Goal: Task Accomplishment & Management: Use online tool/utility

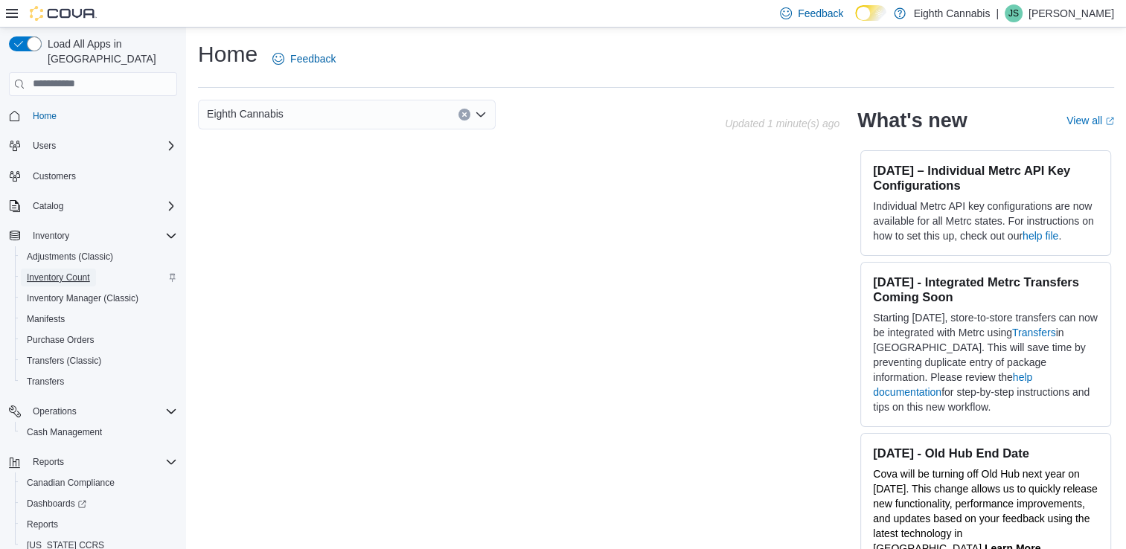
click at [61, 272] on span "Inventory Count" at bounding box center [58, 278] width 63 height 12
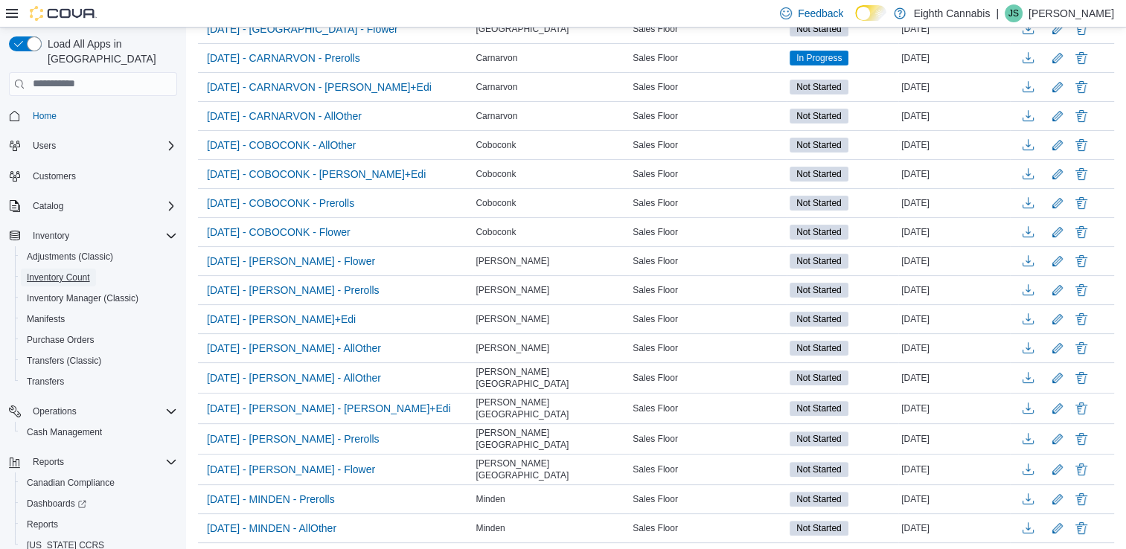
scroll to position [362, 0]
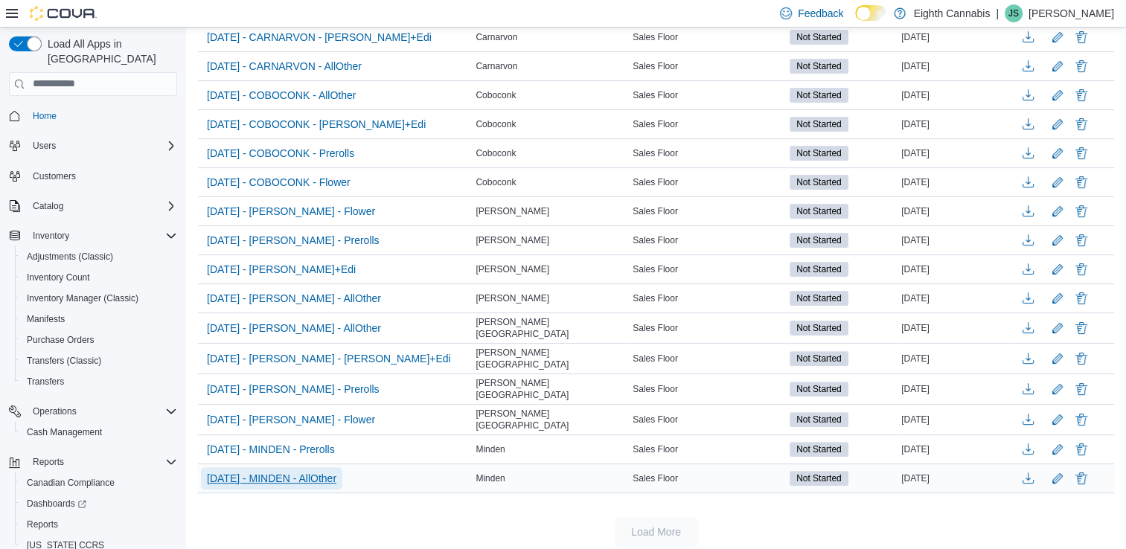
click at [325, 471] on span "[DATE] - MINDEN - AllOther" at bounding box center [271, 478] width 129 height 15
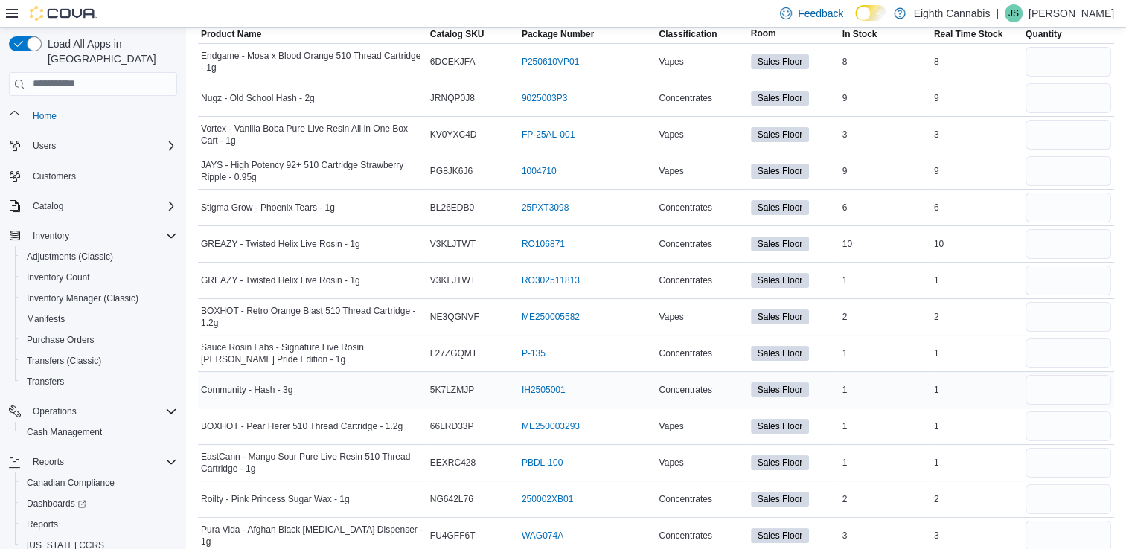
scroll to position [139, 0]
click at [1098, 388] on input "number" at bounding box center [1068, 391] width 86 height 30
type input "*"
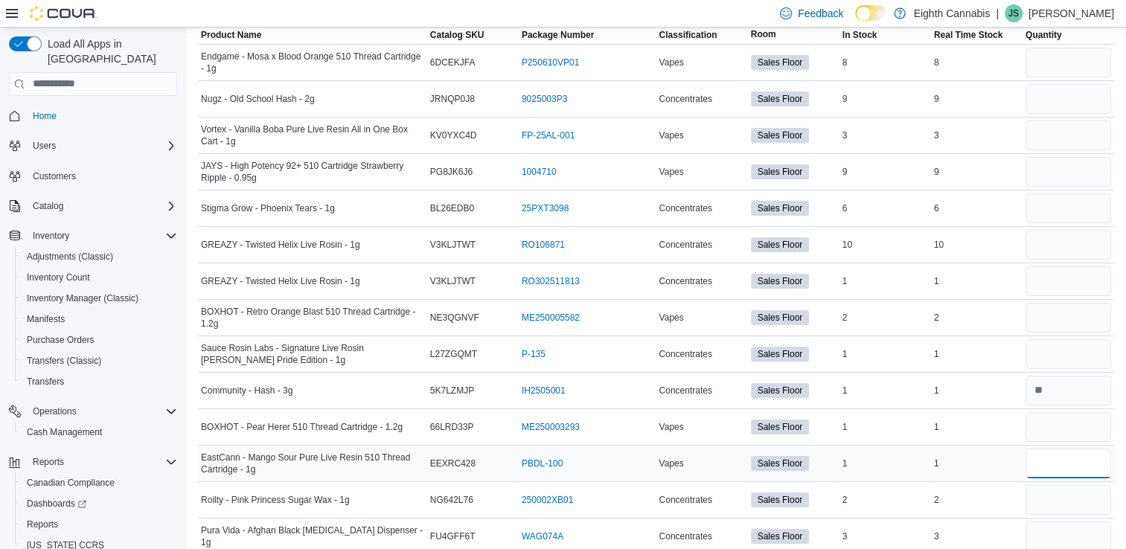
click at [1057, 453] on input "number" at bounding box center [1068, 464] width 86 height 30
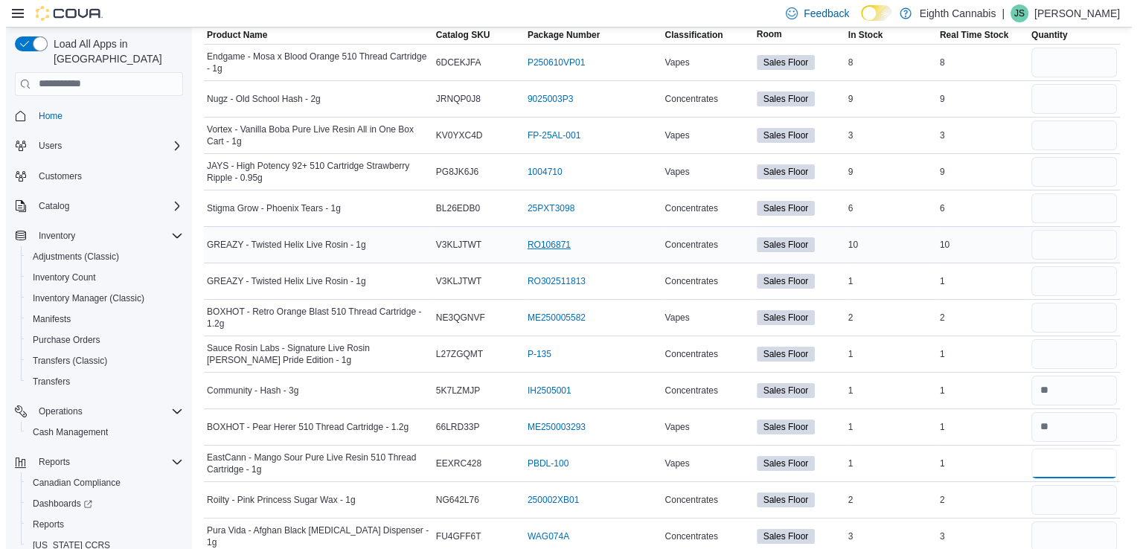
scroll to position [0, 0]
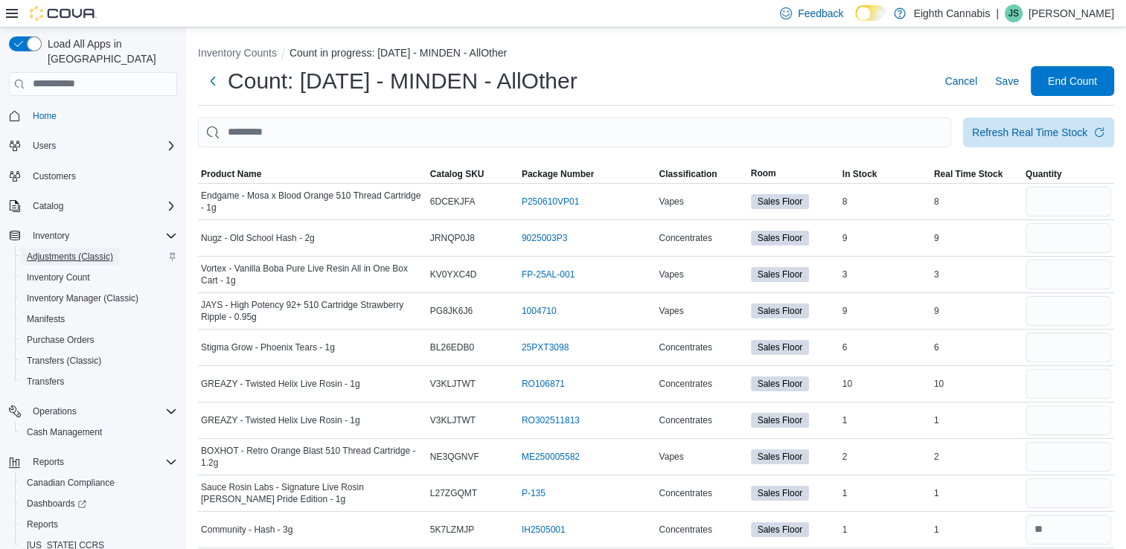
click at [100, 251] on span "Adjustments (Classic)" at bounding box center [70, 257] width 86 height 12
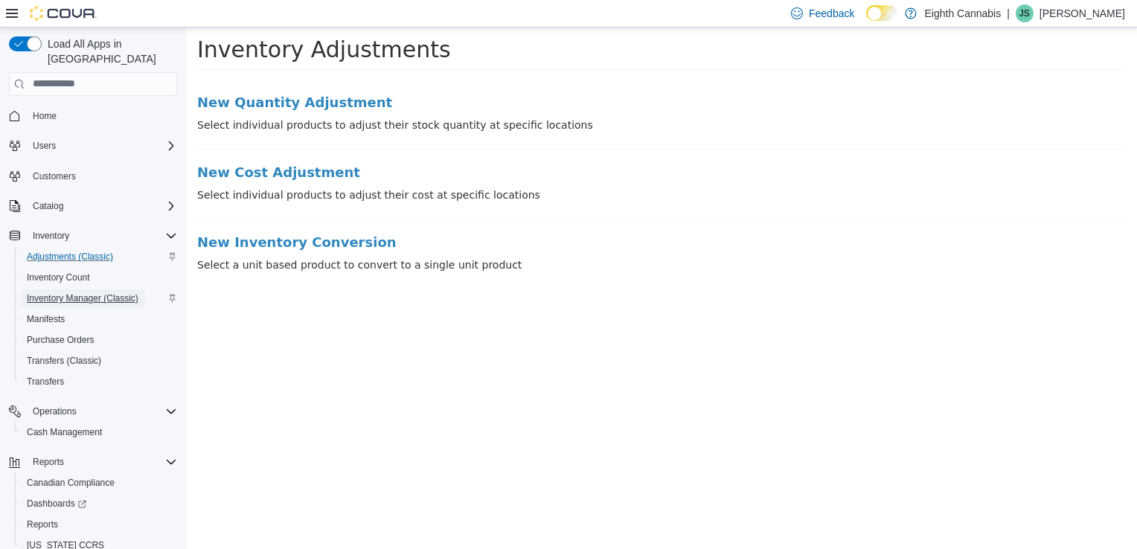
click at [86, 292] on span "Inventory Manager (Classic)" at bounding box center [83, 298] width 112 height 12
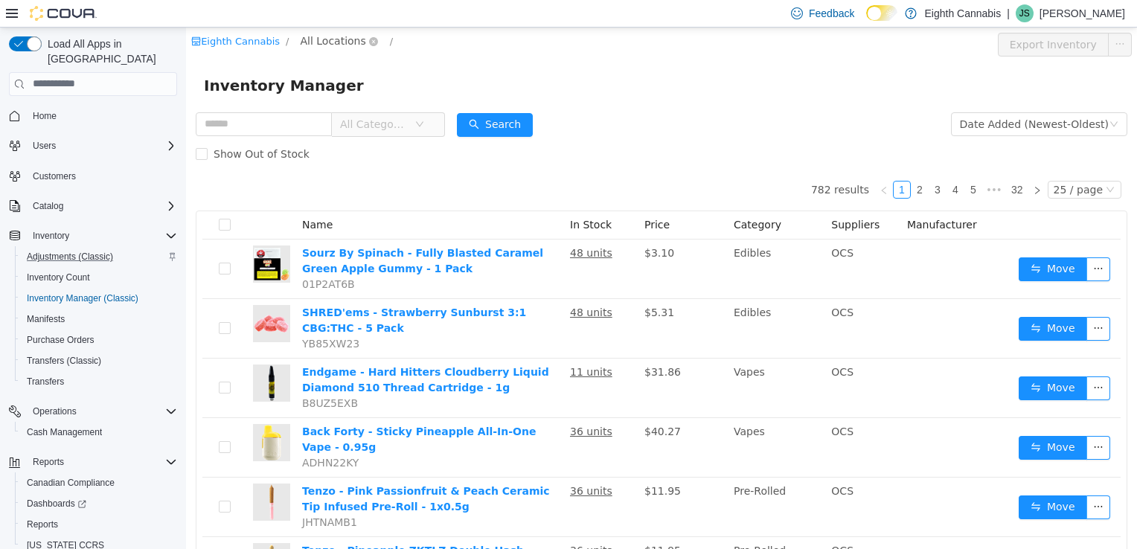
click at [320, 41] on span "All Locations" at bounding box center [332, 40] width 65 height 16
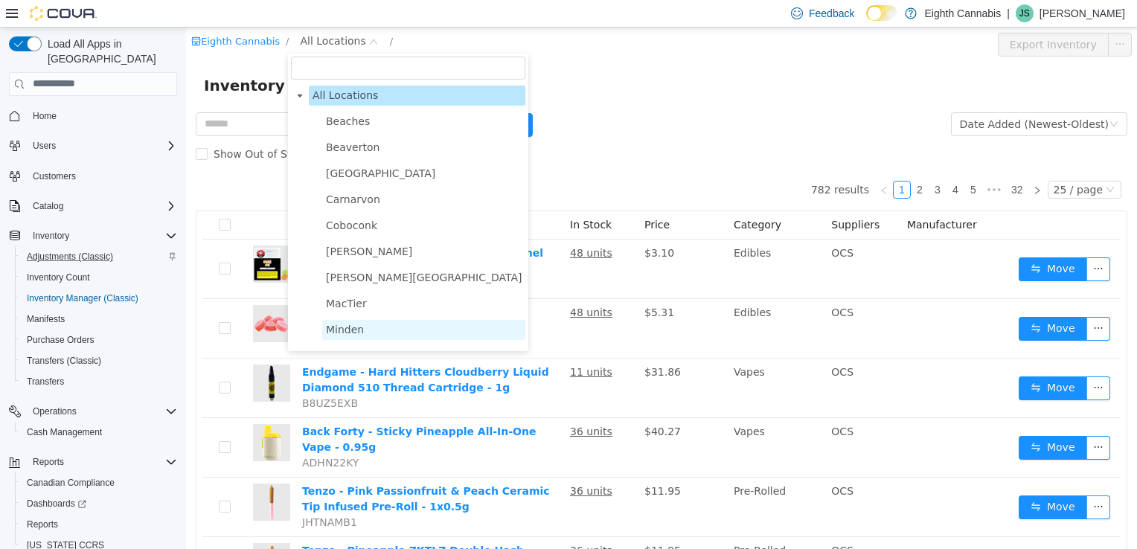
click at [362, 331] on span "Minden" at bounding box center [423, 329] width 203 height 20
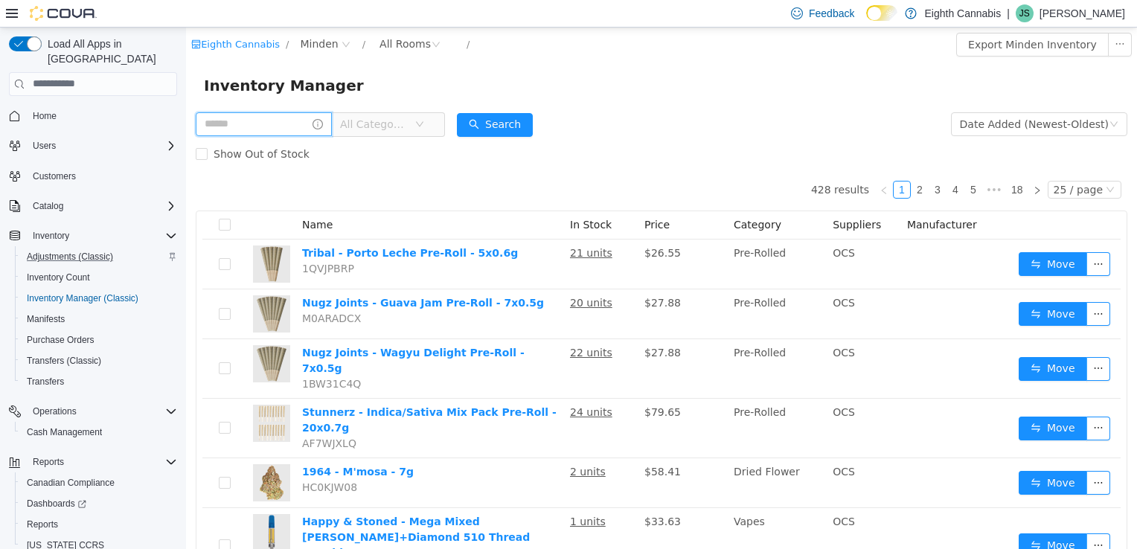
click at [269, 129] on input "text" at bounding box center [264, 124] width 136 height 24
click at [379, 41] on div "All Rooms" at bounding box center [404, 43] width 51 height 22
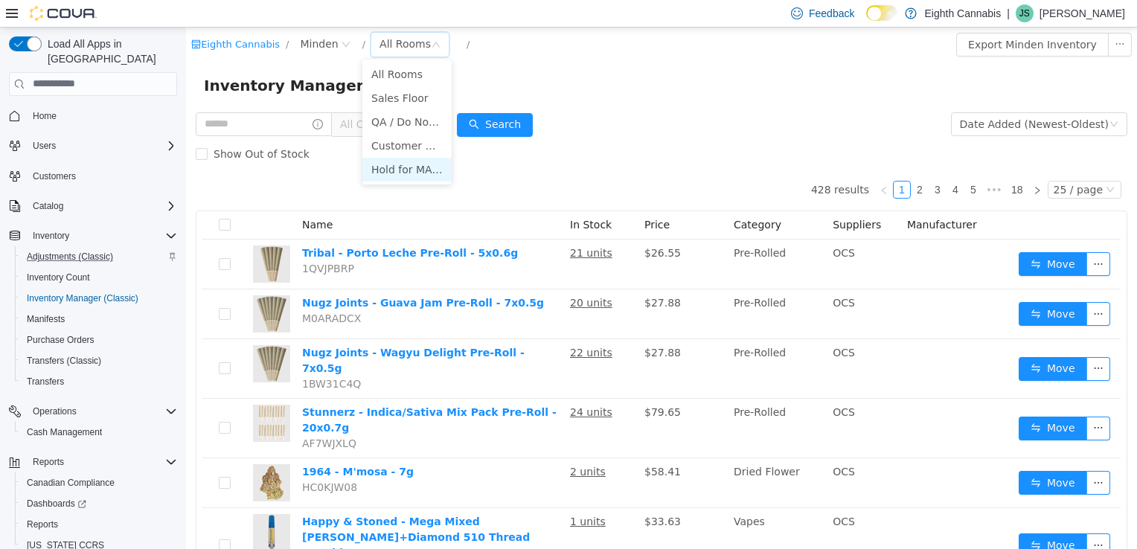
click at [385, 171] on li "Hold for MACTIER" at bounding box center [406, 169] width 89 height 24
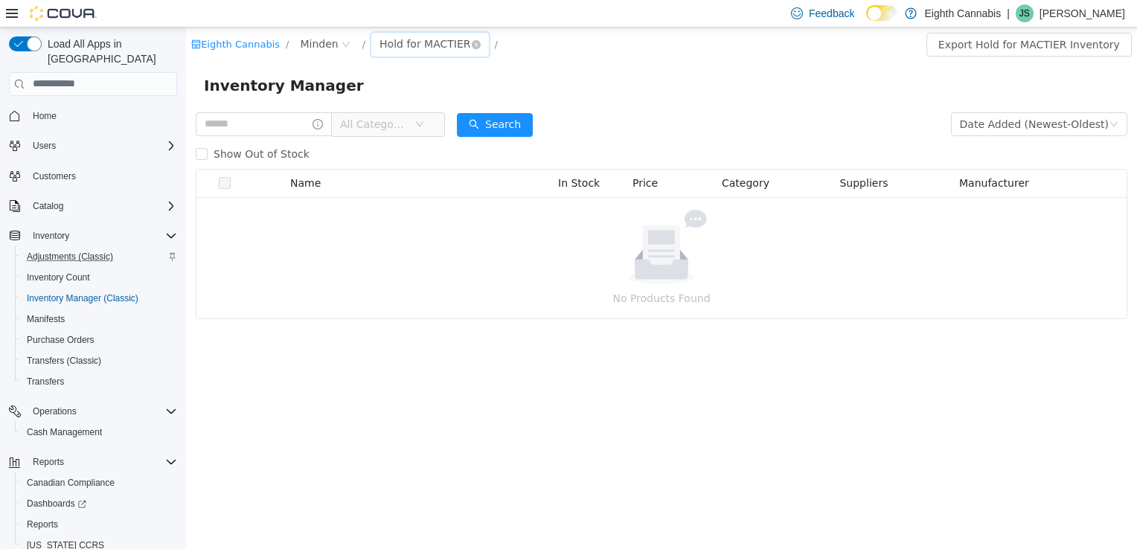
click at [396, 46] on div "Hold for MACTIER" at bounding box center [424, 43] width 91 height 22
click at [402, 151] on li "Customer Holds" at bounding box center [416, 145] width 109 height 24
click at [384, 42] on div "Customer Holds" at bounding box center [420, 43] width 83 height 22
click at [421, 121] on li "QA / Do Not Sell" at bounding box center [412, 121] width 100 height 24
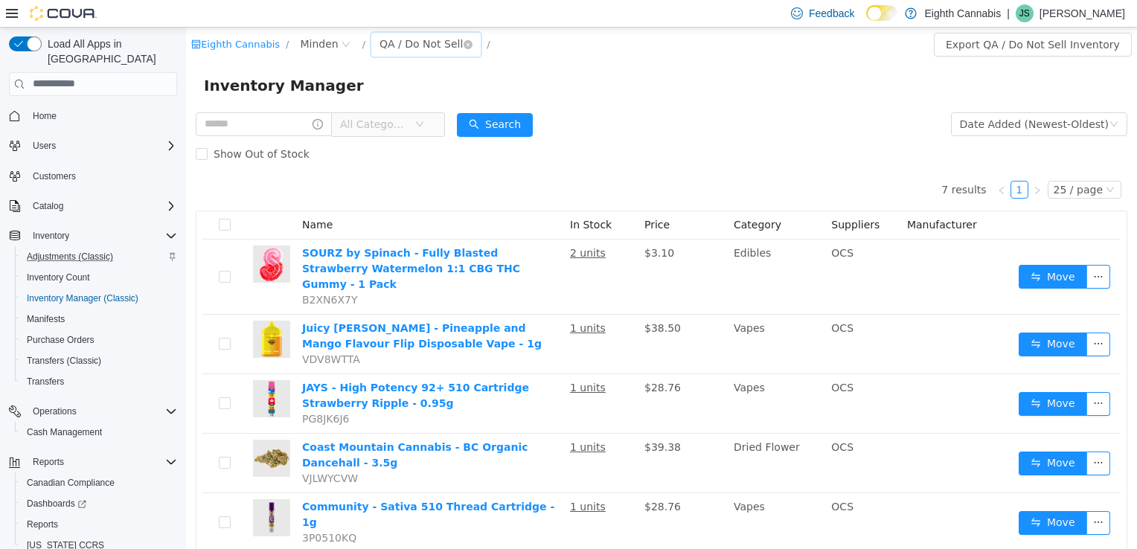
click at [393, 44] on div "QA / Do Not Sell" at bounding box center [420, 43] width 83 height 22
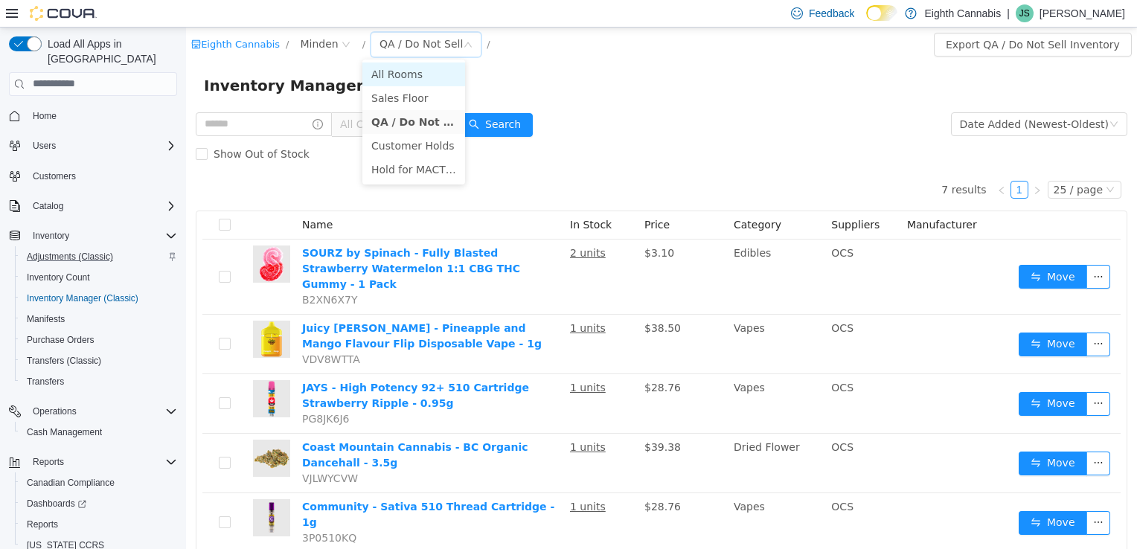
click at [403, 77] on li "All Rooms" at bounding box center [413, 74] width 103 height 24
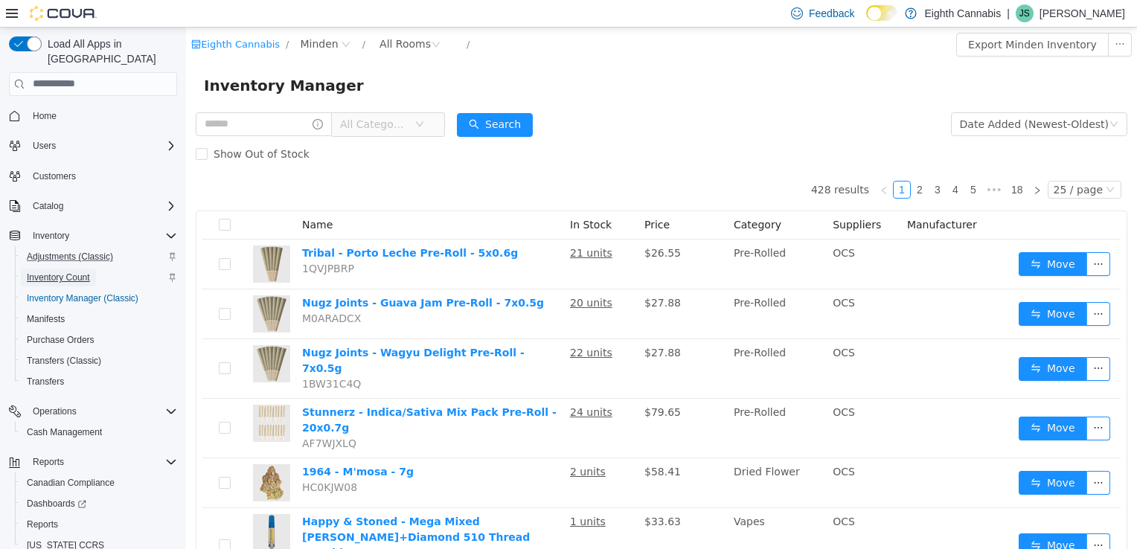
click at [36, 272] on span "Inventory Count" at bounding box center [58, 278] width 63 height 12
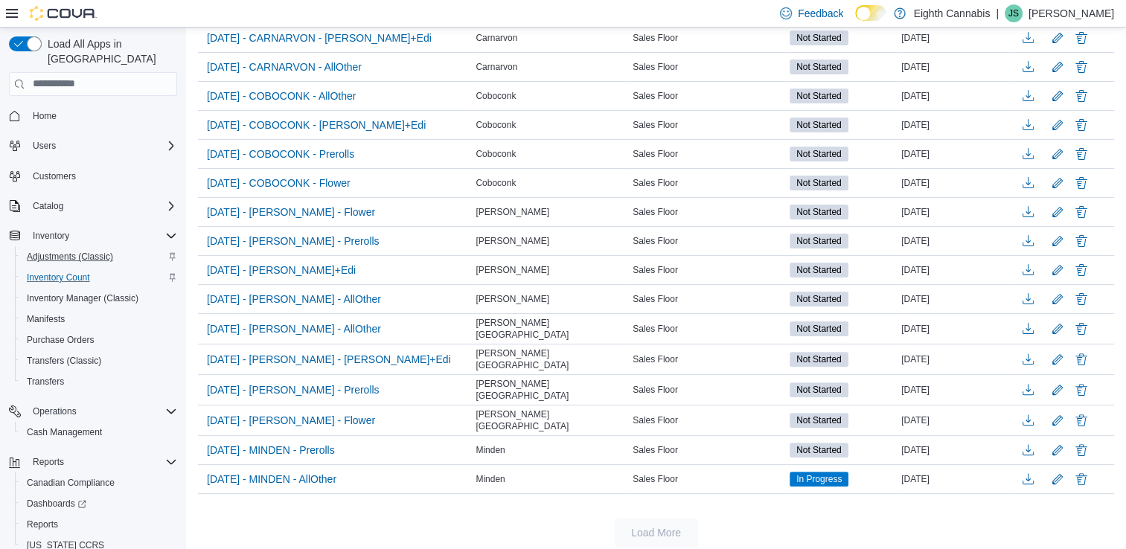
scroll to position [362, 0]
click at [321, 471] on span "[DATE] - MINDEN - AllOther" at bounding box center [271, 478] width 129 height 15
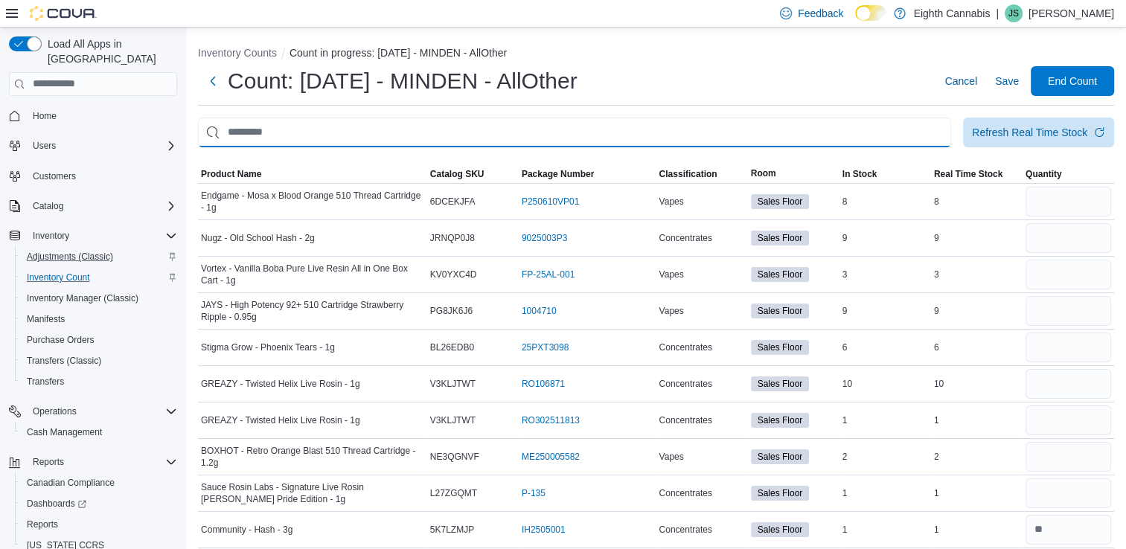
click at [424, 126] on input "This is a search bar. After typing your query, hit enter to filter the results …" at bounding box center [574, 133] width 753 height 30
type input "*****"
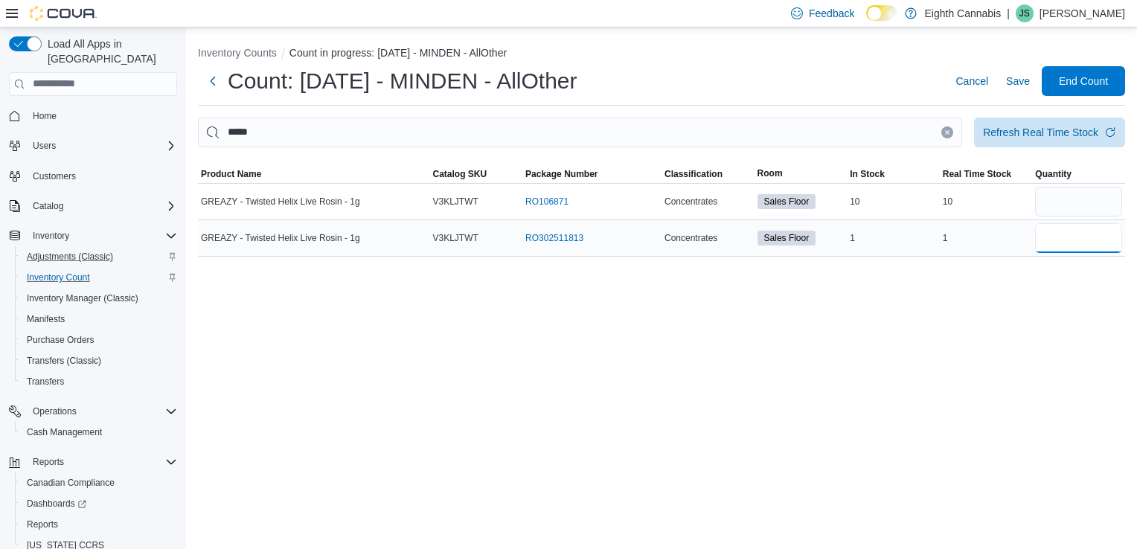
click at [1073, 237] on input "number" at bounding box center [1078, 238] width 87 height 30
type input "*"
click at [1059, 204] on input "number" at bounding box center [1078, 202] width 87 height 30
click at [1063, 236] on input "number" at bounding box center [1078, 238] width 87 height 30
type input "*"
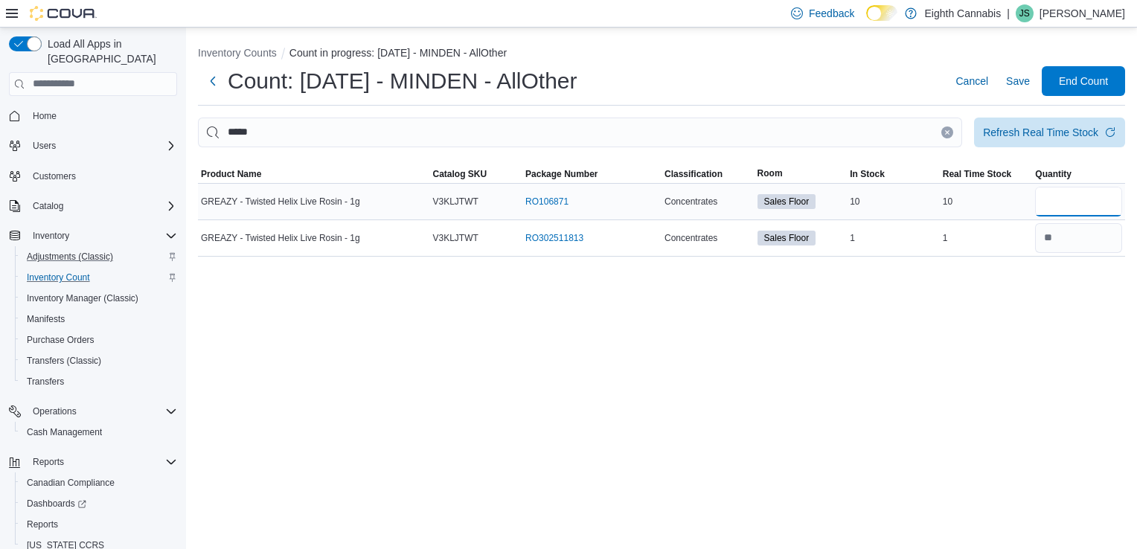
click at [1071, 207] on input "number" at bounding box center [1078, 202] width 87 height 30
type input "**"
click at [948, 129] on icon "Clear input" at bounding box center [947, 132] width 6 height 6
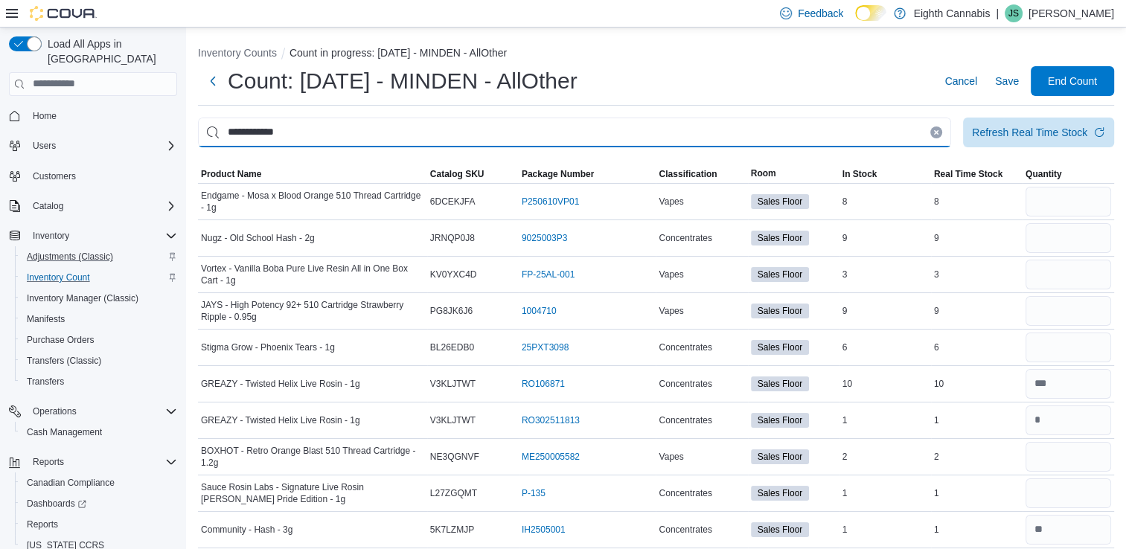
type input "**********"
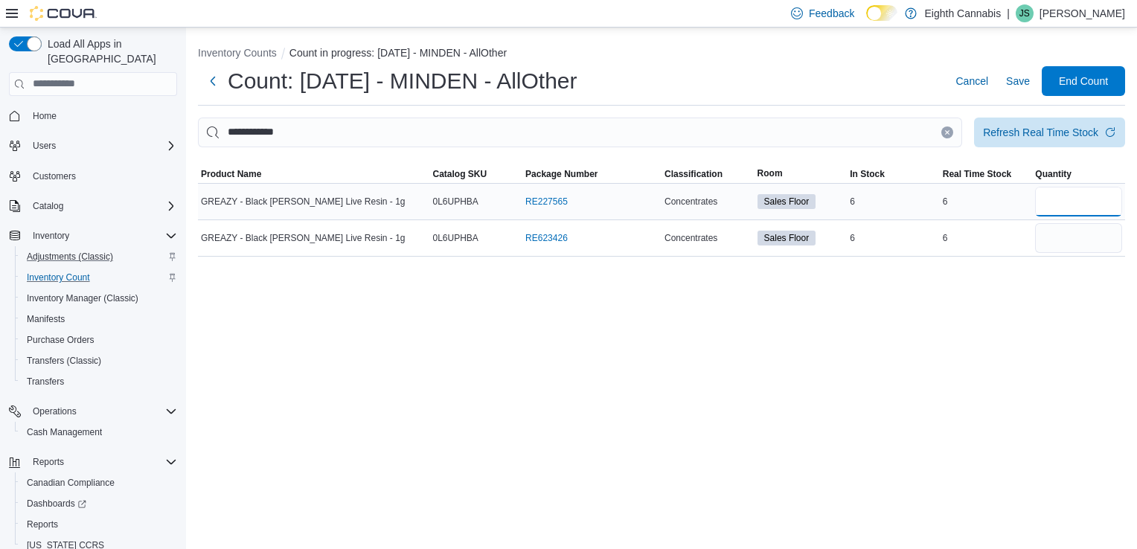
click at [1071, 210] on input "number" at bounding box center [1078, 202] width 87 height 30
type input "*"
click at [947, 133] on icon "Clear input" at bounding box center [947, 132] width 6 height 6
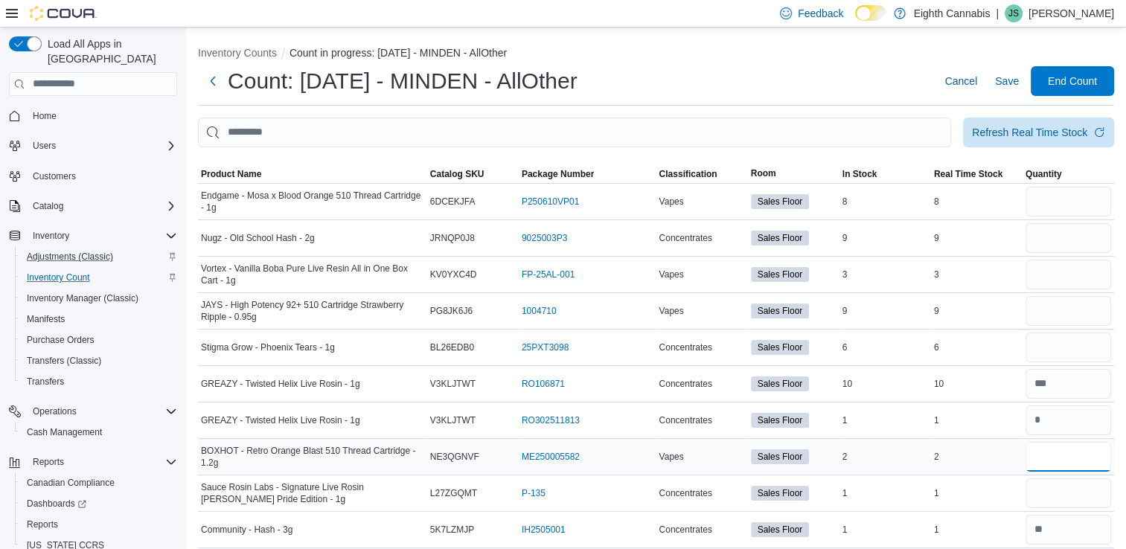
click at [1088, 465] on input "number" at bounding box center [1068, 457] width 86 height 30
type input "*"
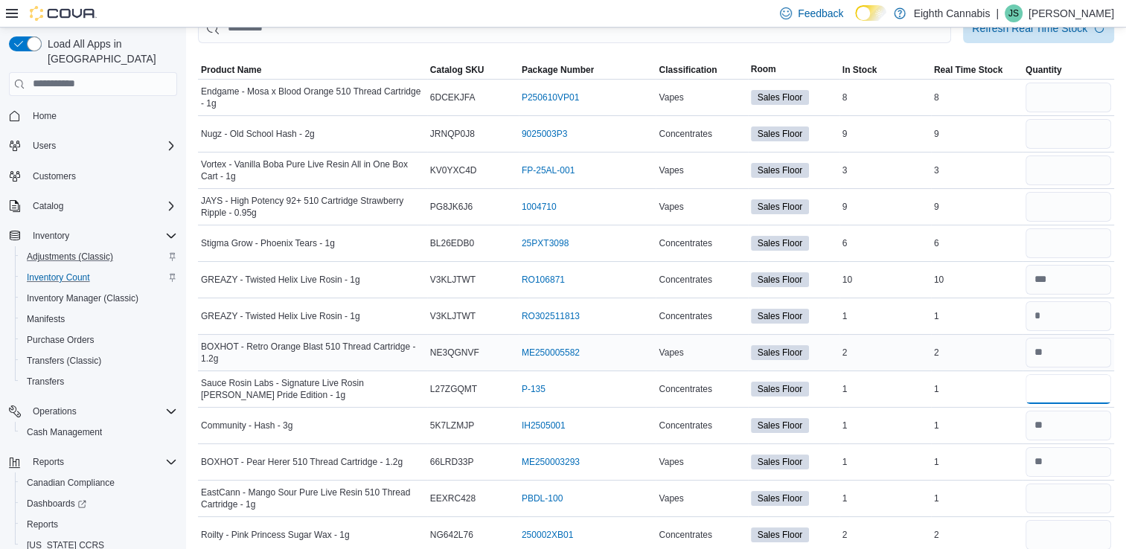
scroll to position [103, 0]
type input "*"
click at [1075, 495] on input "number" at bounding box center [1068, 499] width 86 height 30
type input "*"
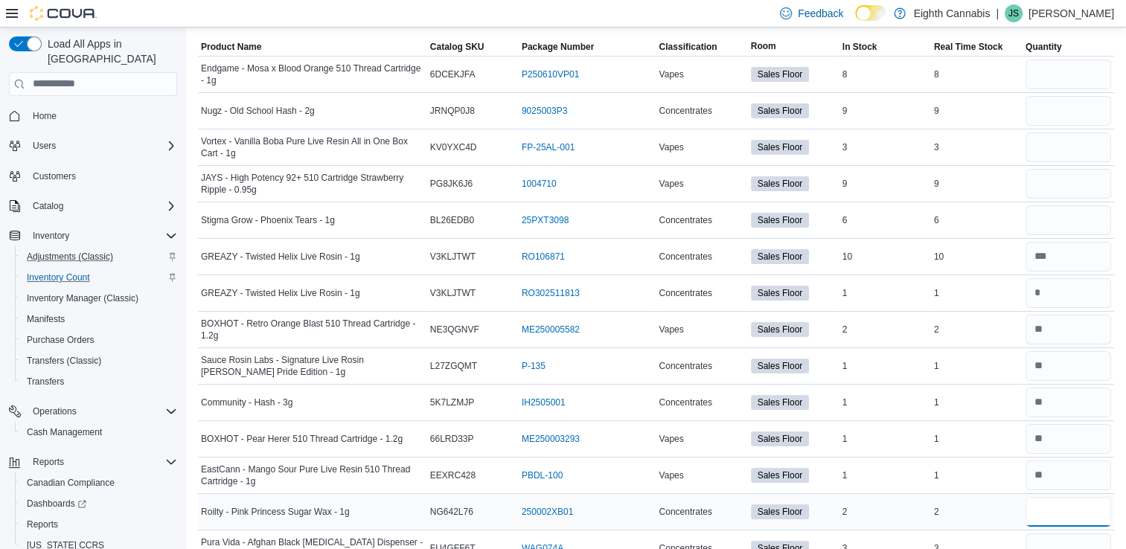
click at [1073, 501] on input "number" at bounding box center [1068, 512] width 86 height 30
type input "*"
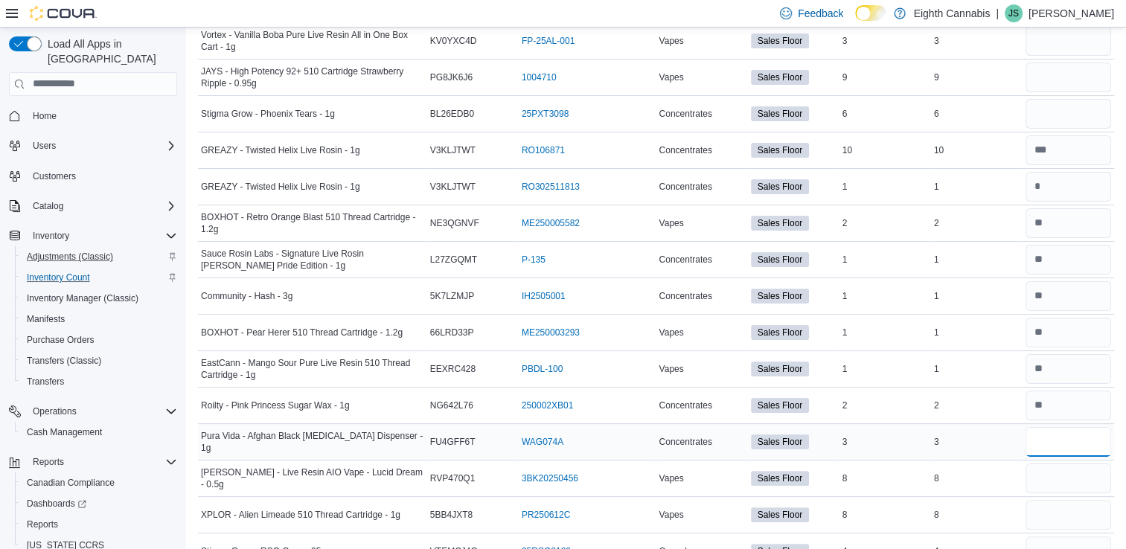
click at [1065, 448] on input "number" at bounding box center [1068, 442] width 86 height 30
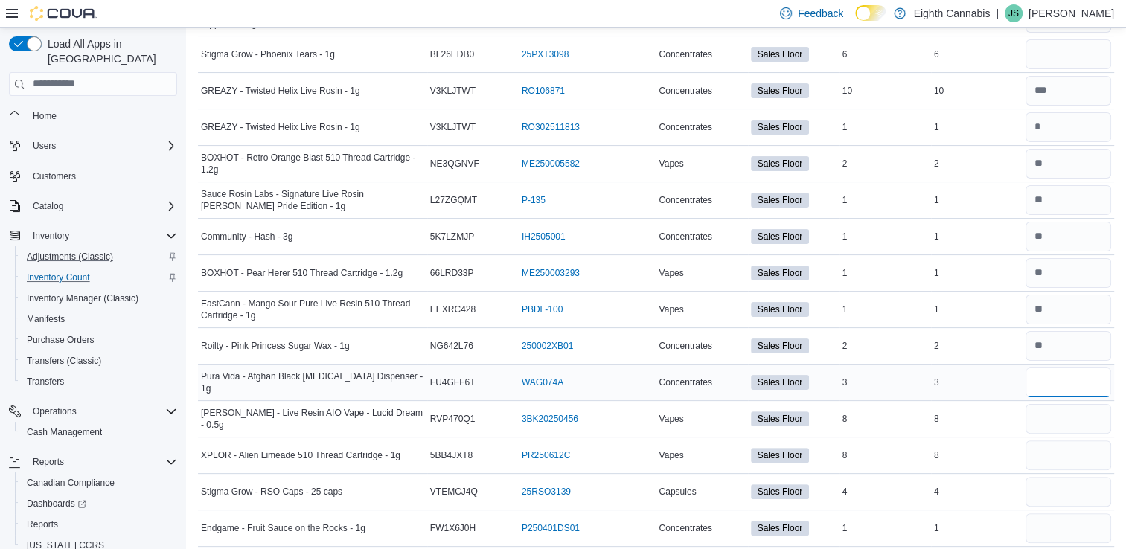
scroll to position [295, 0]
type input "*"
click at [1068, 492] on input "number" at bounding box center [1068, 490] width 86 height 30
type input "*"
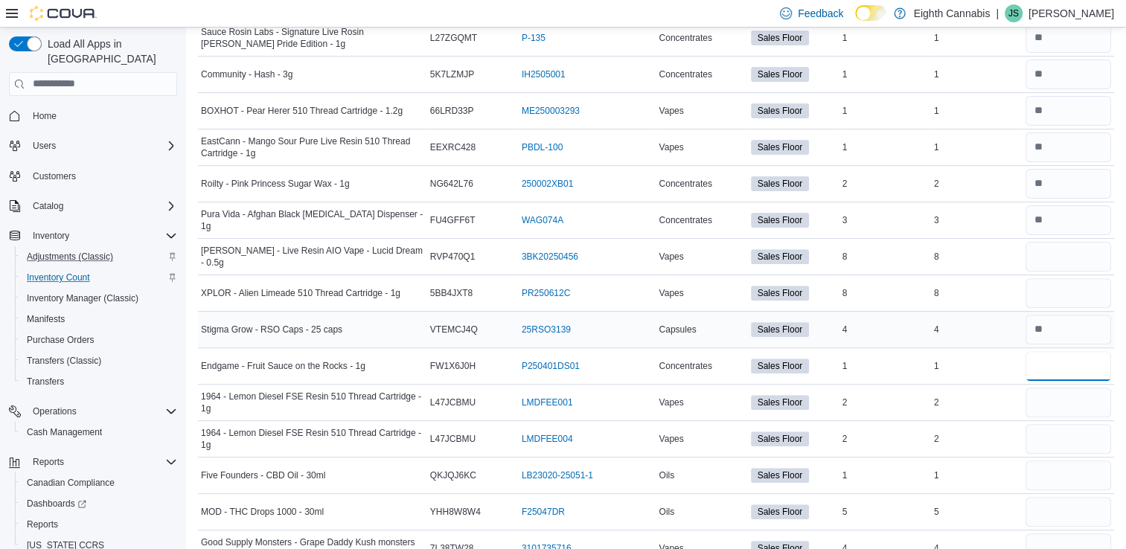
scroll to position [455, 0]
type input "*"
click at [1061, 511] on input "number" at bounding box center [1068, 512] width 86 height 30
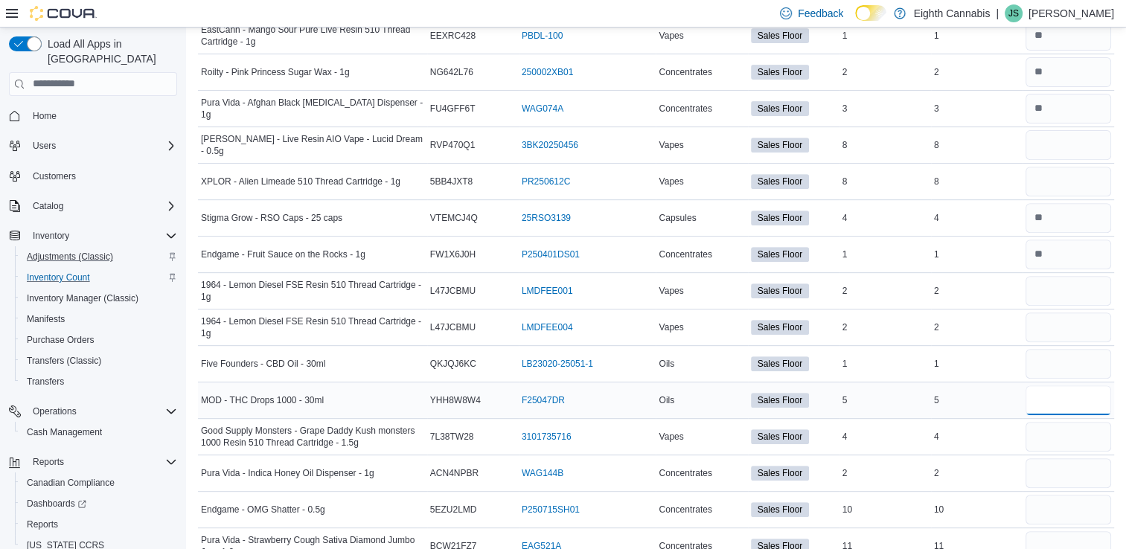
scroll to position [565, 0]
type input "*"
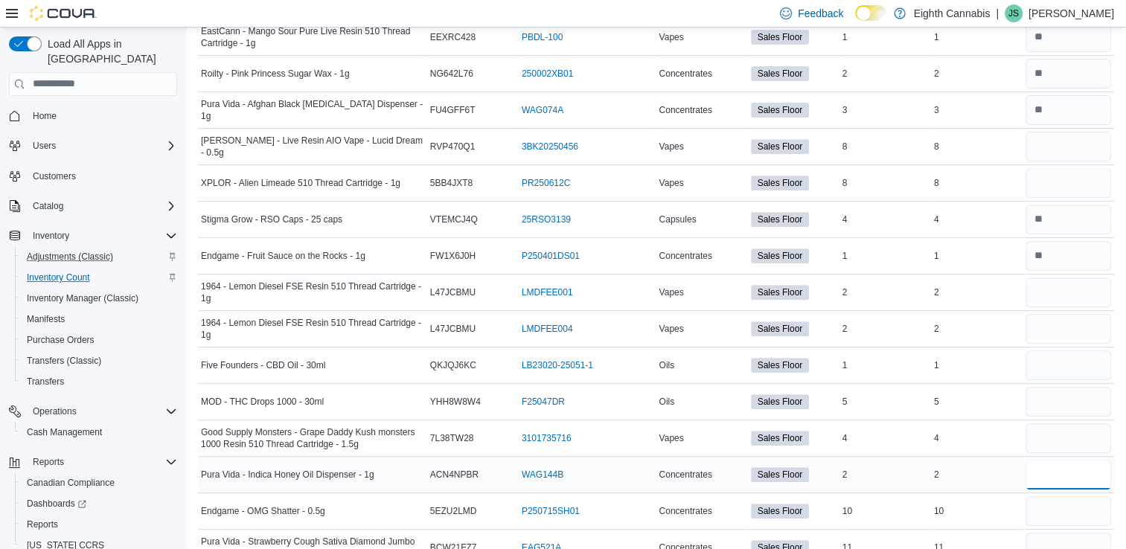
click at [1059, 478] on input "number" at bounding box center [1068, 475] width 86 height 30
type input "*"
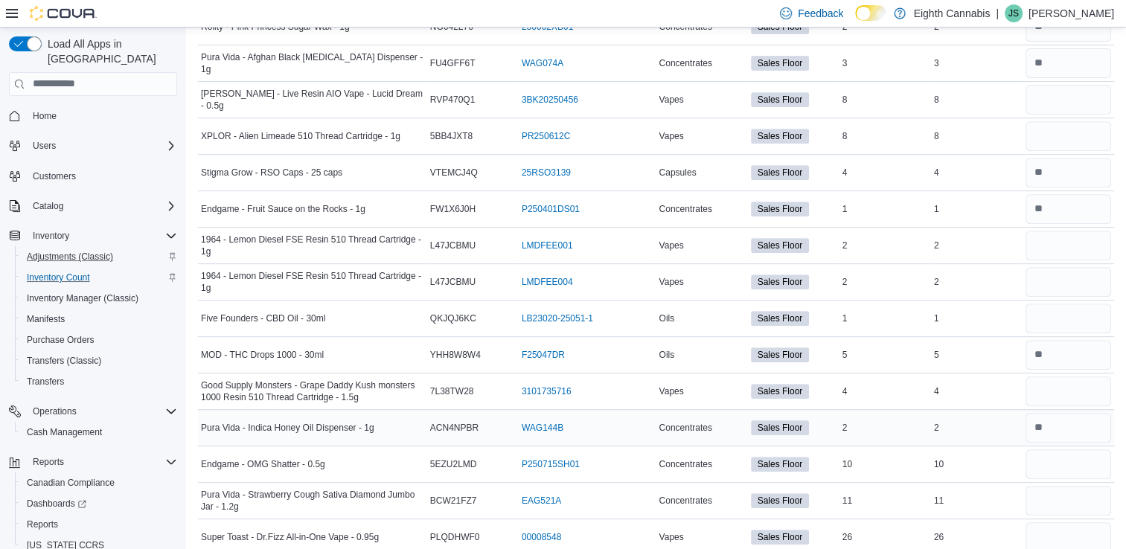
scroll to position [613, 0]
click at [1075, 504] on input "number" at bounding box center [1068, 500] width 86 height 30
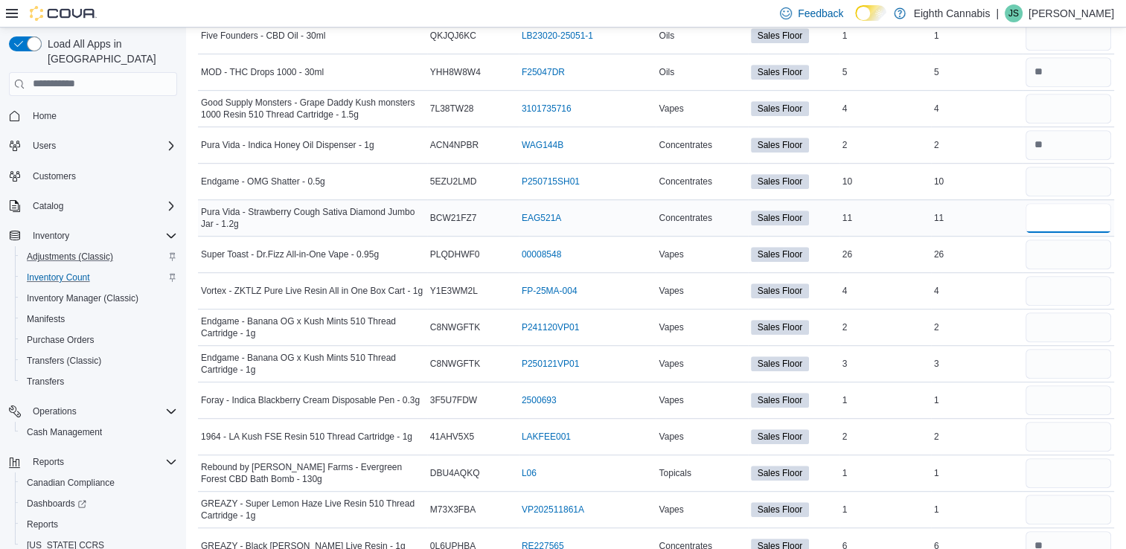
scroll to position [894, 0]
type input "**"
click at [1071, 393] on input "number" at bounding box center [1068, 401] width 86 height 30
type input "*"
click at [1062, 475] on input "number" at bounding box center [1068, 474] width 86 height 30
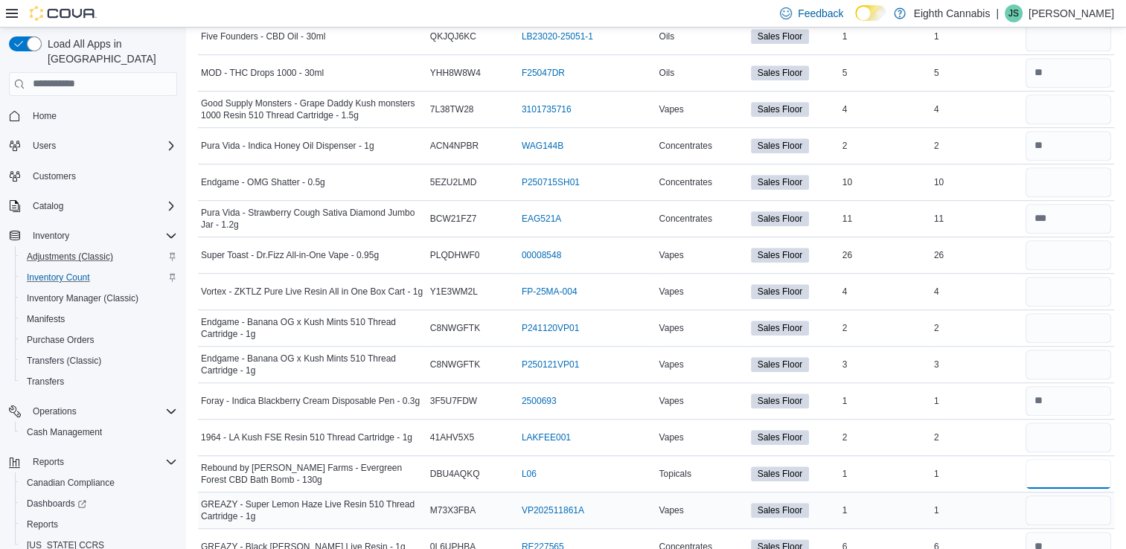
type input "*"
click at [1059, 504] on input "number" at bounding box center [1068, 510] width 86 height 30
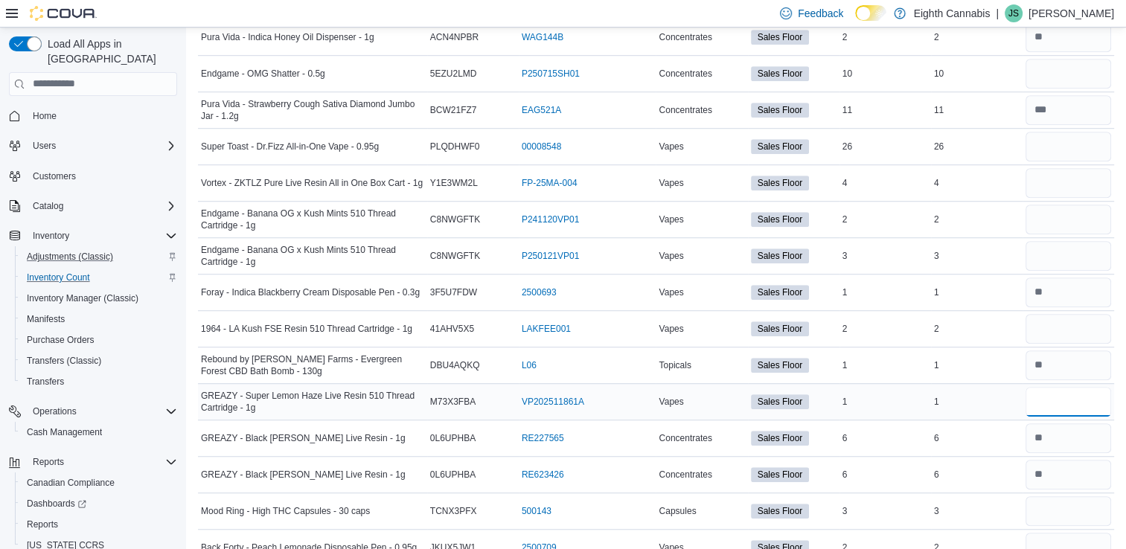
scroll to position [1001, 0]
type input "*"
drag, startPoint x: 1059, startPoint y: 504, endPoint x: 1059, endPoint y: 514, distance: 10.4
click at [1059, 514] on input "number" at bounding box center [1068, 513] width 86 height 30
type input "*"
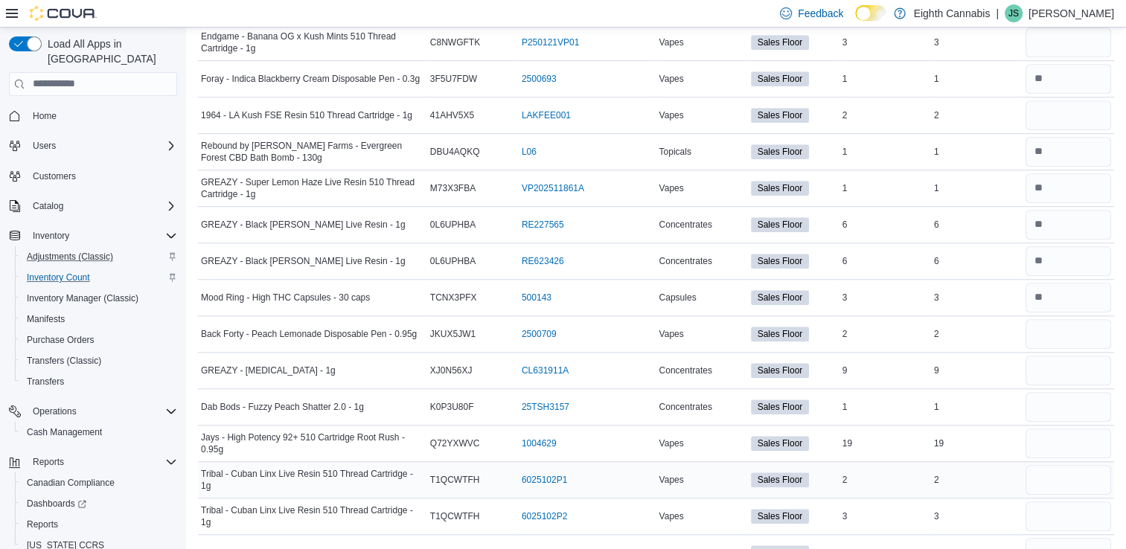
scroll to position [1217, 0]
click at [1057, 478] on input "number" at bounding box center [1068, 479] width 86 height 30
type input "*"
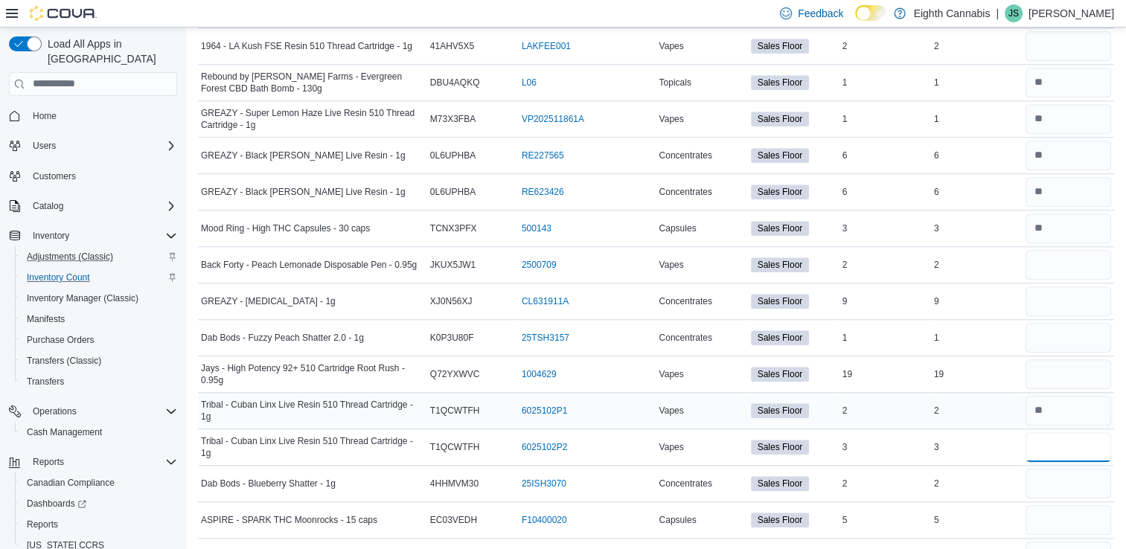
scroll to position [1289, 0]
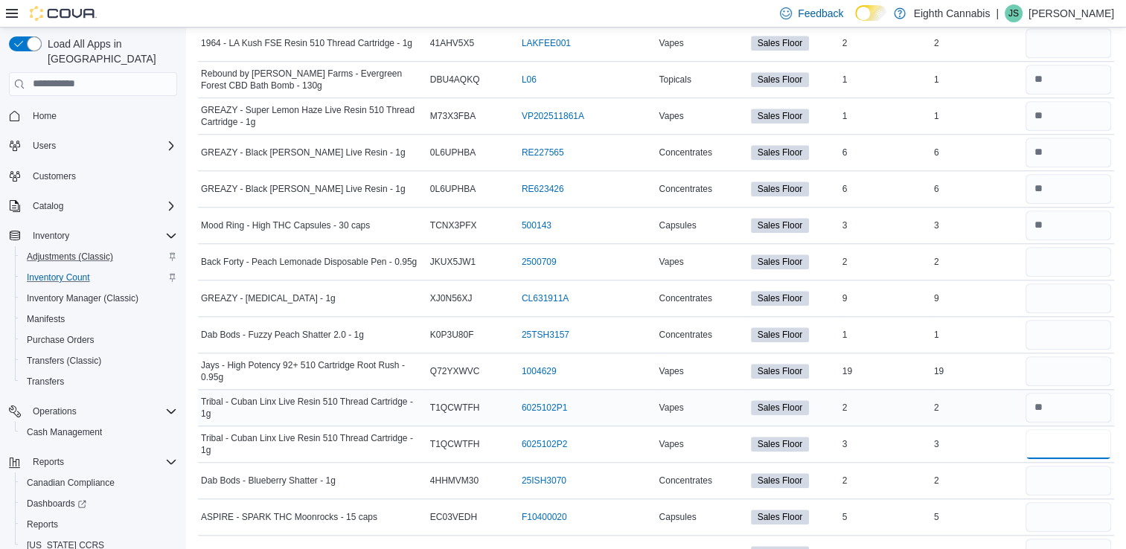
type input "*"
click at [1057, 478] on input "*" at bounding box center [1068, 481] width 86 height 30
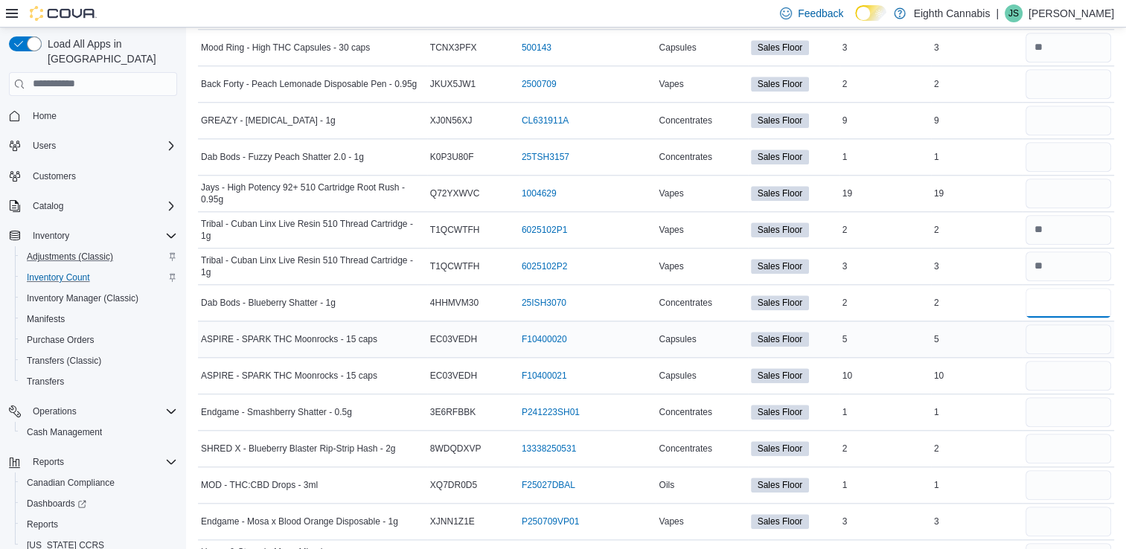
scroll to position [1466, 0]
type input "*"
click at [1047, 486] on input "number" at bounding box center [1068, 486] width 86 height 30
type input "*"
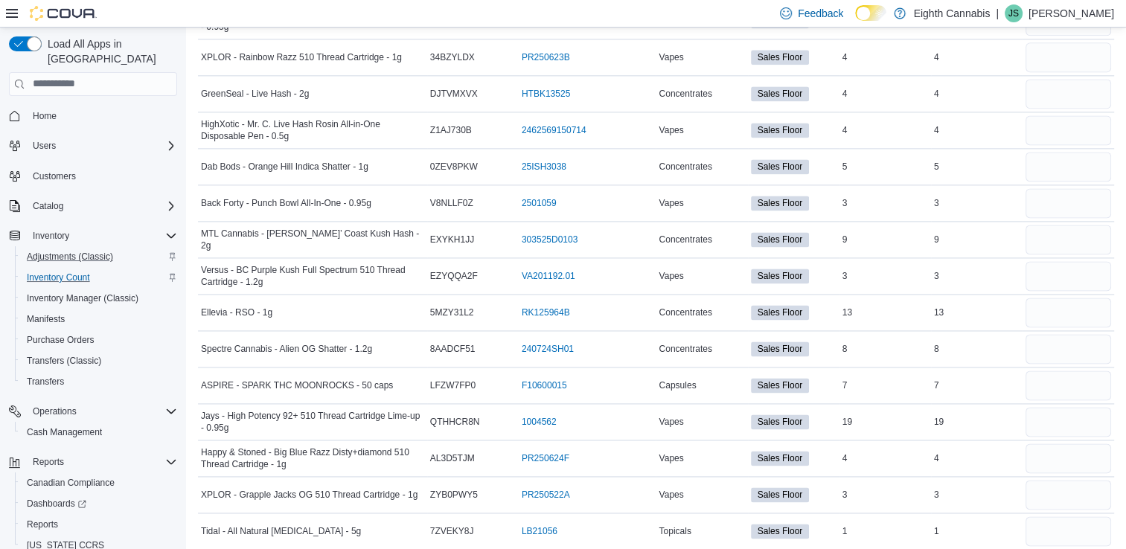
scroll to position [2041, 0]
click at [1059, 516] on input "number" at bounding box center [1068, 531] width 86 height 30
type input "*"
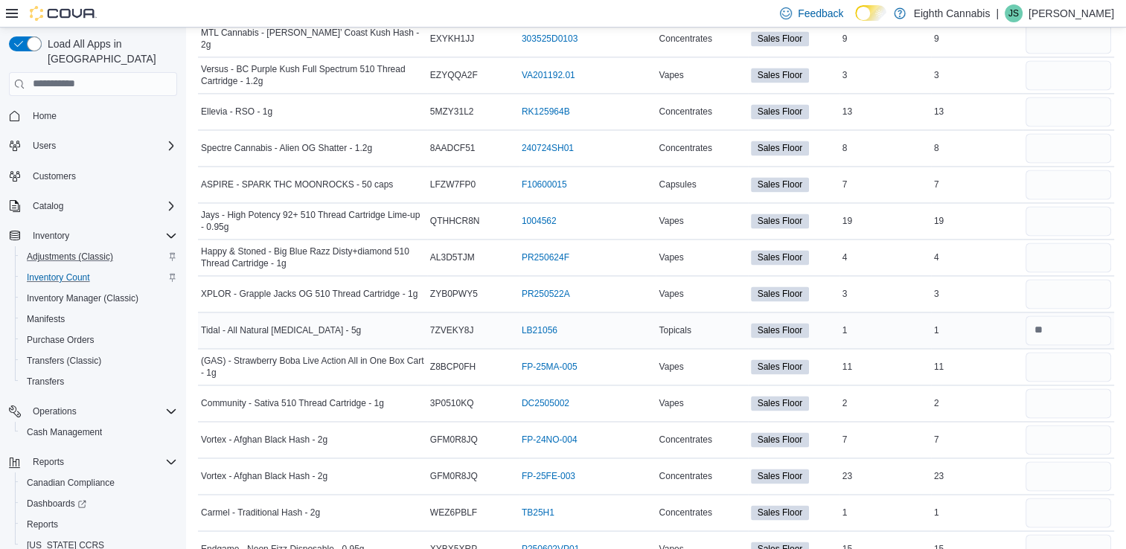
scroll to position [2241, 0]
drag, startPoint x: 1059, startPoint y: 516, endPoint x: 1024, endPoint y: 528, distance: 36.5
click at [1022, 530] on td "Real Time Stock 15" at bounding box center [977, 548] width 92 height 36
click at [1058, 503] on input "number" at bounding box center [1068, 513] width 86 height 30
type input "*"
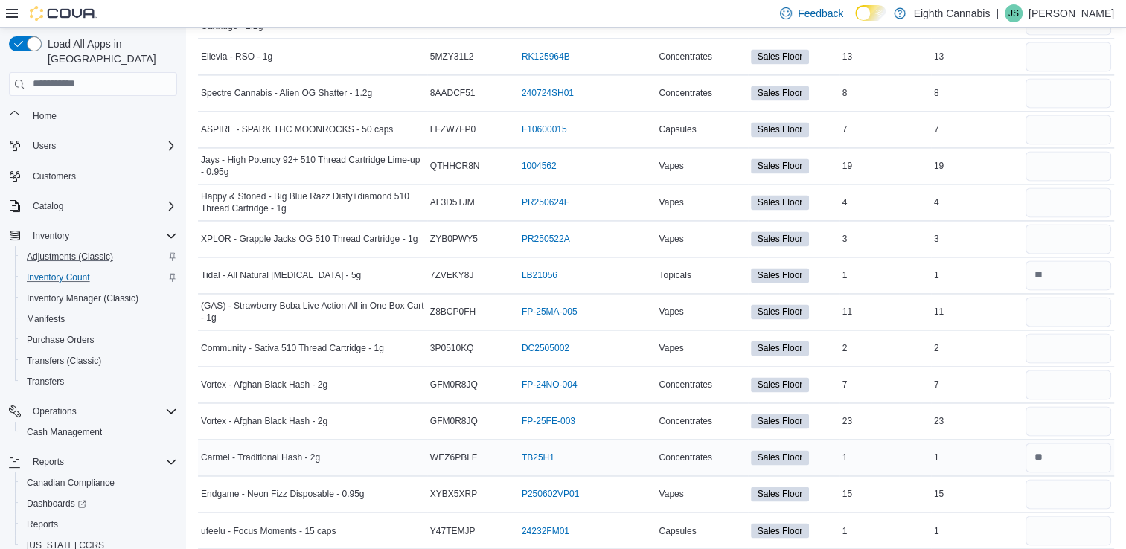
scroll to position [2294, 0]
click at [1070, 524] on input "number" at bounding box center [1068, 532] width 86 height 30
type input "*"
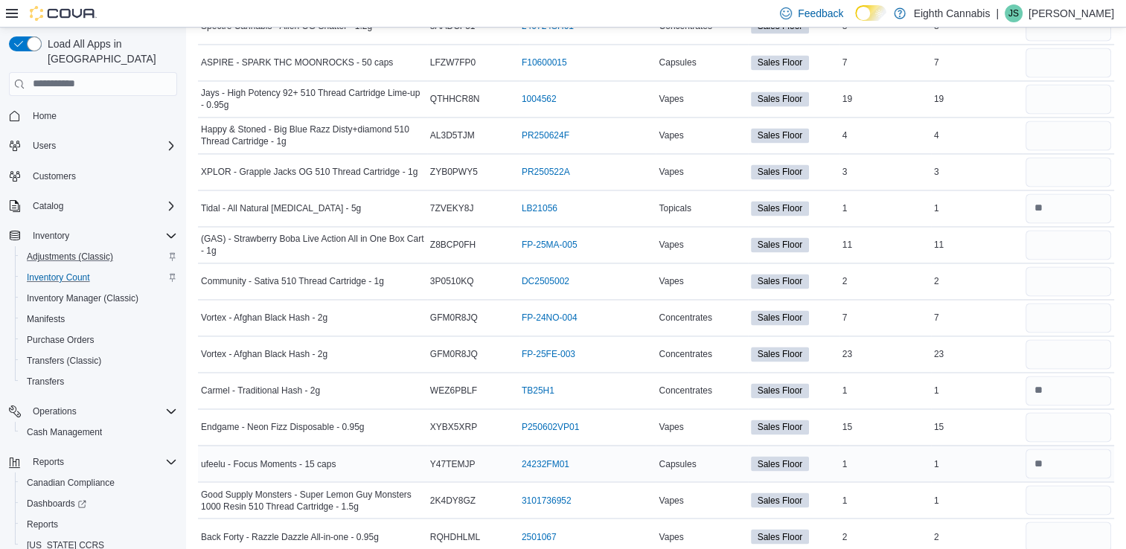
scroll to position [2375, 0]
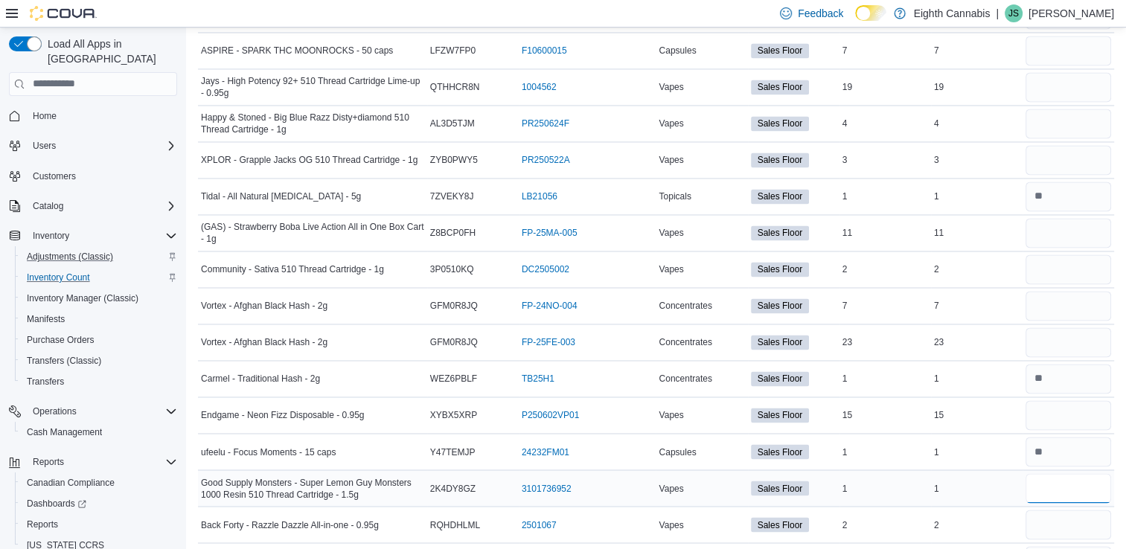
click at [1071, 482] on input "number" at bounding box center [1068, 488] width 86 height 30
type input "*"
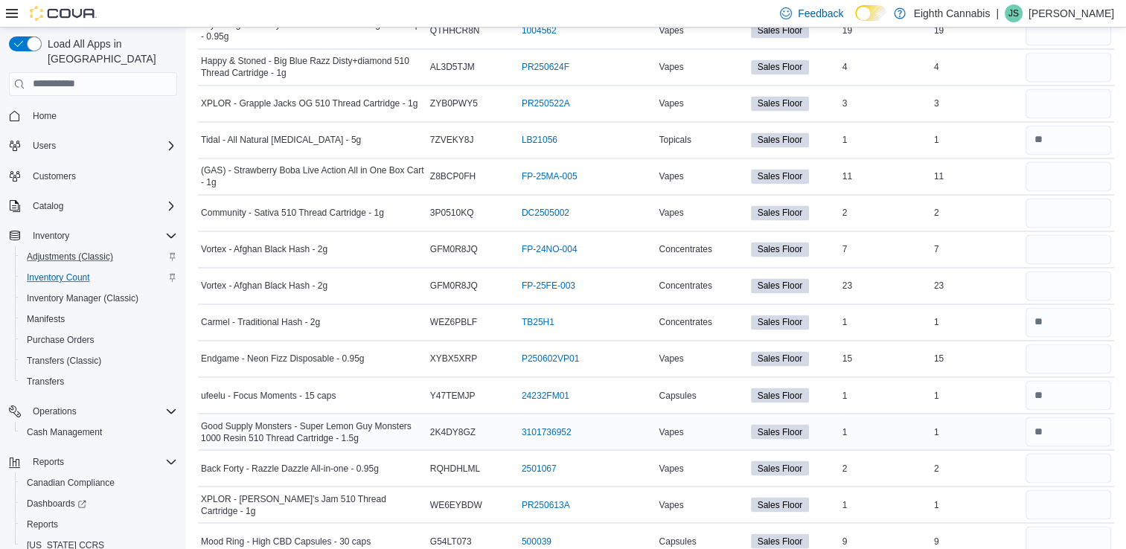
scroll to position [2436, 0]
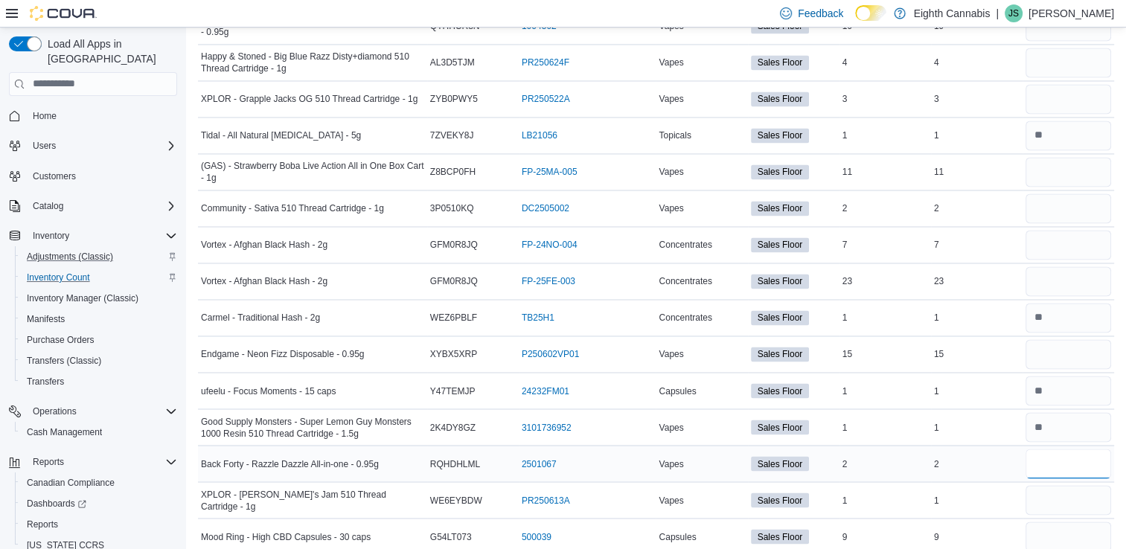
click at [1073, 449] on input "number" at bounding box center [1068, 464] width 86 height 30
type input "*"
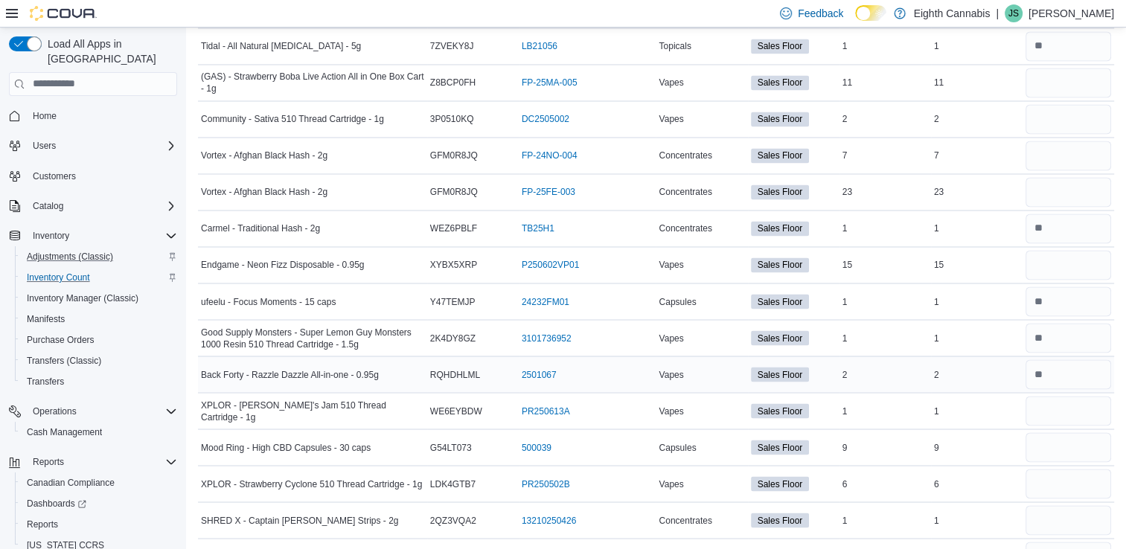
scroll to position [2525, 0]
click at [1073, 449] on input "number" at bounding box center [1068, 447] width 86 height 30
type input "*"
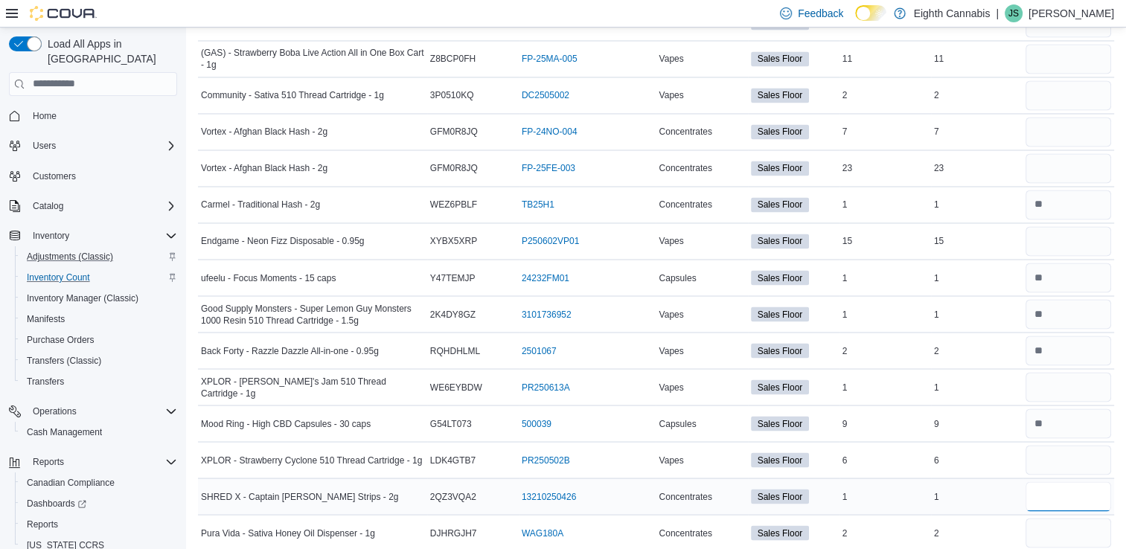
click at [1076, 490] on input "number" at bounding box center [1068, 496] width 86 height 30
type input "*"
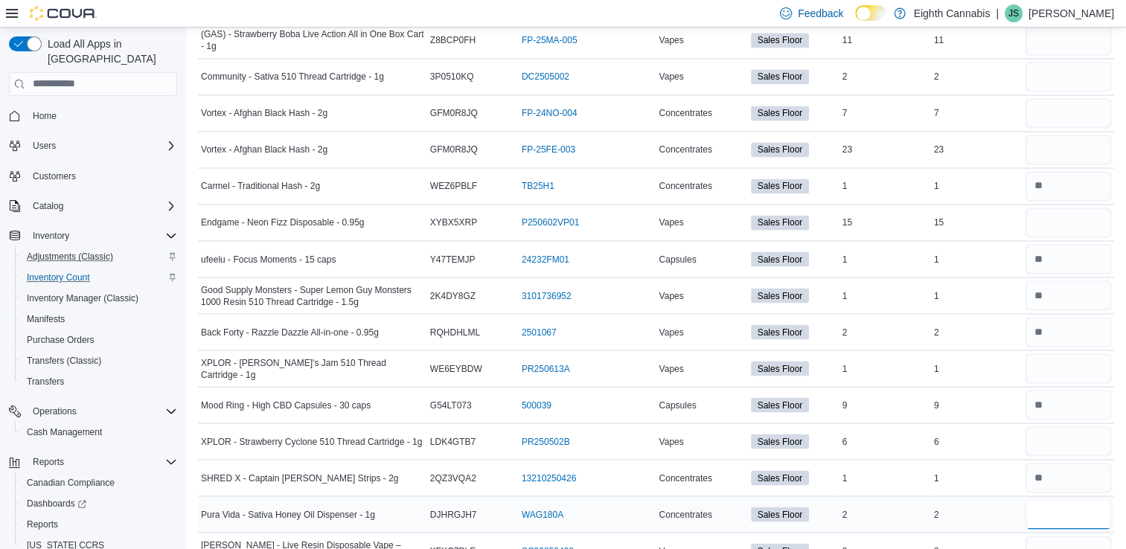
click at [1074, 499] on input "number" at bounding box center [1068, 514] width 86 height 30
type input "*"
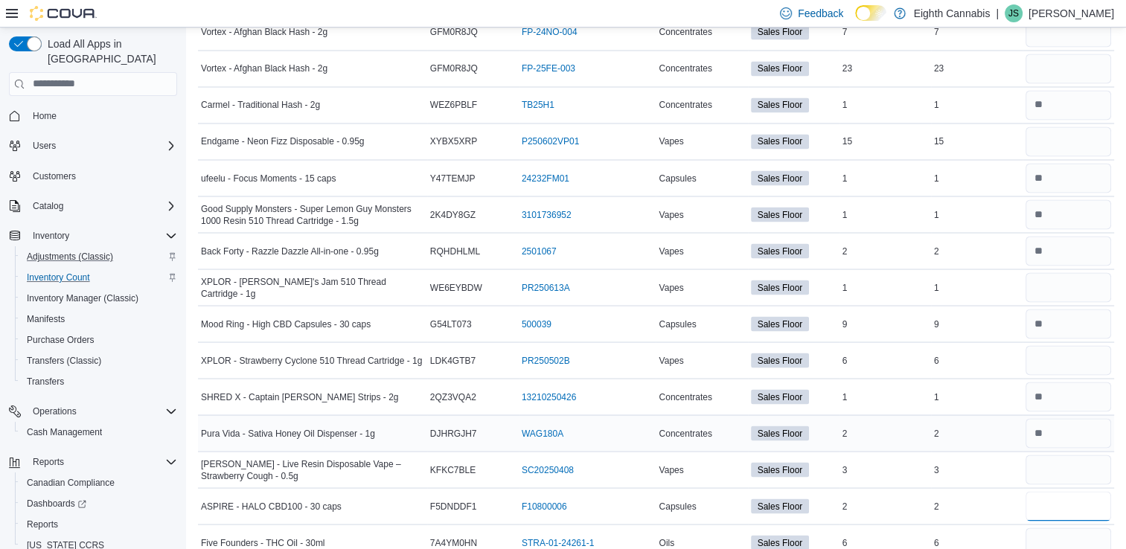
click at [1074, 495] on input "number" at bounding box center [1068, 506] width 86 height 30
type input "*"
click at [1068, 527] on input "number" at bounding box center [1068, 542] width 86 height 30
type input "*"
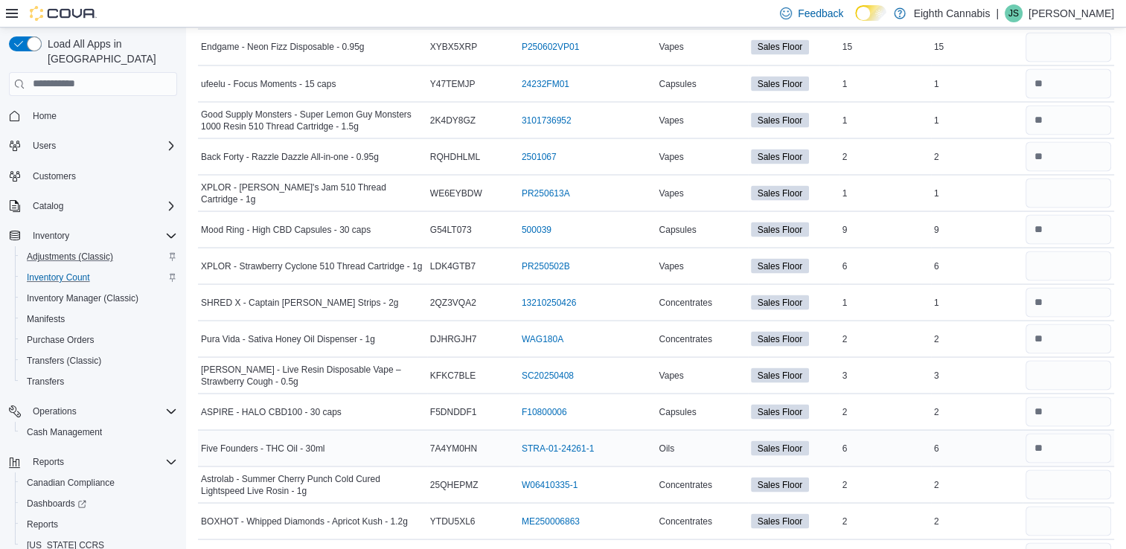
scroll to position [2744, 0]
click at [1071, 472] on input "number" at bounding box center [1068, 484] width 86 height 30
type input "*"
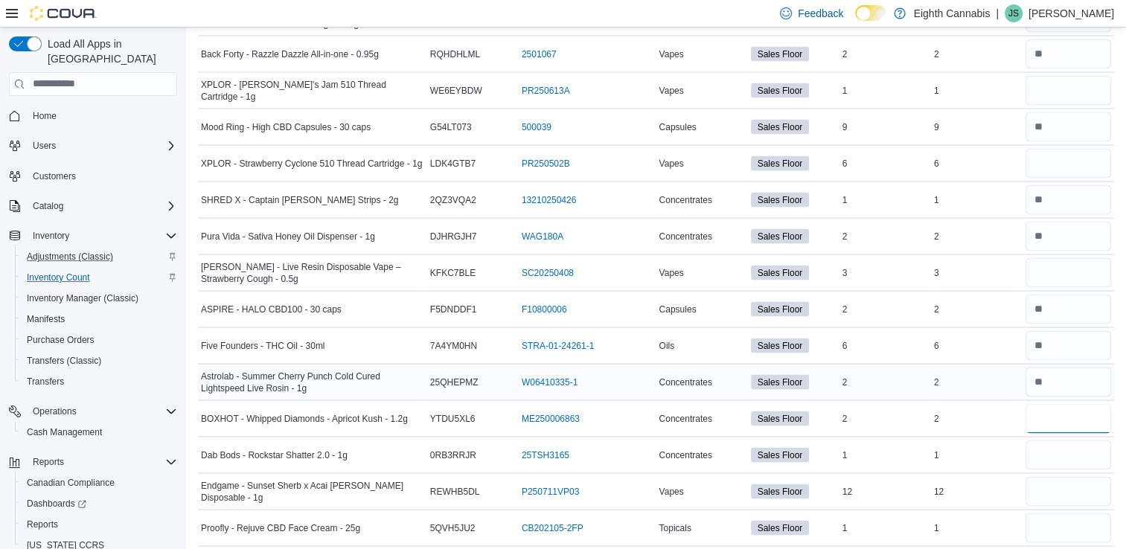
scroll to position [2845, 0]
type input "*"
click at [1060, 516] on input "number" at bounding box center [1068, 528] width 86 height 30
type input "*"
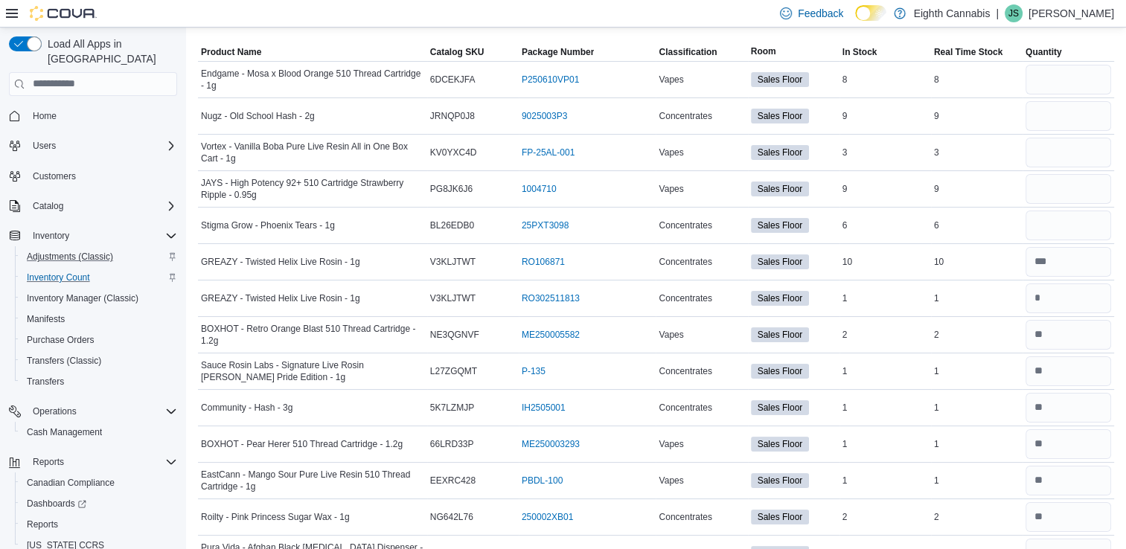
scroll to position [0, 0]
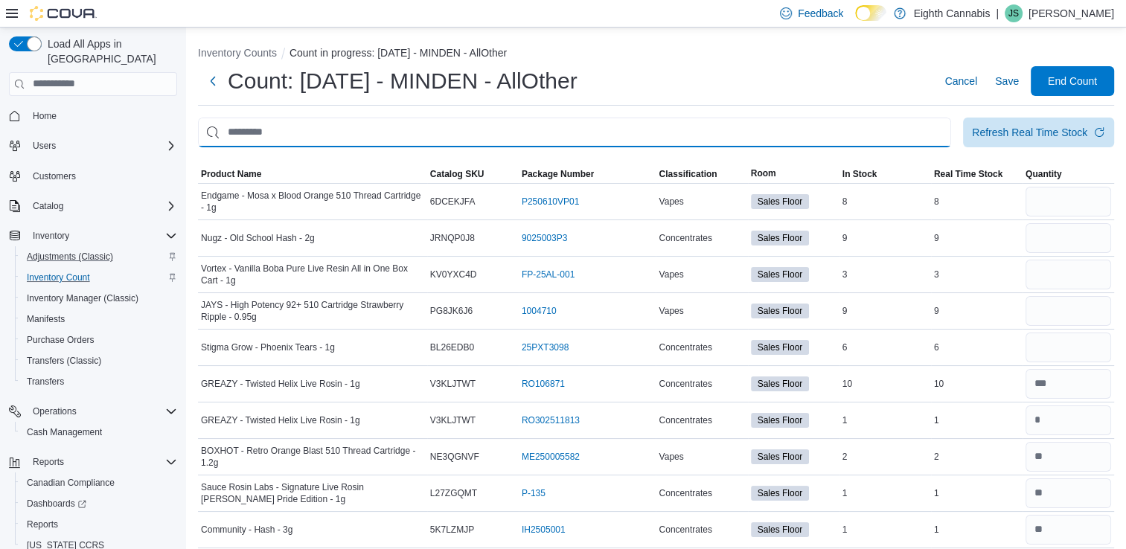
click at [649, 138] on input "This is a search bar. After typing your query, hit enter to filter the results …" at bounding box center [574, 133] width 753 height 30
type input "****"
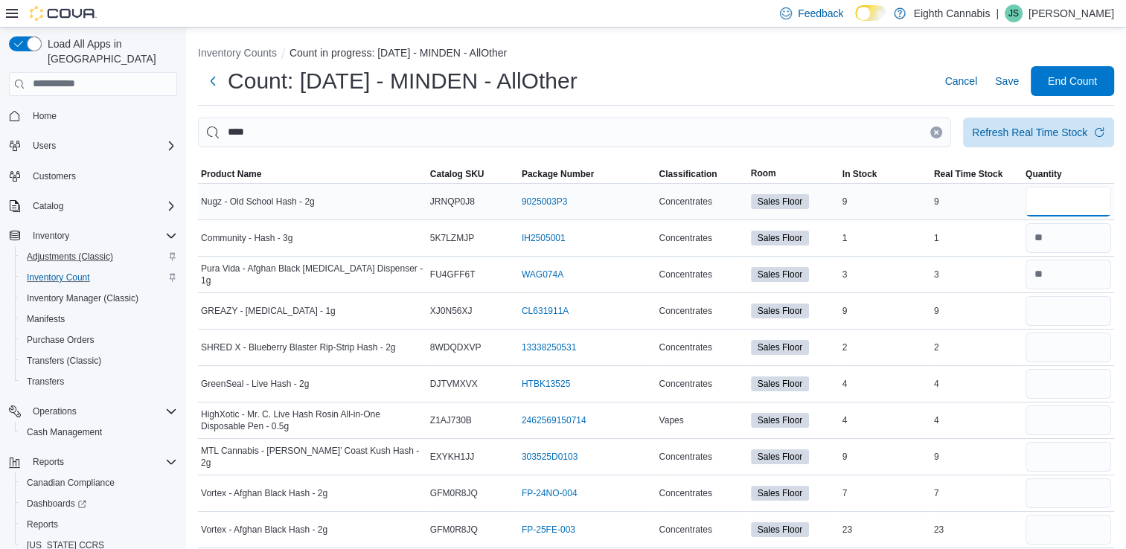
click at [1088, 201] on input "number" at bounding box center [1068, 202] width 86 height 30
click at [939, 132] on icon "Clear input" at bounding box center [936, 132] width 6 height 6
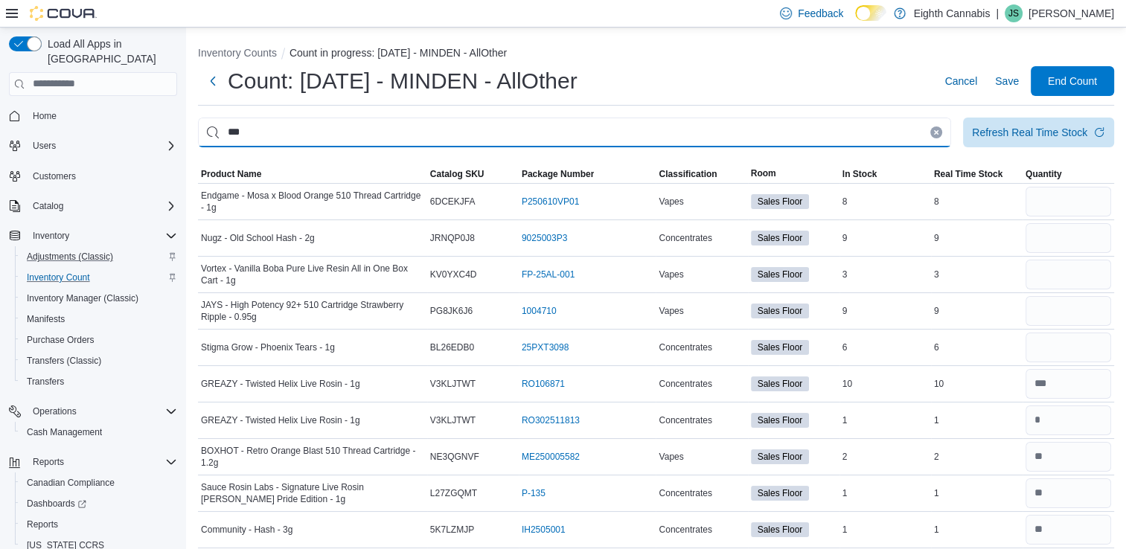
type input "***"
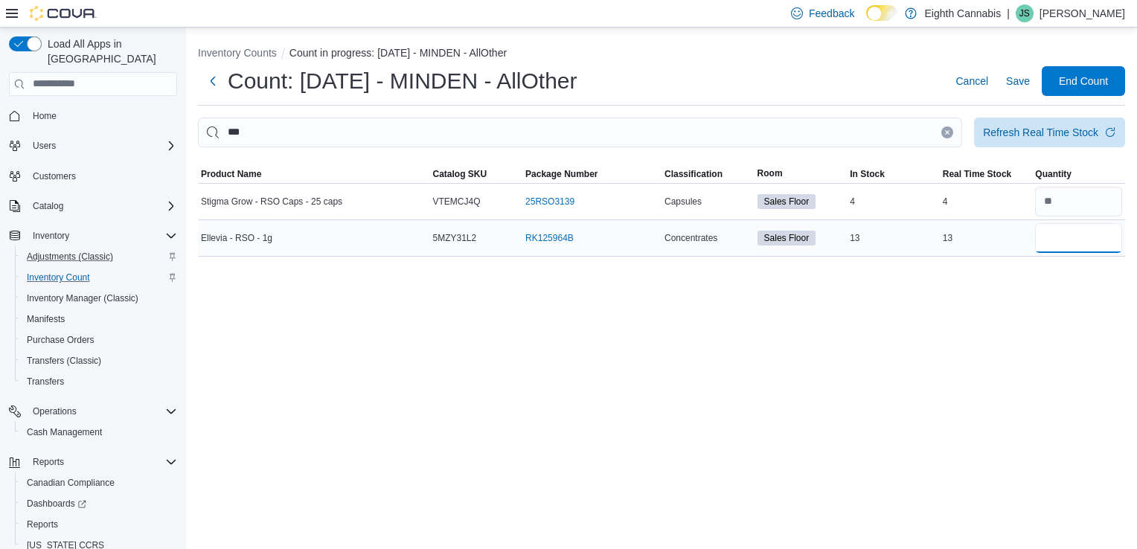
click at [1056, 230] on input "number" at bounding box center [1078, 238] width 87 height 30
type input "**"
click at [949, 133] on icon "Clear input" at bounding box center [948, 132] width 4 height 4
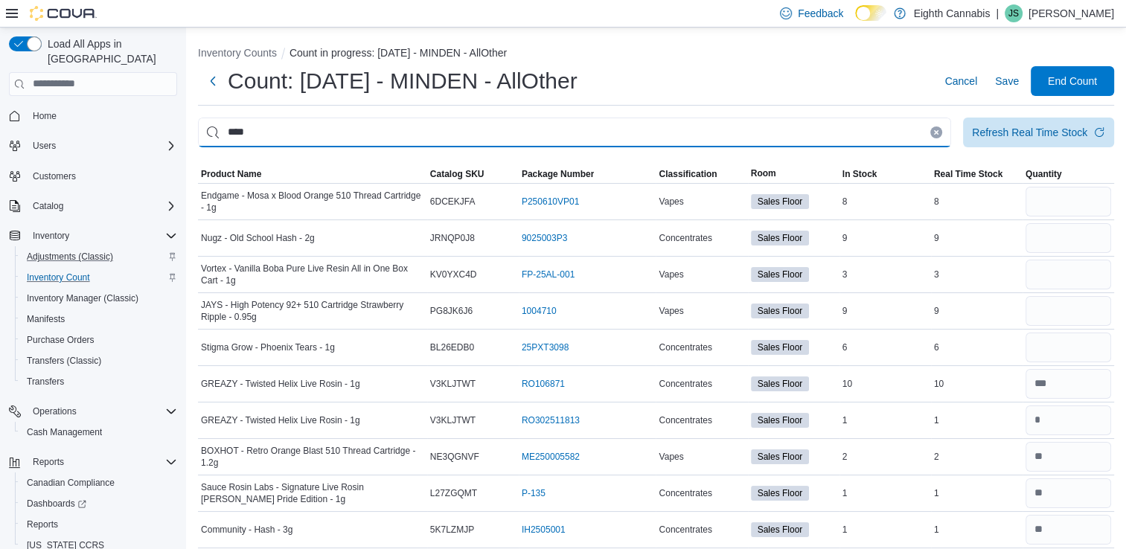
type input "****"
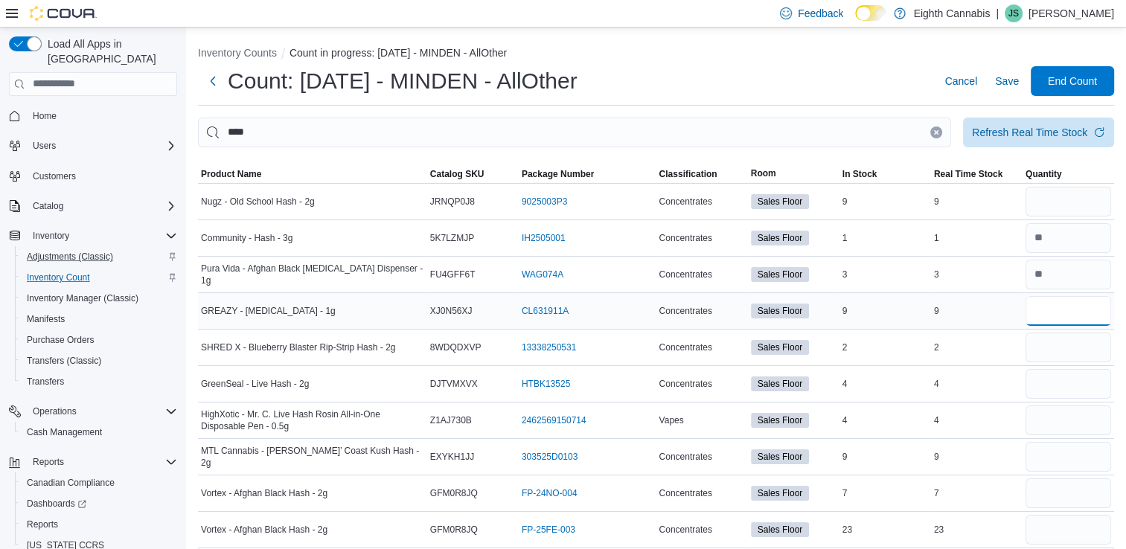
click at [1064, 311] on input "number" at bounding box center [1068, 311] width 86 height 30
type input "*"
click at [1067, 354] on input "number" at bounding box center [1068, 348] width 86 height 30
type input "*"
click at [1068, 394] on input "number" at bounding box center [1068, 384] width 86 height 30
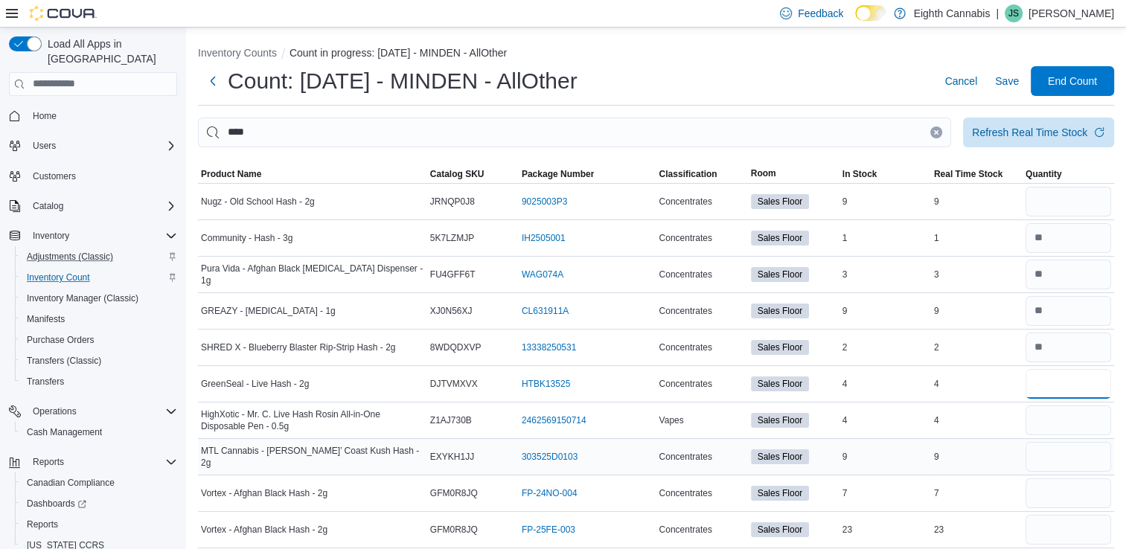
type input "*"
click at [1071, 462] on input "number" at bounding box center [1068, 457] width 86 height 30
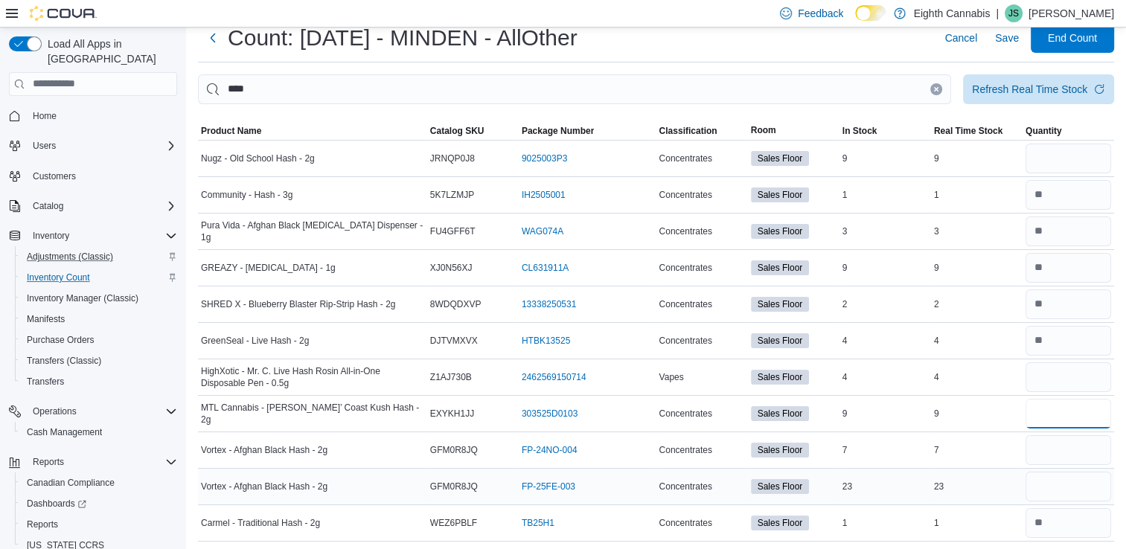
scroll to position [44, 0]
type input "*"
click at [1067, 484] on input "number" at bounding box center [1068, 486] width 86 height 30
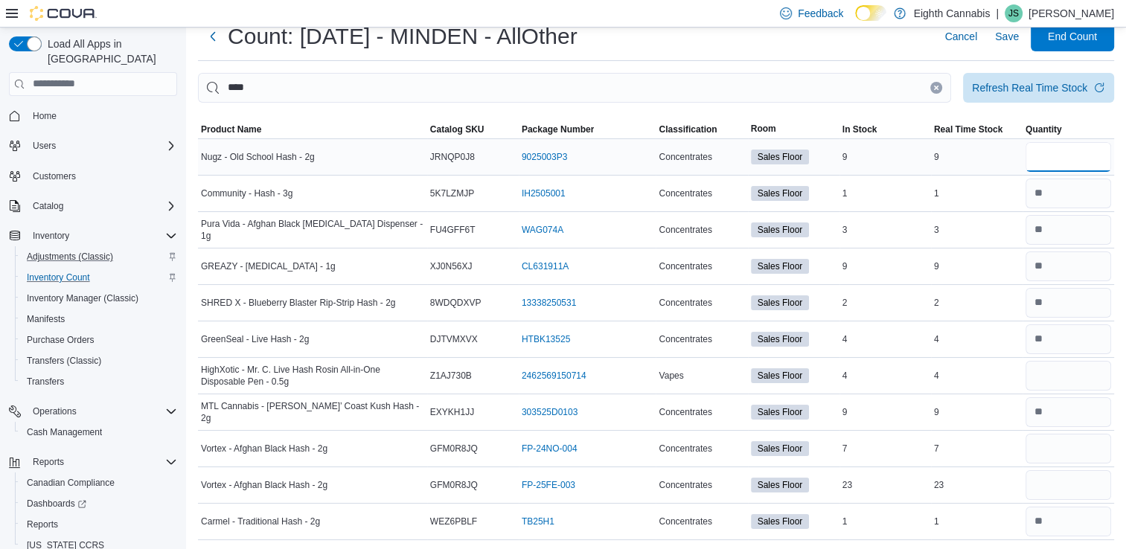
click at [1079, 158] on input "number" at bounding box center [1068, 157] width 86 height 30
type input "*"
click at [1065, 440] on input "number" at bounding box center [1068, 449] width 86 height 30
type input "*"
type input "**"
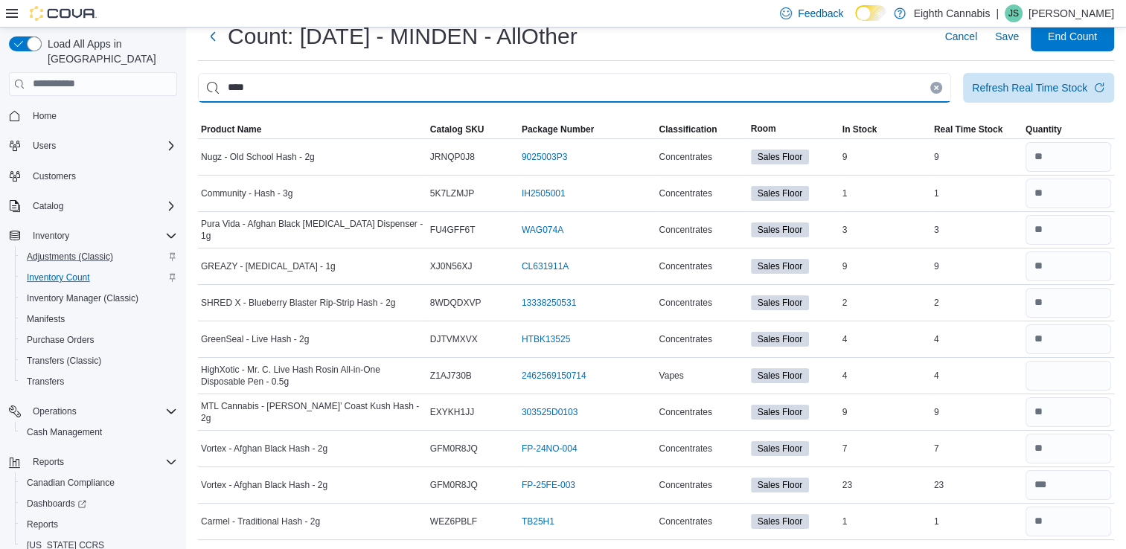
click at [951, 89] on input "****" at bounding box center [574, 88] width 753 height 30
click at [938, 88] on icon "Clear input" at bounding box center [936, 88] width 4 height 4
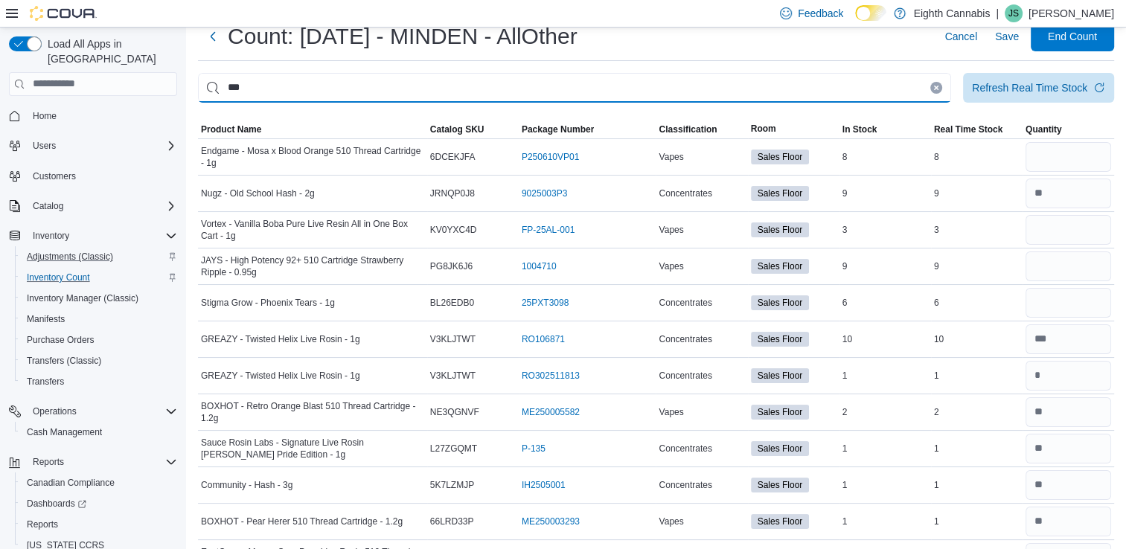
type input "***"
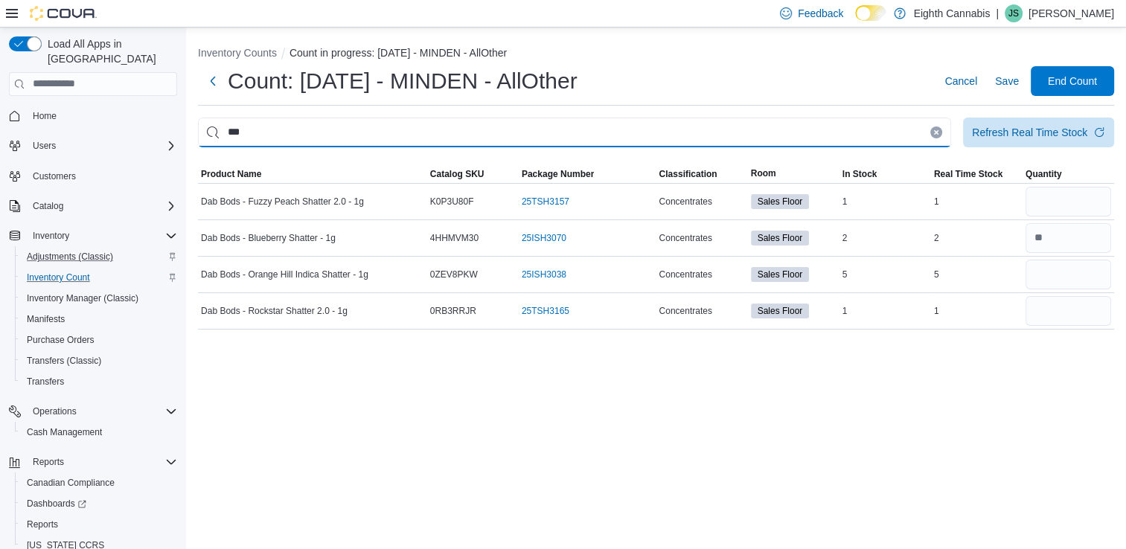
scroll to position [0, 0]
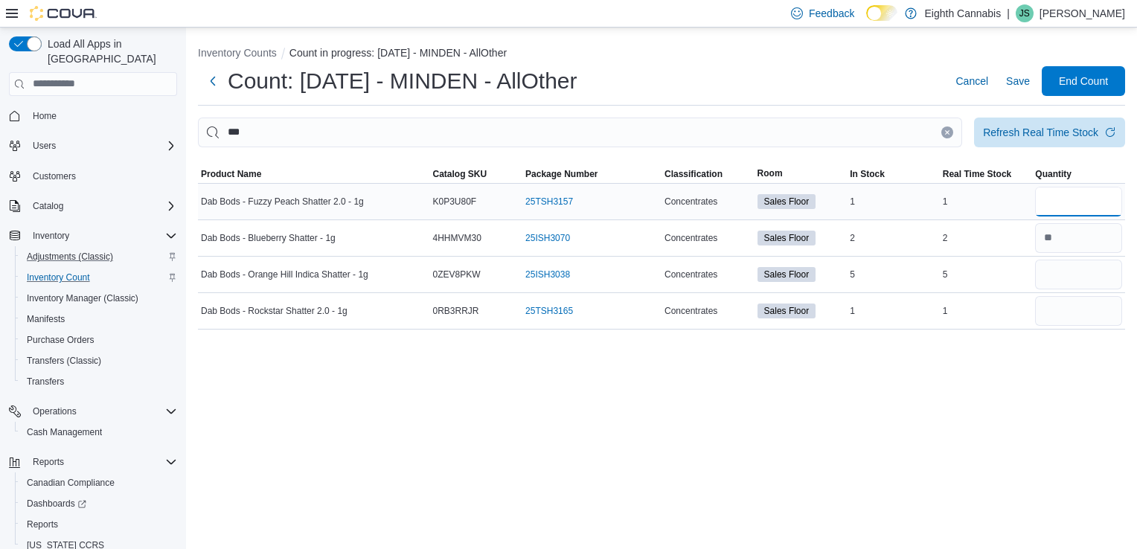
click at [1087, 204] on input "number" at bounding box center [1078, 202] width 87 height 30
click at [1074, 272] on input "number" at bounding box center [1078, 275] width 87 height 30
click at [947, 135] on button "Clear input" at bounding box center [947, 132] width 12 height 12
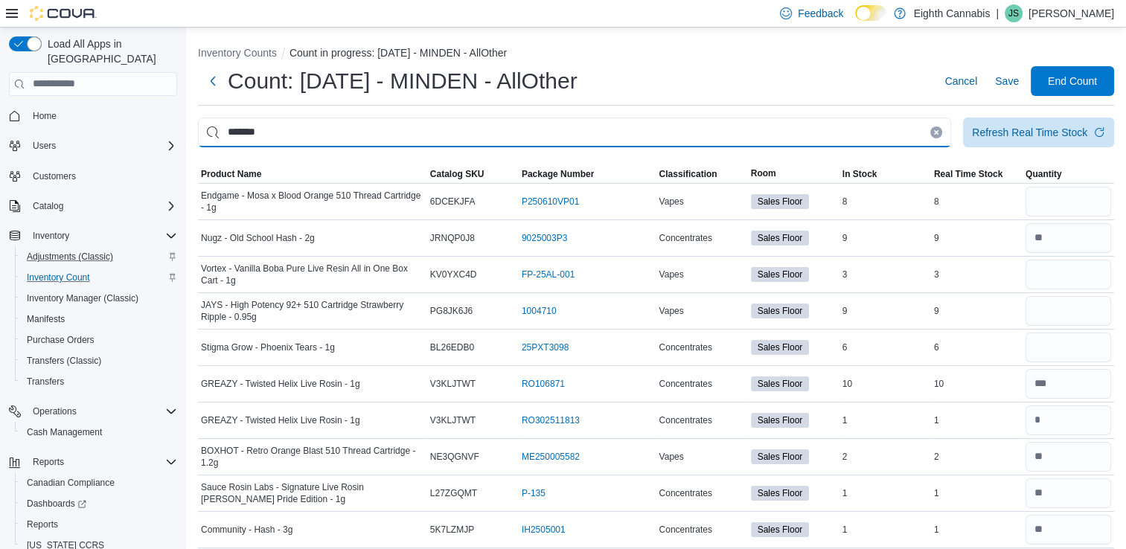
type input "*******"
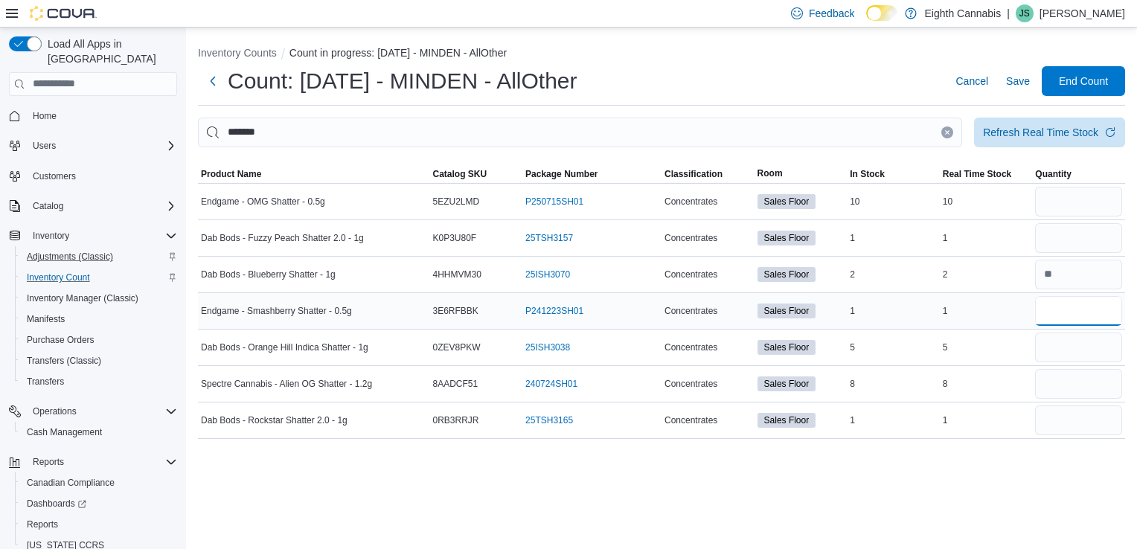
click at [1082, 315] on input "number" at bounding box center [1078, 311] width 87 height 30
type input "*"
click at [1085, 427] on input "number" at bounding box center [1078, 420] width 87 height 30
type input "*"
click at [1060, 240] on input "number" at bounding box center [1078, 238] width 87 height 30
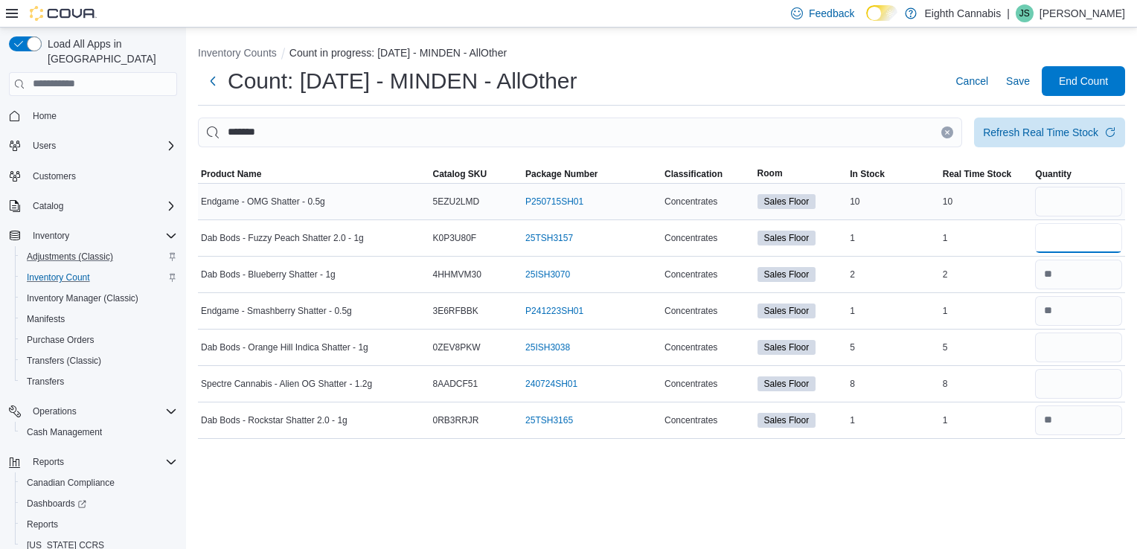
type input "*"
click at [1051, 202] on input "number" at bounding box center [1078, 202] width 87 height 30
type input "**"
click at [1082, 344] on input "number" at bounding box center [1078, 348] width 87 height 30
type input "*"
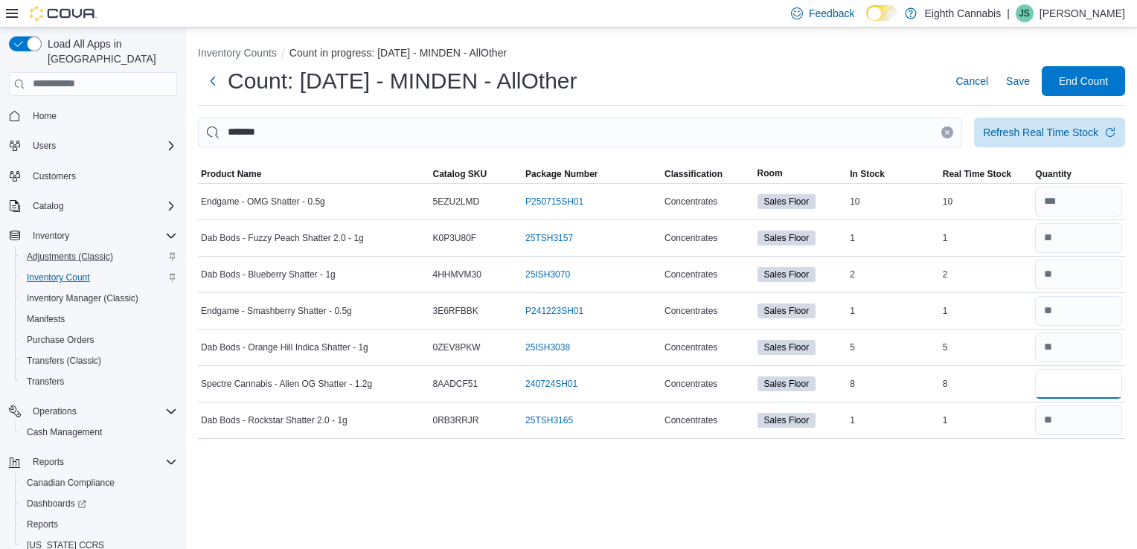
type input "*"
click at [946, 137] on button "Clear input" at bounding box center [947, 132] width 12 height 12
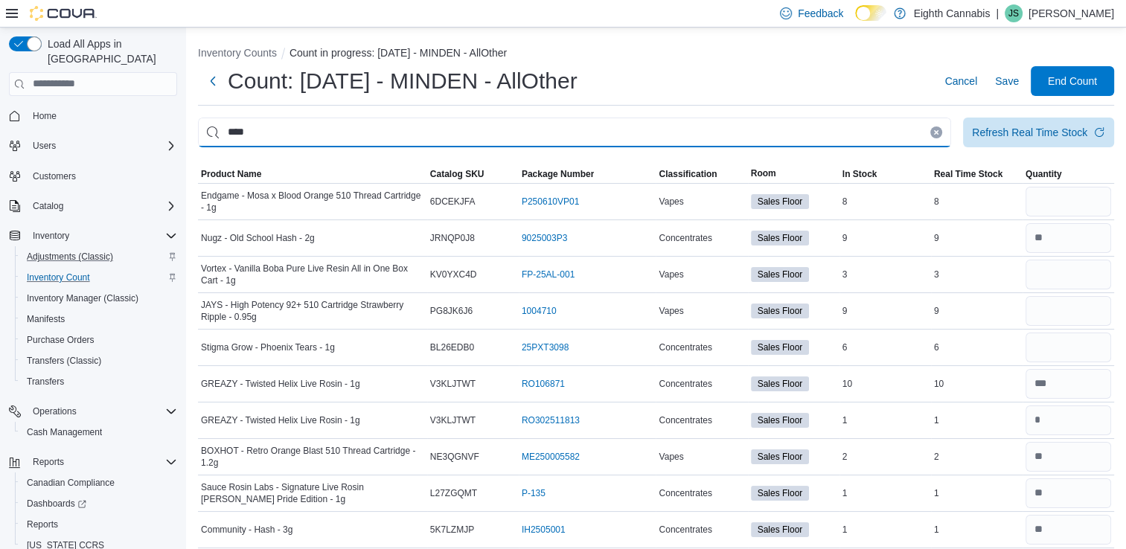
type input "****"
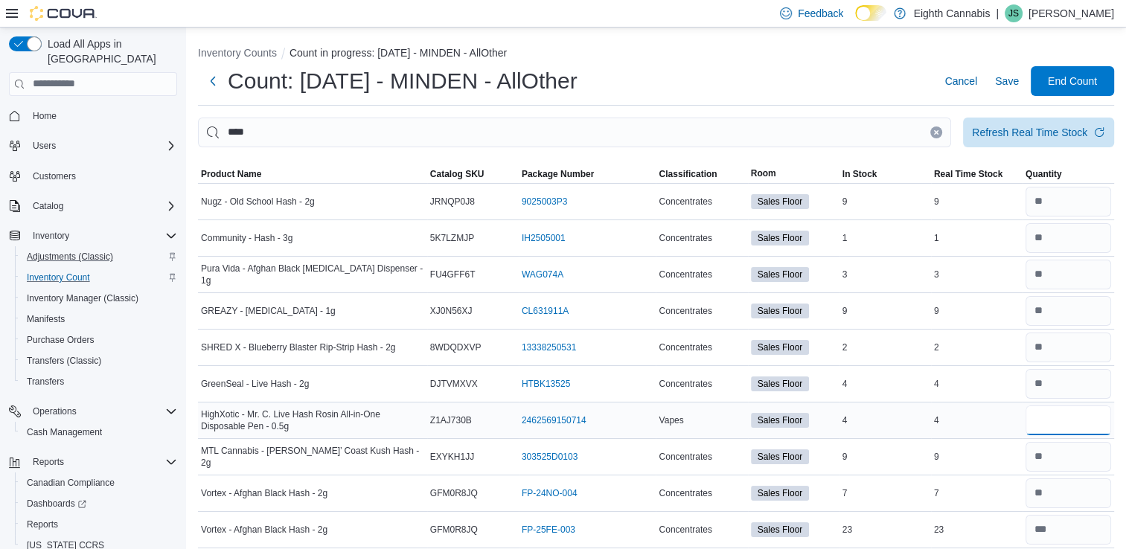
click at [1065, 420] on input "number" at bounding box center [1068, 420] width 86 height 30
type input "*"
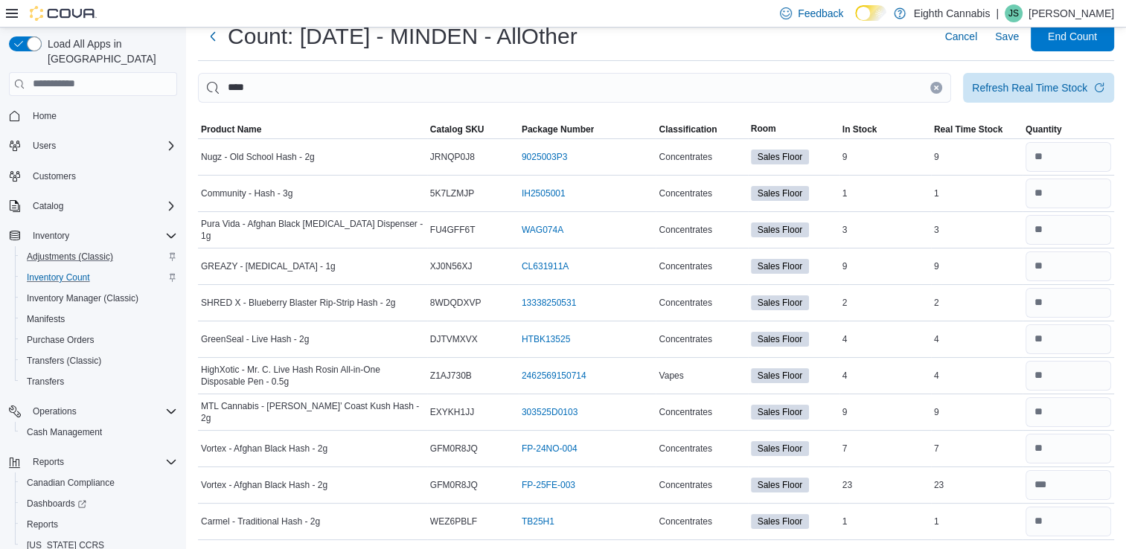
click at [939, 86] on icon "Clear input" at bounding box center [936, 88] width 6 height 6
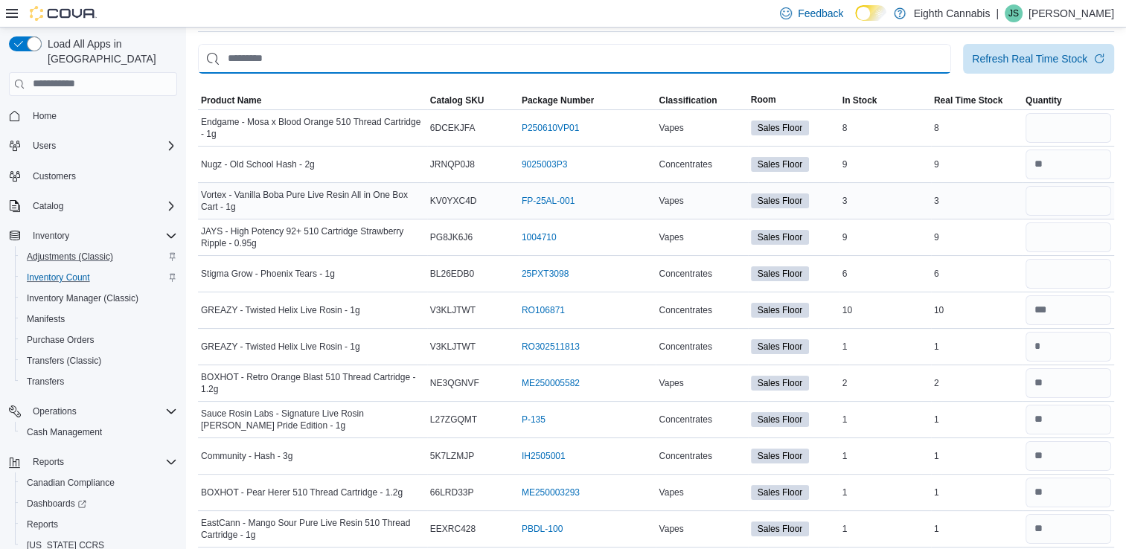
scroll to position [0, 0]
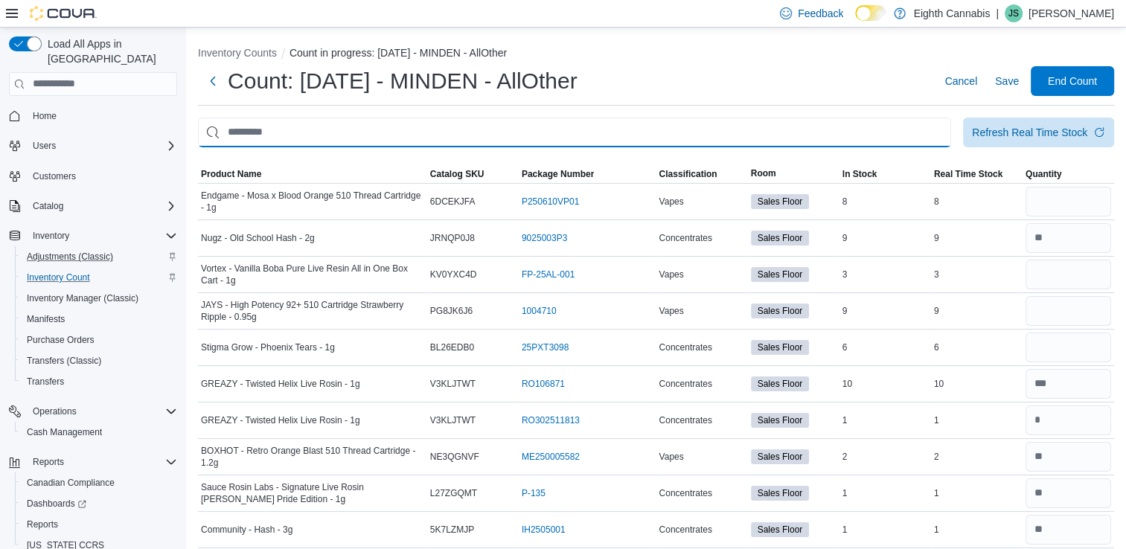
click at [863, 130] on input "This is a search bar. After typing your query, hit enter to filter the results …" at bounding box center [574, 133] width 753 height 30
type input "***"
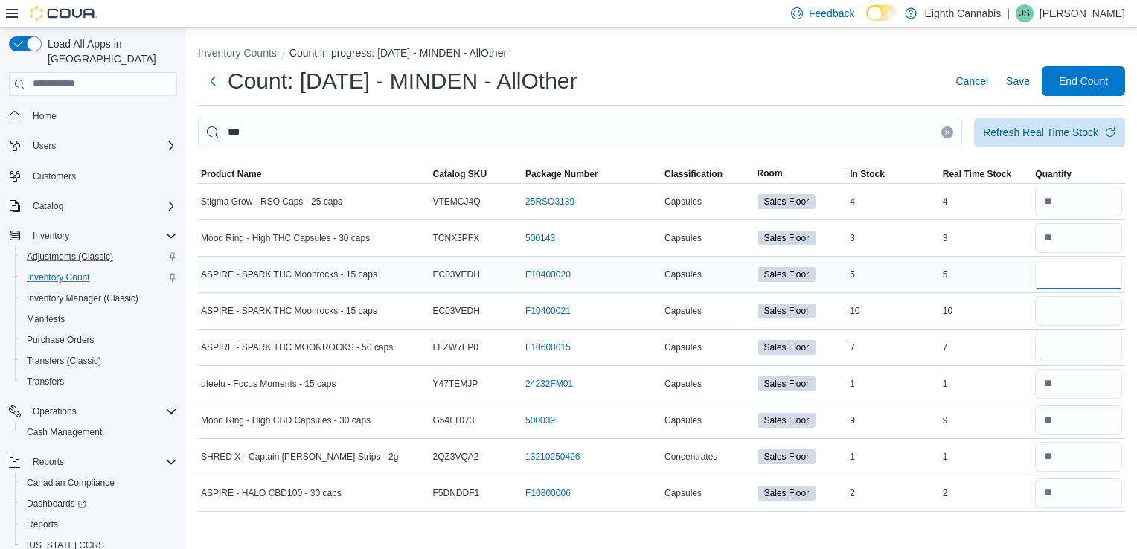
click at [1071, 273] on input "number" at bounding box center [1078, 275] width 87 height 30
type input "*"
type input "**"
type input "*"
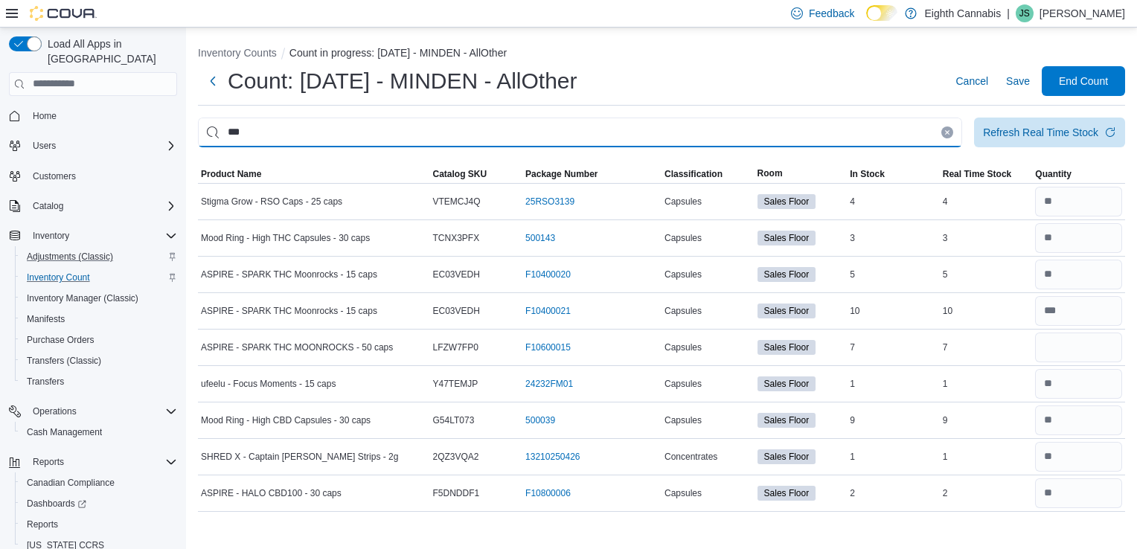
click at [954, 132] on input "***" at bounding box center [580, 133] width 764 height 30
click at [949, 131] on icon "Clear input" at bounding box center [947, 132] width 6 height 6
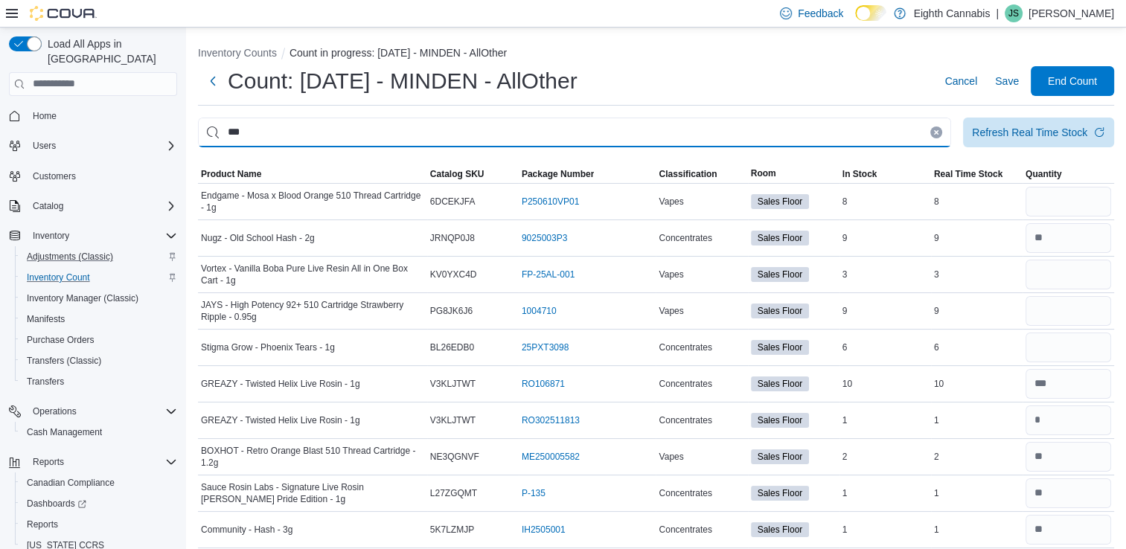
type input "***"
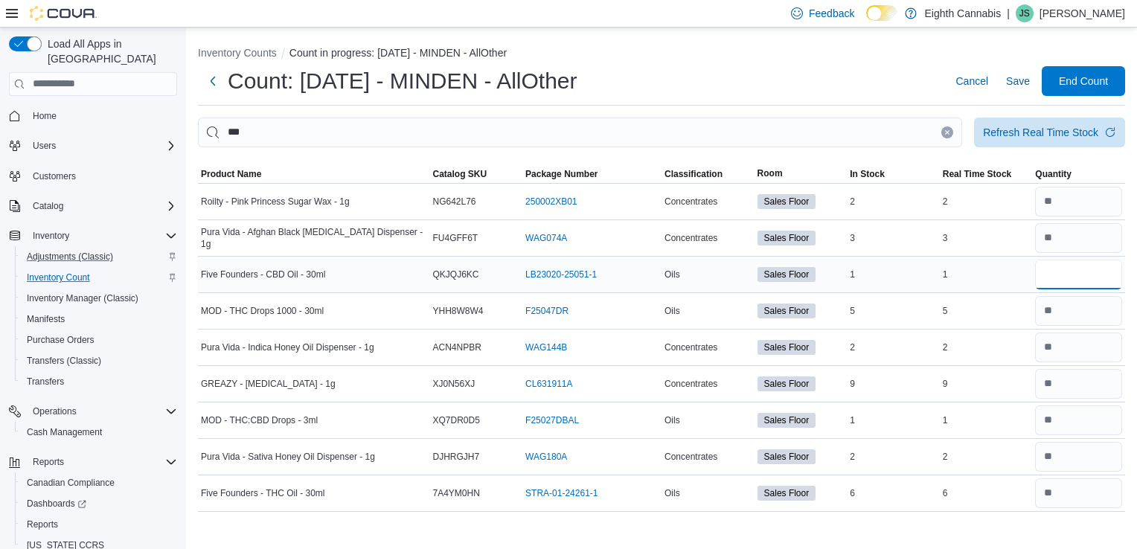
click at [1071, 274] on input "number" at bounding box center [1078, 275] width 87 height 30
type input "*"
click at [946, 132] on icon "Clear input" at bounding box center [947, 132] width 6 height 6
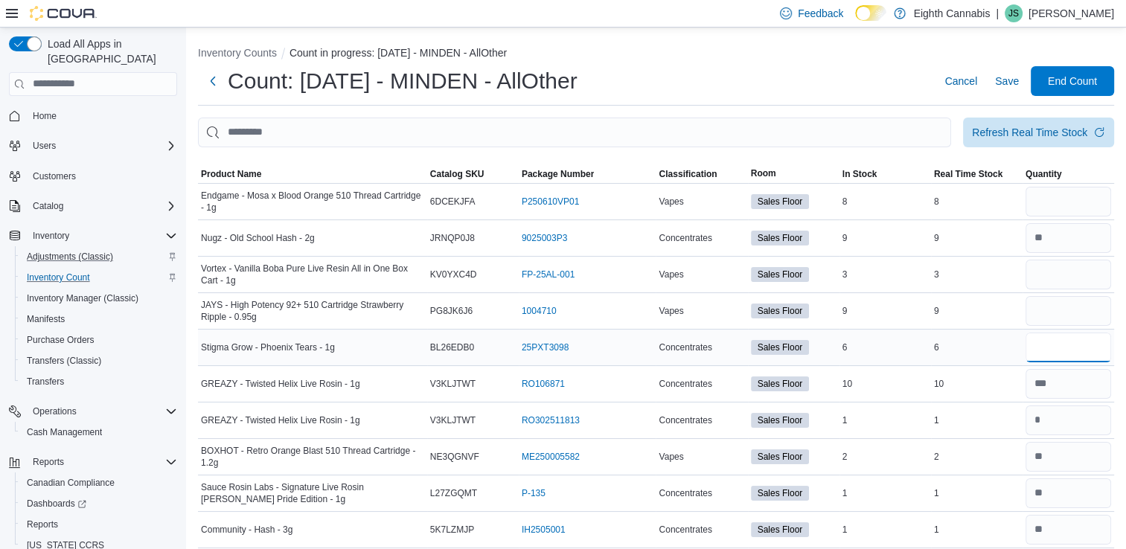
click at [1059, 345] on input "number" at bounding box center [1068, 348] width 86 height 30
click at [1059, 345] on input "*" at bounding box center [1068, 348] width 86 height 30
type input "*"
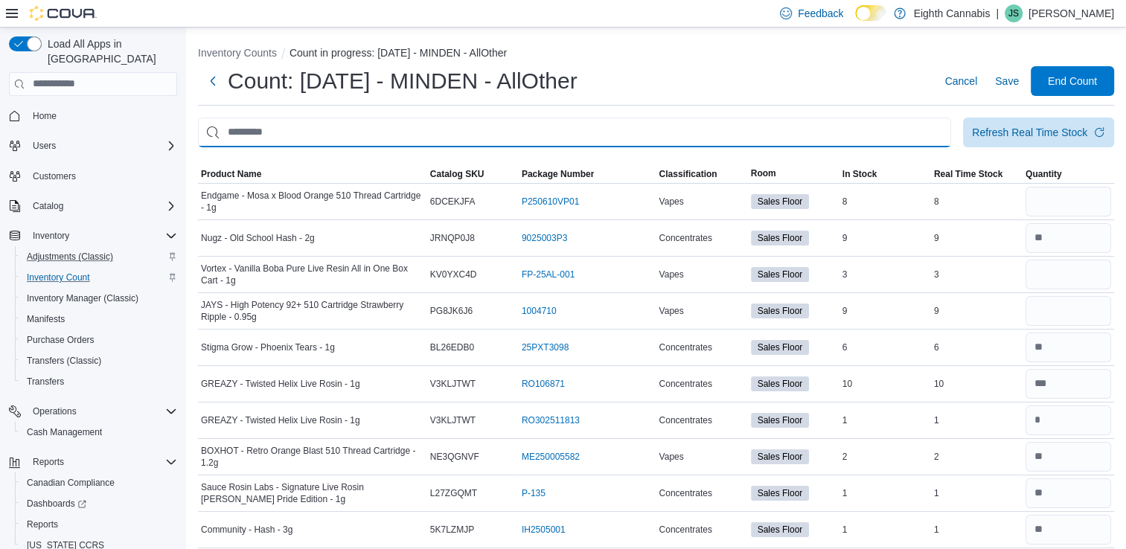
click at [778, 134] on input "This is a search bar. After typing your query, hit enter to filter the results …" at bounding box center [574, 133] width 753 height 30
type input "*****"
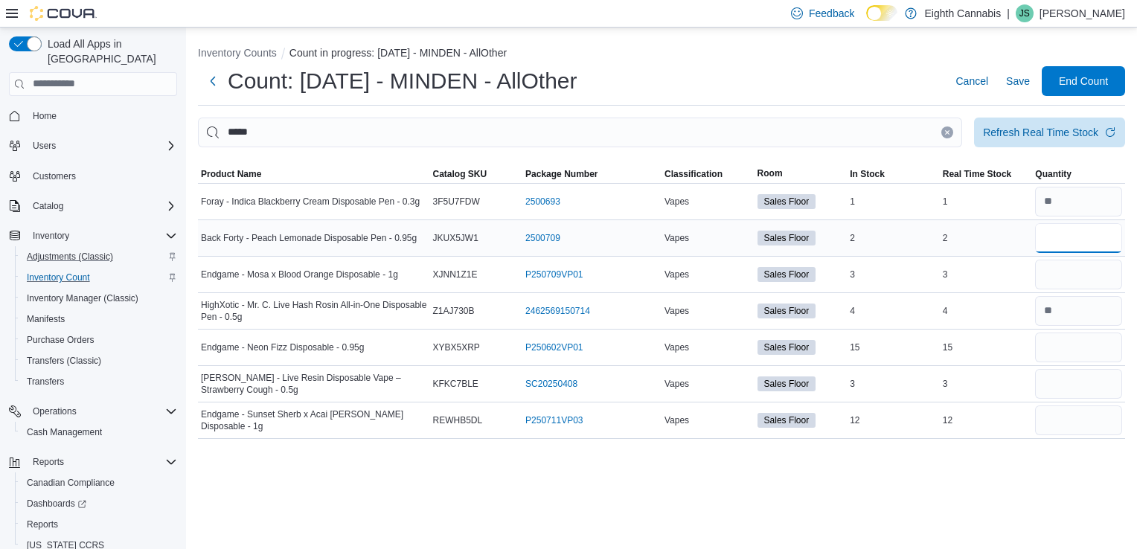
click at [1059, 235] on input "number" at bounding box center [1078, 238] width 87 height 30
type input "*"
click at [947, 138] on button "Clear input" at bounding box center [947, 132] width 12 height 12
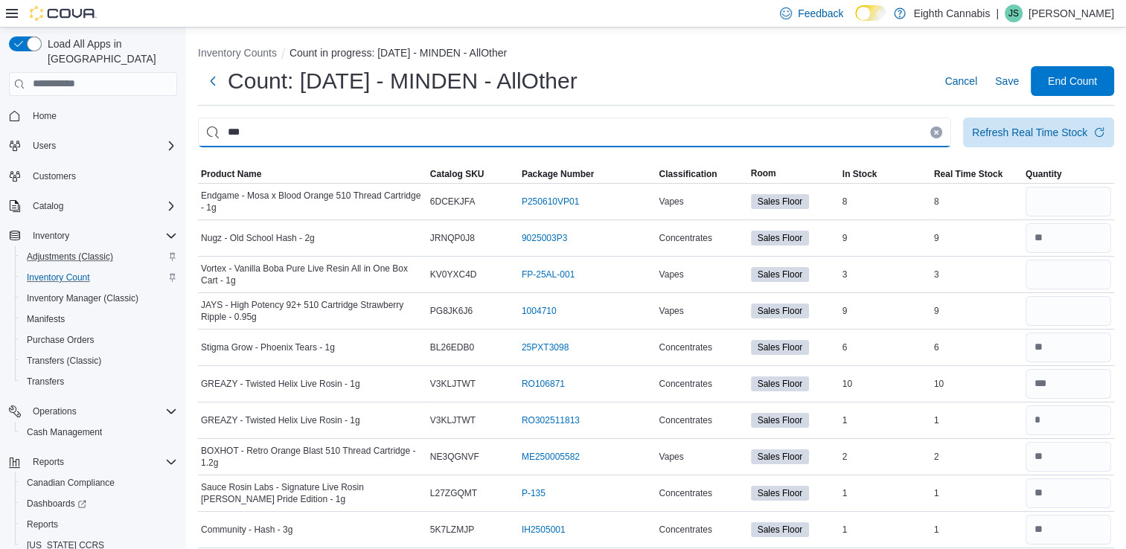
type input "***"
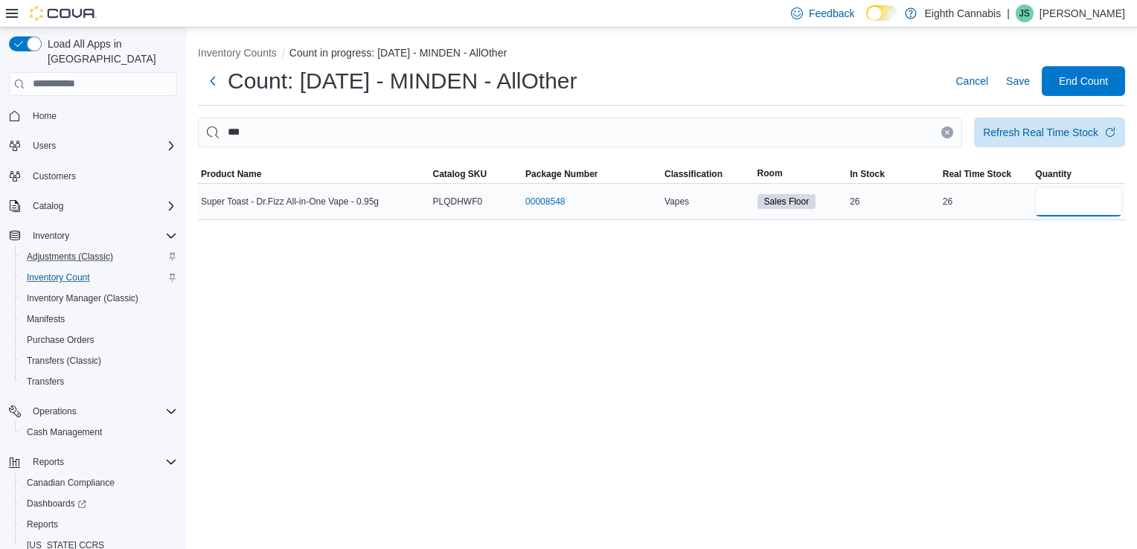
click at [1056, 199] on input "number" at bounding box center [1078, 202] width 87 height 30
type input "*"
type input "**"
click at [949, 133] on icon "Clear input" at bounding box center [948, 132] width 4 height 4
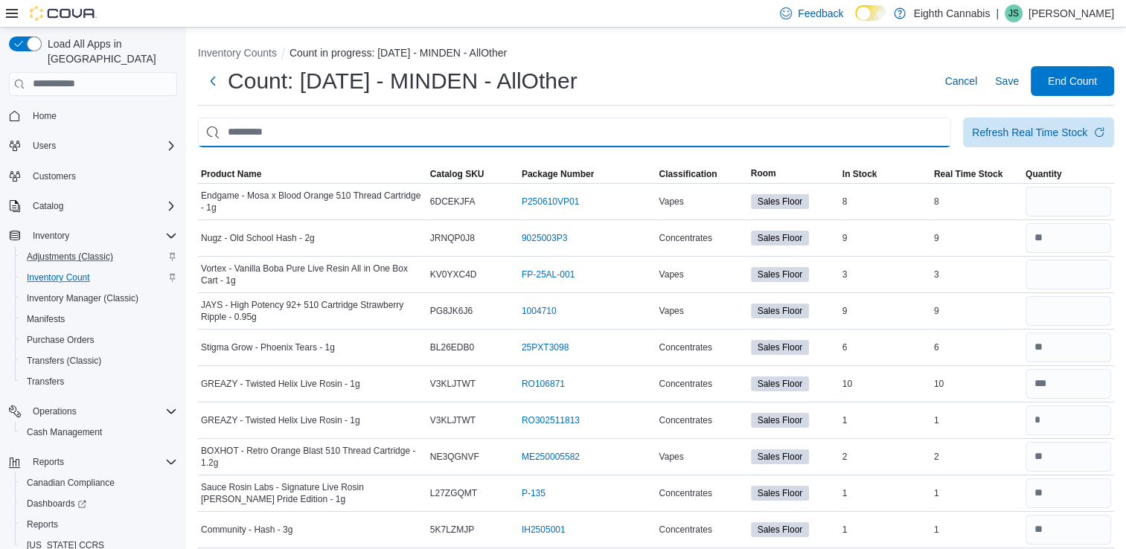
click at [907, 130] on input "This is a search bar. After typing your query, hit enter to filter the results …" at bounding box center [574, 133] width 753 height 30
type input "*"
type input "**"
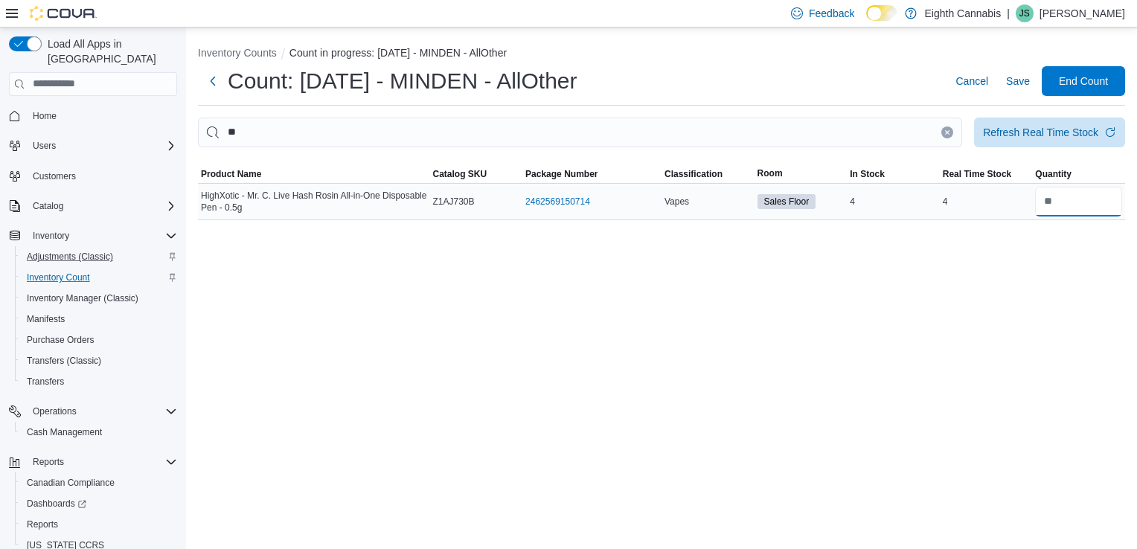
click at [1053, 204] on input "number" at bounding box center [1078, 202] width 87 height 30
type input "*"
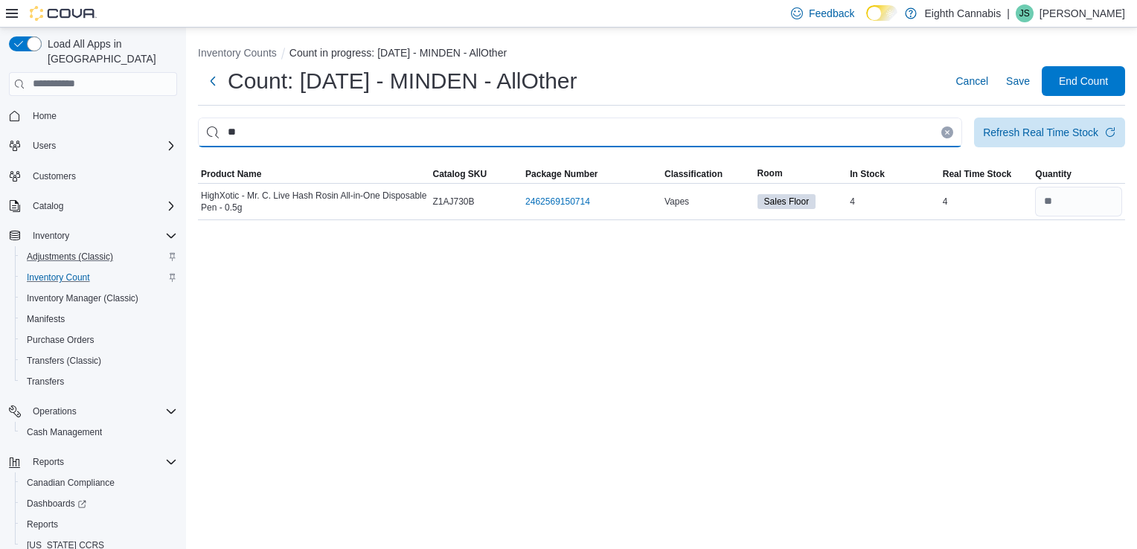
click at [953, 134] on input "**" at bounding box center [580, 133] width 764 height 30
click at [949, 131] on icon "Clear input" at bounding box center [948, 132] width 4 height 4
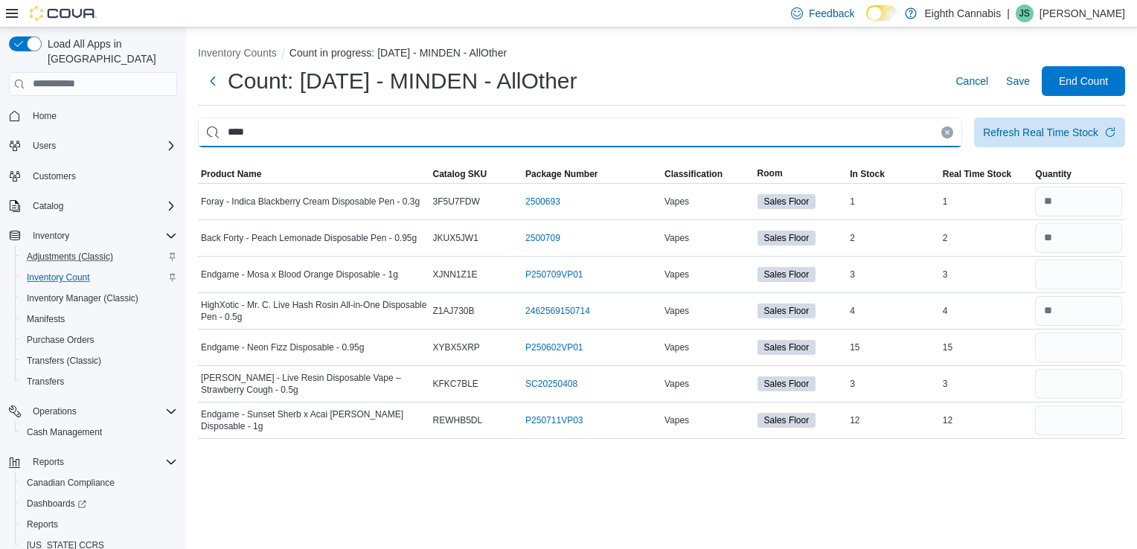
type input "****"
click at [949, 132] on icon "Clear input" at bounding box center [947, 132] width 6 height 6
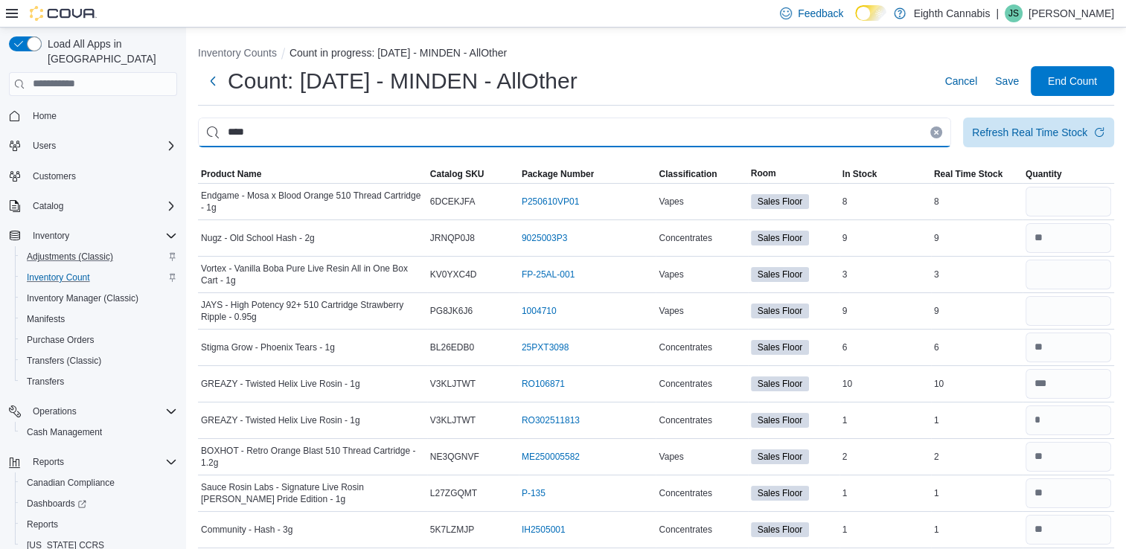
type input "****"
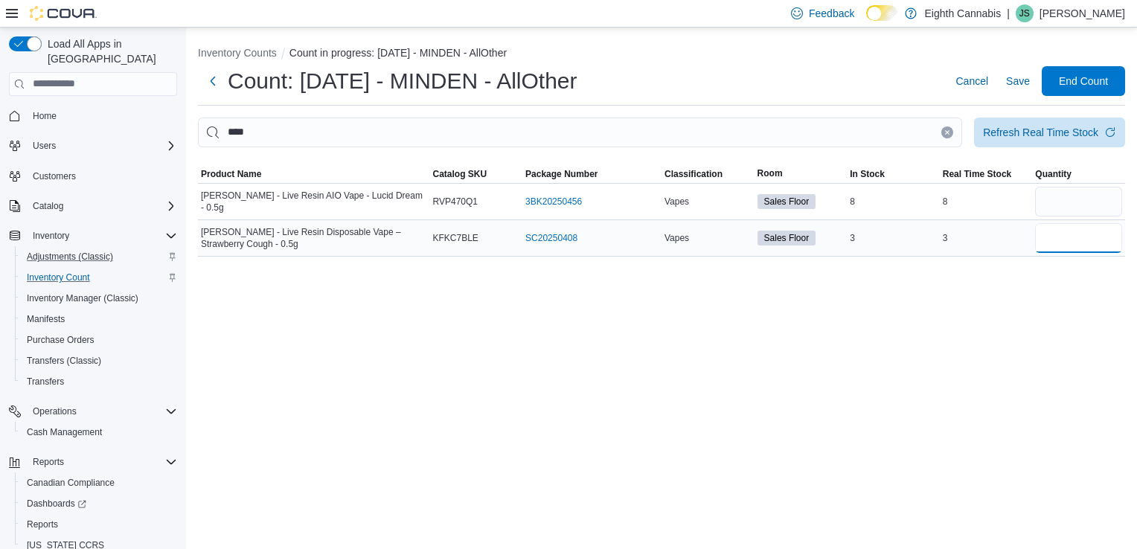
click at [1044, 237] on input "number" at bounding box center [1078, 238] width 87 height 30
type input "*"
click at [1079, 202] on input "number" at bounding box center [1078, 202] width 87 height 30
type input "*"
click at [948, 133] on icon "Clear input" at bounding box center [948, 132] width 4 height 4
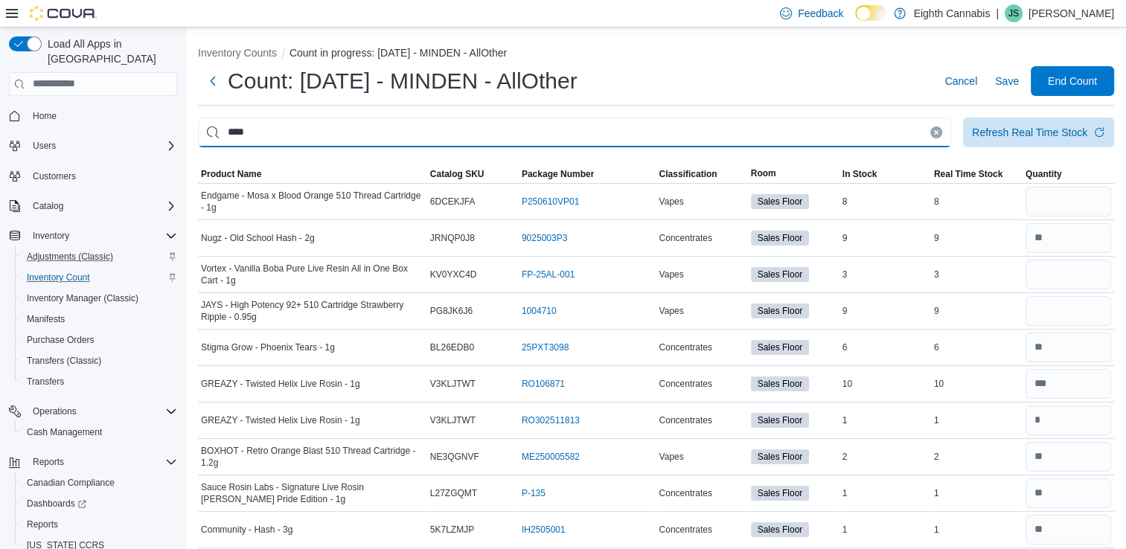
type input "****"
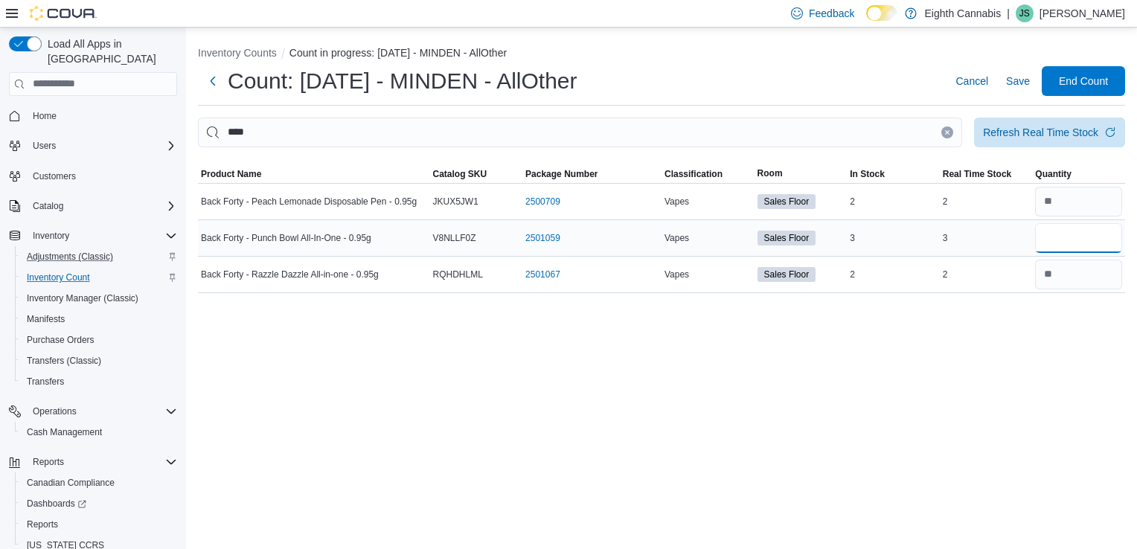
click at [1097, 238] on input "number" at bounding box center [1078, 238] width 87 height 30
type input "*"
click at [946, 132] on icon "Clear input" at bounding box center [947, 132] width 6 height 6
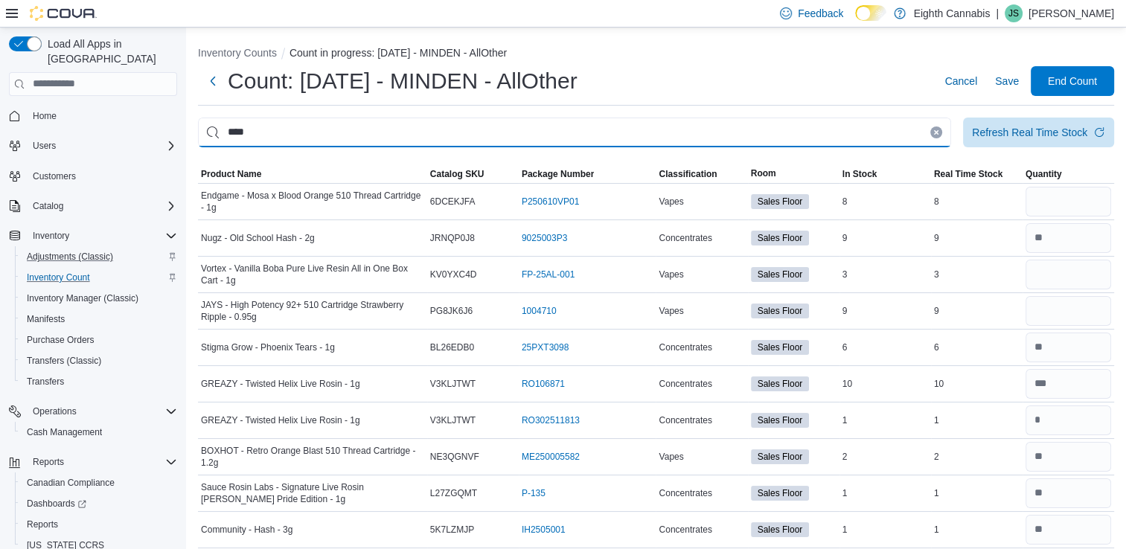
type input "****"
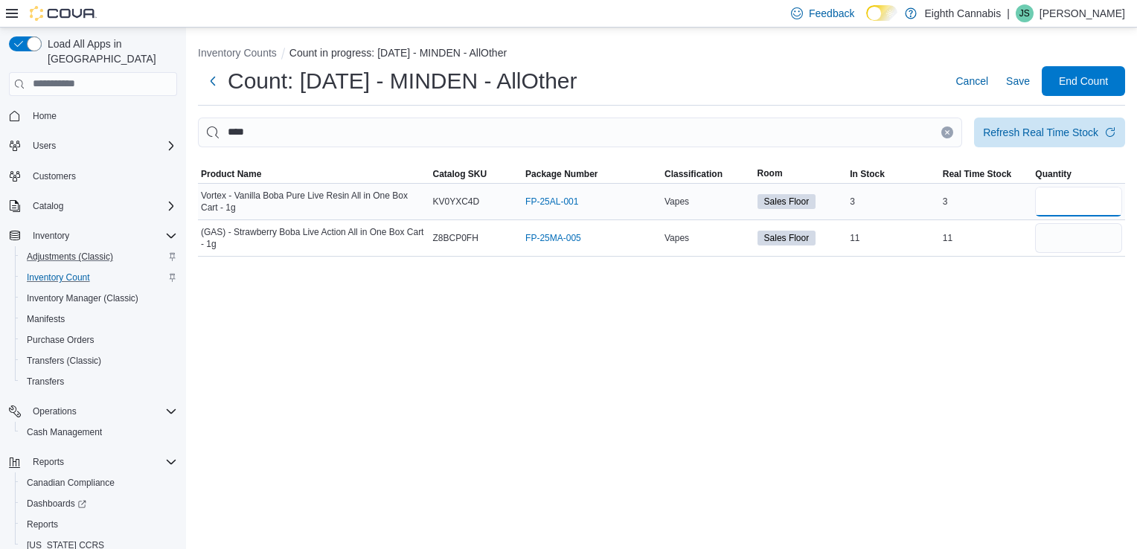
click at [1045, 198] on input "number" at bounding box center [1078, 202] width 87 height 30
type input "*"
click at [1051, 235] on input "number" at bounding box center [1078, 238] width 87 height 30
type input "**"
click at [945, 136] on button "Clear input" at bounding box center [947, 132] width 12 height 12
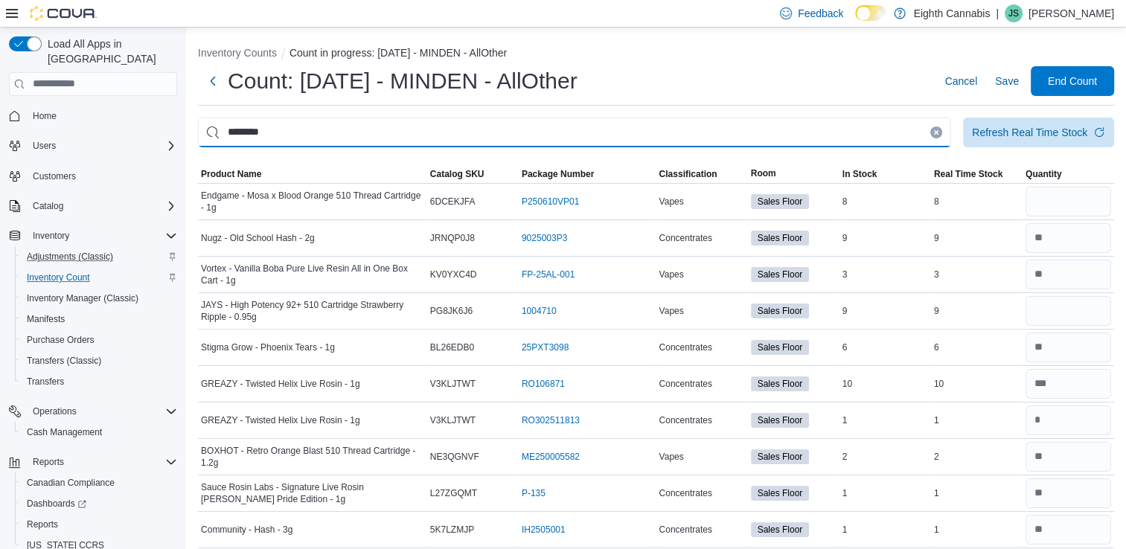
type input "********"
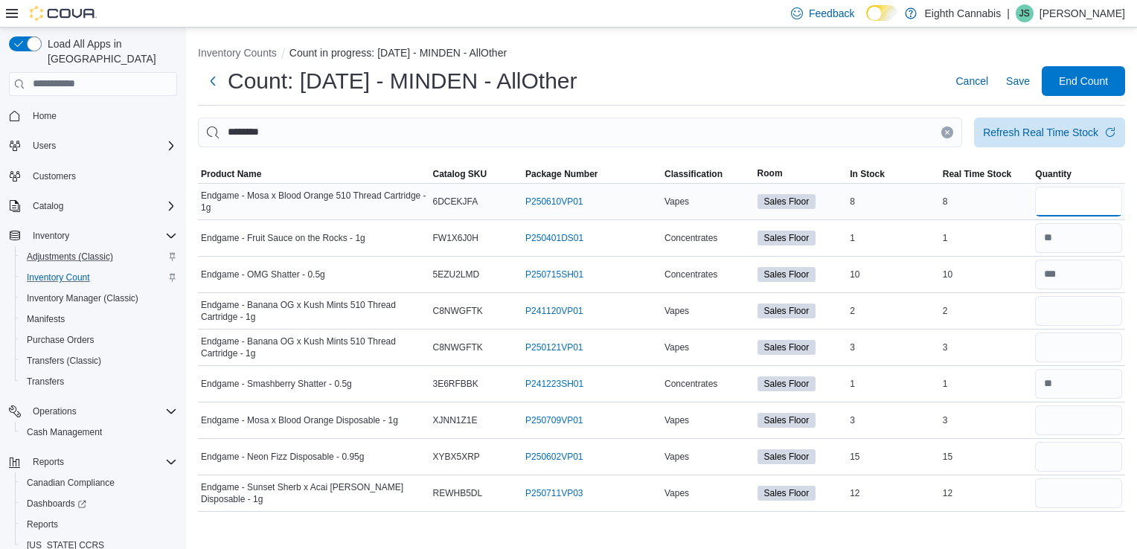
click at [1068, 206] on input "number" at bounding box center [1078, 202] width 87 height 30
click at [1078, 495] on input "number" at bounding box center [1078, 493] width 87 height 30
type input "**"
click at [1076, 458] on input "number" at bounding box center [1078, 457] width 87 height 30
click at [1082, 423] on input "number" at bounding box center [1078, 420] width 87 height 30
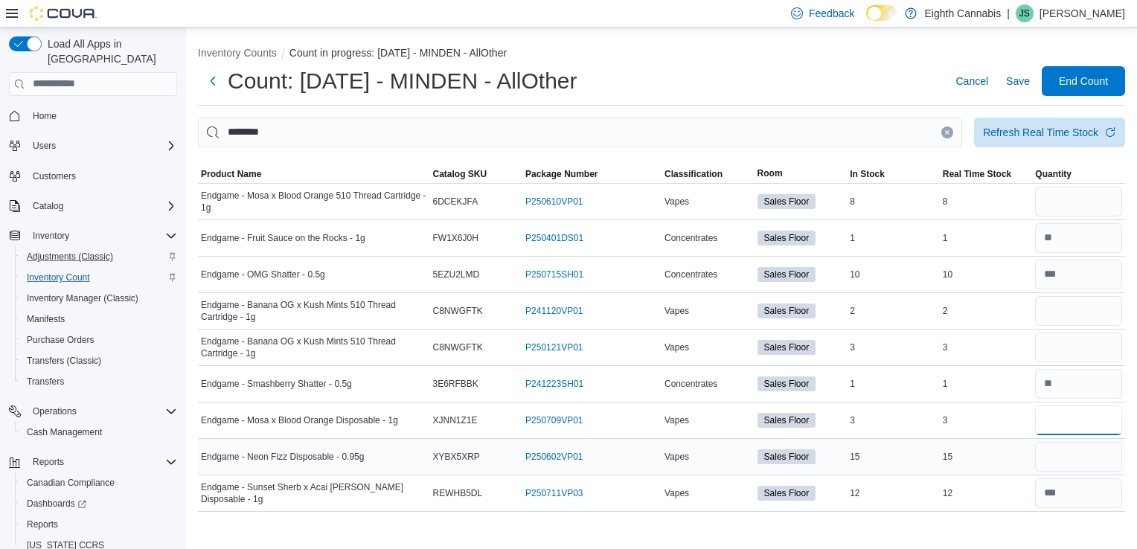
type input "*"
click at [1075, 461] on input "number" at bounding box center [1078, 457] width 87 height 30
type input "*"
click at [946, 135] on icon "Clear input" at bounding box center [947, 132] width 6 height 6
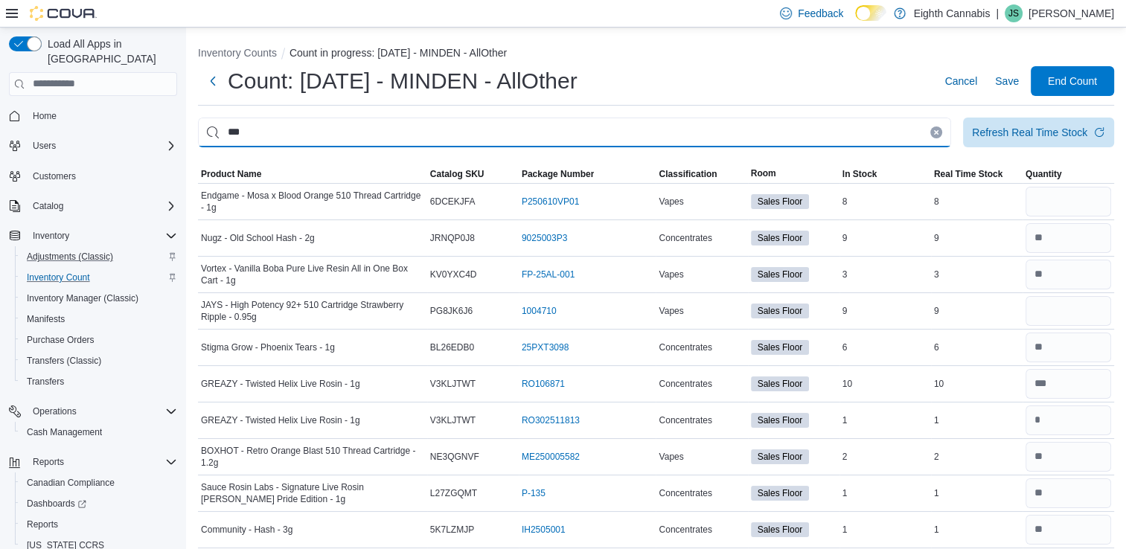
type input "***"
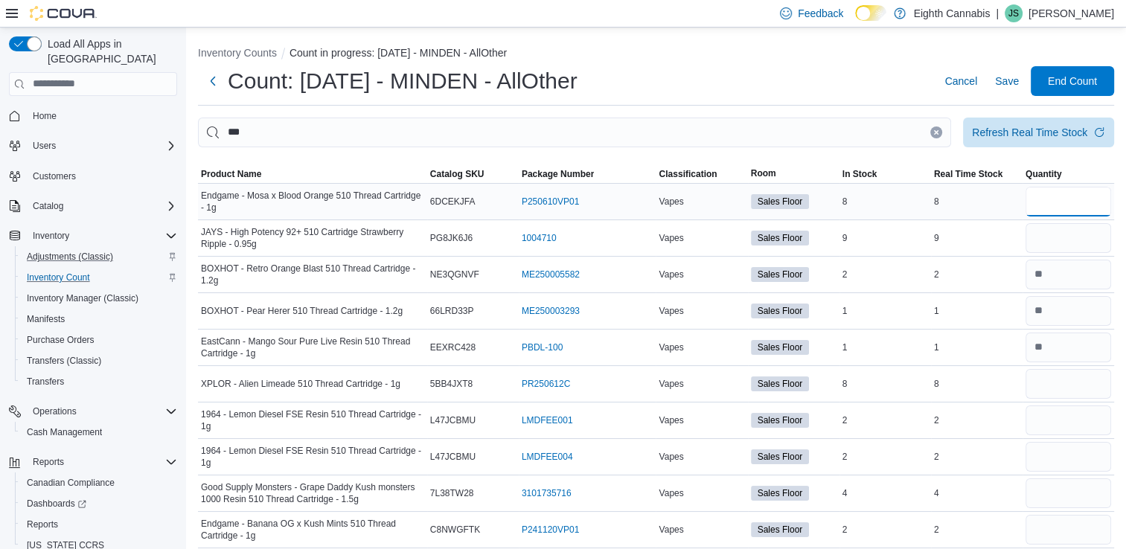
click at [1069, 193] on input "number" at bounding box center [1068, 202] width 86 height 30
type input "*"
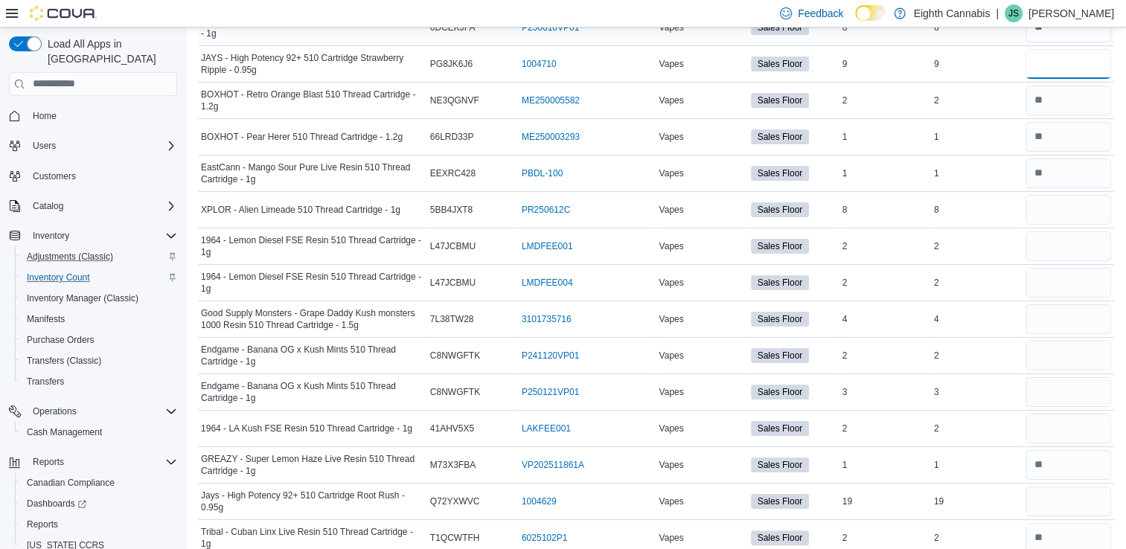
scroll to position [202, 0]
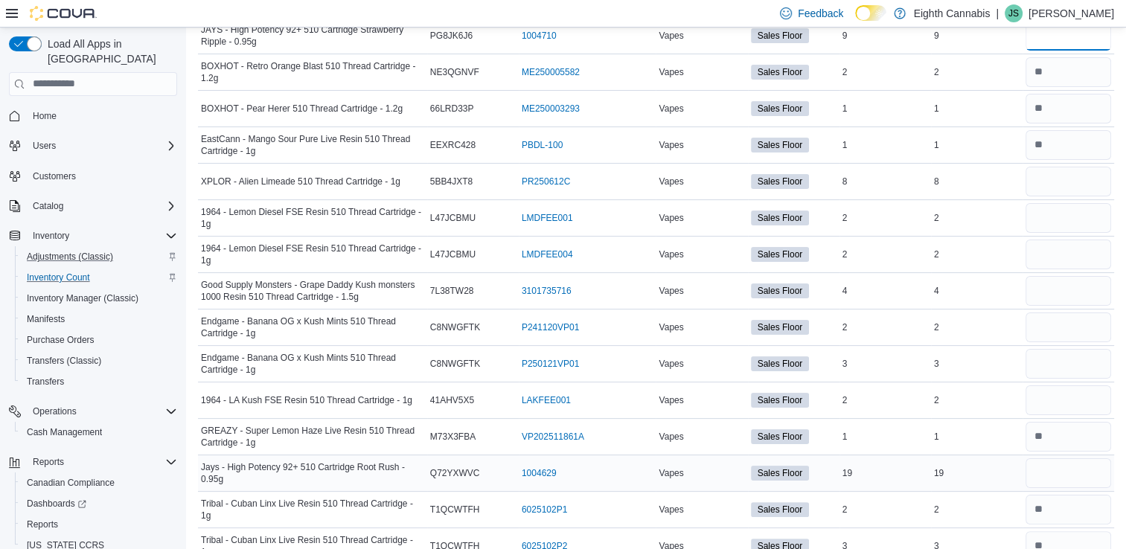
type input "*"
click at [1065, 475] on input "number" at bounding box center [1068, 473] width 86 height 30
type input "**"
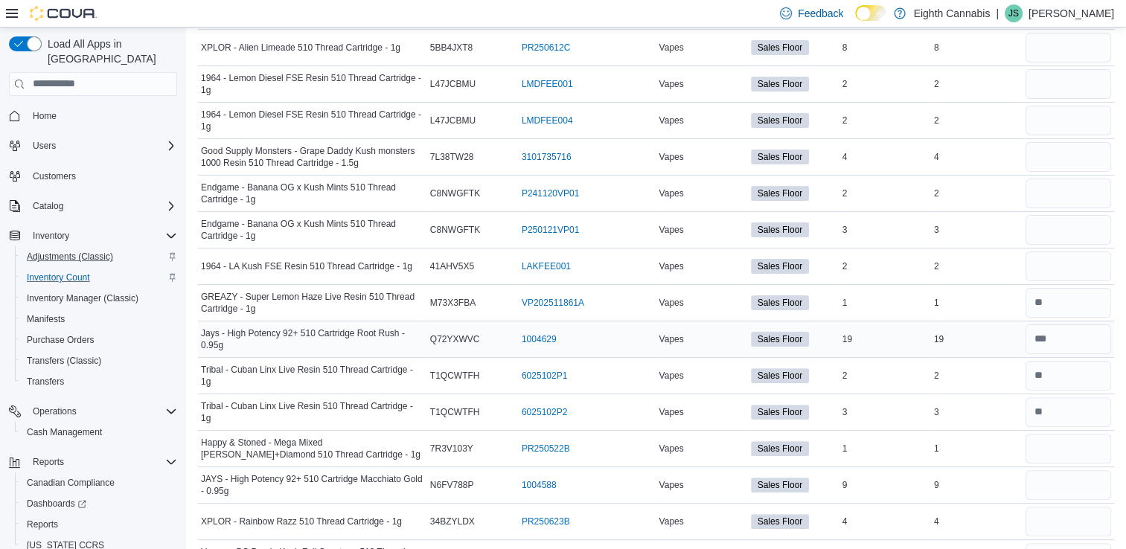
scroll to position [339, 0]
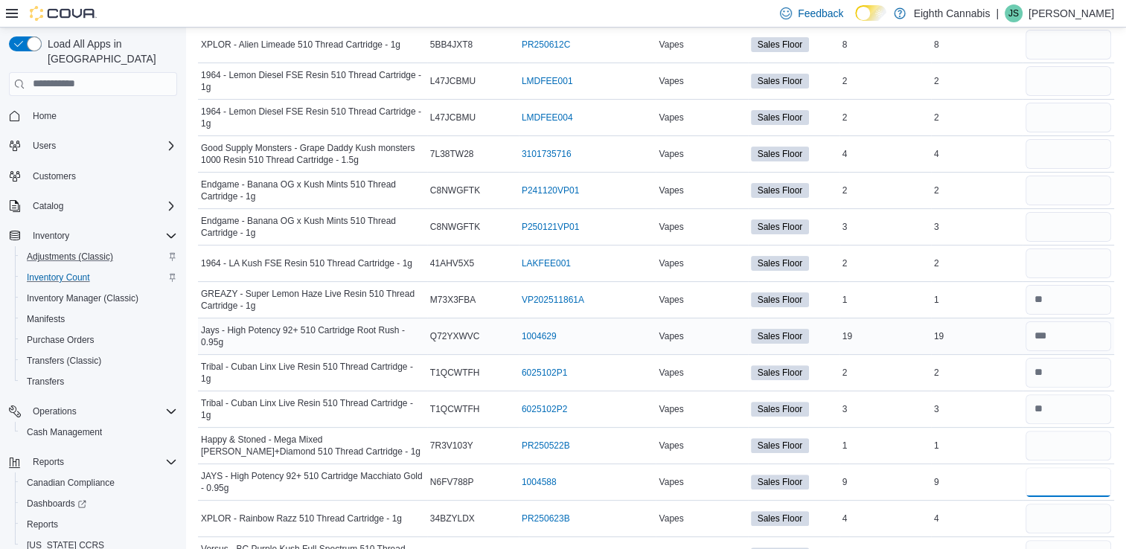
click at [1065, 475] on input "number" at bounding box center [1068, 482] width 86 height 30
type input "*"
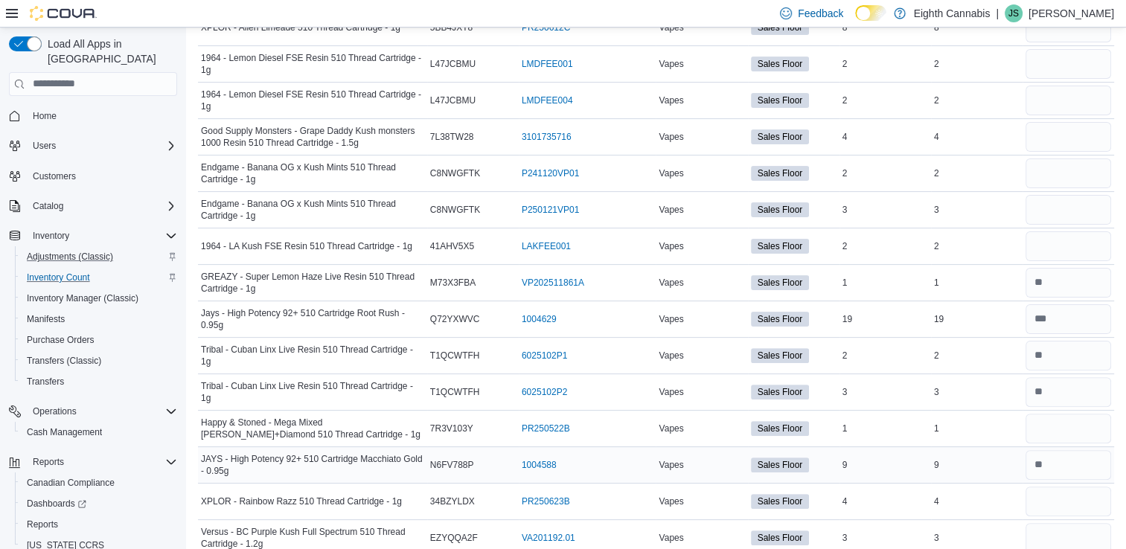
scroll to position [366, 0]
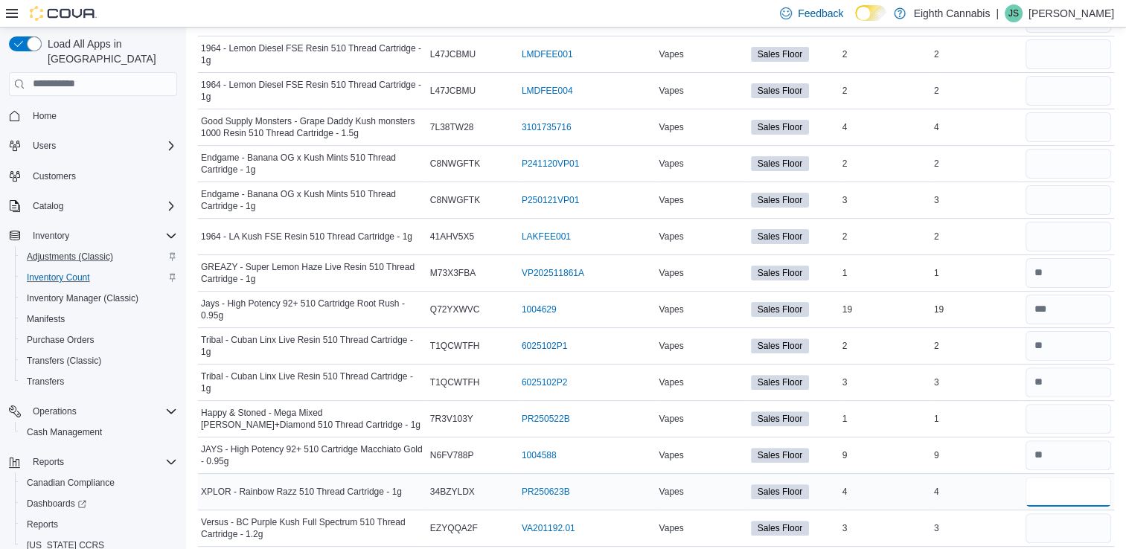
click at [1062, 486] on input "number" at bounding box center [1068, 492] width 86 height 30
type input "*"
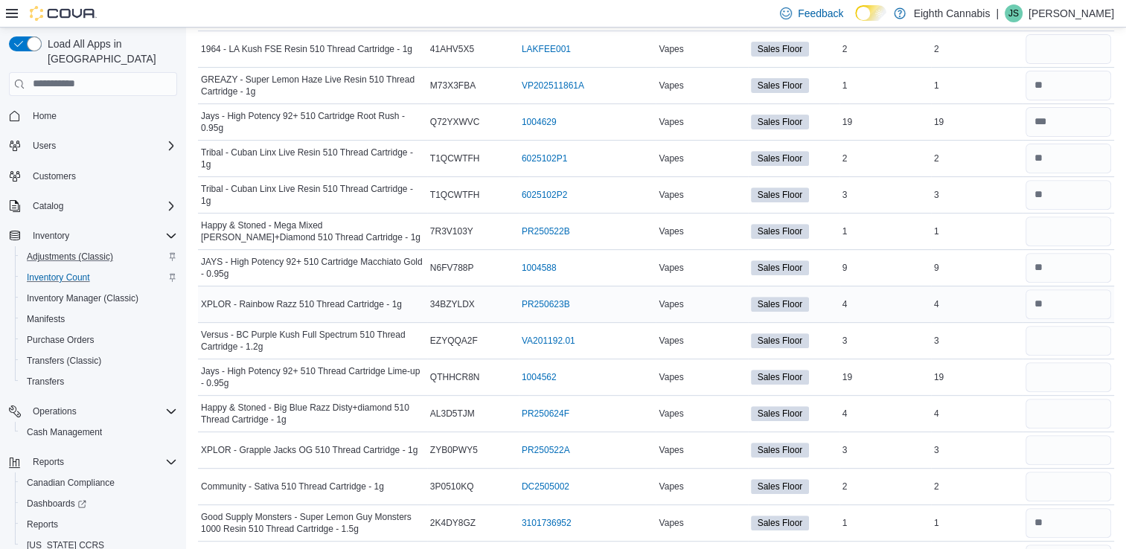
scroll to position [662, 0]
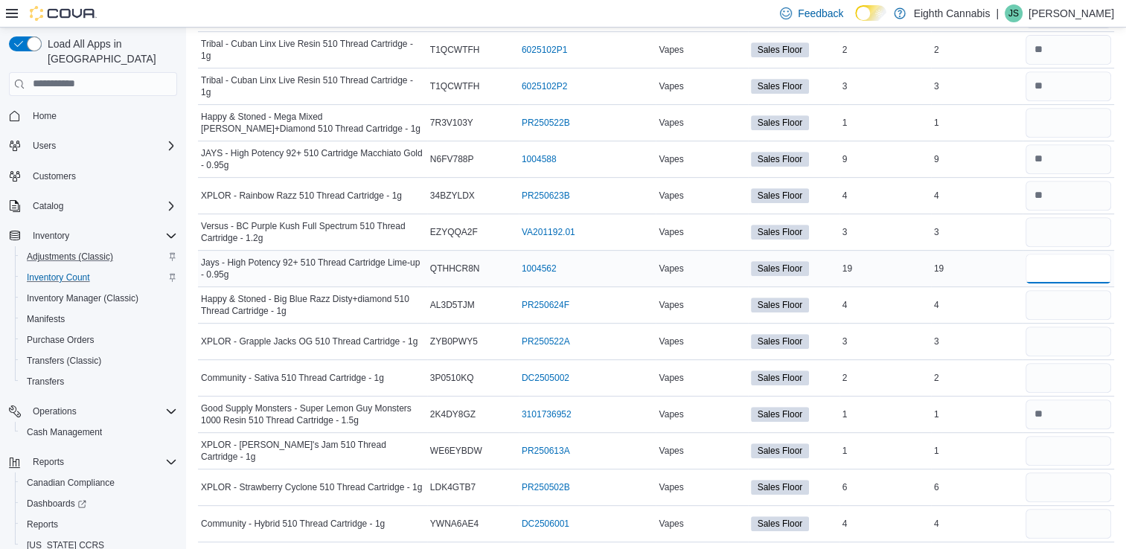
click at [1075, 275] on input "number" at bounding box center [1068, 269] width 86 height 30
type input "**"
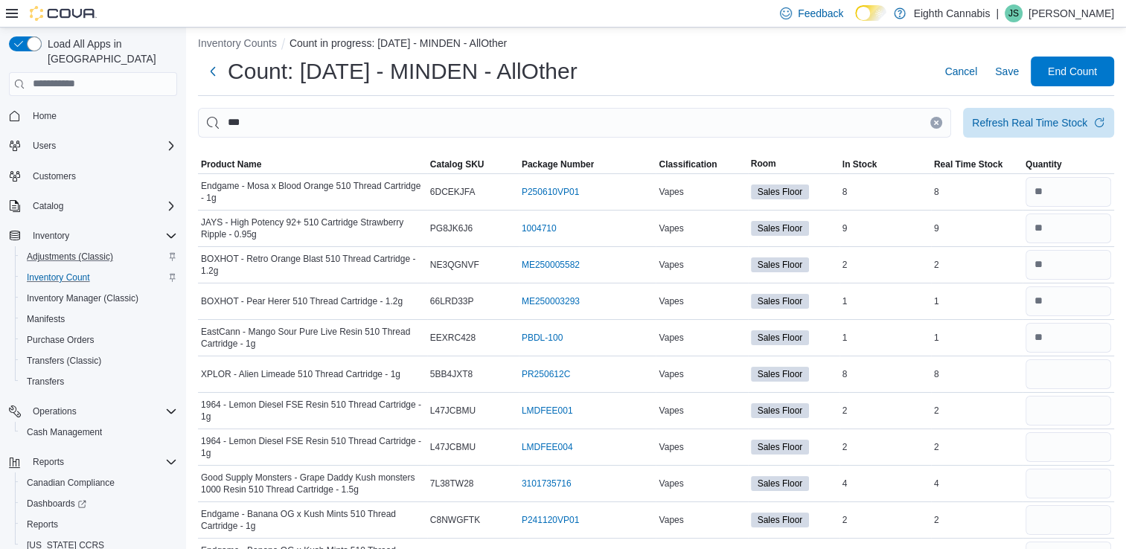
scroll to position [0, 0]
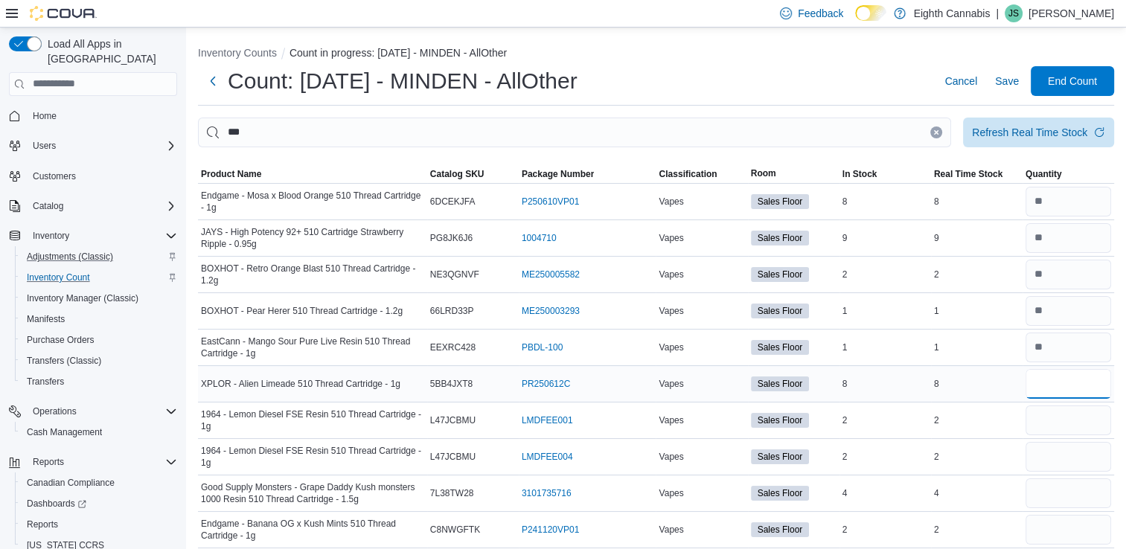
click at [1050, 383] on input "number" at bounding box center [1068, 384] width 86 height 30
type input "*"
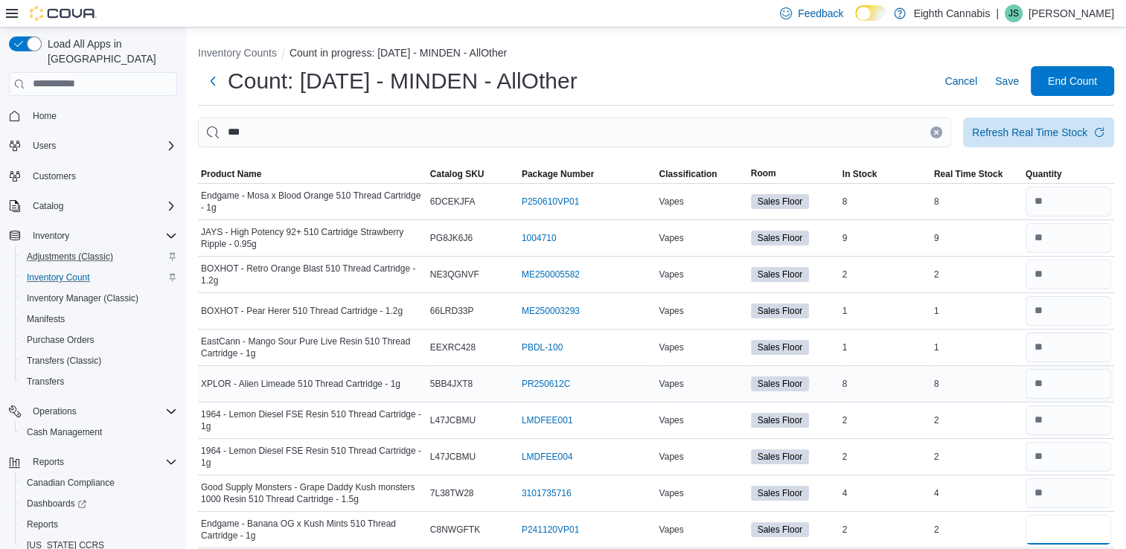
type input "*"
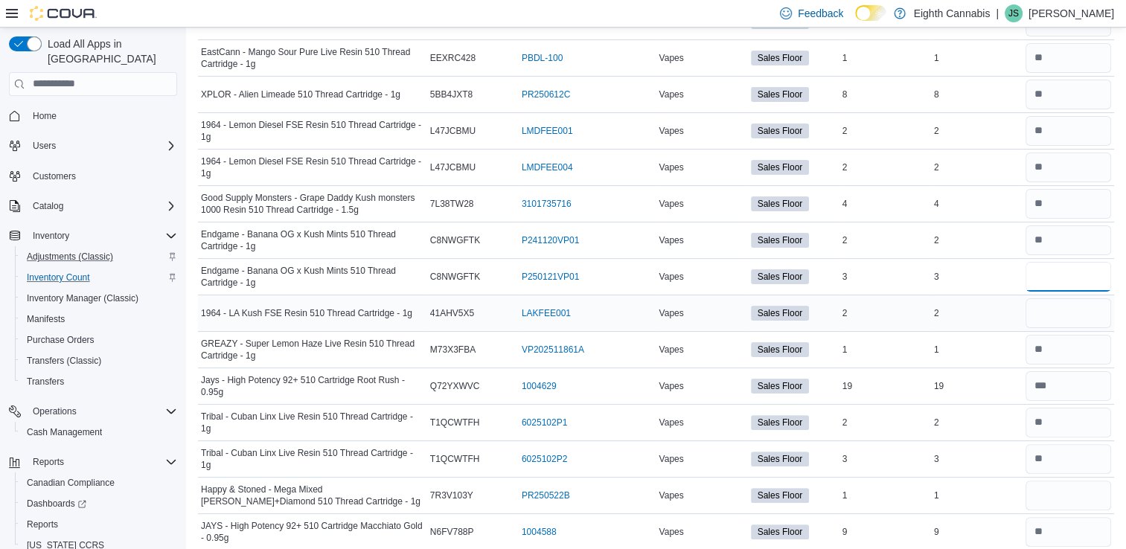
type input "*"
click at [1064, 309] on input "number" at bounding box center [1068, 313] width 86 height 30
type input "*"
click at [1065, 496] on input "number" at bounding box center [1068, 496] width 86 height 30
type input "*"
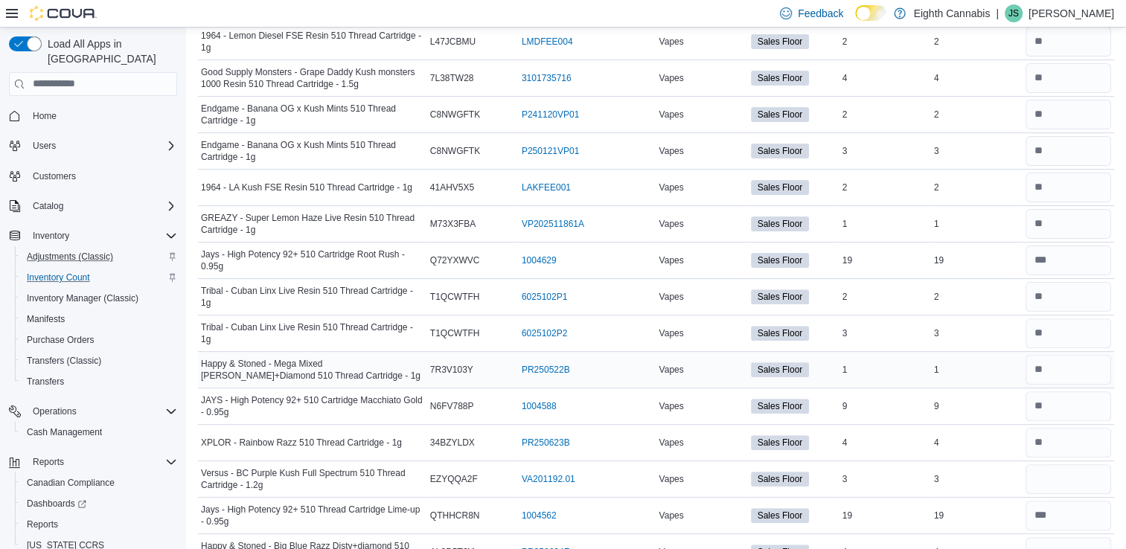
scroll to position [414, 0]
click at [1065, 482] on input "number" at bounding box center [1068, 481] width 86 height 30
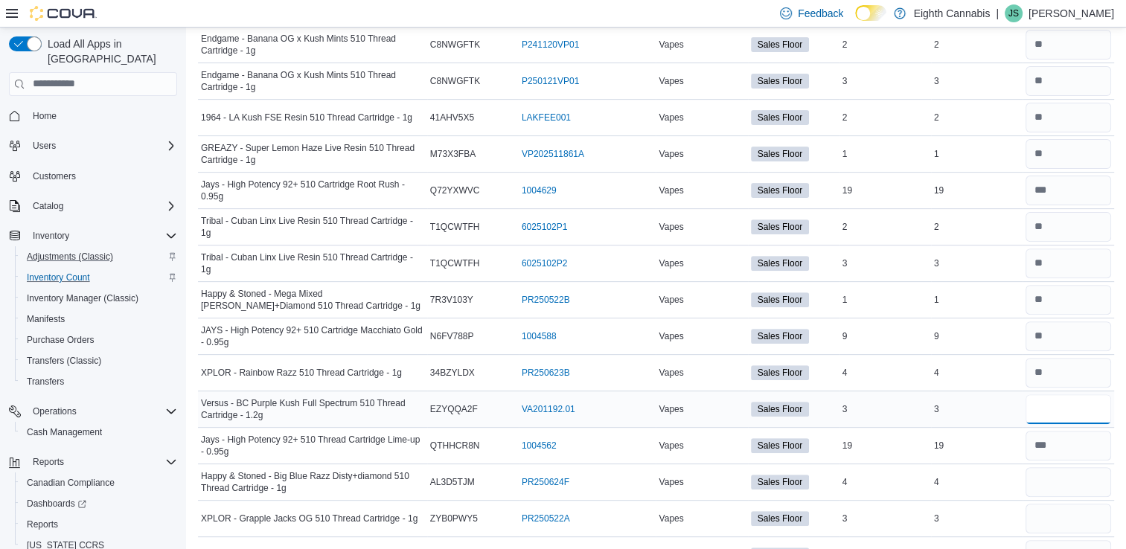
scroll to position [498, 0]
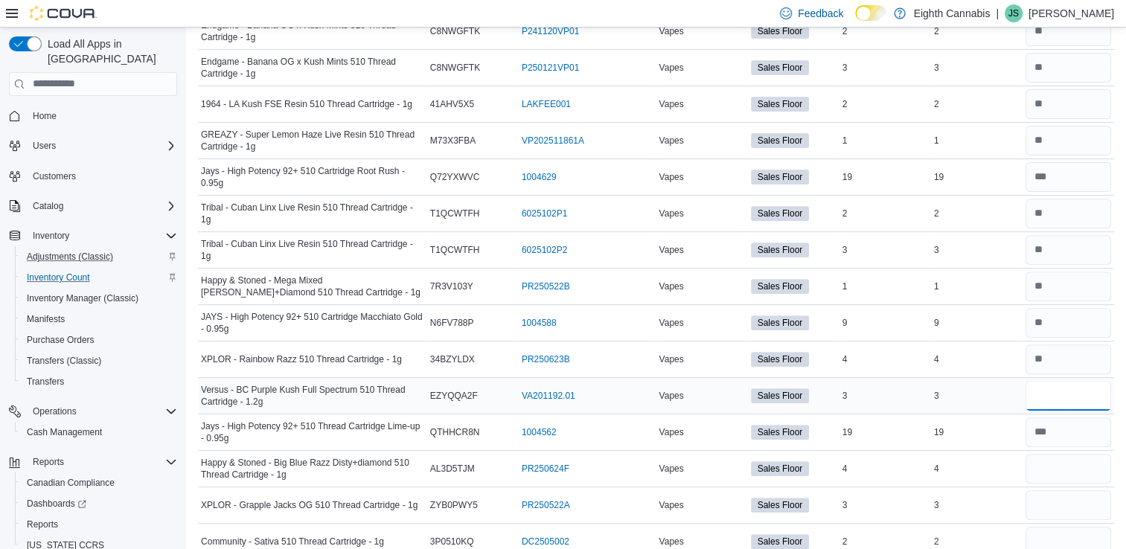
type input "*"
click at [1065, 482] on div at bounding box center [1068, 469] width 92 height 36
click at [1068, 466] on input "number" at bounding box center [1068, 469] width 86 height 30
type input "*"
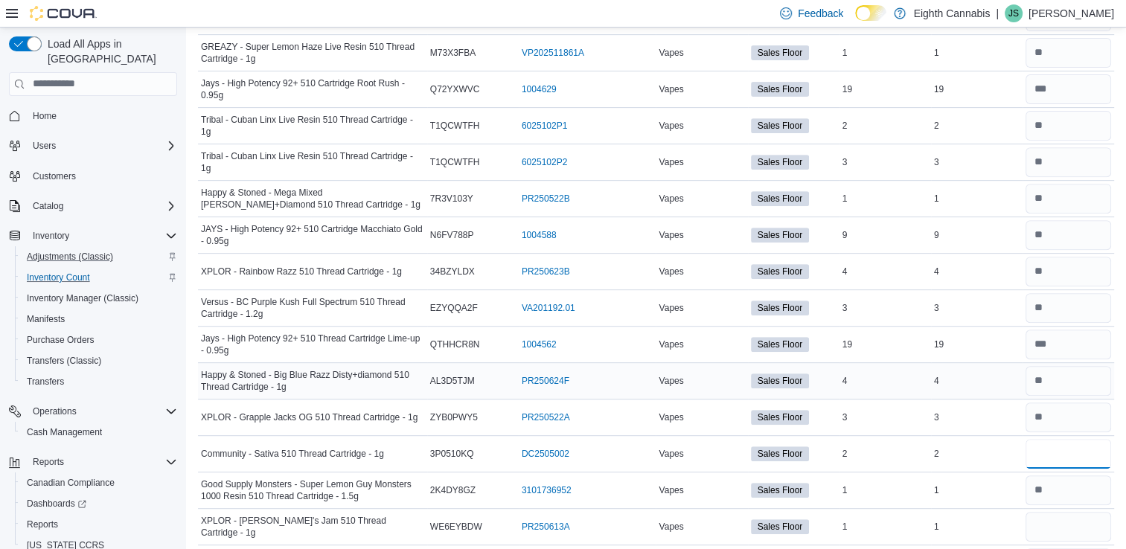
scroll to position [585, 0]
type input "*"
click at [1061, 524] on input "number" at bounding box center [1068, 528] width 86 height 30
type input "*"
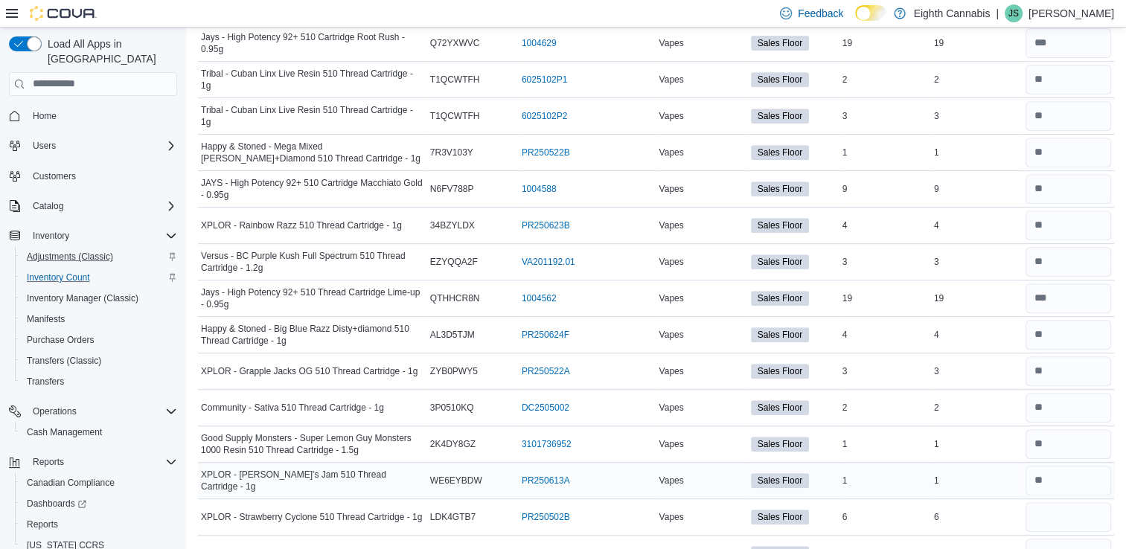
scroll to position [634, 0]
click at [1077, 504] on input "number" at bounding box center [1068, 516] width 86 height 30
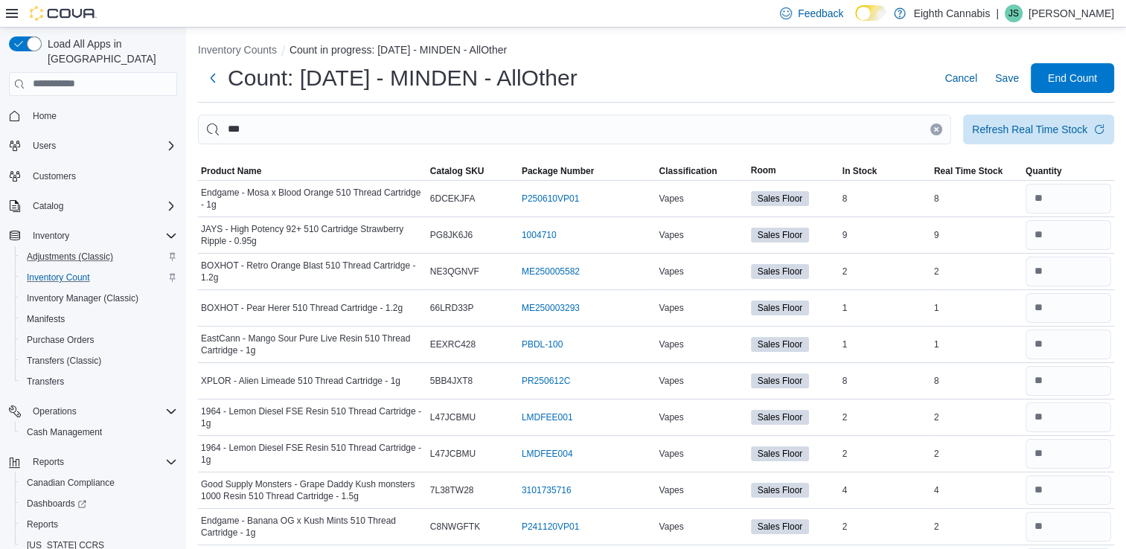
scroll to position [0, 0]
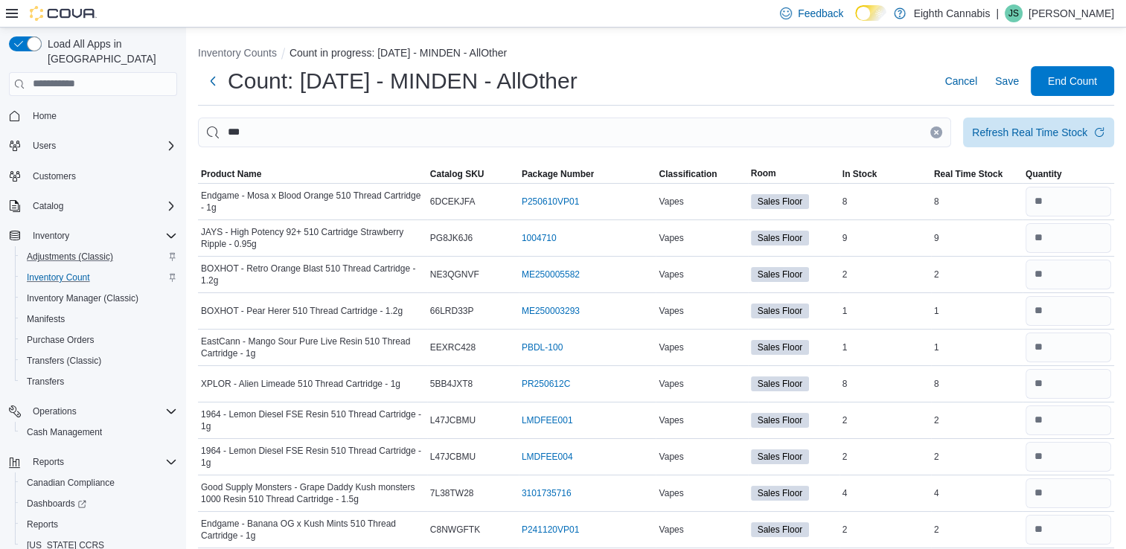
click at [939, 133] on icon "Clear input" at bounding box center [936, 132] width 6 height 6
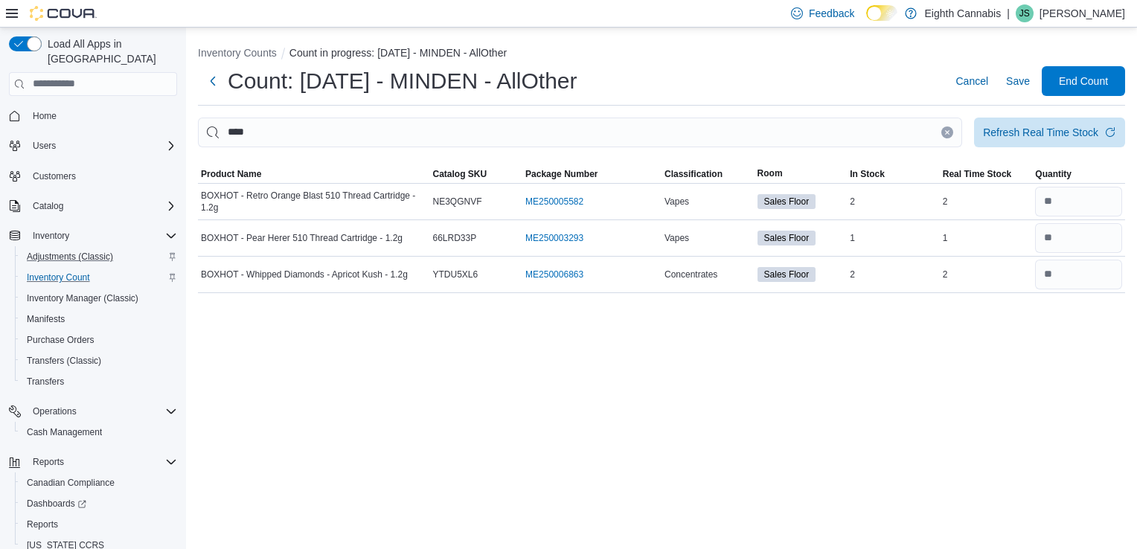
click at [944, 133] on icon "Clear input" at bounding box center [947, 132] width 6 height 6
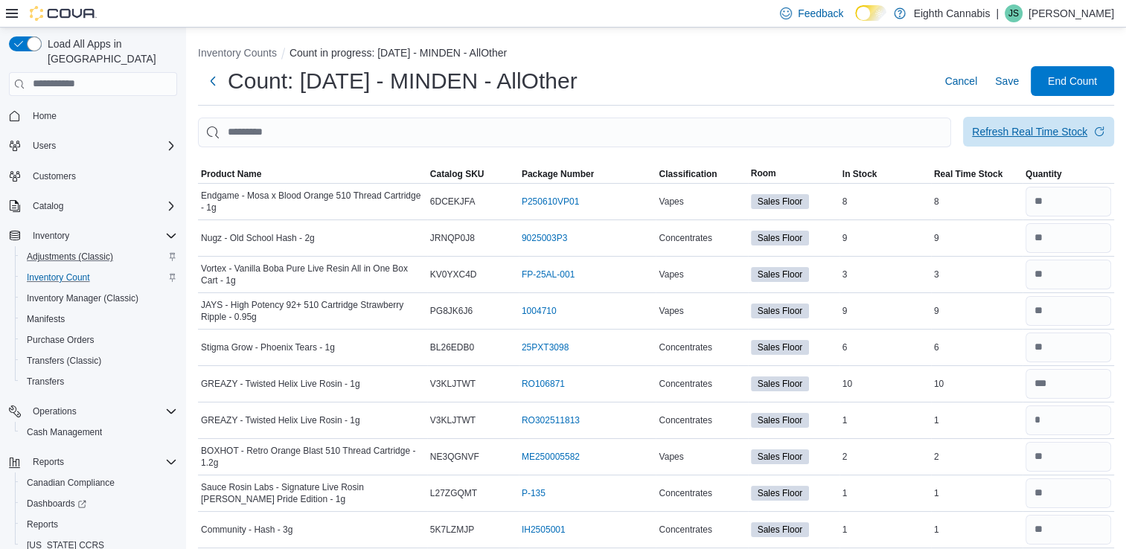
click at [1065, 130] on div "Refresh Real Time Stock" at bounding box center [1029, 131] width 115 height 15
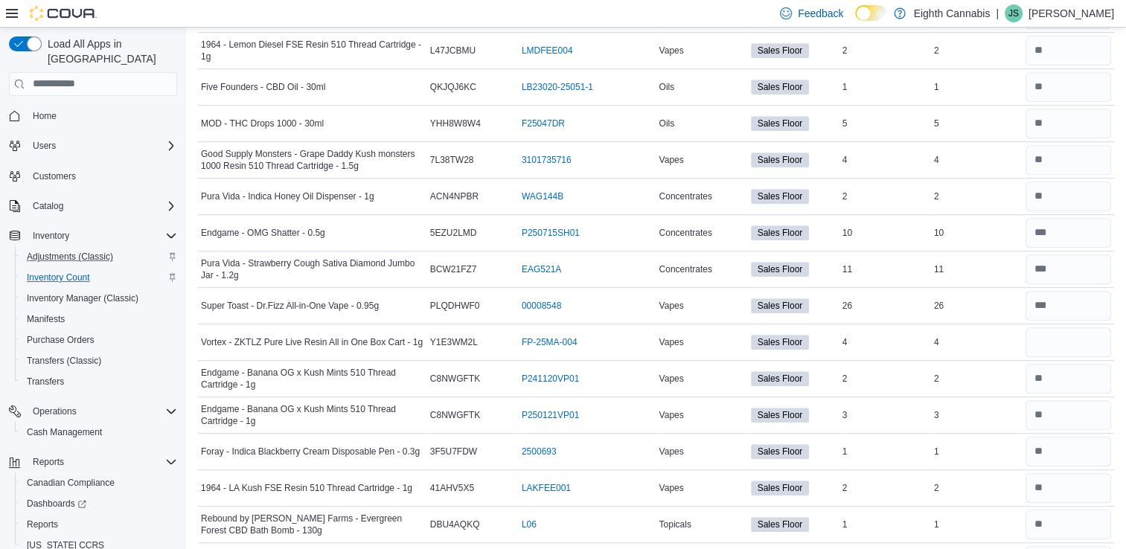
scroll to position [883, 0]
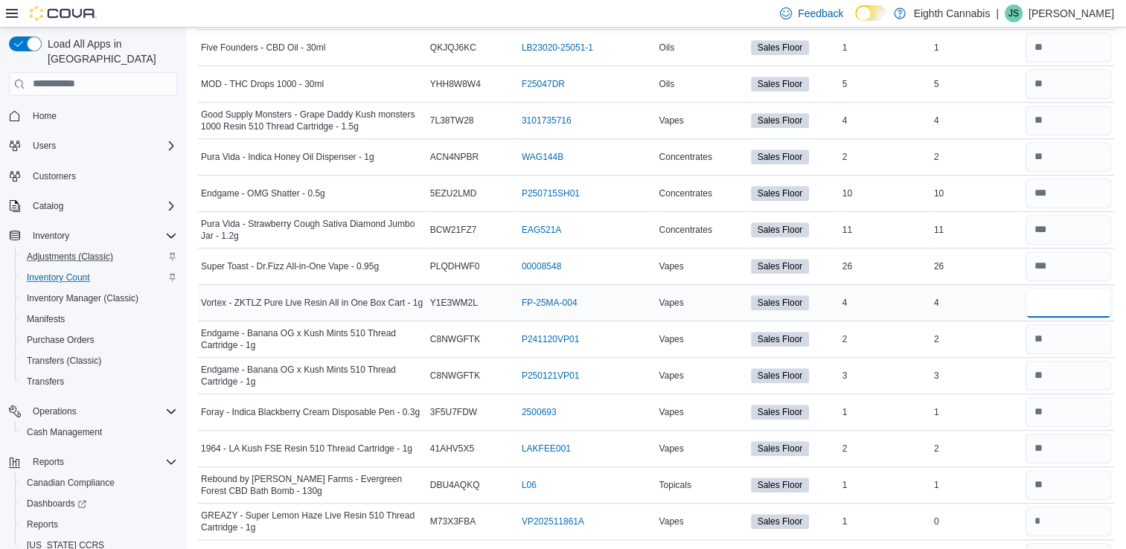
click at [1065, 293] on input "number" at bounding box center [1068, 303] width 86 height 30
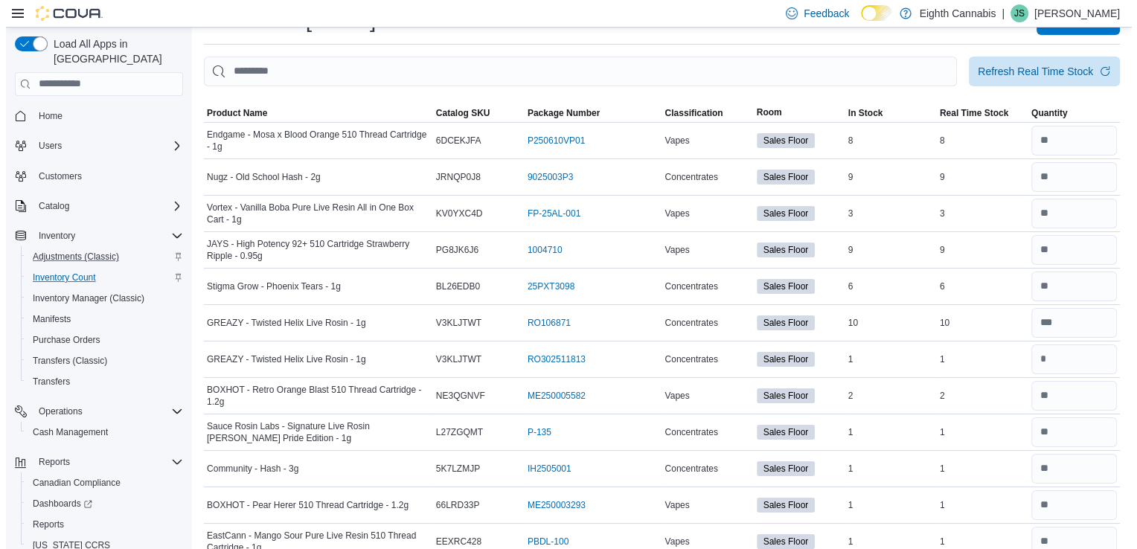
scroll to position [0, 0]
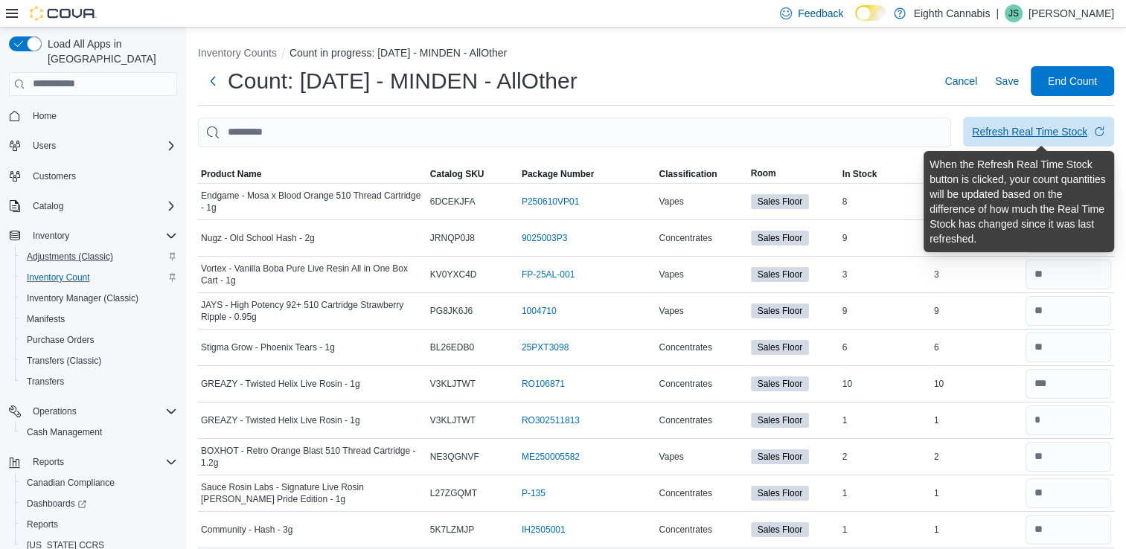
click at [1019, 132] on div "Refresh Real Time Stock" at bounding box center [1029, 131] width 115 height 15
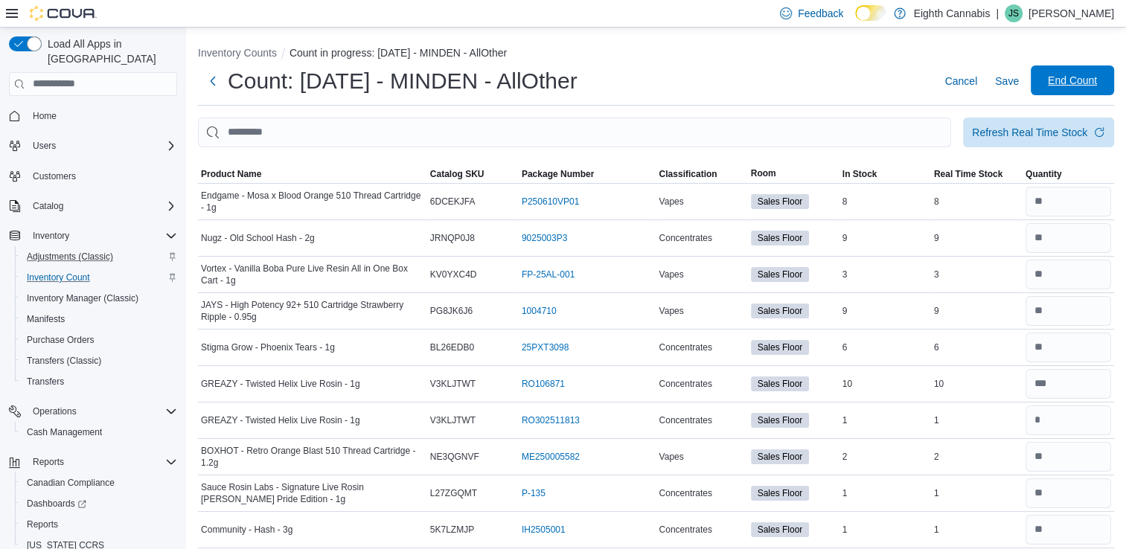
click at [1077, 74] on span "End Count" at bounding box center [1071, 80] width 49 height 15
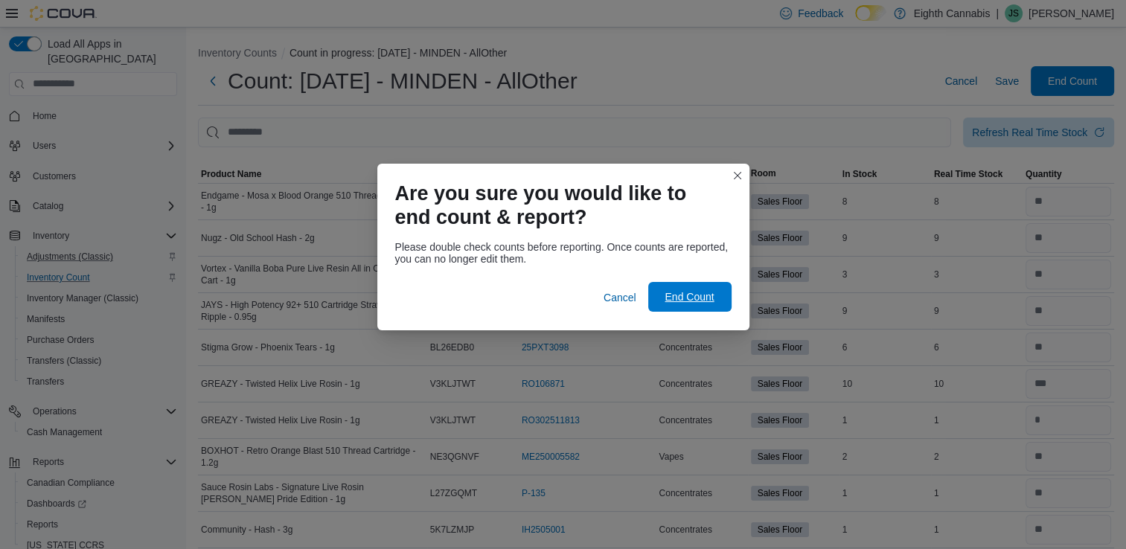
click at [720, 293] on span "End Count" at bounding box center [689, 297] width 65 height 30
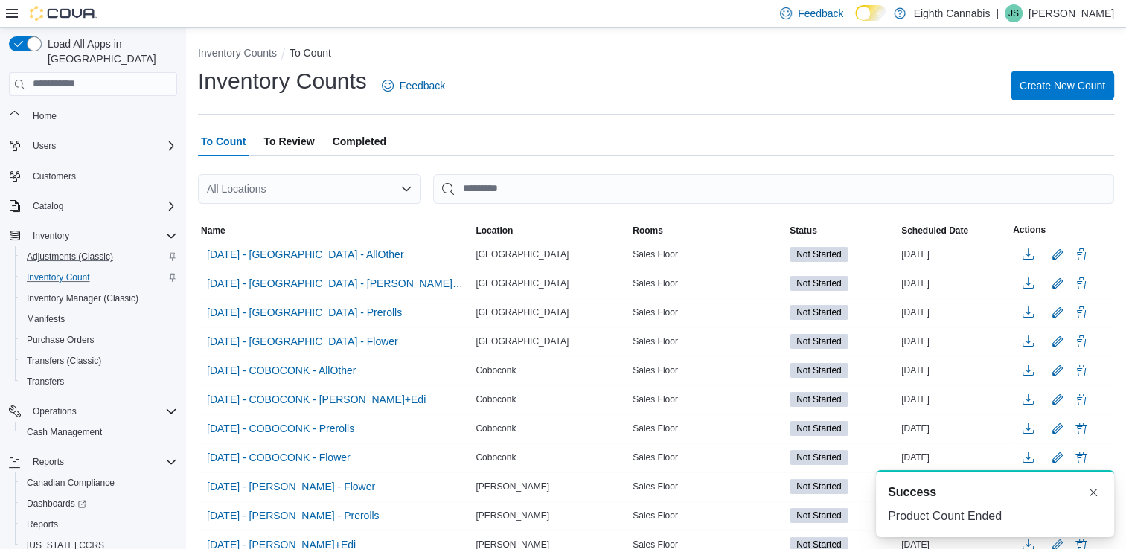
scroll to position [247, 0]
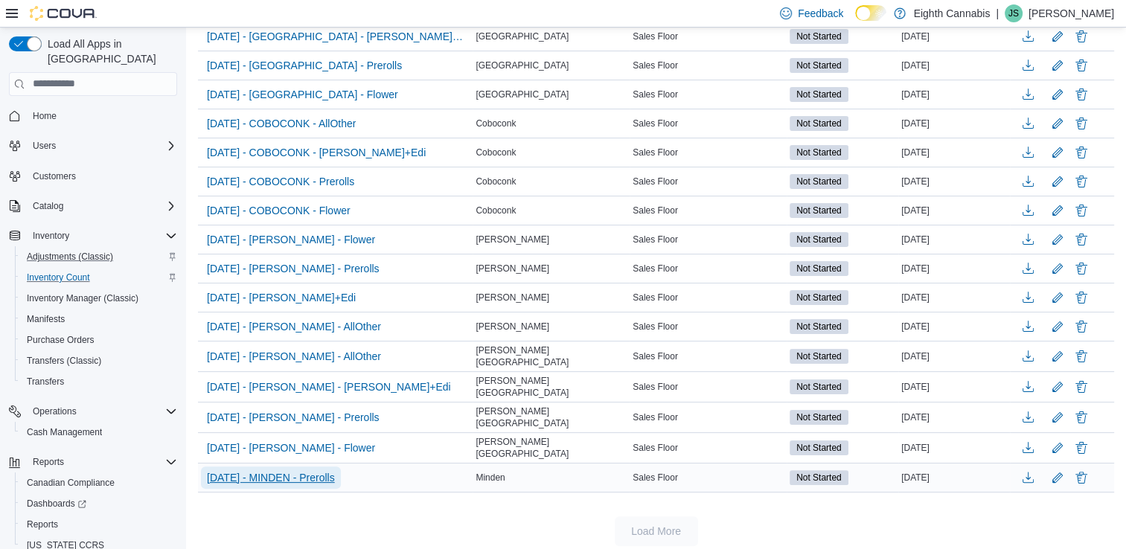
click at [335, 470] on span "[DATE] - MINDEN - Prerolls" at bounding box center [271, 477] width 128 height 15
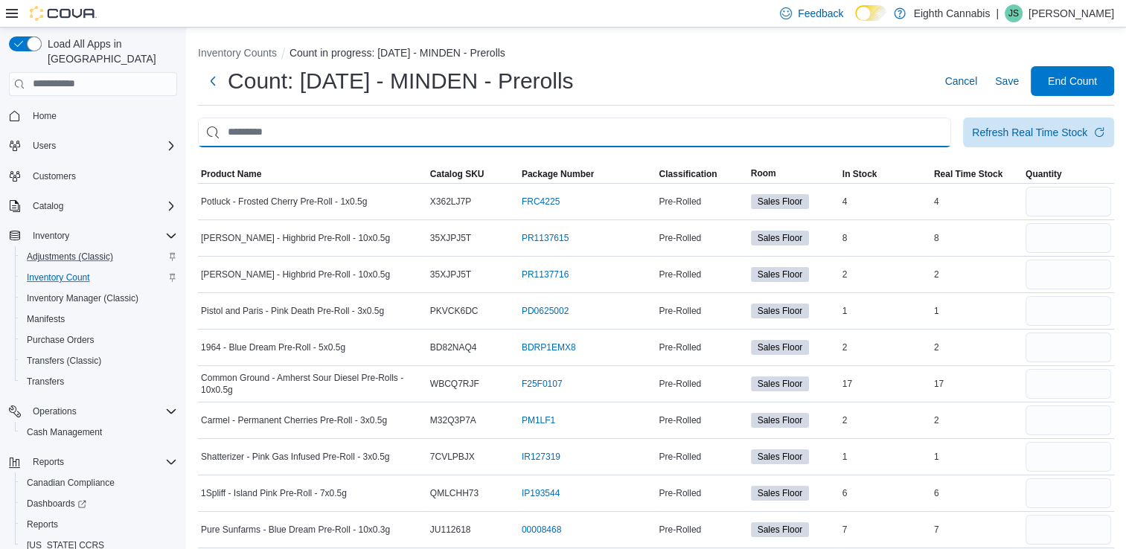
click at [348, 146] on input "This is a search bar. After typing your query, hit enter to filter the results …" at bounding box center [574, 133] width 753 height 30
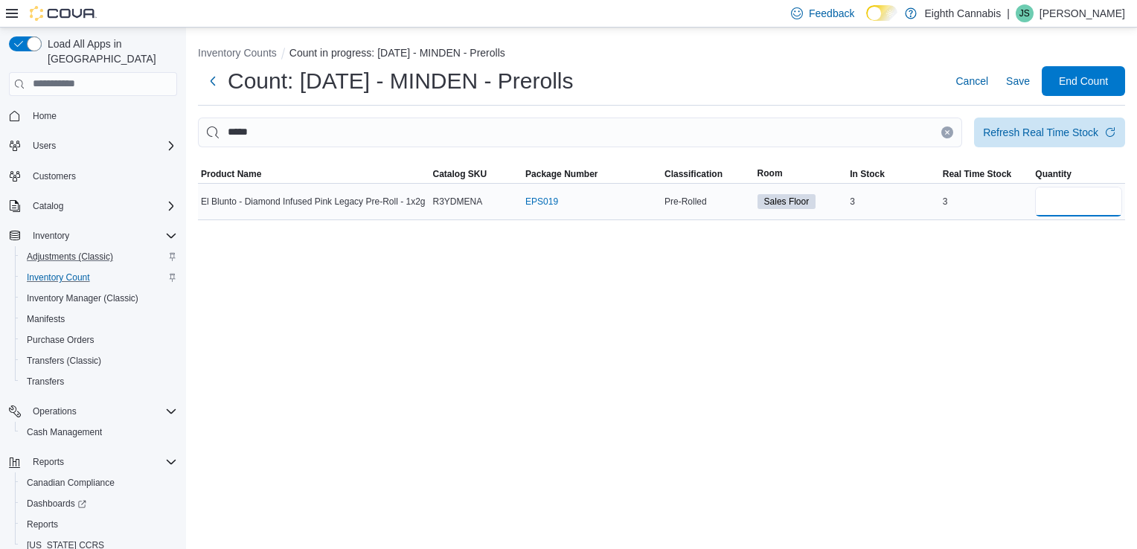
click at [1089, 205] on input "number" at bounding box center [1078, 202] width 87 height 30
click at [949, 132] on icon "Clear input" at bounding box center [947, 132] width 6 height 6
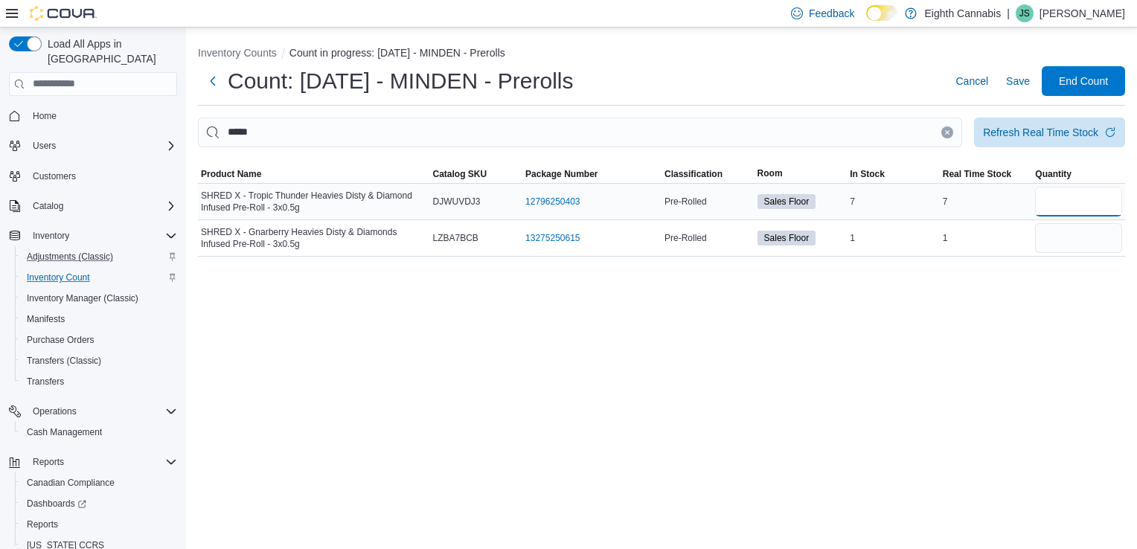
click at [1045, 198] on input "number" at bounding box center [1078, 202] width 87 height 30
click at [1057, 206] on input "number" at bounding box center [1078, 202] width 87 height 30
click at [946, 129] on icon "Clear input" at bounding box center [947, 132] width 6 height 6
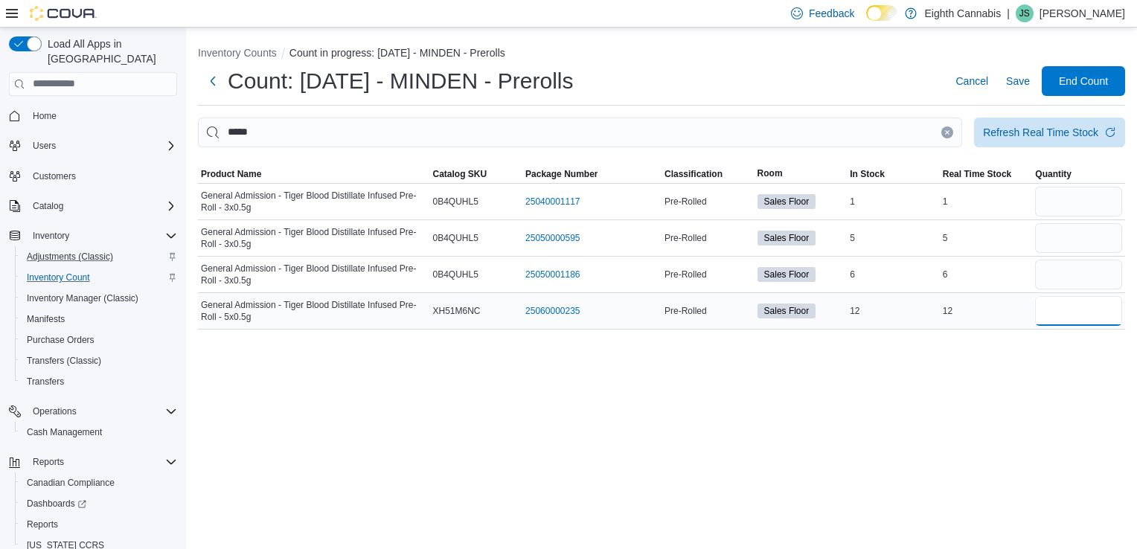
click at [1066, 317] on input "number" at bounding box center [1078, 311] width 87 height 30
click at [1053, 274] on input "number" at bounding box center [1078, 275] width 87 height 30
click at [945, 133] on icon "Clear input" at bounding box center [947, 132] width 6 height 6
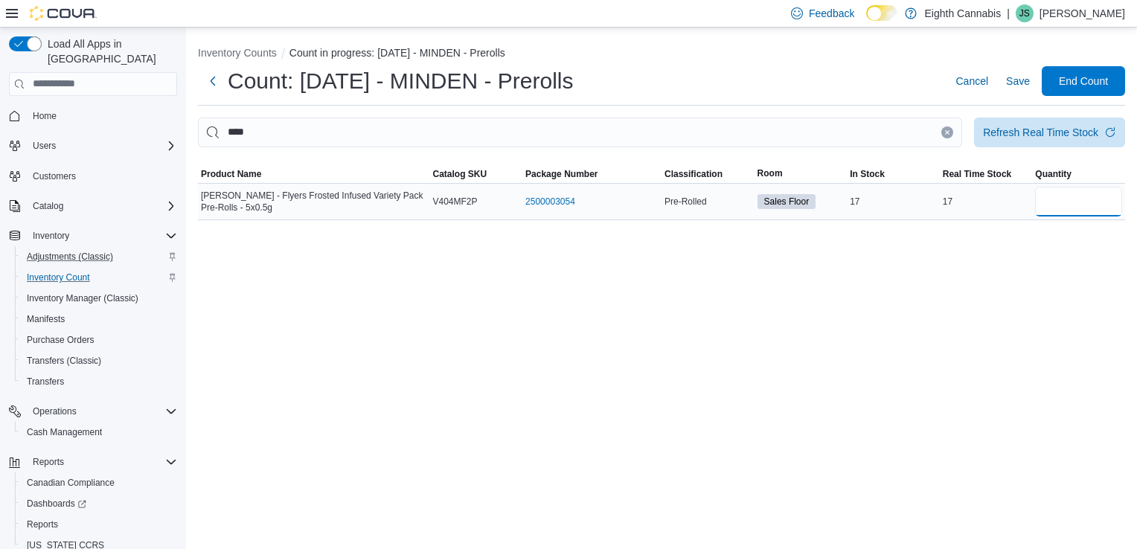
click at [1085, 208] on input "number" at bounding box center [1078, 202] width 87 height 30
click at [946, 130] on icon "Clear input" at bounding box center [948, 132] width 4 height 4
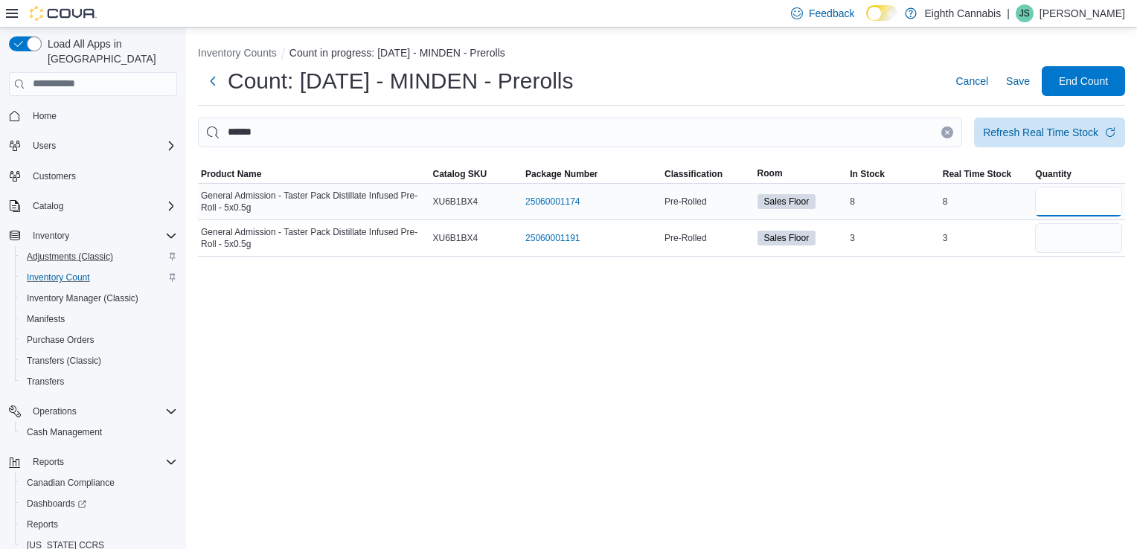
click at [1078, 199] on input "number" at bounding box center [1078, 202] width 87 height 30
click at [949, 134] on icon "Clear input" at bounding box center [948, 132] width 4 height 4
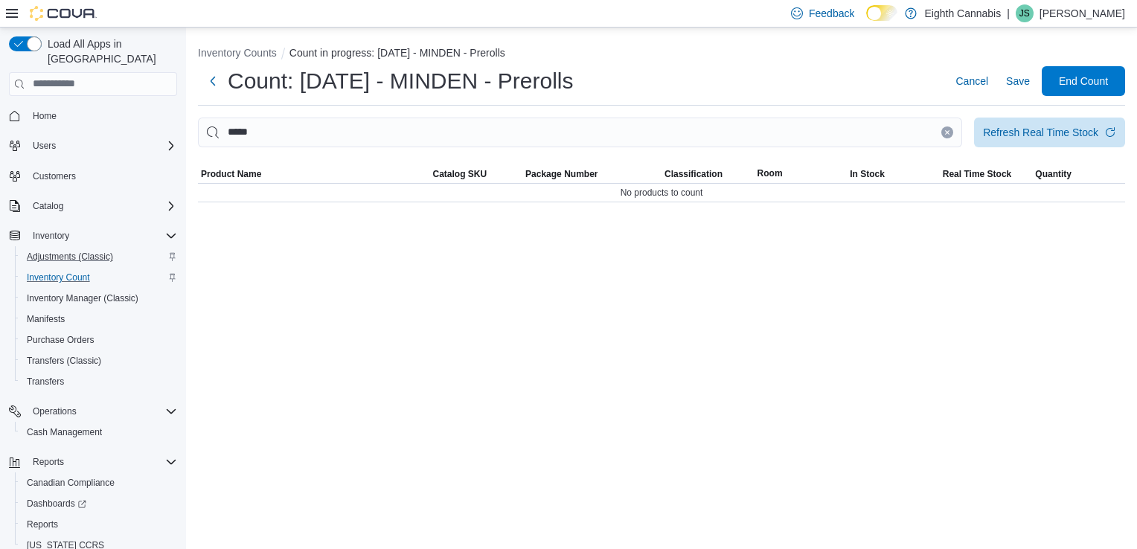
click at [949, 134] on icon "Clear input" at bounding box center [948, 132] width 4 height 4
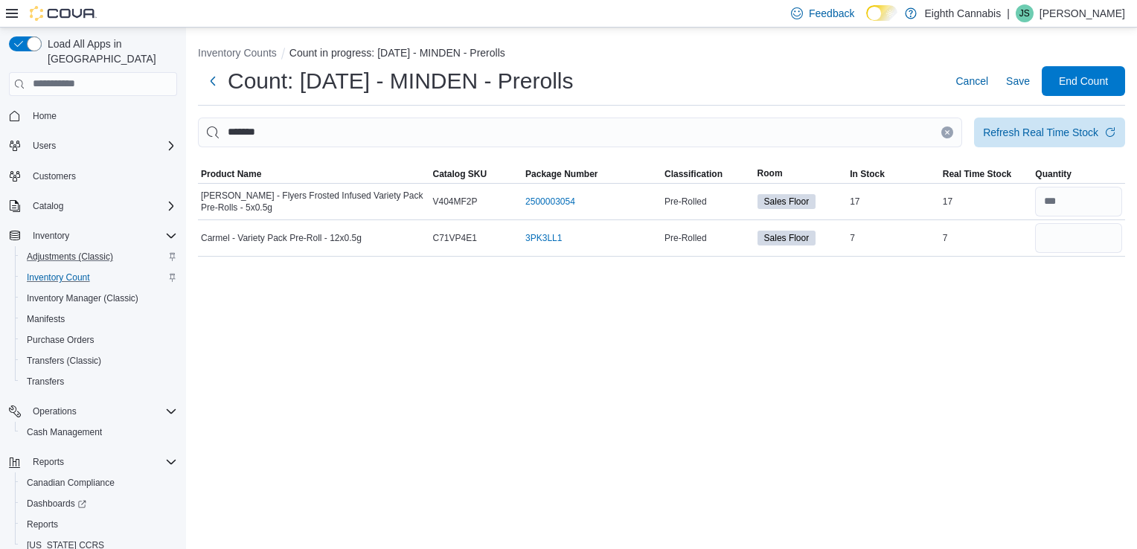
click at [947, 134] on icon "Clear input" at bounding box center [947, 132] width 6 height 6
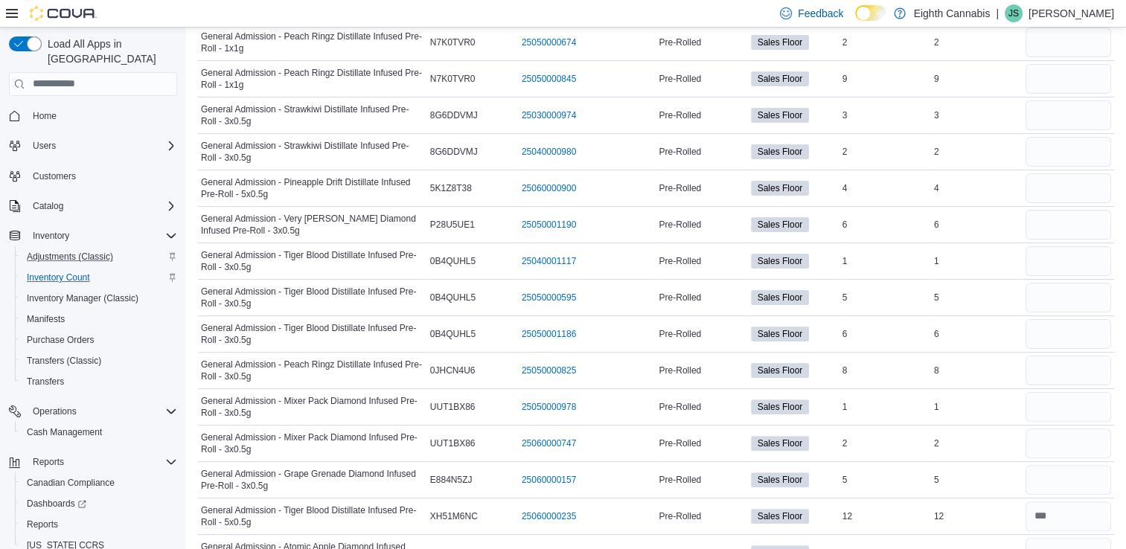
scroll to position [304, 0]
click at [1074, 395] on input "number" at bounding box center [1068, 409] width 86 height 30
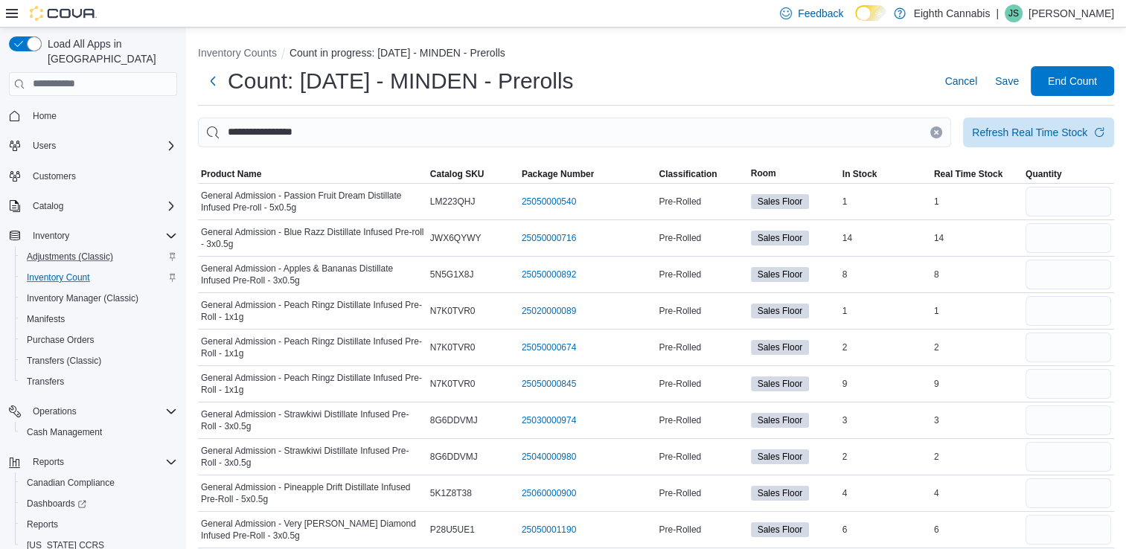
click at [939, 129] on icon "Clear input" at bounding box center [936, 132] width 6 height 6
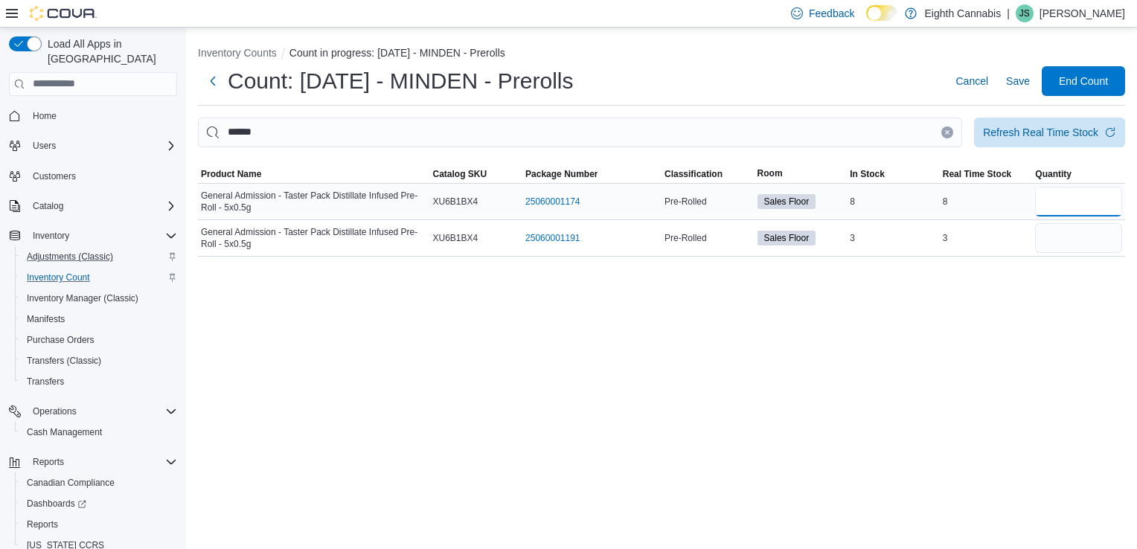
click at [1057, 198] on input "number" at bounding box center [1078, 202] width 87 height 30
click at [946, 132] on icon "Clear input" at bounding box center [948, 132] width 4 height 4
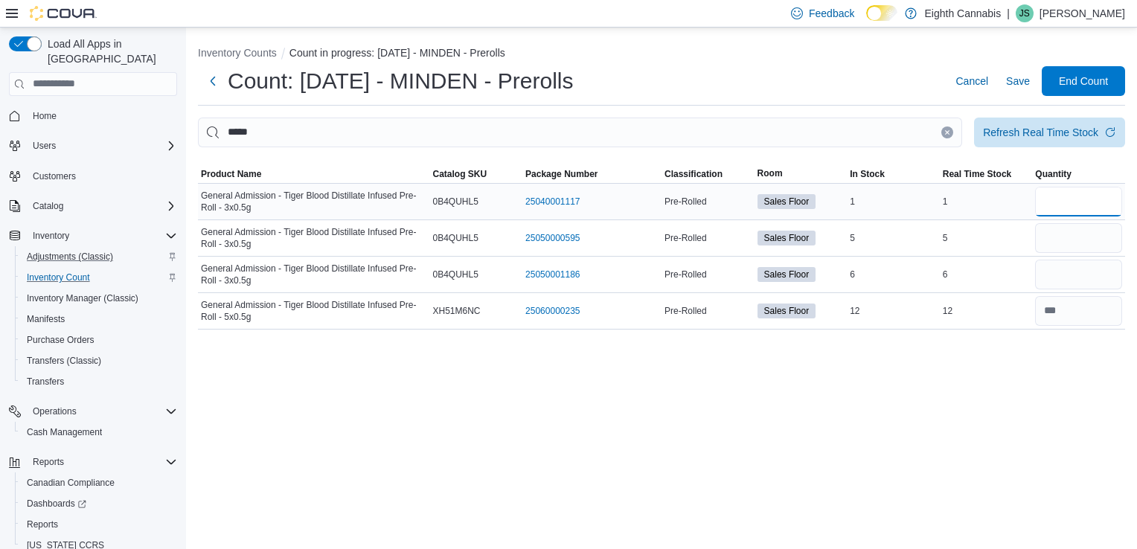
click at [1065, 200] on input "number" at bounding box center [1078, 202] width 87 height 30
click at [946, 130] on icon "Clear input" at bounding box center [948, 132] width 4 height 4
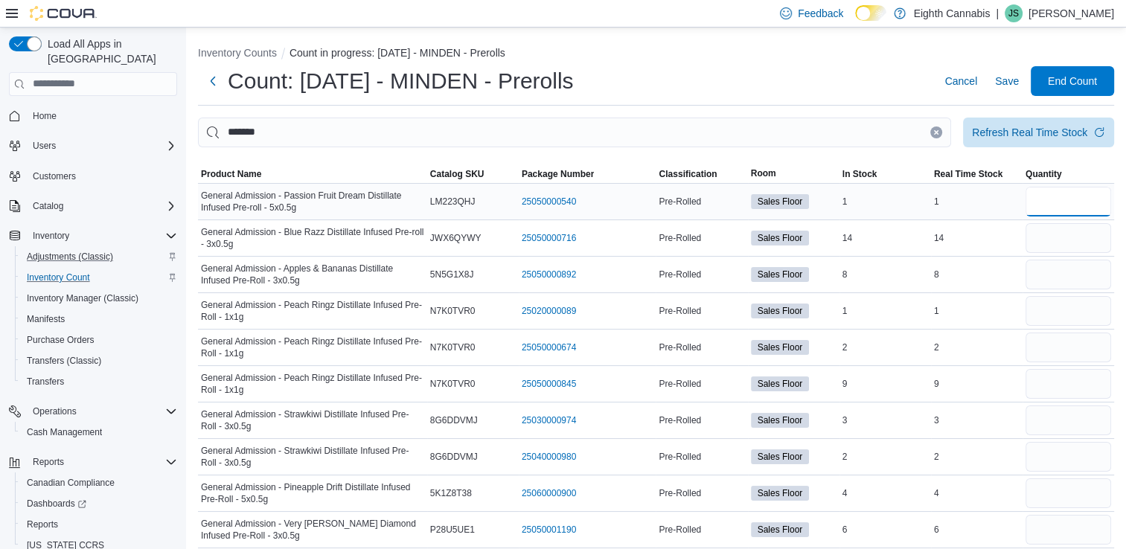
click at [1050, 201] on input "number" at bounding box center [1068, 202] width 86 height 30
click at [1074, 388] on input "number" at bounding box center [1068, 384] width 86 height 30
click at [1089, 353] on input "number" at bounding box center [1068, 348] width 86 height 30
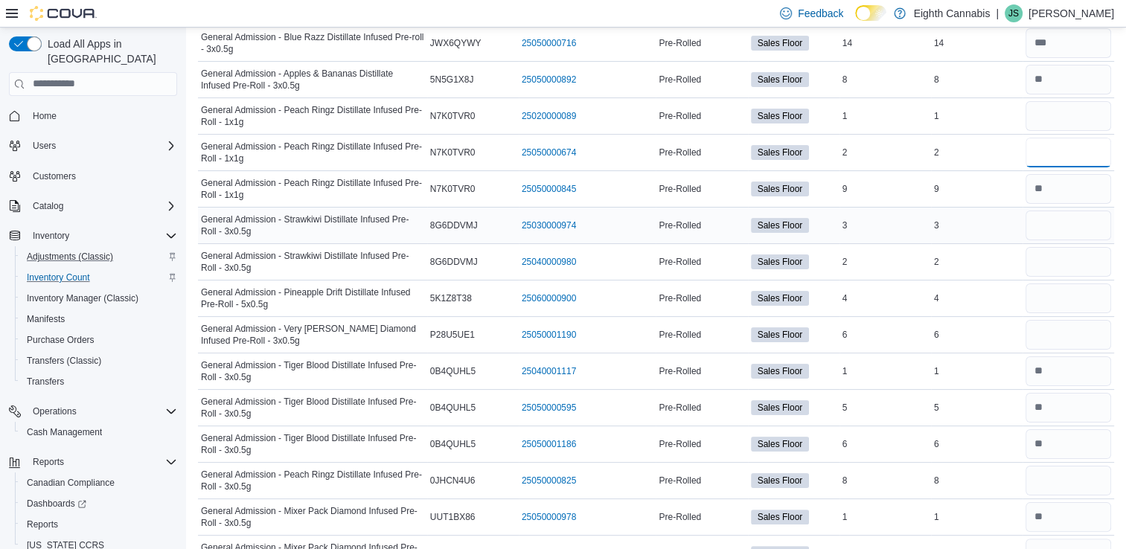
scroll to position [193, 0]
click at [1080, 481] on input "number" at bounding box center [1068, 482] width 86 height 30
click at [1061, 302] on input "number" at bounding box center [1068, 300] width 86 height 30
click at [1062, 342] on input "number" at bounding box center [1068, 336] width 86 height 30
click at [1051, 255] on input "number" at bounding box center [1068, 263] width 86 height 30
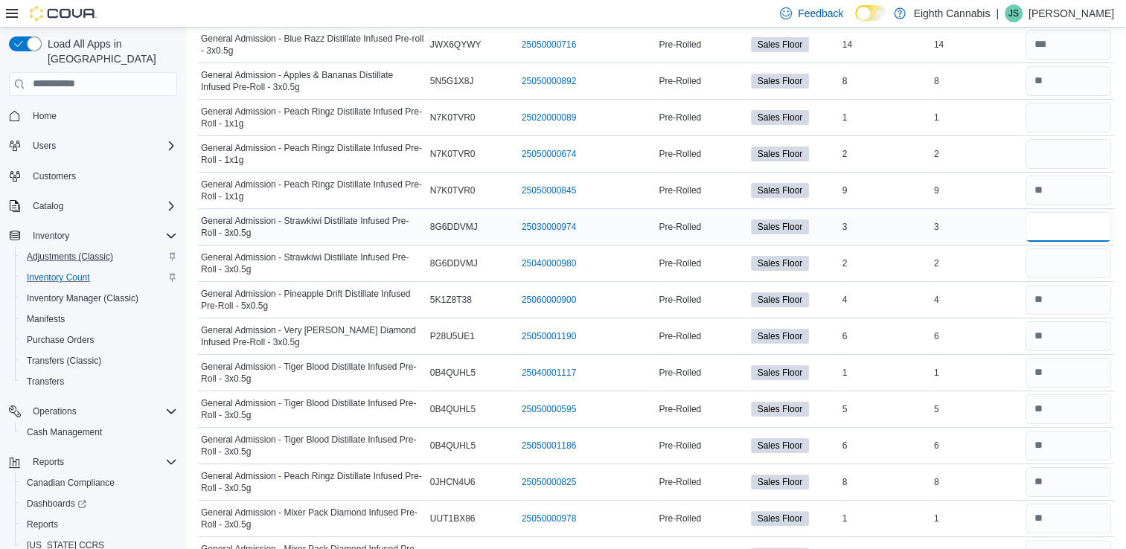
click at [1052, 232] on input "number" at bounding box center [1068, 227] width 86 height 30
click at [1053, 158] on input "number" at bounding box center [1068, 154] width 86 height 30
click at [1058, 115] on input "number" at bounding box center [1068, 118] width 86 height 30
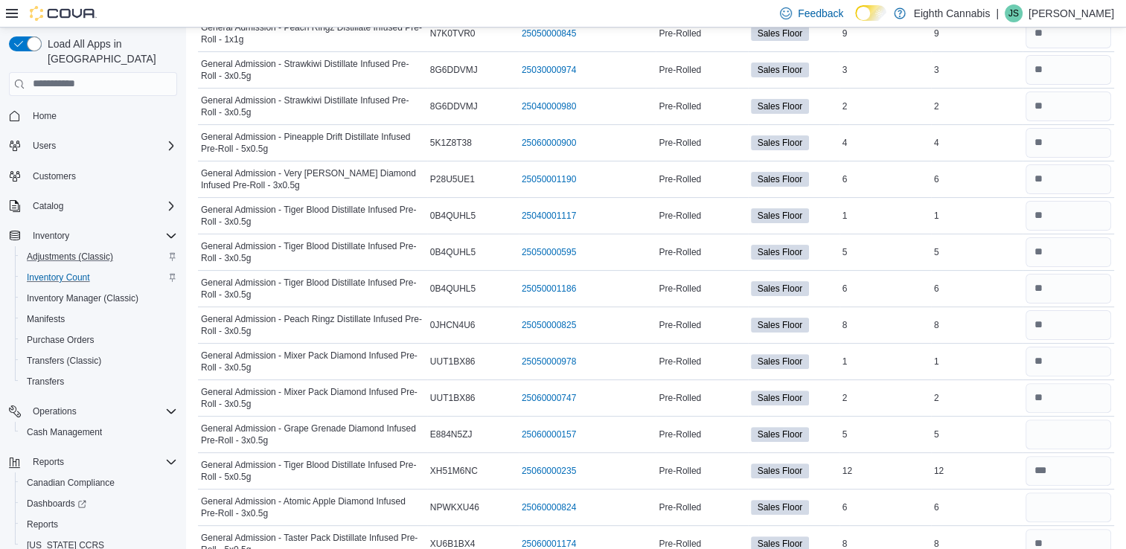
scroll to position [394, 0]
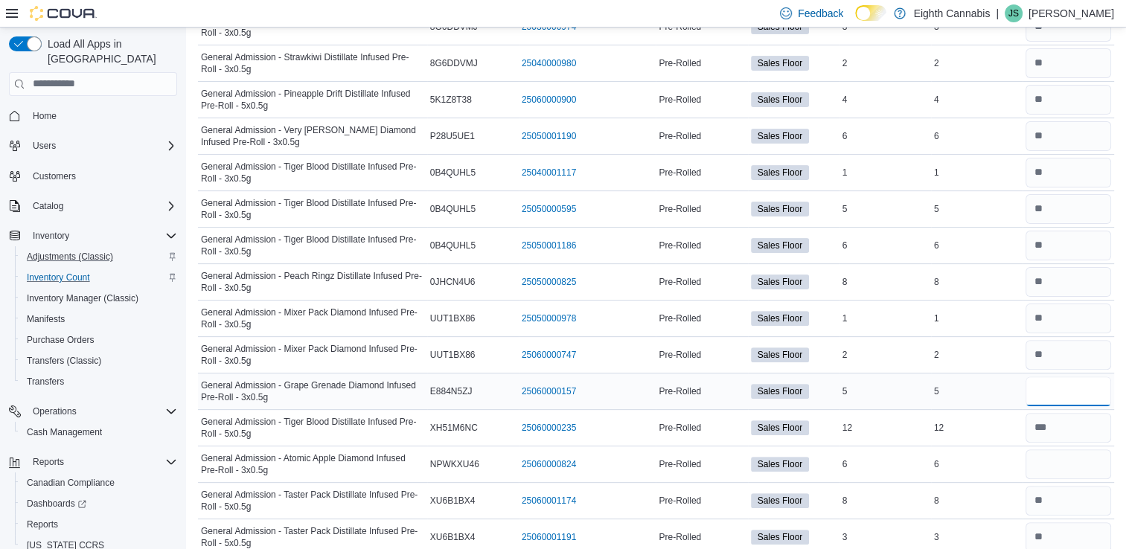
click at [1088, 386] on input "number" at bounding box center [1068, 391] width 86 height 30
click at [1078, 469] on input "number" at bounding box center [1068, 464] width 86 height 30
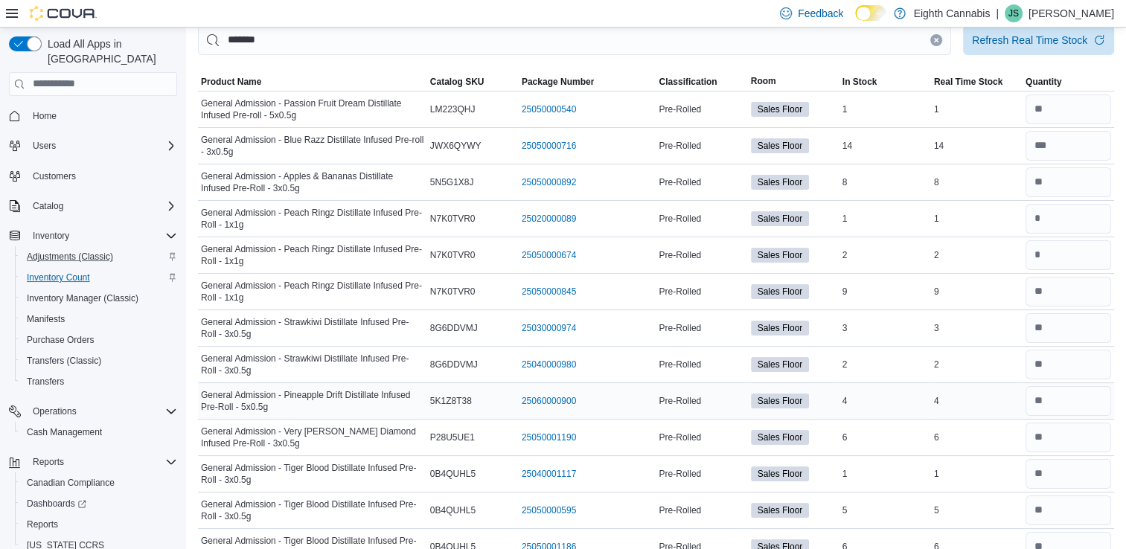
scroll to position [90, 0]
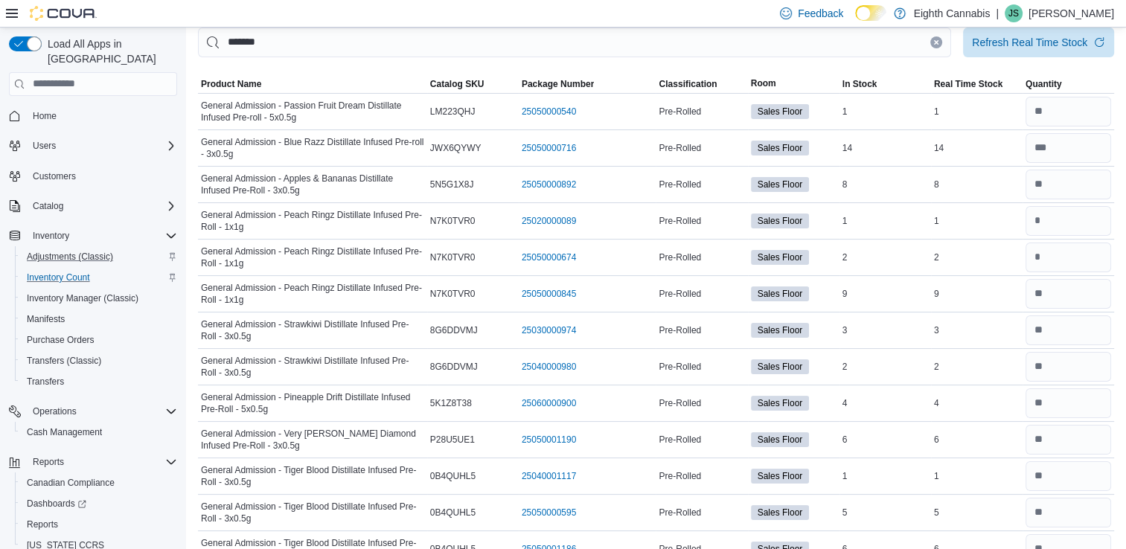
click at [939, 39] on icon "Clear input" at bounding box center [936, 42] width 6 height 6
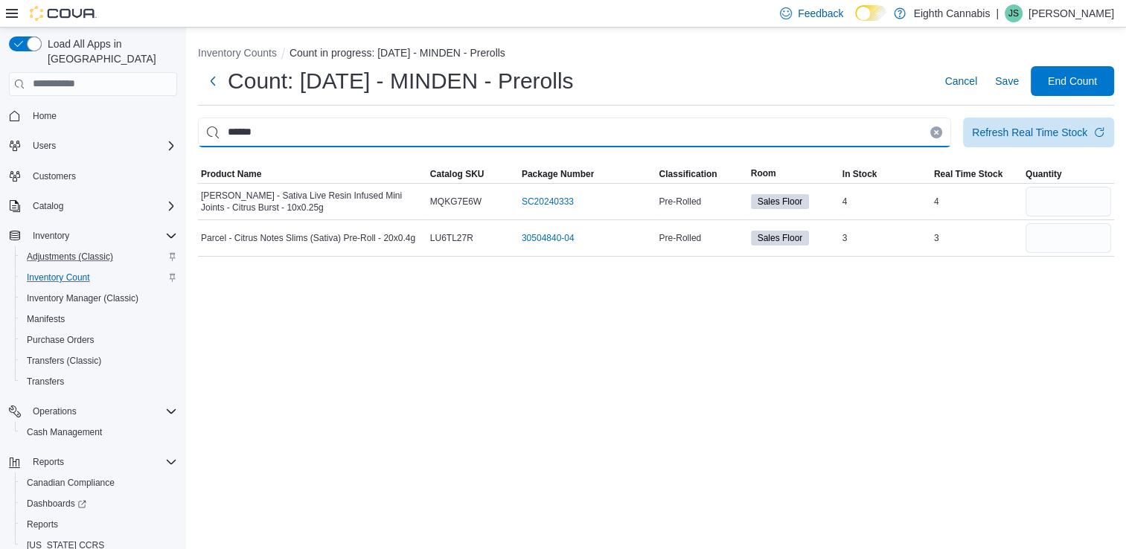
scroll to position [0, 0]
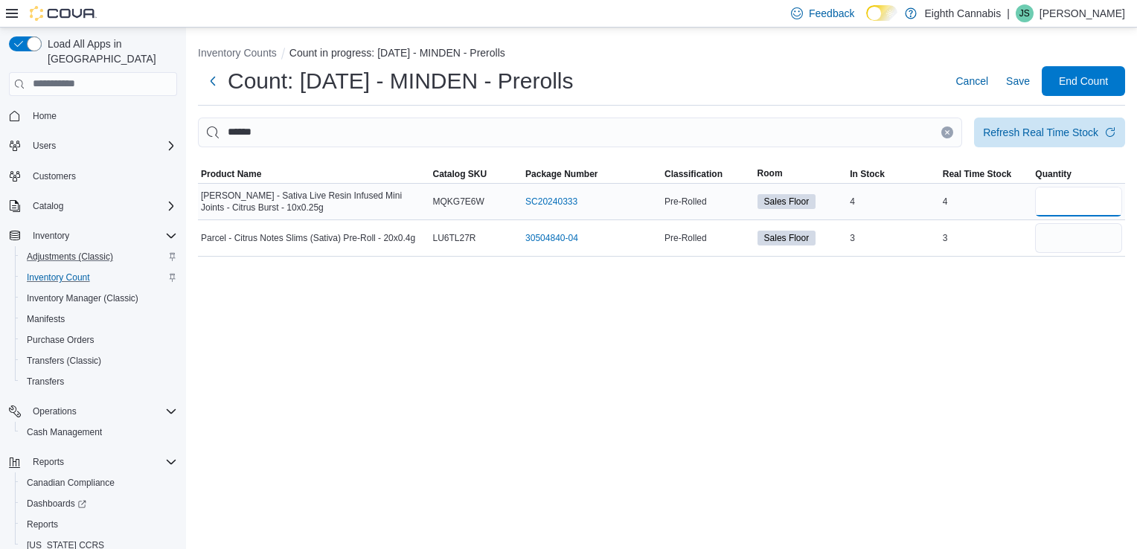
click at [1068, 210] on input "number" at bounding box center [1078, 202] width 87 height 30
click at [943, 134] on button "Clear input" at bounding box center [947, 132] width 12 height 12
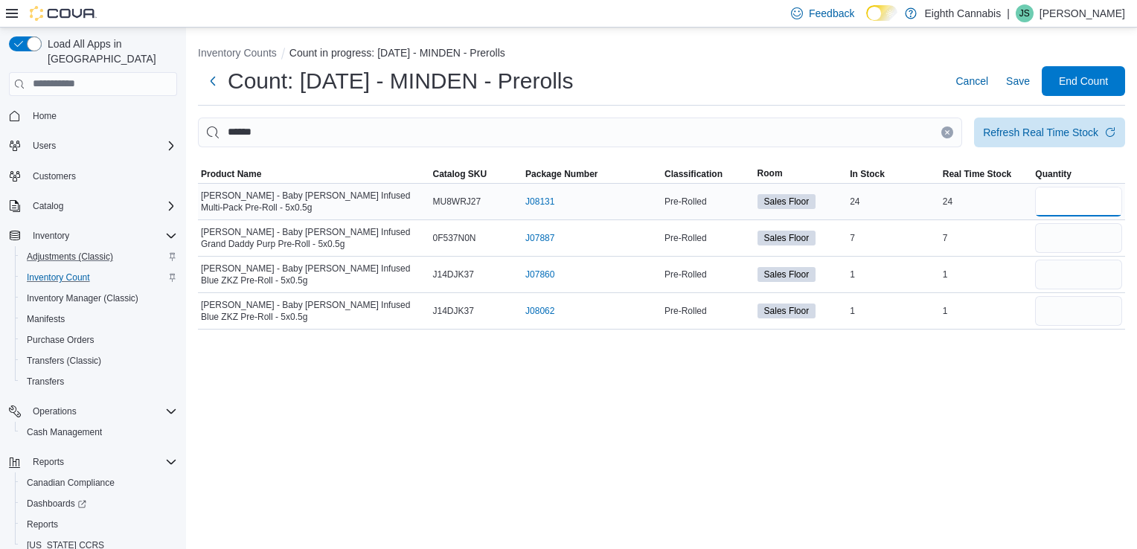
click at [1059, 199] on input "number" at bounding box center [1078, 202] width 87 height 30
click at [945, 132] on icon "Clear input" at bounding box center [947, 132] width 6 height 6
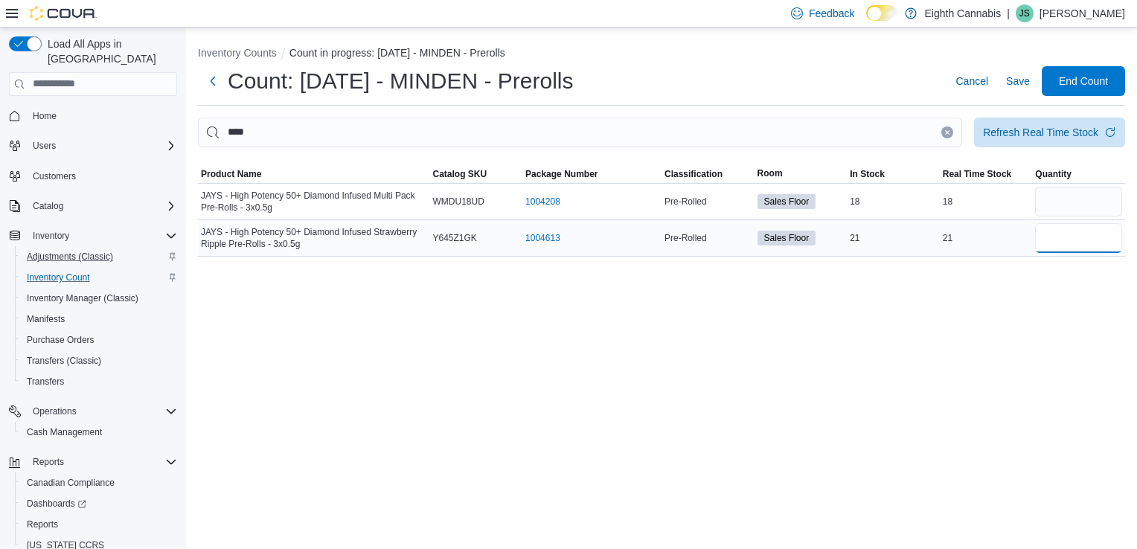
click at [1051, 236] on input "number" at bounding box center [1078, 238] width 87 height 30
click at [1055, 201] on input "number" at bounding box center [1078, 202] width 87 height 30
click at [952, 133] on button "Clear input" at bounding box center [947, 132] width 12 height 12
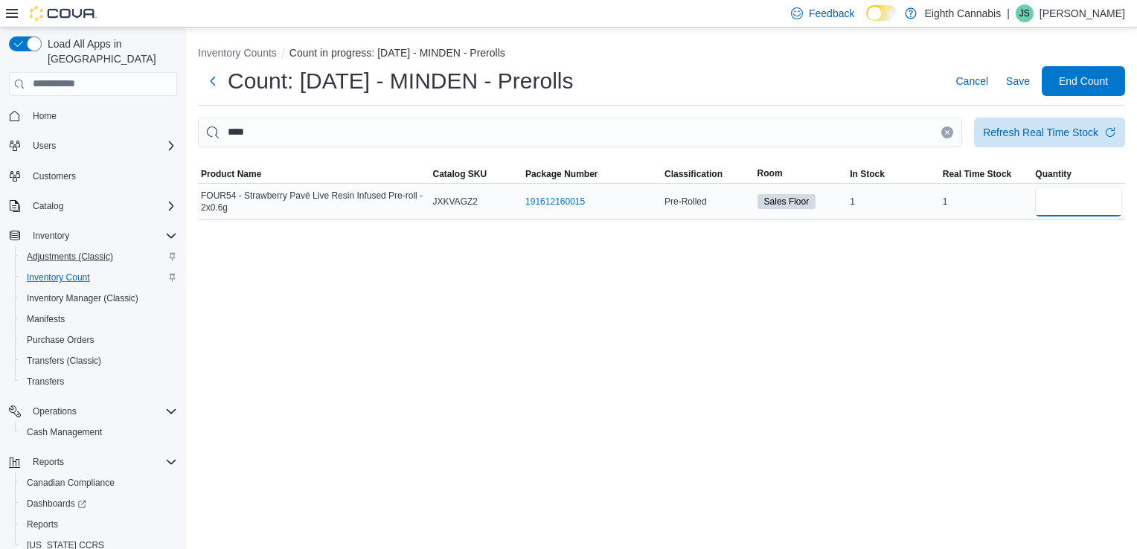
click at [1065, 202] on input "number" at bounding box center [1078, 202] width 87 height 30
click at [943, 132] on button "Clear input" at bounding box center [947, 132] width 12 height 12
click at [1074, 212] on input "number" at bounding box center [1078, 202] width 87 height 30
click at [948, 135] on button "Clear input" at bounding box center [947, 132] width 12 height 12
click at [1074, 198] on input "number" at bounding box center [1078, 202] width 87 height 30
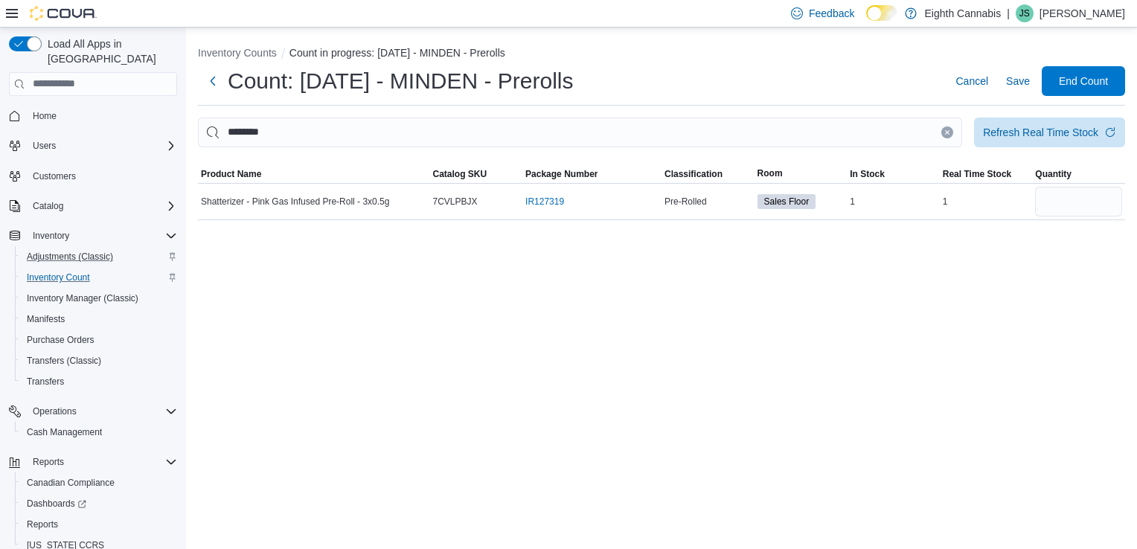
click at [945, 132] on icon "Clear input" at bounding box center [947, 132] width 6 height 6
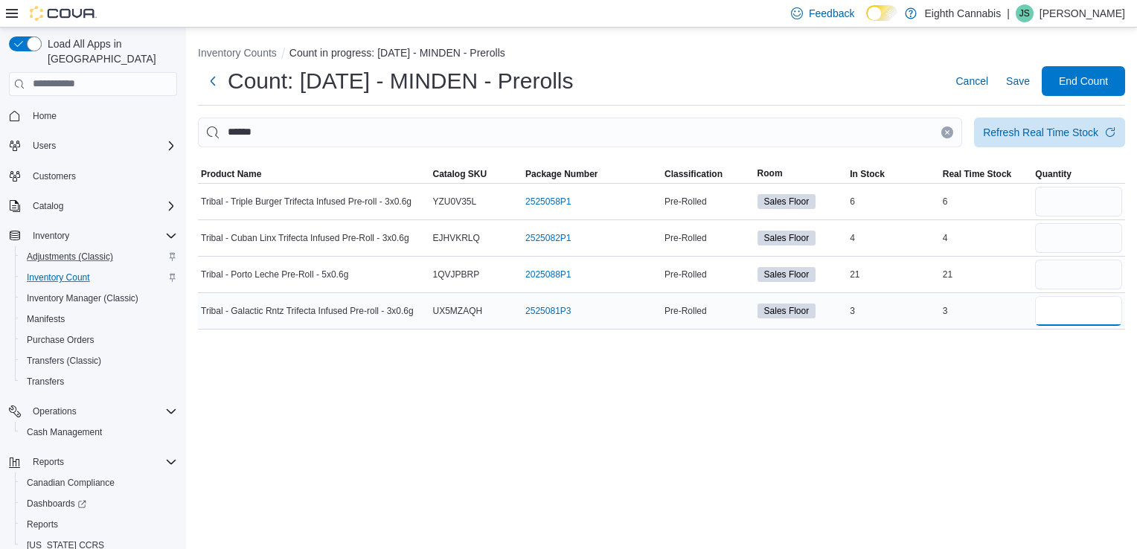
click at [1059, 318] on input "number" at bounding box center [1078, 311] width 87 height 30
click at [1051, 236] on input "number" at bounding box center [1078, 238] width 87 height 30
click at [1053, 191] on input "number" at bounding box center [1078, 202] width 87 height 30
click at [948, 131] on icon "Clear input" at bounding box center [948, 132] width 4 height 4
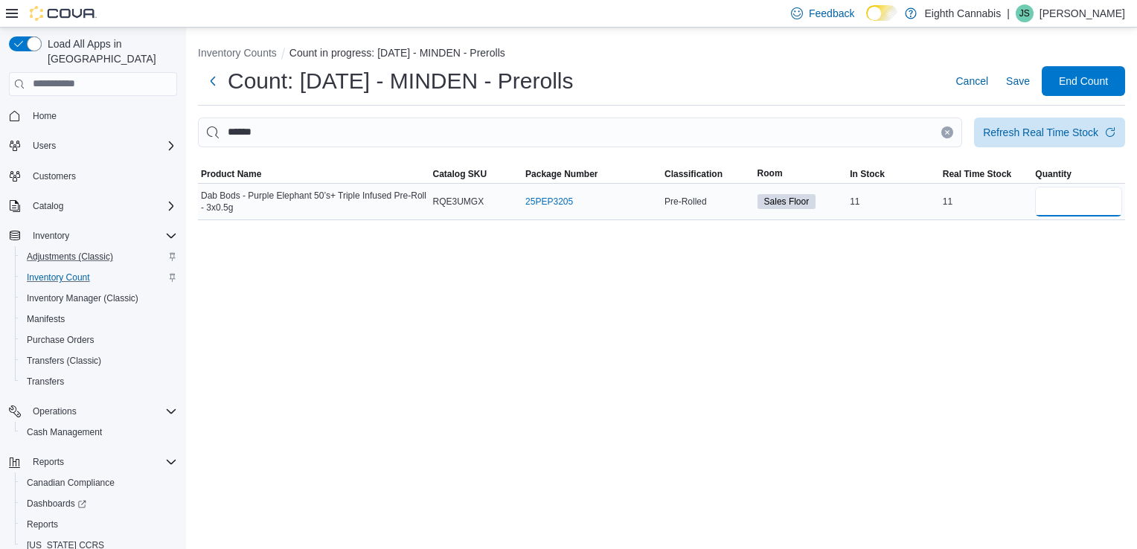
click at [1097, 207] on input "number" at bounding box center [1078, 202] width 87 height 30
click at [943, 131] on button "Clear input" at bounding box center [947, 132] width 12 height 12
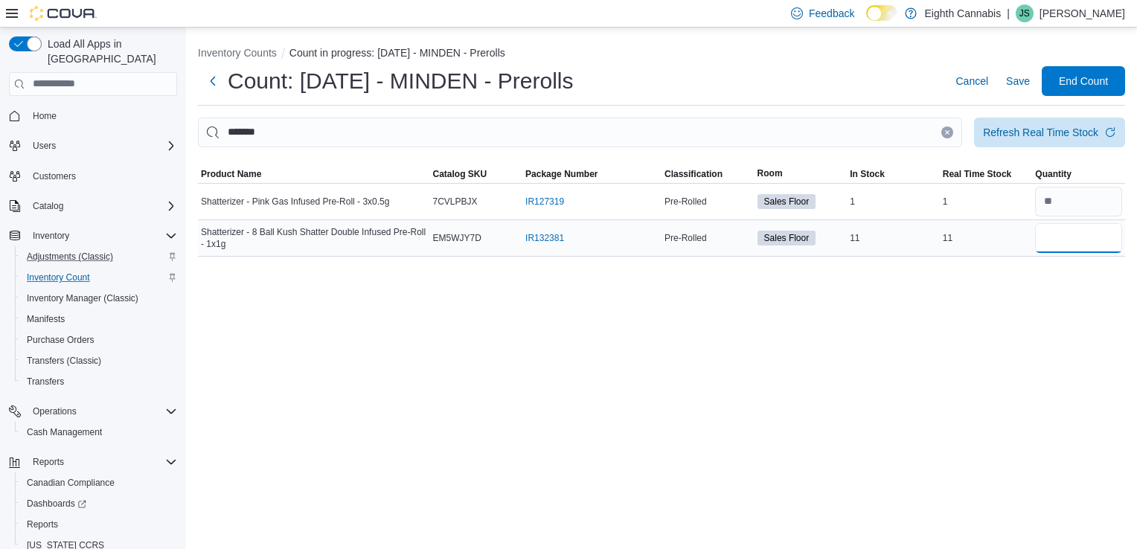
click at [1083, 248] on input "number" at bounding box center [1078, 238] width 87 height 30
click at [946, 132] on icon "Clear input" at bounding box center [947, 132] width 6 height 6
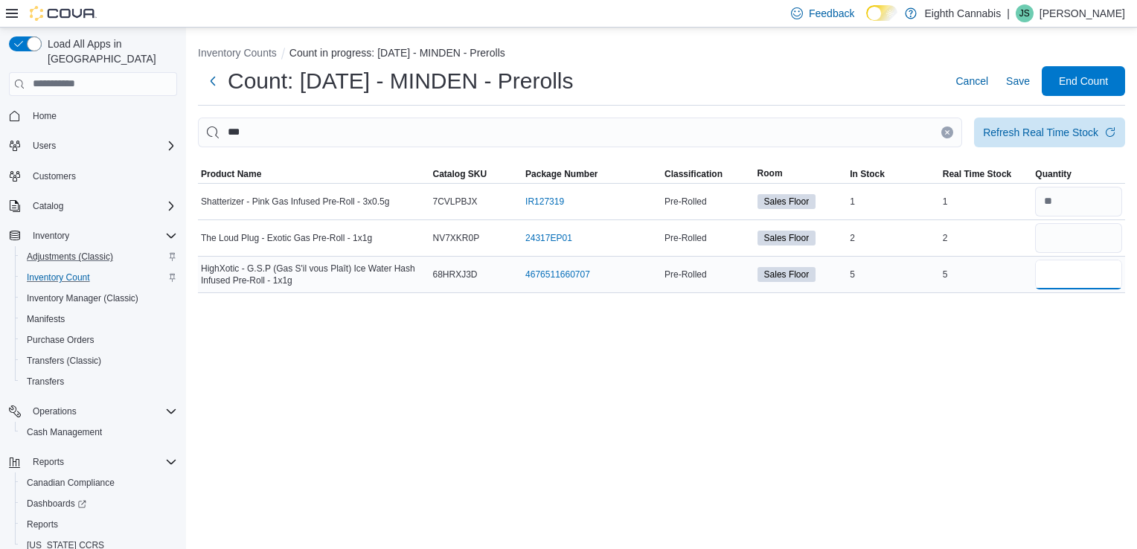
click at [1060, 276] on input "number" at bounding box center [1078, 275] width 87 height 30
click at [1067, 232] on input "number" at bounding box center [1078, 238] width 87 height 30
click at [949, 132] on icon "Clear input" at bounding box center [947, 132] width 6 height 6
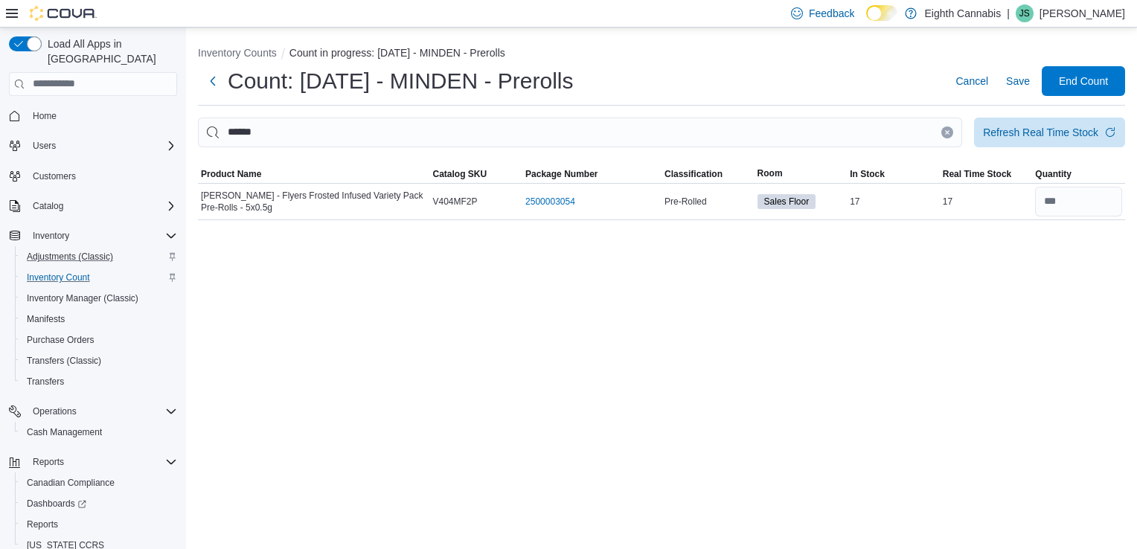
click at [949, 132] on icon "Clear input" at bounding box center [947, 132] width 6 height 6
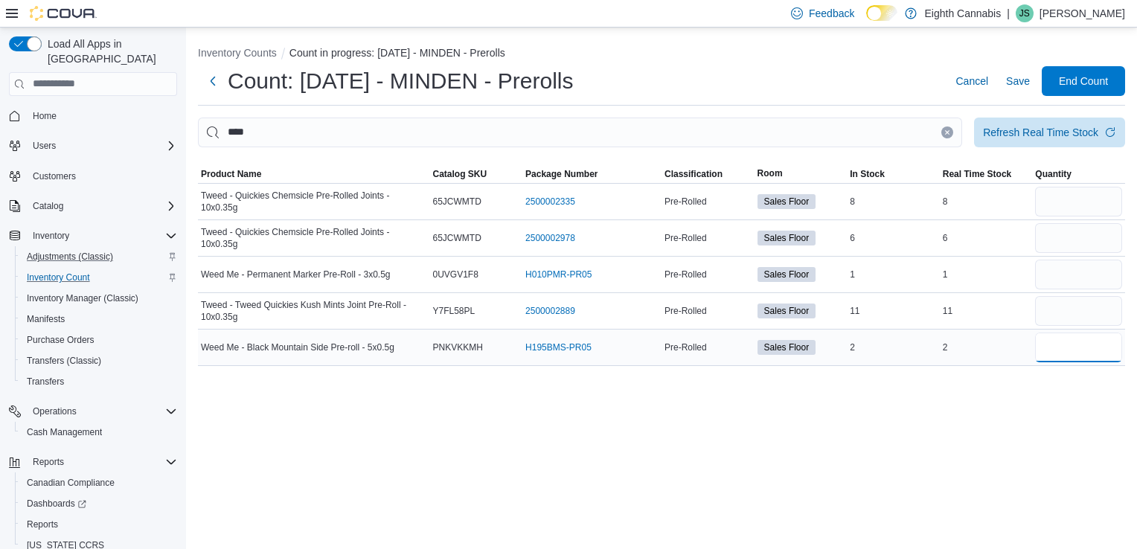
click at [1074, 350] on input "number" at bounding box center [1078, 348] width 87 height 30
click at [1053, 283] on input "number" at bounding box center [1078, 275] width 87 height 30
click at [947, 131] on icon "Clear input" at bounding box center [947, 132] width 6 height 6
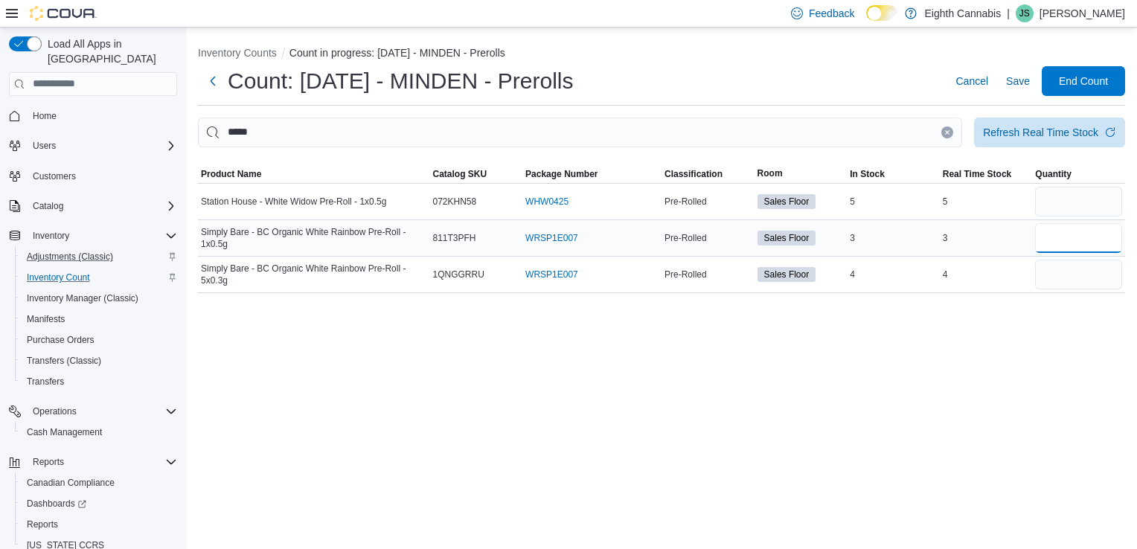
click at [1047, 239] on input "number" at bounding box center [1078, 238] width 87 height 30
click at [1058, 275] on input "number" at bounding box center [1078, 275] width 87 height 30
click at [1083, 147] on div at bounding box center [661, 156] width 927 height 18
click at [1070, 134] on div "Refresh Real Time Stock" at bounding box center [1040, 131] width 115 height 15
click at [909, 362] on div "Inventory Counts Count in progress: [DATE] - MINDEN - Prerolls Count: [DATE] - …" at bounding box center [661, 289] width 951 height 522
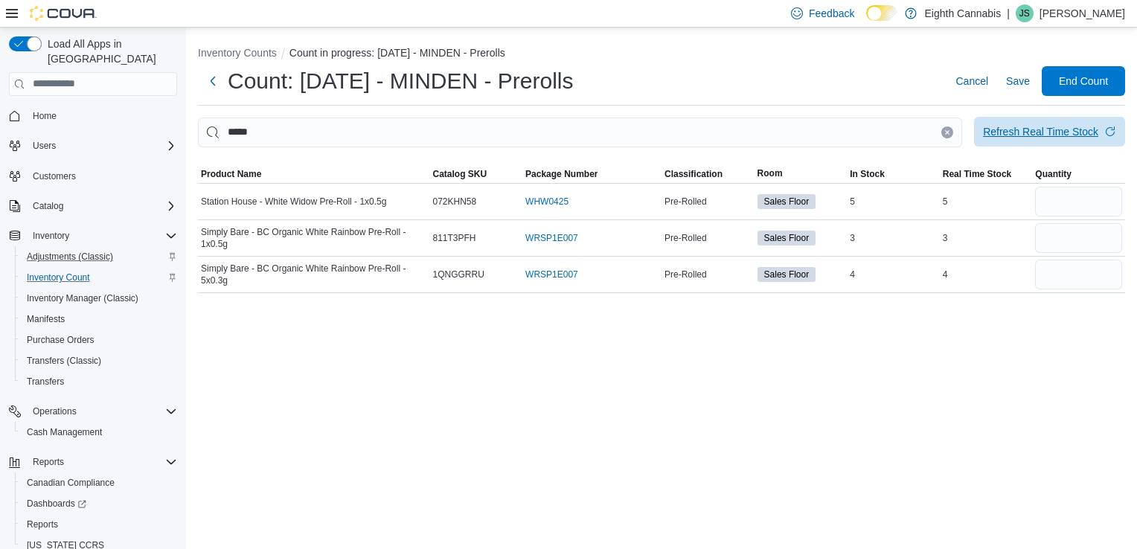
click at [1027, 126] on div "Refresh Real Time Stock" at bounding box center [1040, 131] width 115 height 15
click at [1100, 271] on input "number" at bounding box center [1078, 275] width 87 height 30
click at [948, 129] on icon "Clear input" at bounding box center [947, 132] width 6 height 6
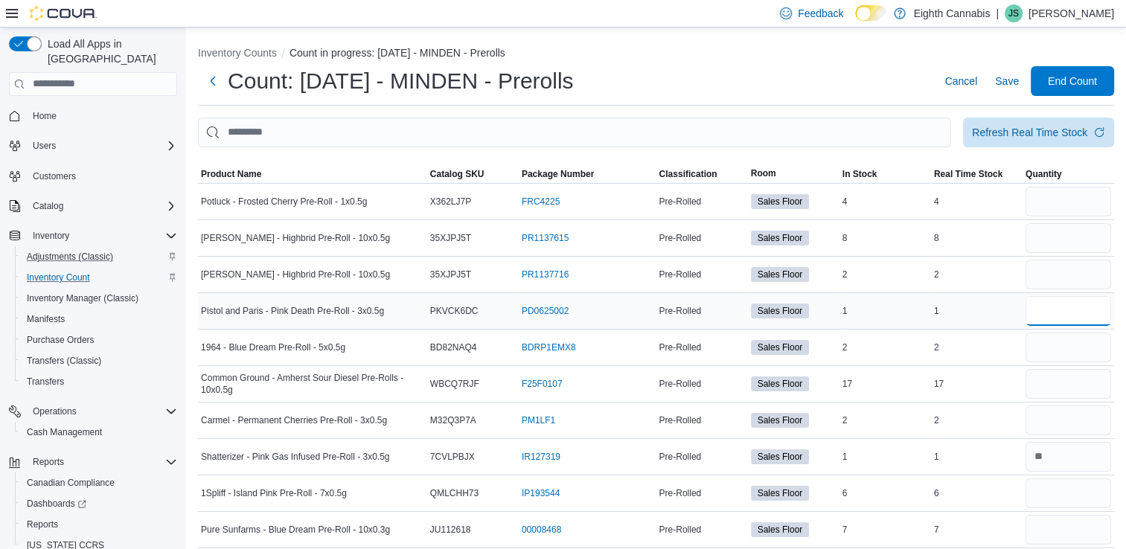
click at [1053, 313] on input "number" at bounding box center [1068, 311] width 86 height 30
click at [1054, 411] on input "number" at bounding box center [1068, 420] width 86 height 30
click at [1062, 317] on input "number" at bounding box center [1068, 311] width 86 height 30
click at [1056, 426] on input "number" at bounding box center [1068, 420] width 86 height 30
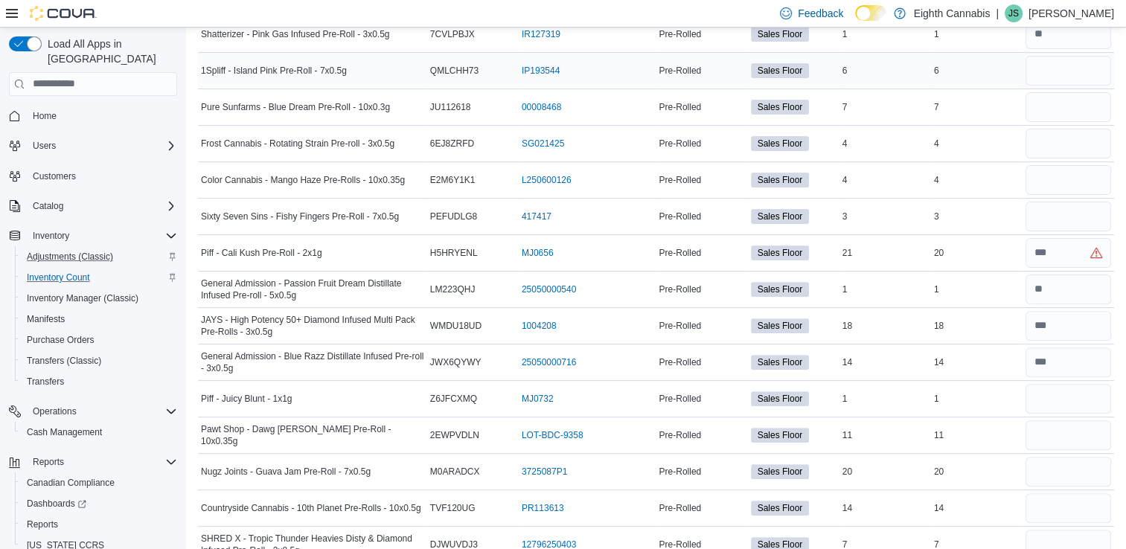
scroll to position [448, 0]
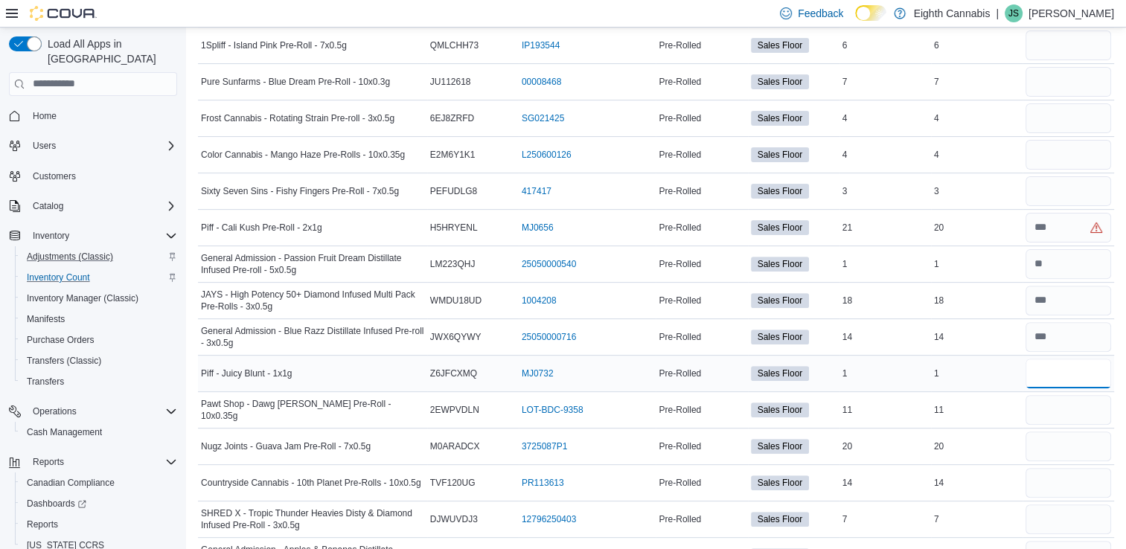
click at [1045, 370] on input "number" at bounding box center [1068, 374] width 86 height 30
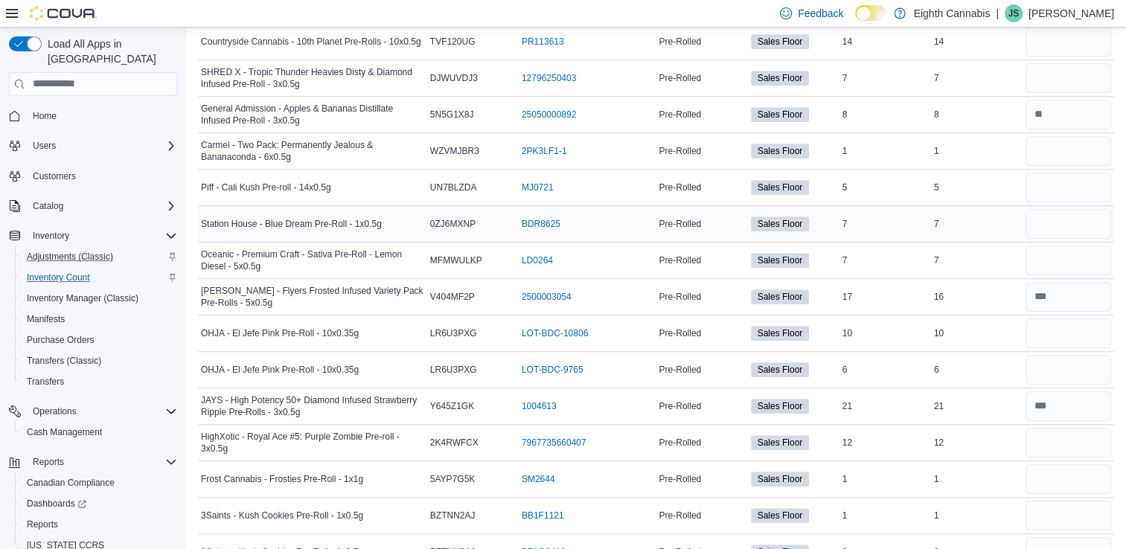
scroll to position [888, 0]
click at [1067, 474] on input "number" at bounding box center [1068, 480] width 86 height 30
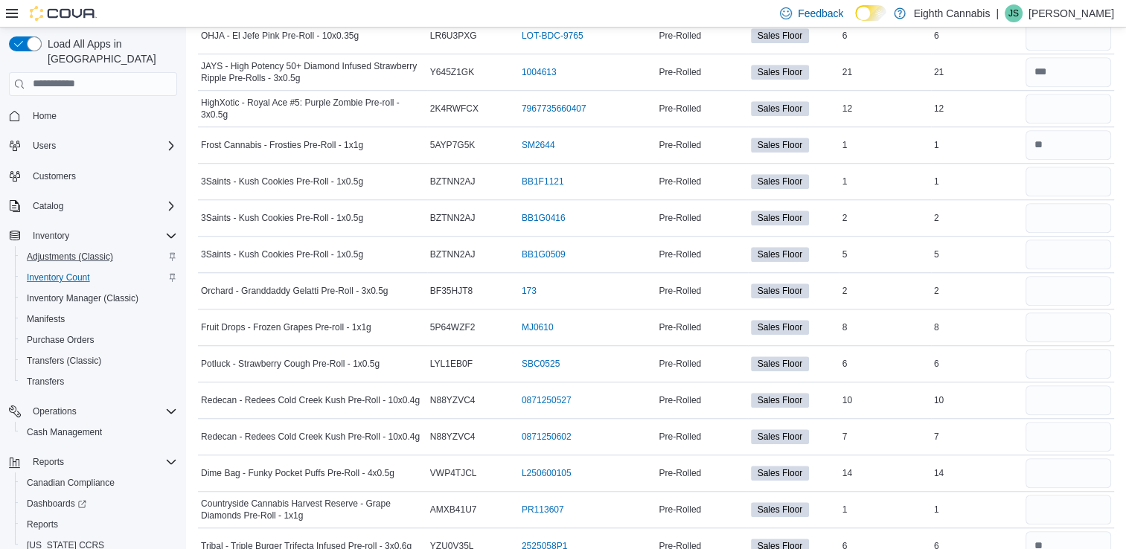
scroll to position [1251, 0]
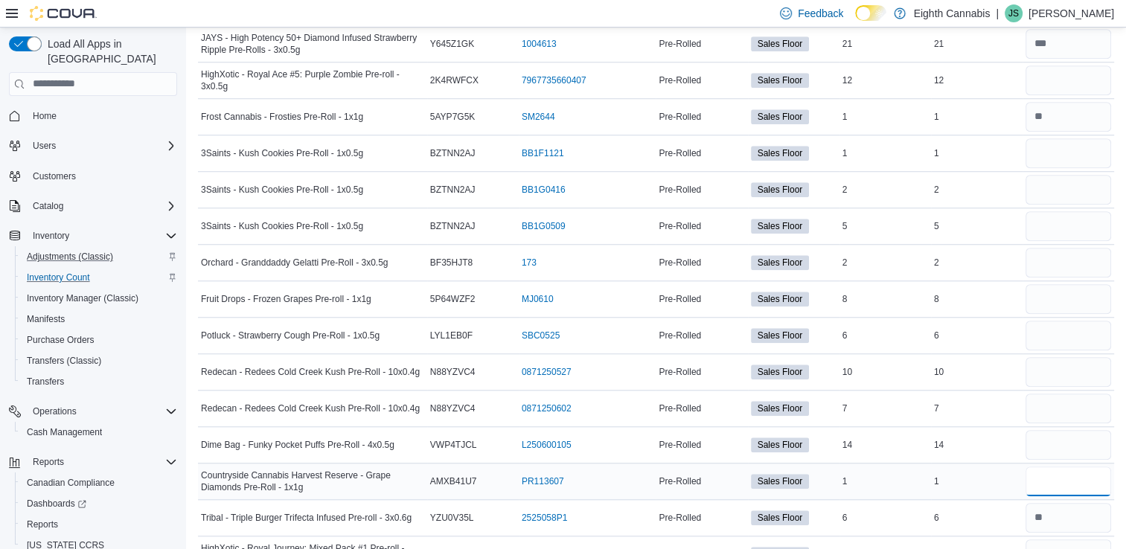
click at [1086, 478] on input "number" at bounding box center [1068, 481] width 86 height 30
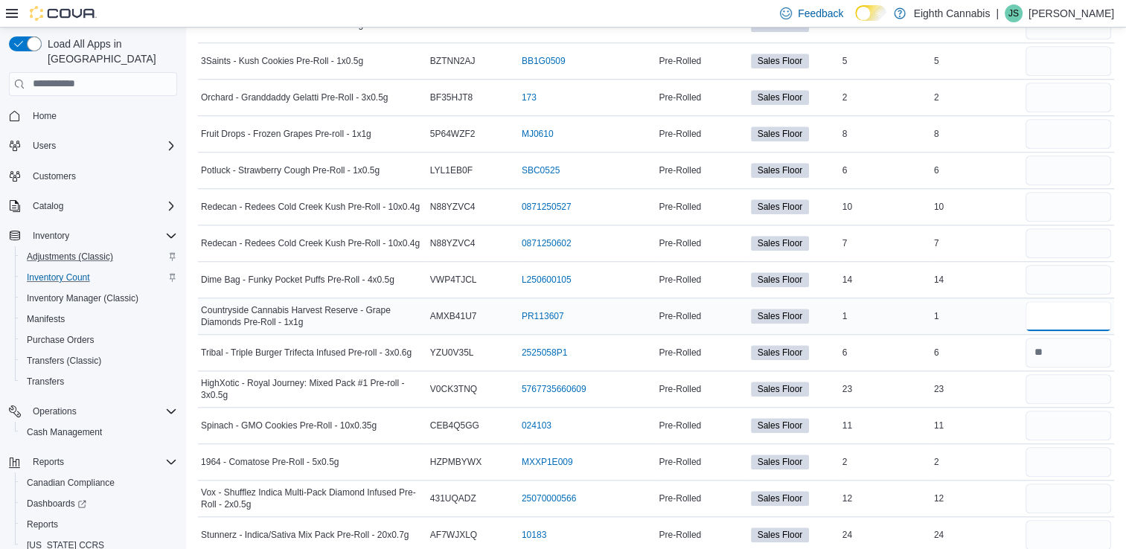
scroll to position [1418, 0]
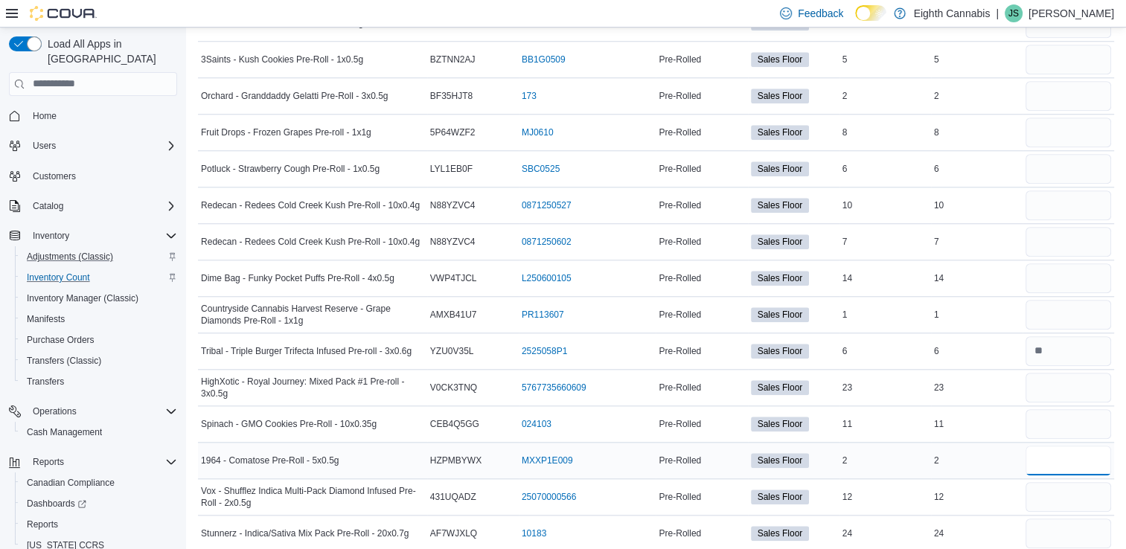
click at [1063, 455] on input "number" at bounding box center [1068, 461] width 86 height 30
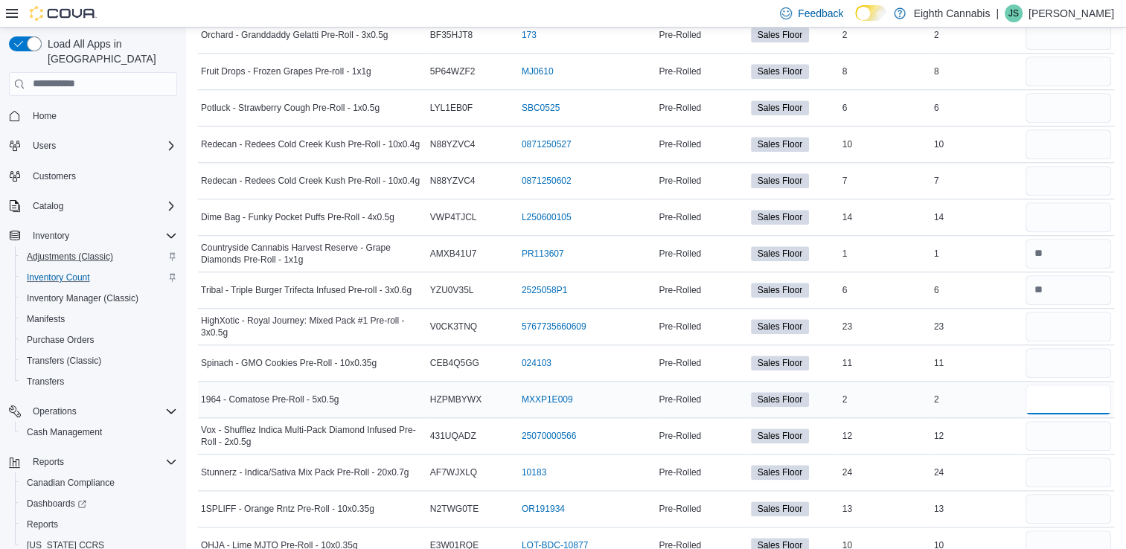
scroll to position [1480, 0]
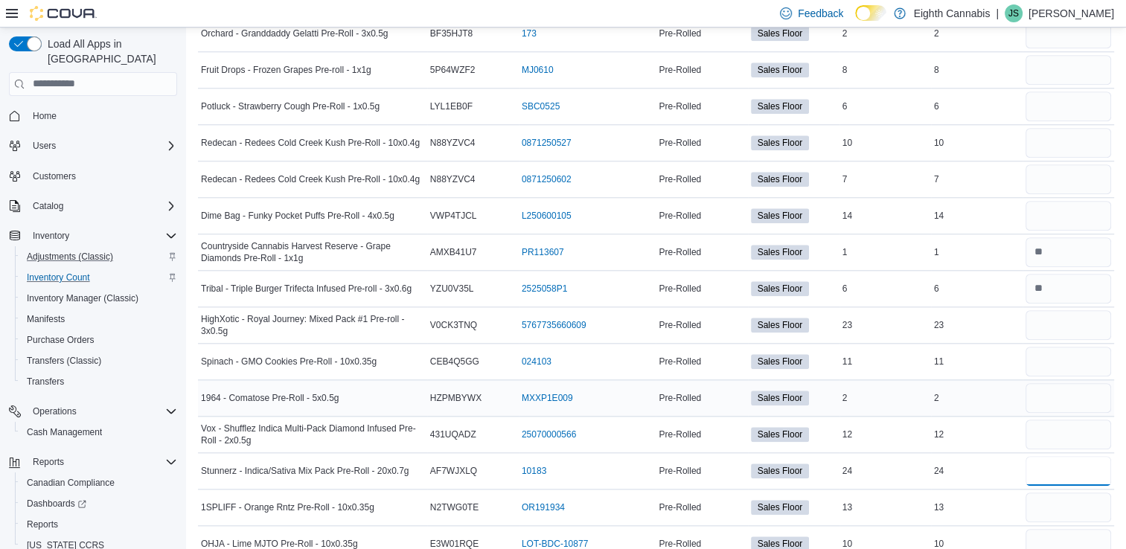
click at [1063, 456] on input "number" at bounding box center [1068, 471] width 86 height 30
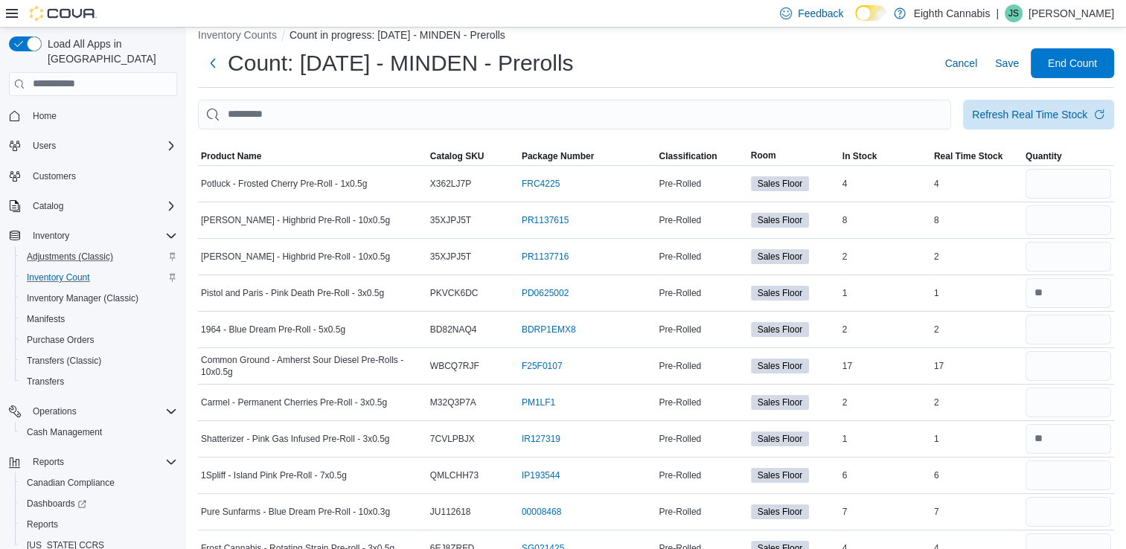
scroll to position [0, 0]
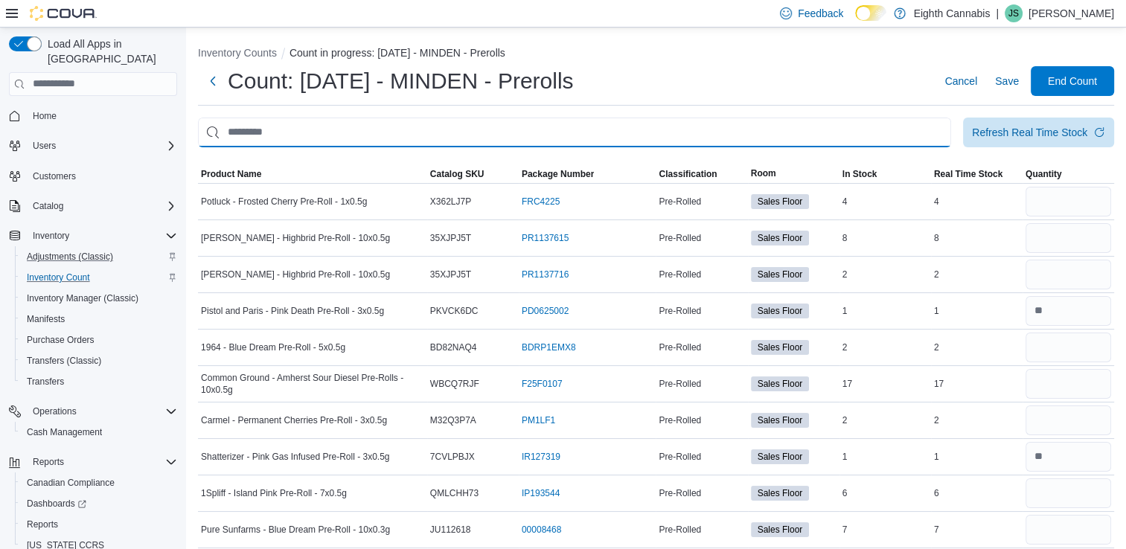
click at [702, 137] on input "This is a search bar. After typing your query, hit enter to filter the results …" at bounding box center [574, 133] width 753 height 30
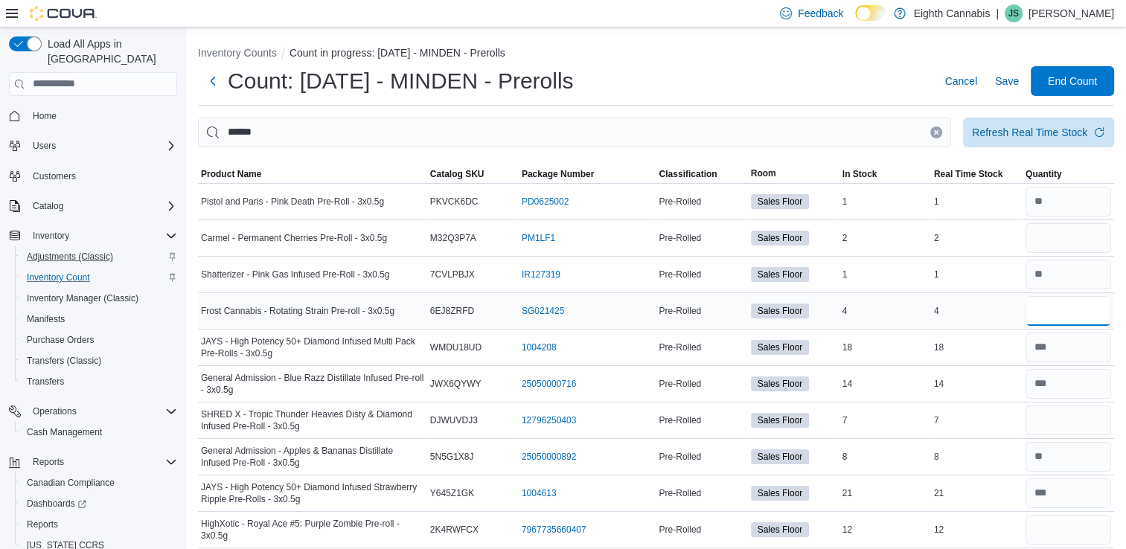
click at [1080, 312] on input "number" at bounding box center [1068, 311] width 86 height 30
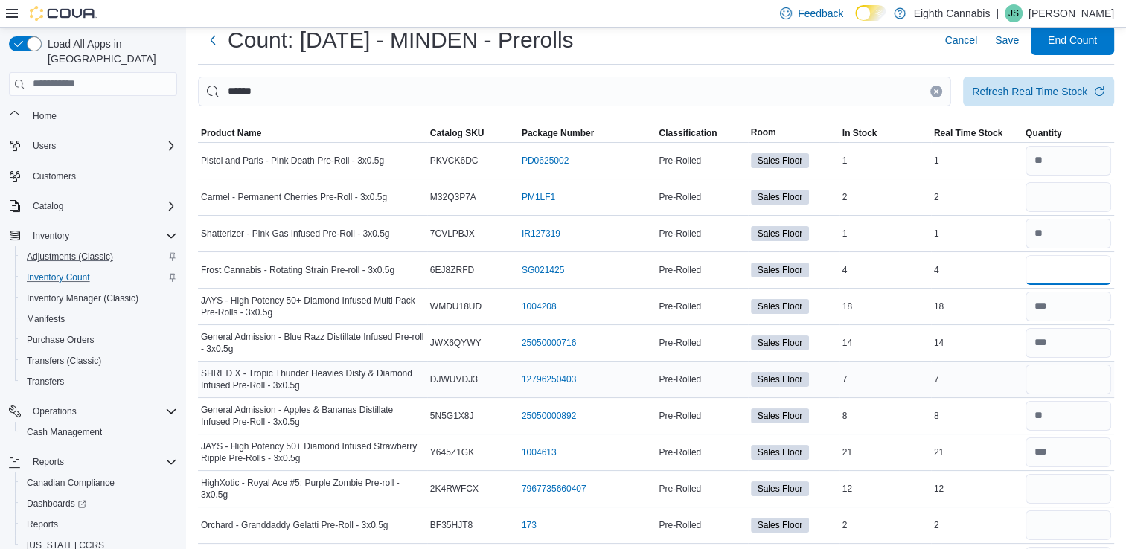
scroll to position [43, 0]
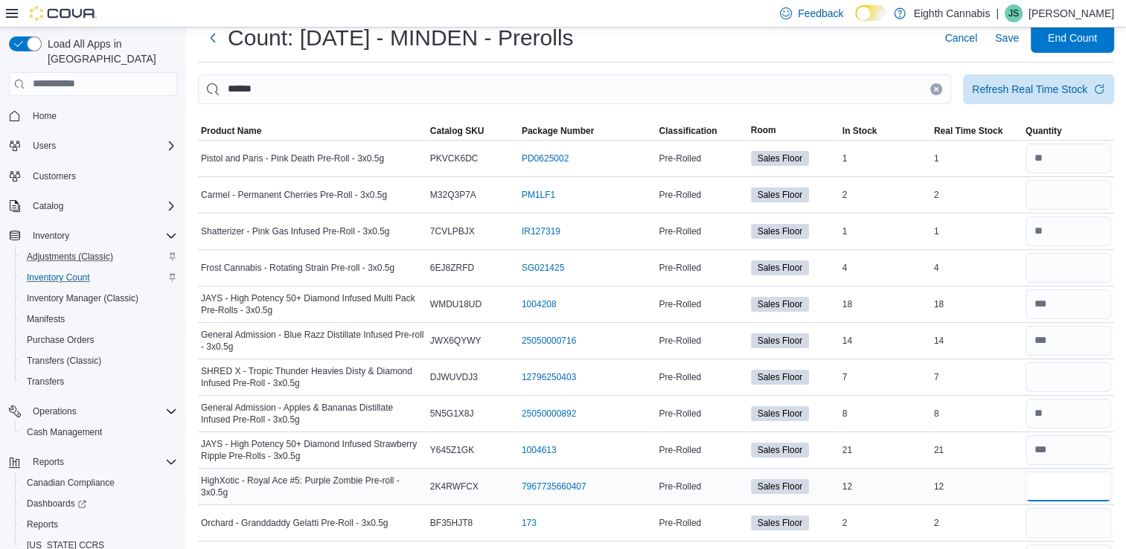
click at [1084, 481] on input "number" at bounding box center [1068, 487] width 86 height 30
click at [1082, 533] on input "number" at bounding box center [1068, 523] width 86 height 30
click at [1031, 88] on div "Refresh Real Time Stock" at bounding box center [1029, 88] width 115 height 15
click at [1071, 520] on input "number" at bounding box center [1068, 523] width 86 height 30
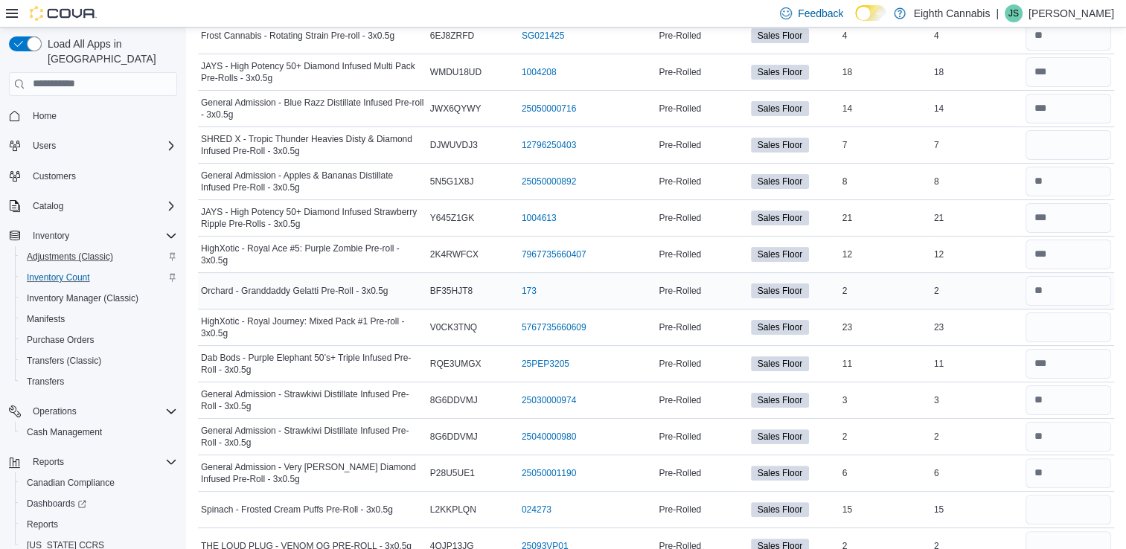
scroll to position [330, 0]
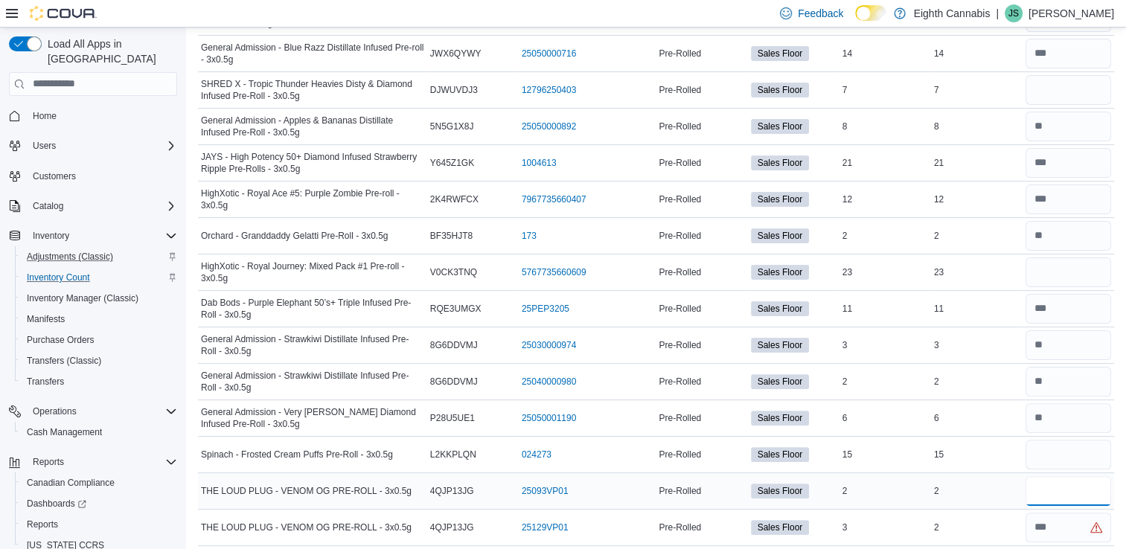
click at [1082, 492] on input "number" at bounding box center [1068, 491] width 86 height 30
click at [1077, 524] on input "number" at bounding box center [1068, 528] width 86 height 30
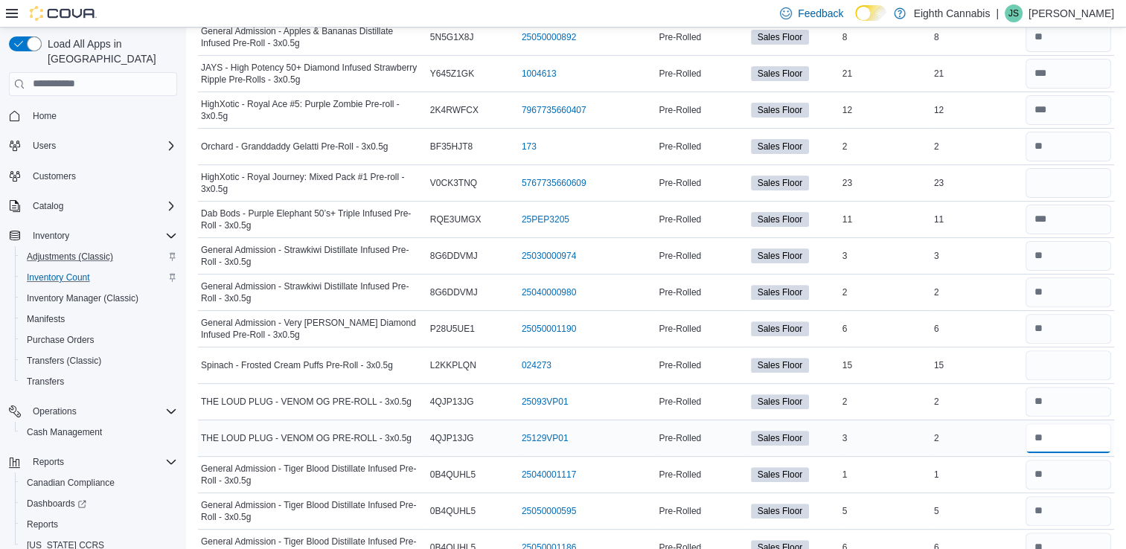
click at [1047, 424] on input "number" at bounding box center [1068, 438] width 86 height 30
click at [1059, 406] on input "number" at bounding box center [1068, 402] width 86 height 30
click at [1047, 437] on input "number" at bounding box center [1068, 438] width 86 height 30
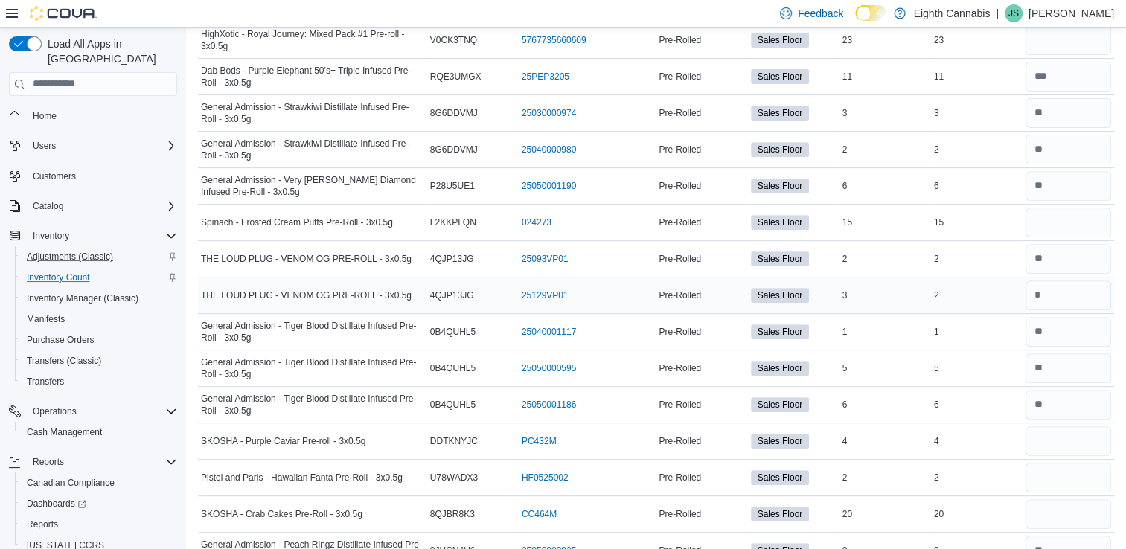
scroll to position [562, 0]
click at [1047, 437] on input "number" at bounding box center [1068, 441] width 86 height 30
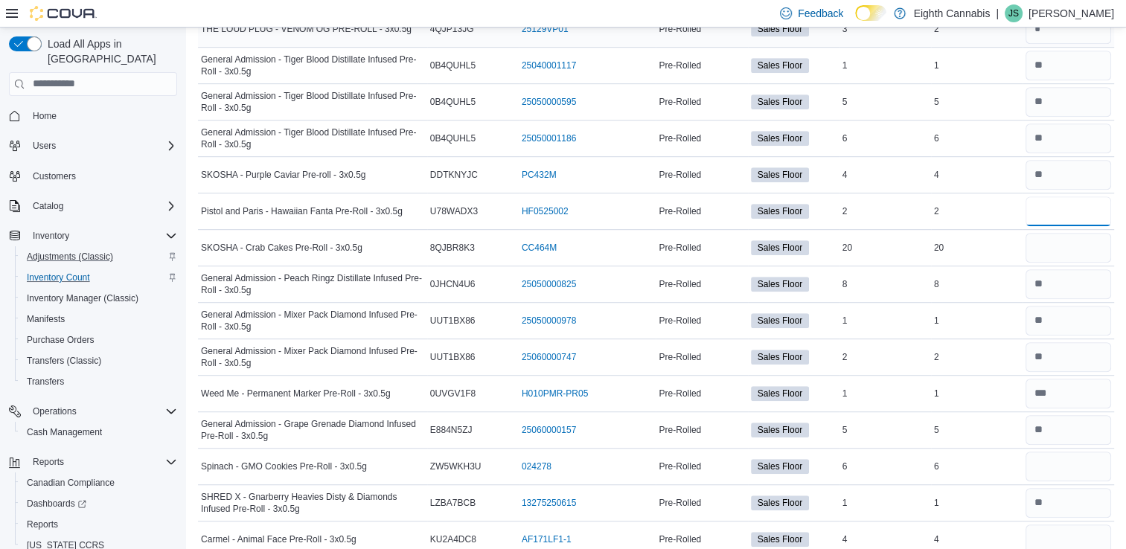
scroll to position [827, 0]
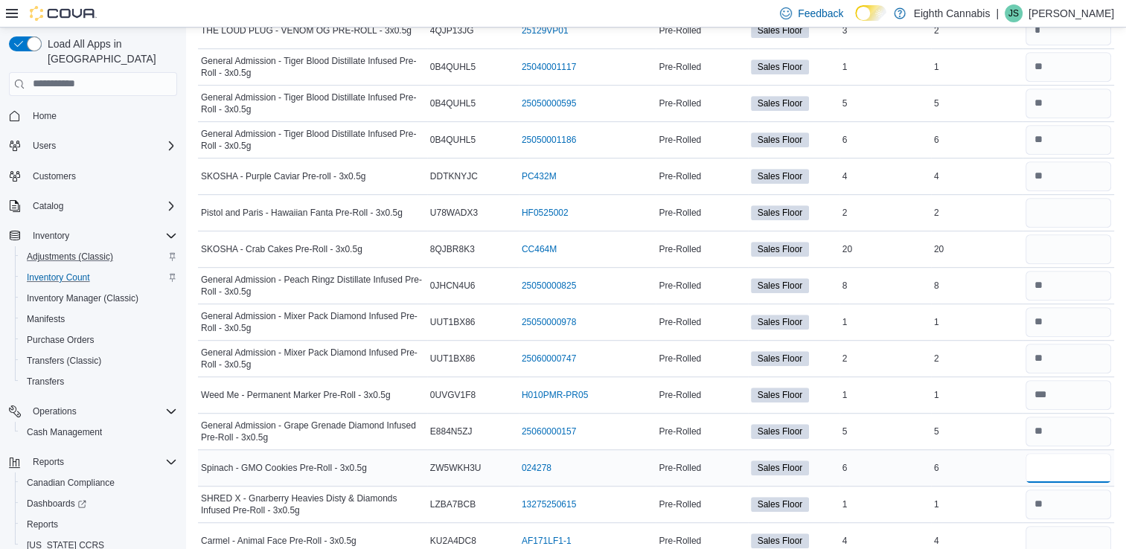
click at [1059, 463] on input "number" at bounding box center [1068, 468] width 86 height 30
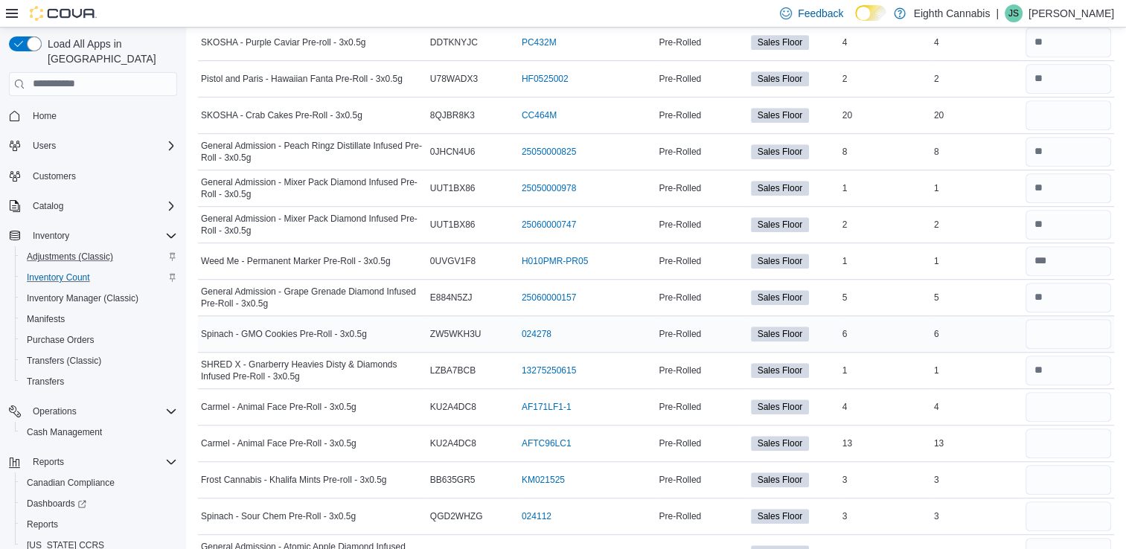
scroll to position [960, 0]
click at [1066, 478] on input "number" at bounding box center [1068, 481] width 86 height 30
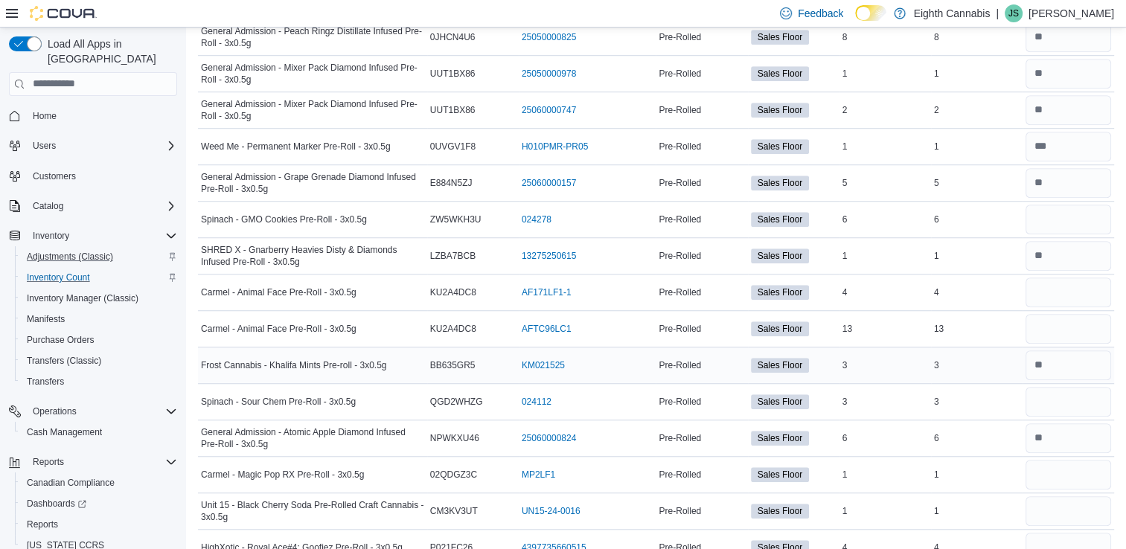
scroll to position [1074, 0]
click at [1066, 478] on input "number" at bounding box center [1068, 476] width 86 height 30
click at [1065, 505] on input "number" at bounding box center [1068, 513] width 86 height 30
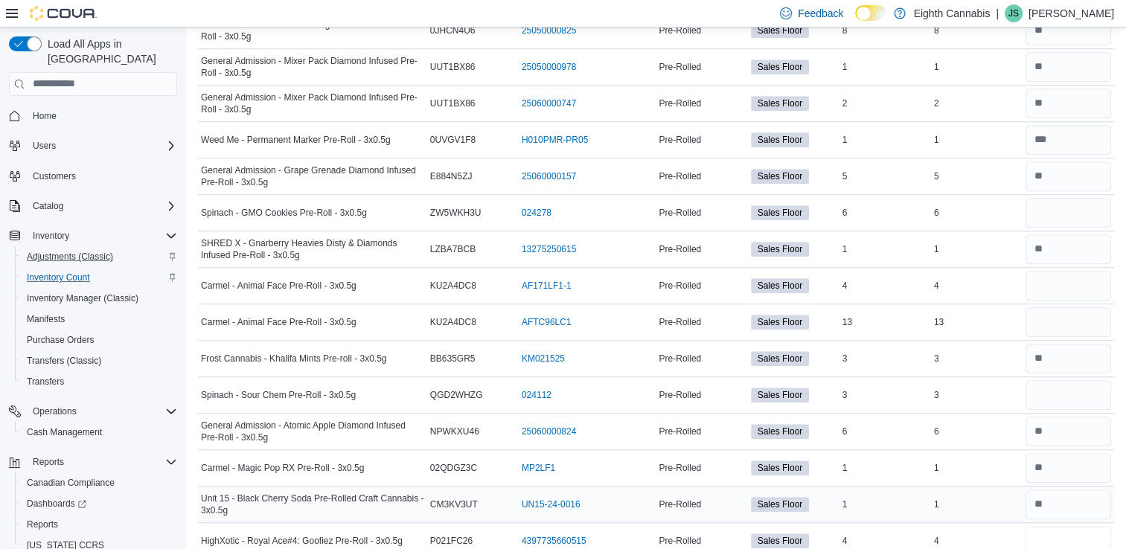
scroll to position [1134, 0]
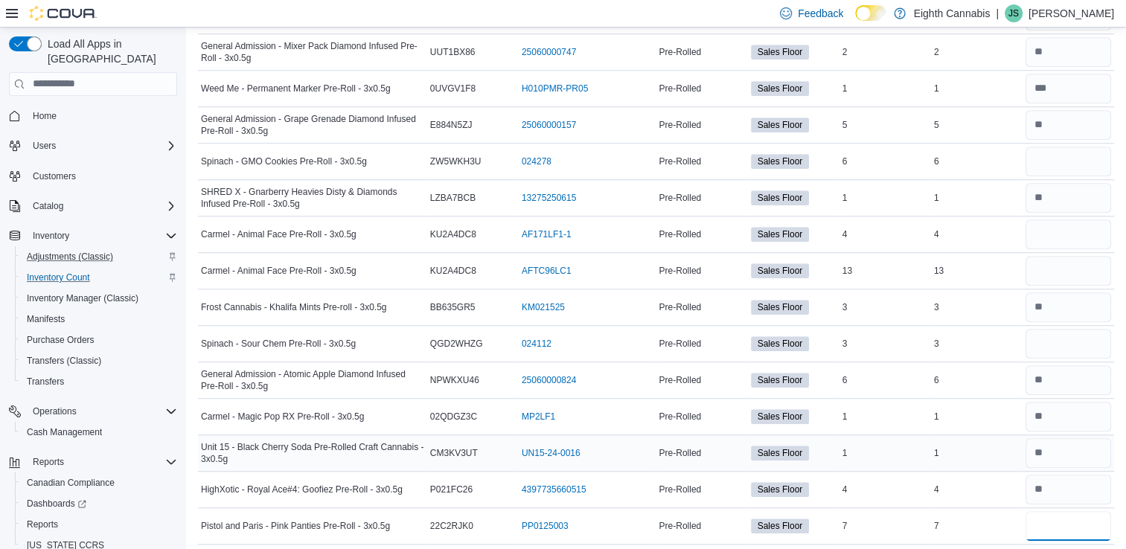
click at [1065, 511] on input "number" at bounding box center [1068, 526] width 86 height 30
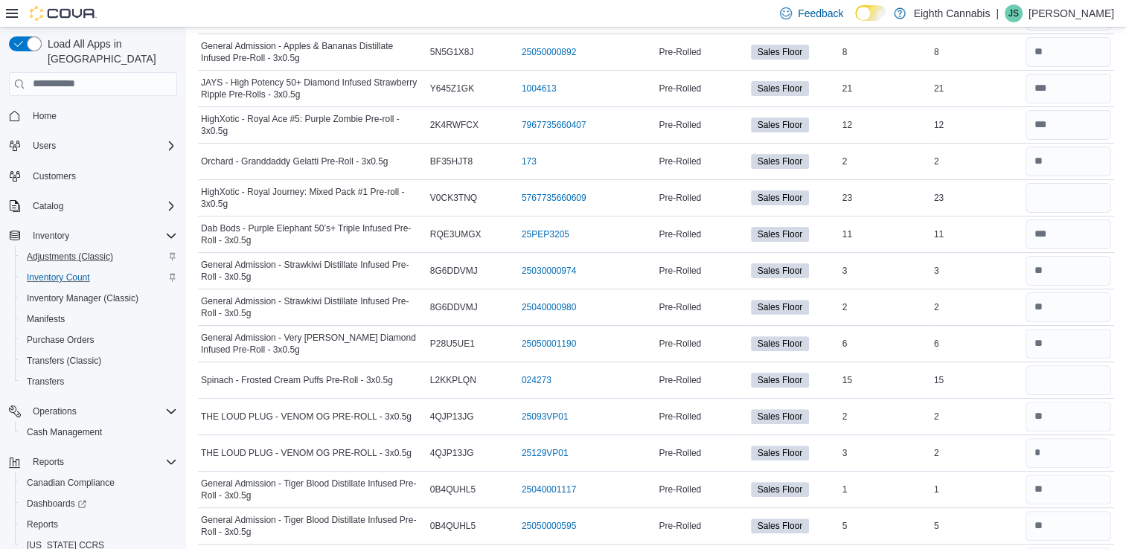
scroll to position [404, 0]
click at [1074, 198] on input "number" at bounding box center [1068, 199] width 86 height 30
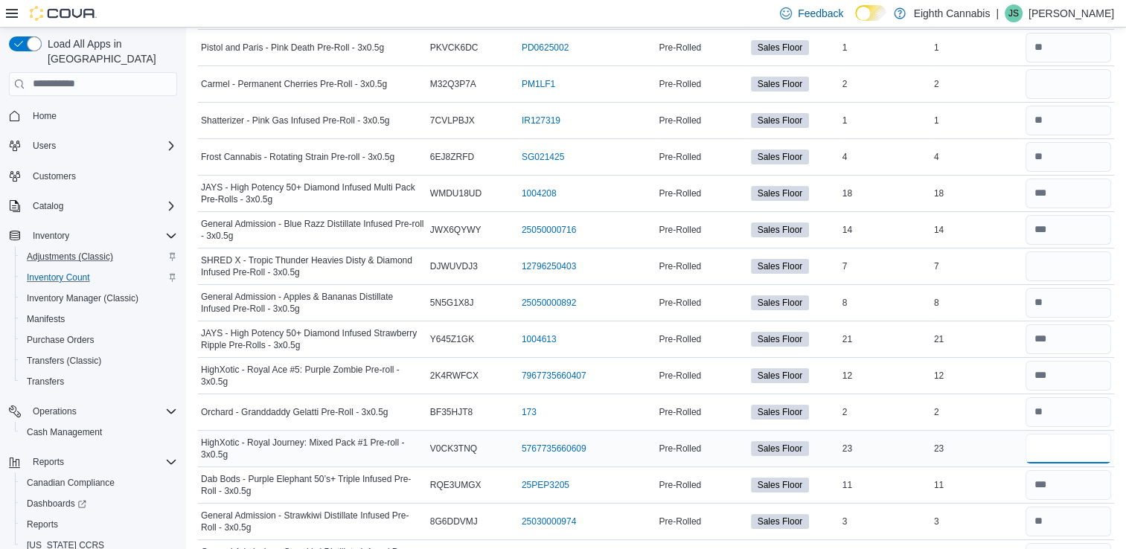
scroll to position [155, 0]
click at [1065, 272] on input "number" at bounding box center [1068, 266] width 86 height 30
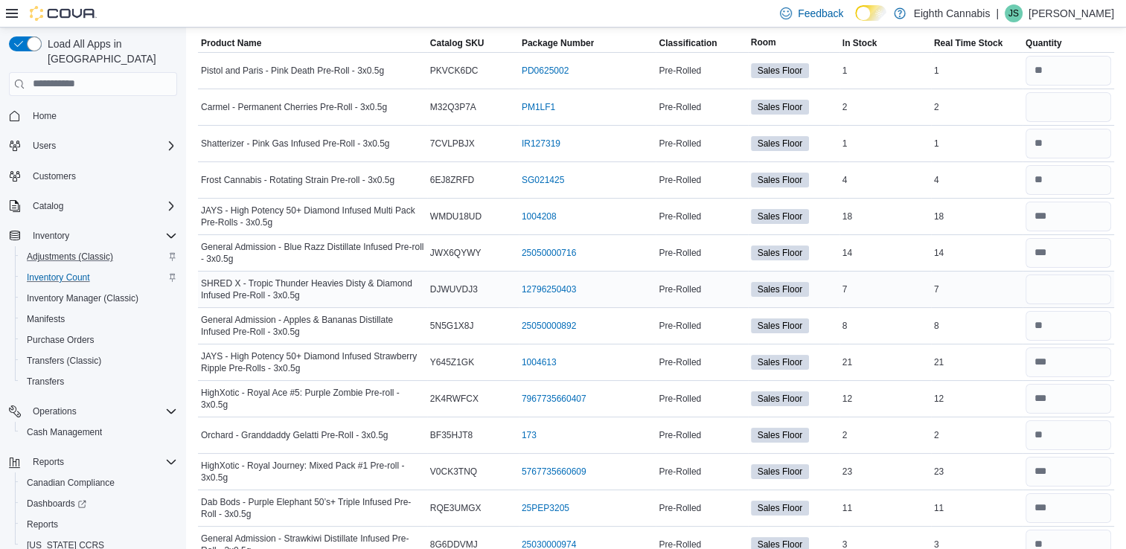
scroll to position [126, 0]
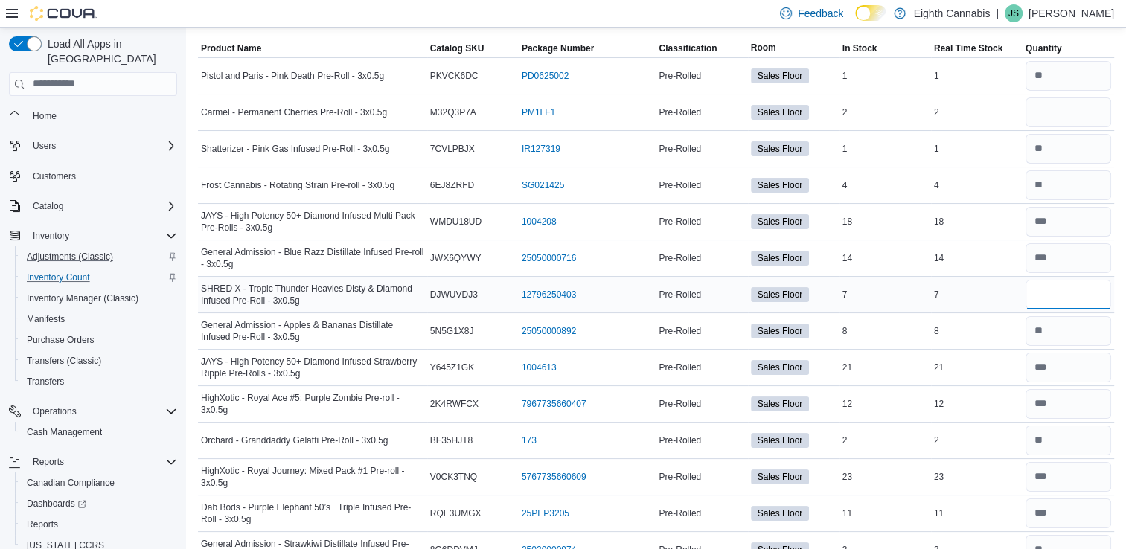
click at [1064, 289] on input "number" at bounding box center [1068, 295] width 86 height 30
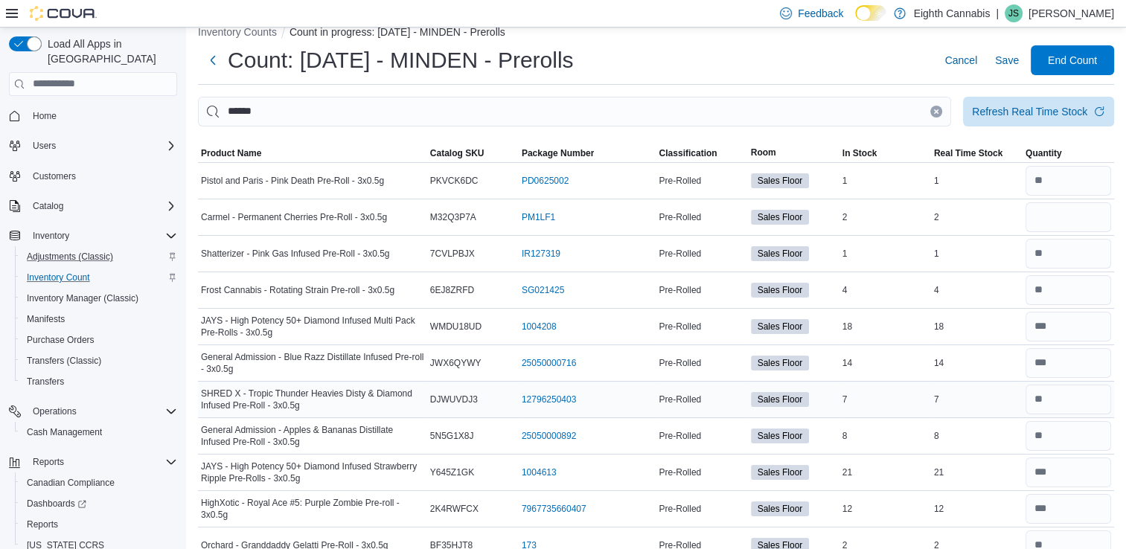
scroll to position [17, 0]
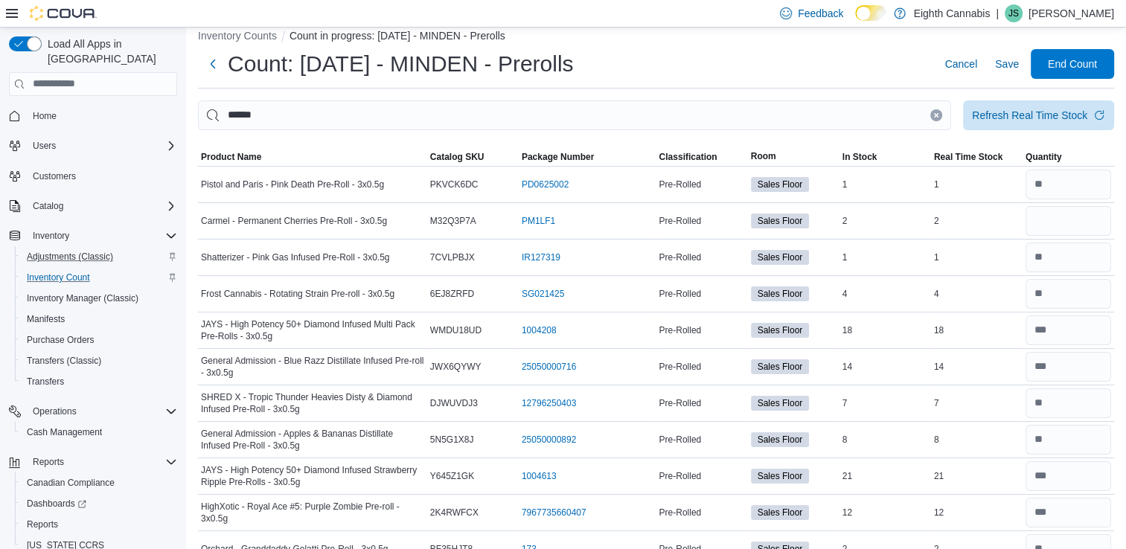
click at [939, 118] on icon "Clear input" at bounding box center [936, 115] width 6 height 6
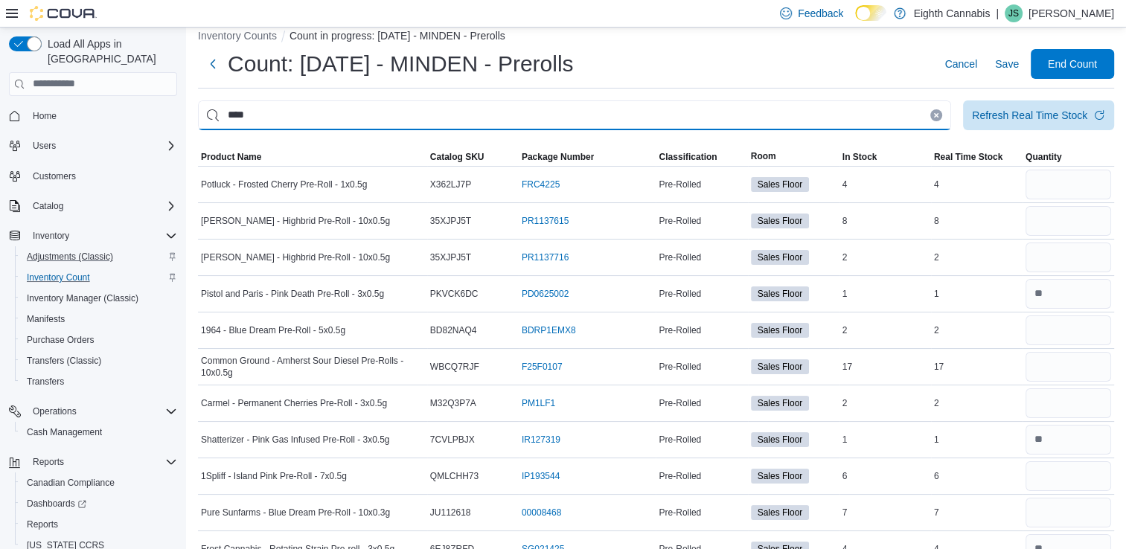
scroll to position [0, 0]
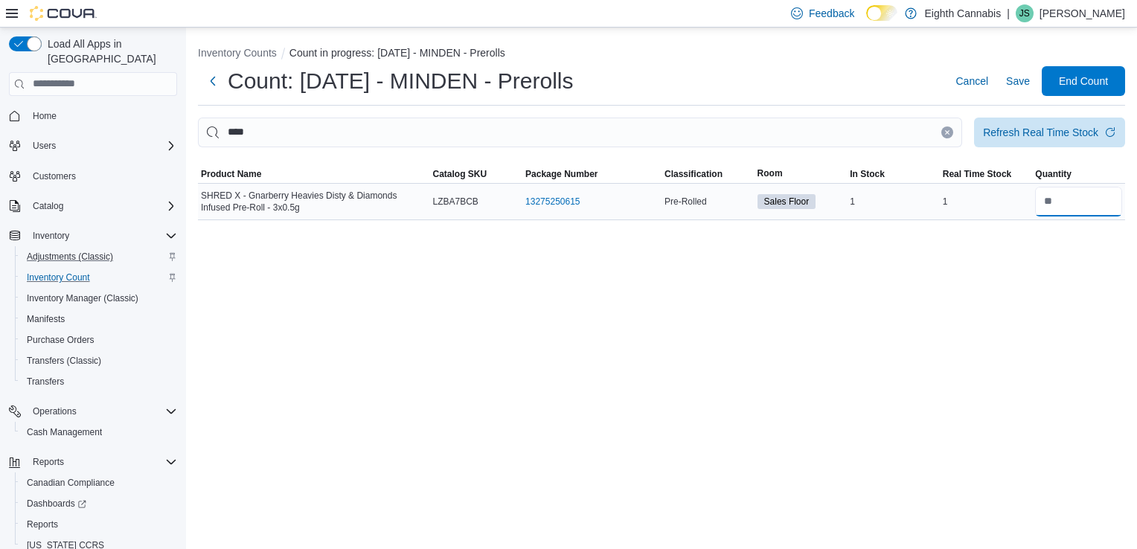
click at [1072, 201] on input "number" at bounding box center [1078, 202] width 87 height 30
click at [946, 129] on icon "Clear input" at bounding box center [947, 132] width 6 height 6
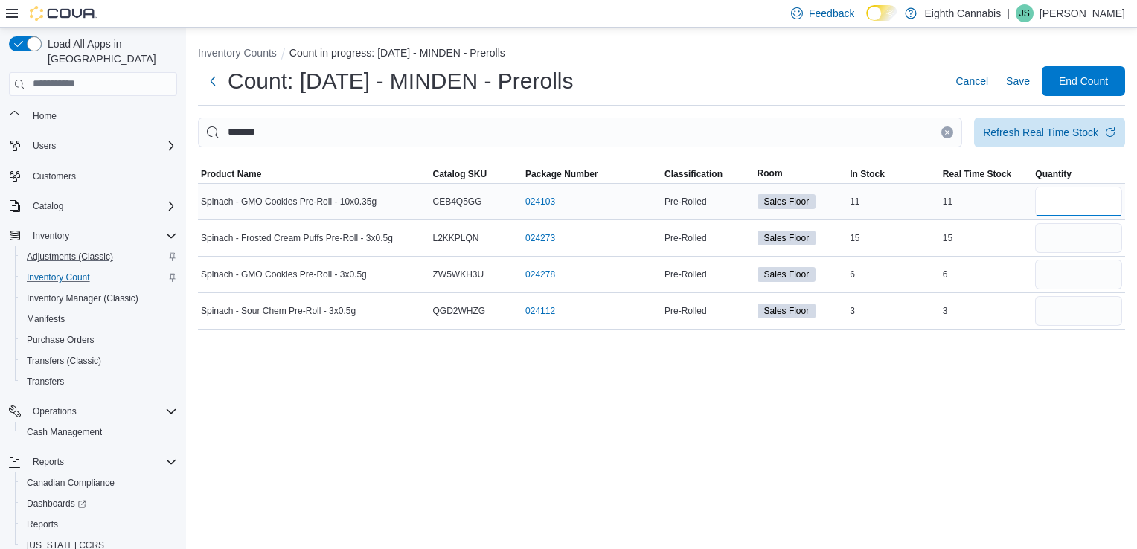
click at [1053, 201] on input "number" at bounding box center [1078, 202] width 87 height 30
click at [1062, 314] on input "number" at bounding box center [1078, 311] width 87 height 30
click at [1062, 284] on input "number" at bounding box center [1078, 275] width 87 height 30
click at [1054, 240] on input "number" at bounding box center [1078, 238] width 87 height 30
click at [949, 129] on icon "Clear input" at bounding box center [947, 132] width 6 height 6
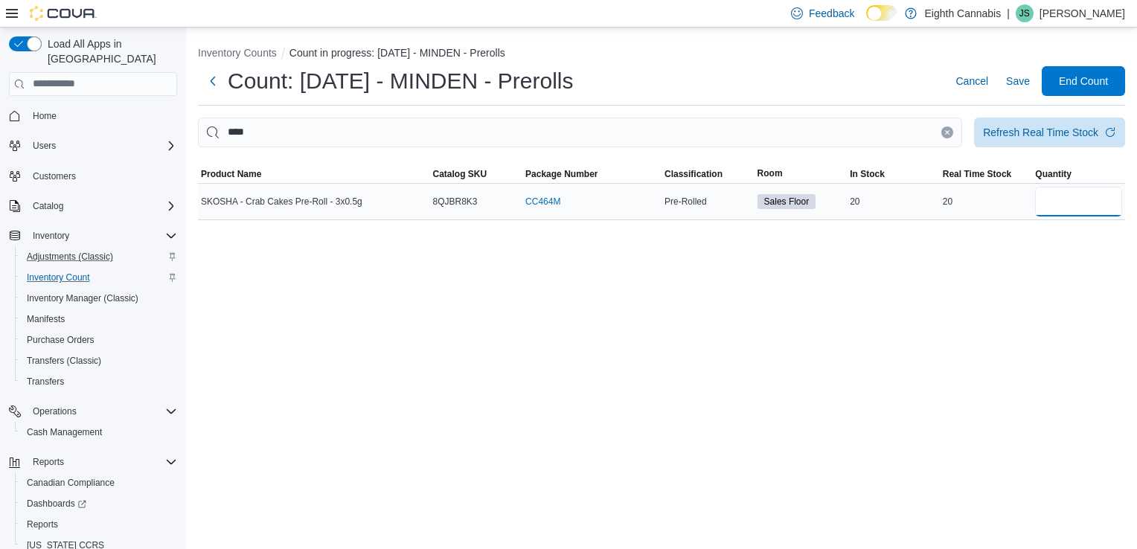
click at [1078, 205] on input "number" at bounding box center [1078, 202] width 87 height 30
click at [948, 129] on icon "Clear input" at bounding box center [947, 132] width 6 height 6
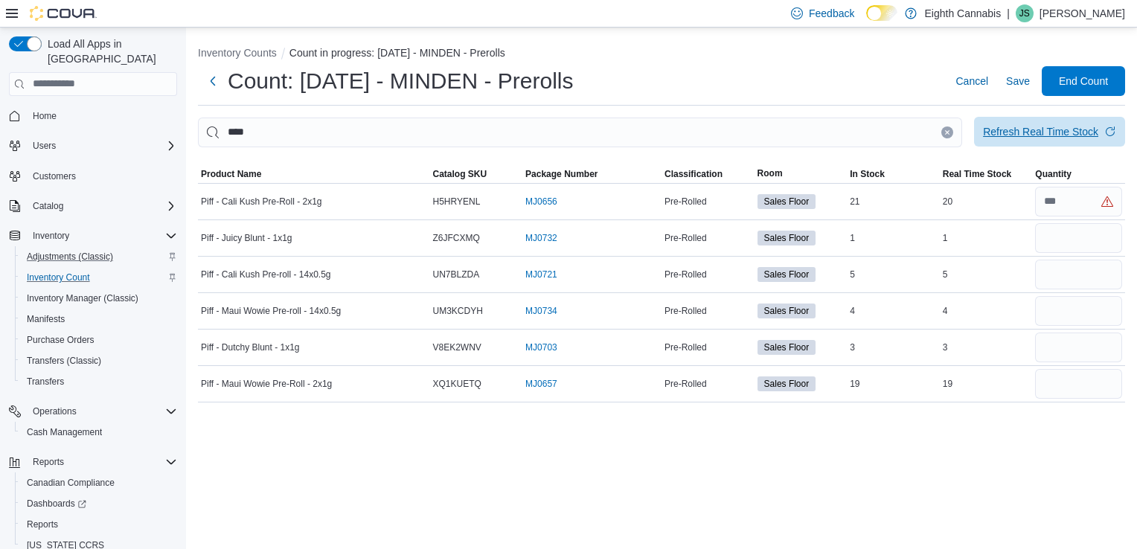
click at [1062, 123] on span "Refresh Real Time Stock" at bounding box center [1049, 132] width 133 height 30
click at [1086, 204] on input "number" at bounding box center [1078, 202] width 87 height 30
click at [1060, 382] on input "number" at bounding box center [1078, 384] width 87 height 30
click at [948, 133] on icon "Clear input" at bounding box center [948, 132] width 4 height 4
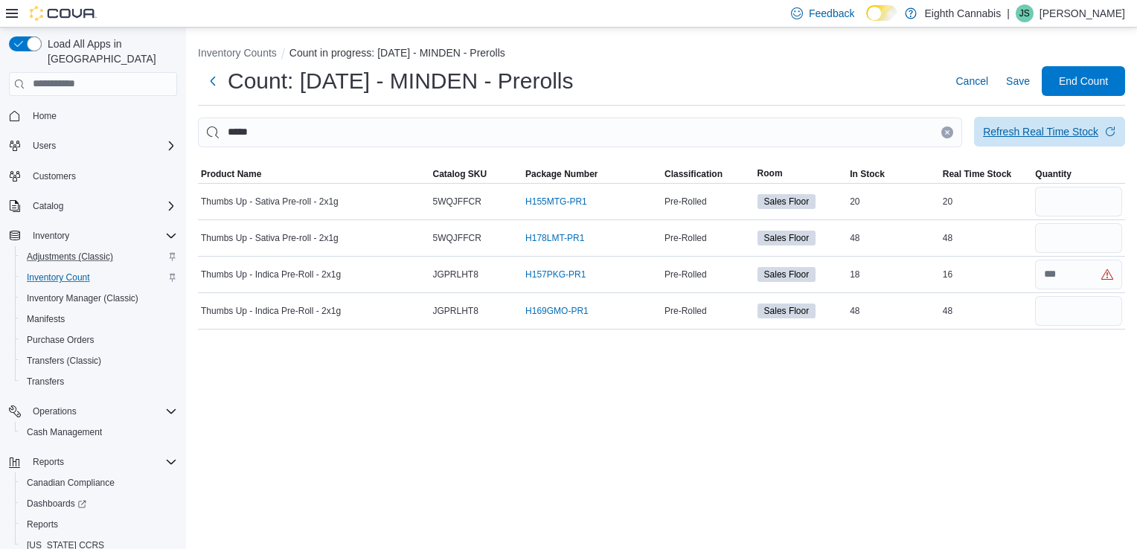
click at [1015, 131] on div "Refresh Real Time Stock" at bounding box center [1040, 131] width 115 height 15
click at [1096, 207] on input "number" at bounding box center [1078, 202] width 87 height 30
click at [949, 133] on icon "Clear input" at bounding box center [947, 132] width 6 height 6
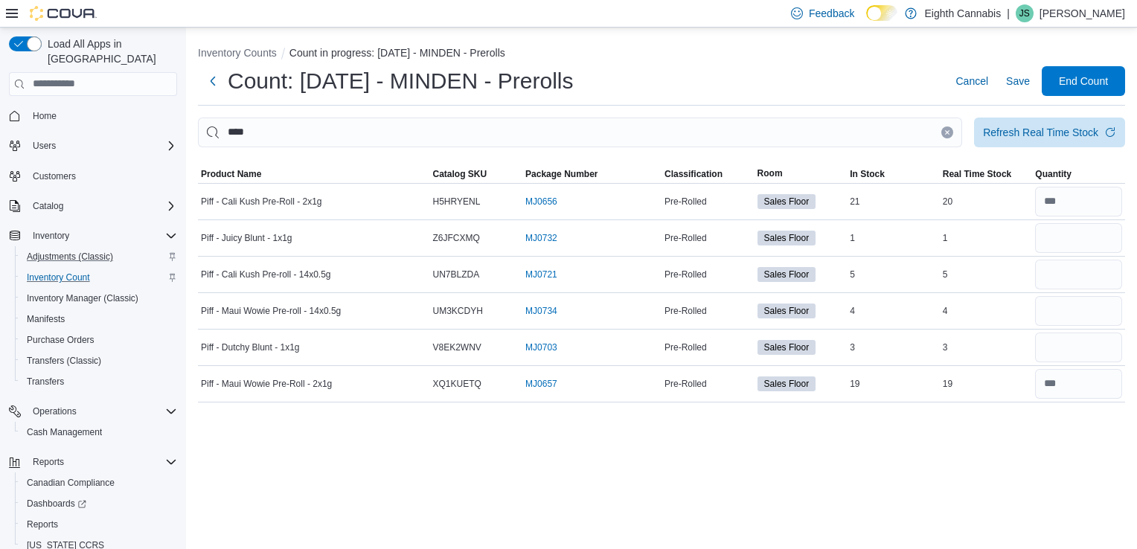
click at [949, 133] on icon "Clear input" at bounding box center [947, 132] width 6 height 6
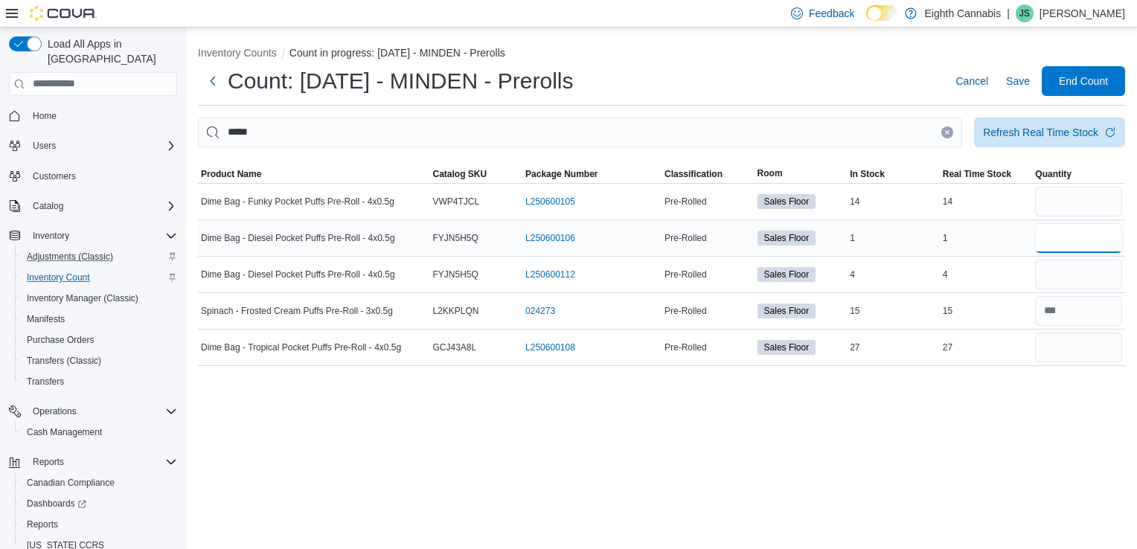
click at [1065, 238] on input "number" at bounding box center [1078, 238] width 87 height 30
click at [1053, 199] on input "number" at bounding box center [1078, 202] width 87 height 30
click at [1053, 356] on input "number" at bounding box center [1078, 348] width 87 height 30
click at [1077, 194] on input "number" at bounding box center [1078, 202] width 87 height 30
click at [949, 134] on icon "Clear input" at bounding box center [948, 132] width 4 height 4
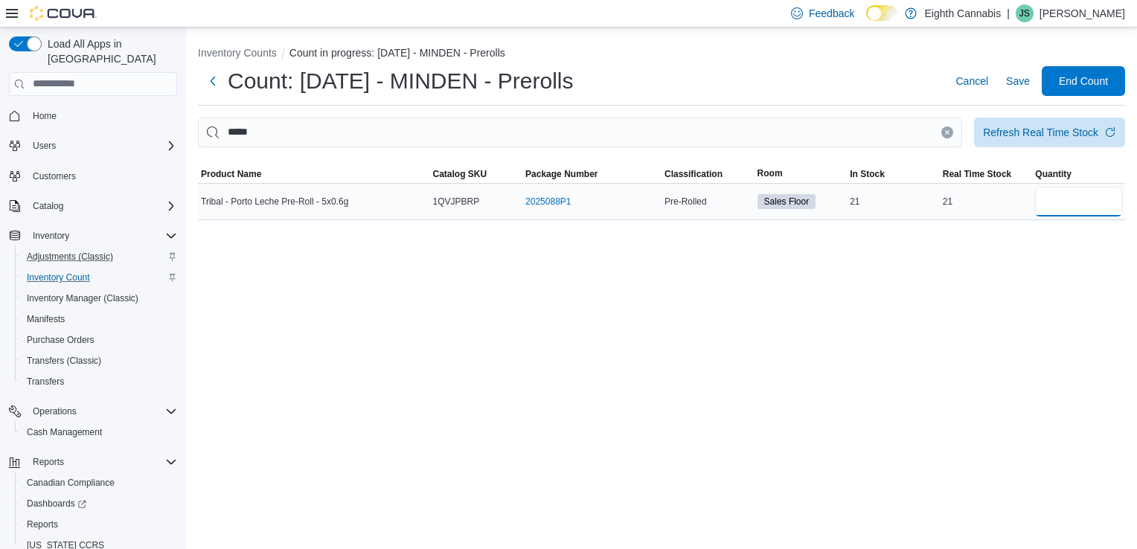
click at [1059, 199] on input "number" at bounding box center [1078, 202] width 87 height 30
click at [949, 131] on icon "Clear input" at bounding box center [948, 132] width 4 height 4
click at [1068, 201] on input "number" at bounding box center [1078, 202] width 87 height 30
click at [946, 132] on icon "Clear input" at bounding box center [948, 132] width 4 height 4
click at [1063, 202] on input "number" at bounding box center [1078, 202] width 87 height 30
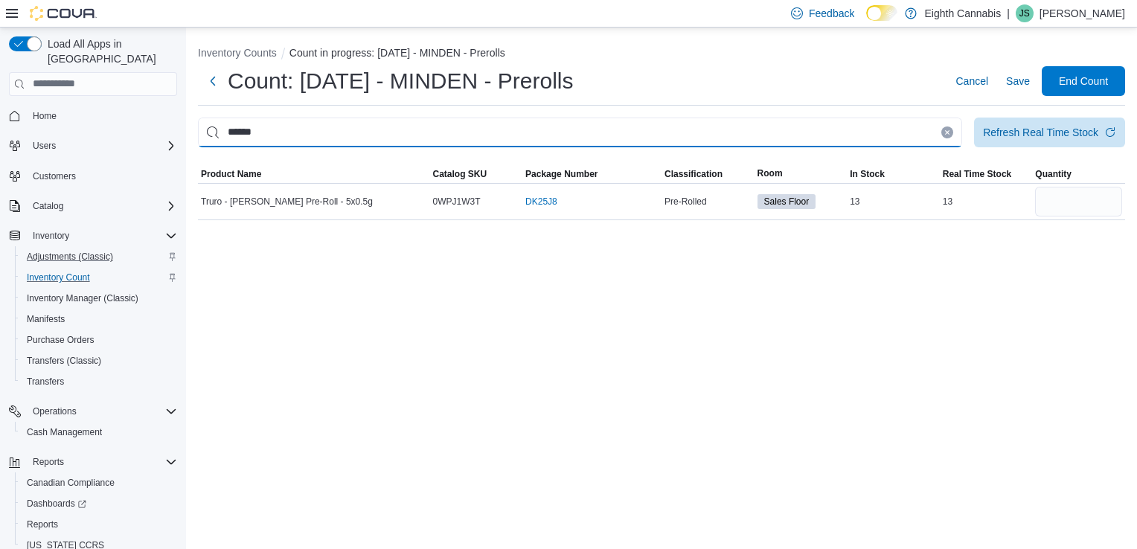
click at [940, 127] on input "******" at bounding box center [580, 133] width 764 height 30
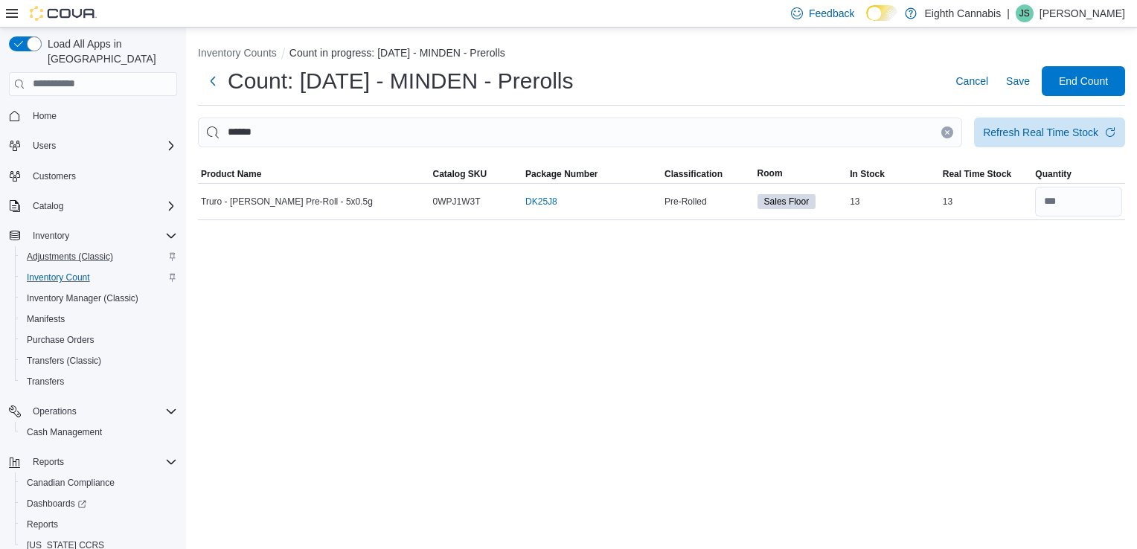
click at [944, 132] on icon "Clear input" at bounding box center [947, 132] width 6 height 6
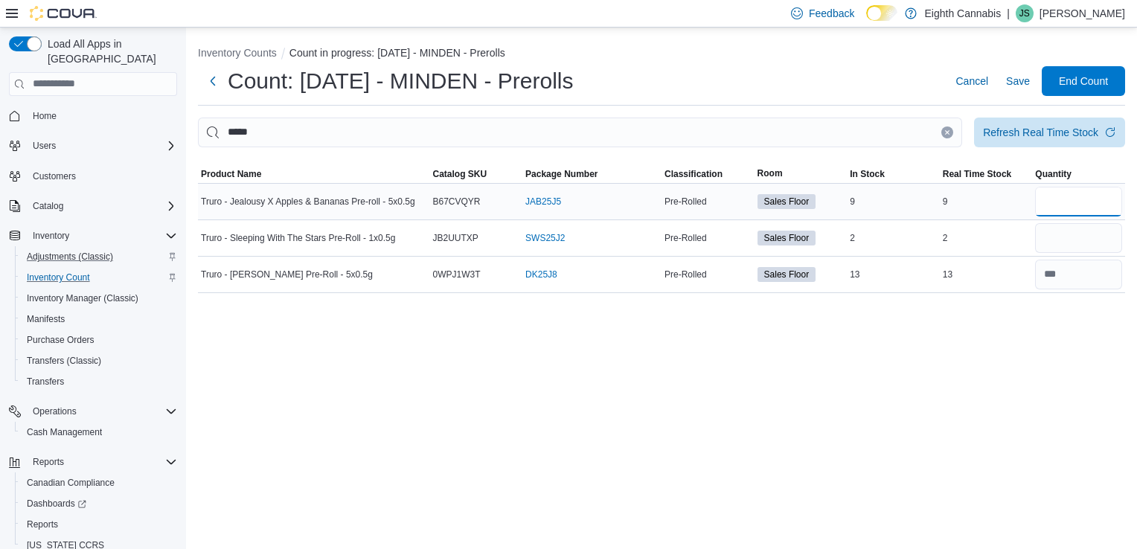
click at [1086, 188] on input "number" at bounding box center [1078, 202] width 87 height 30
click at [1077, 237] on input "number" at bounding box center [1078, 238] width 87 height 30
click at [946, 131] on icon "Clear input" at bounding box center [947, 132] width 6 height 6
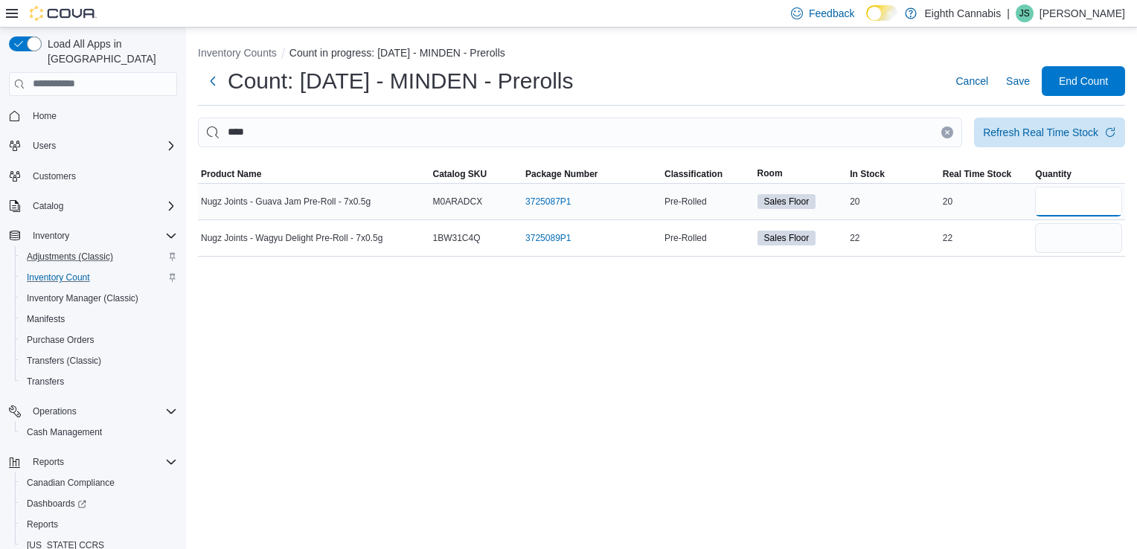
click at [1068, 199] on input "number" at bounding box center [1078, 202] width 87 height 30
click at [949, 132] on icon "Clear input" at bounding box center [947, 132] width 6 height 6
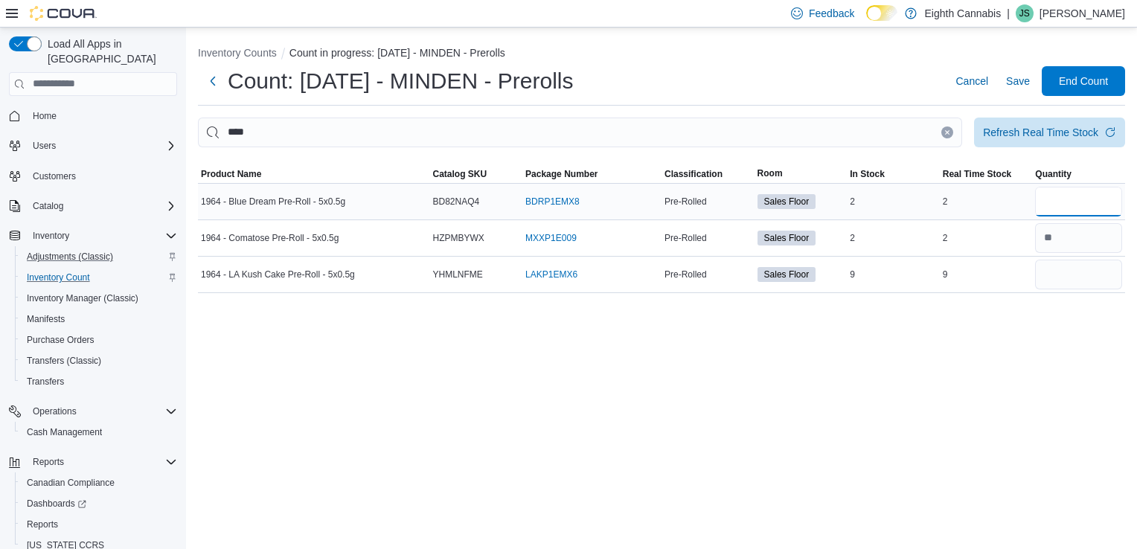
click at [1066, 205] on input "number" at bounding box center [1078, 202] width 87 height 30
click at [1077, 275] on input "number" at bounding box center [1078, 275] width 87 height 30
click at [946, 131] on icon "Clear input" at bounding box center [948, 132] width 4 height 4
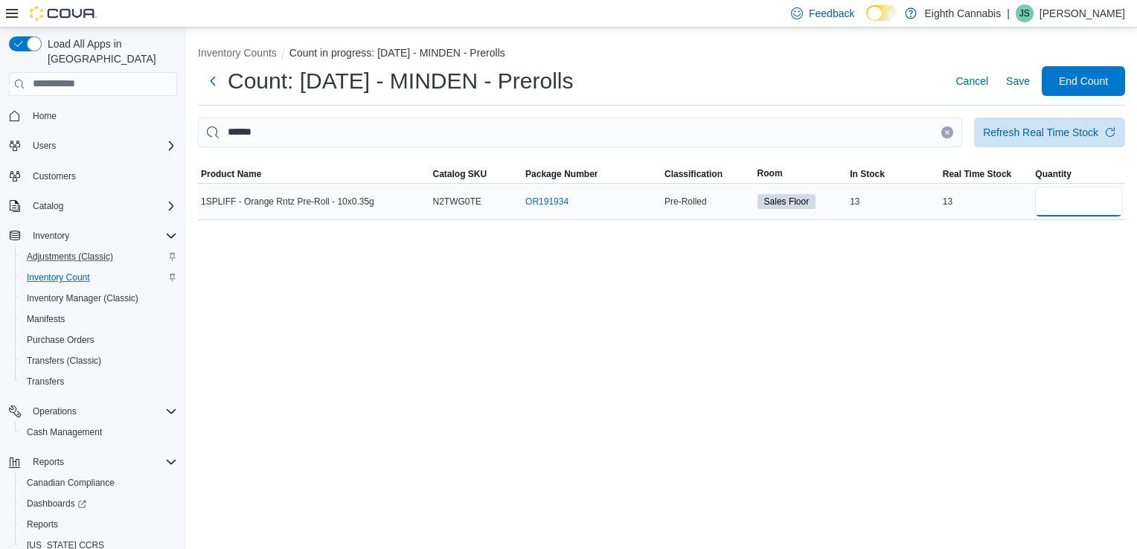
click at [1056, 209] on input "number" at bounding box center [1078, 202] width 87 height 30
click at [946, 132] on icon "Clear input" at bounding box center [948, 132] width 4 height 4
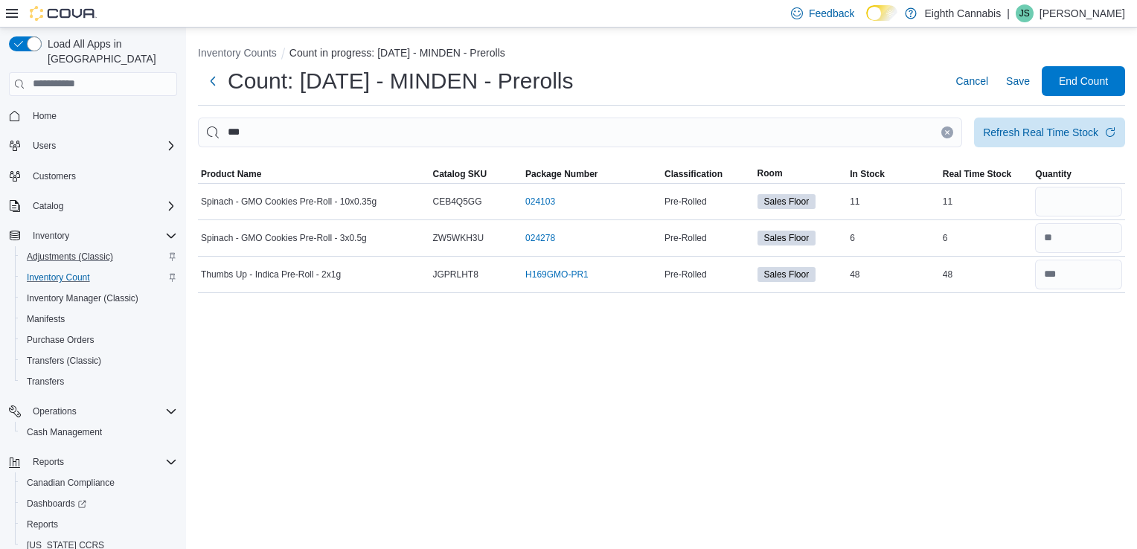
click at [947, 132] on icon "Clear input" at bounding box center [948, 132] width 4 height 4
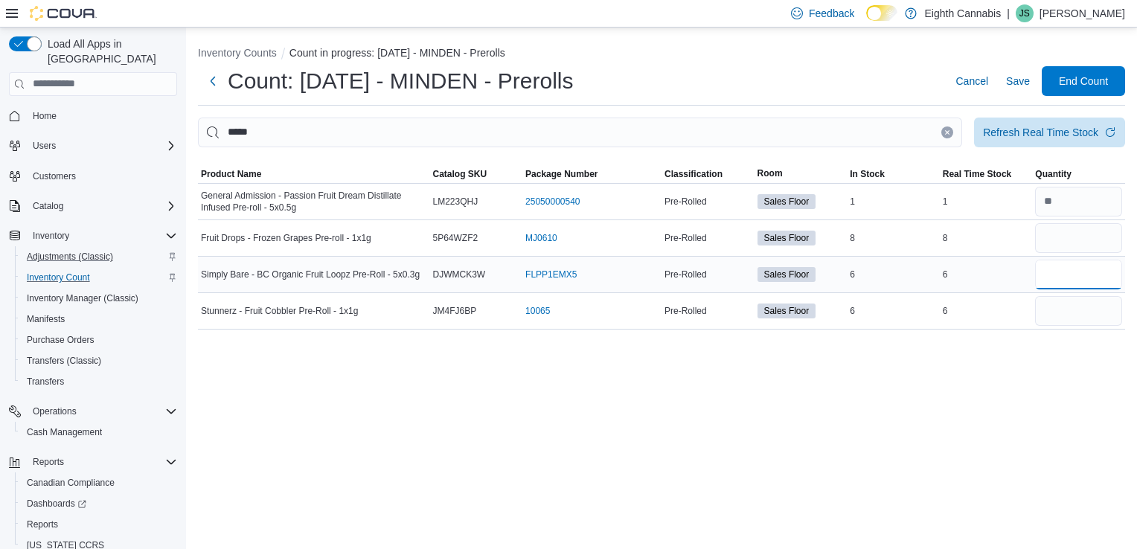
click at [1058, 286] on input "number" at bounding box center [1078, 275] width 87 height 30
click at [944, 130] on icon "Clear input" at bounding box center [947, 132] width 6 height 6
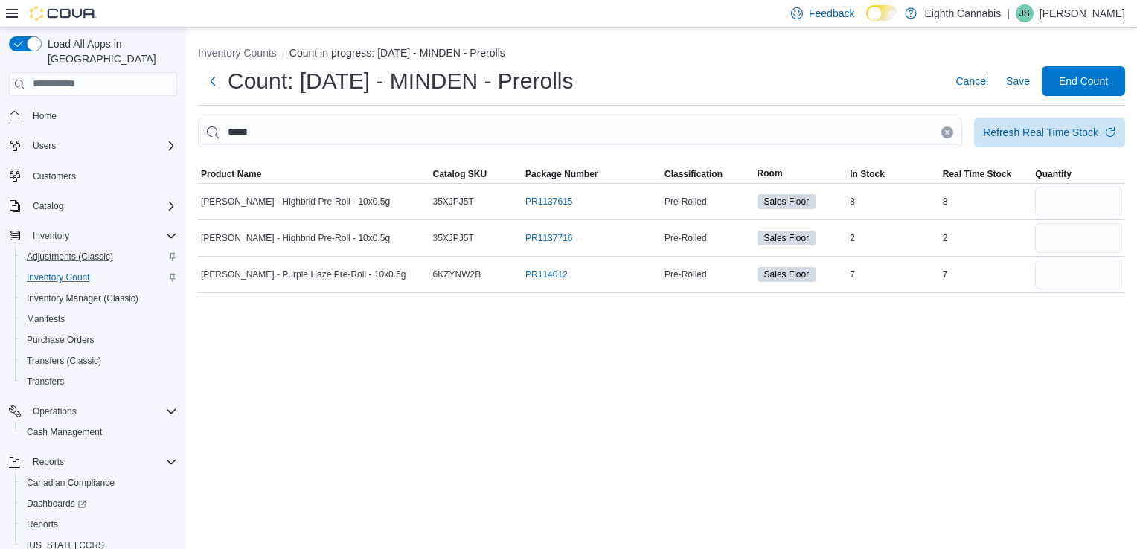
click at [944, 130] on icon "Clear input" at bounding box center [947, 132] width 6 height 6
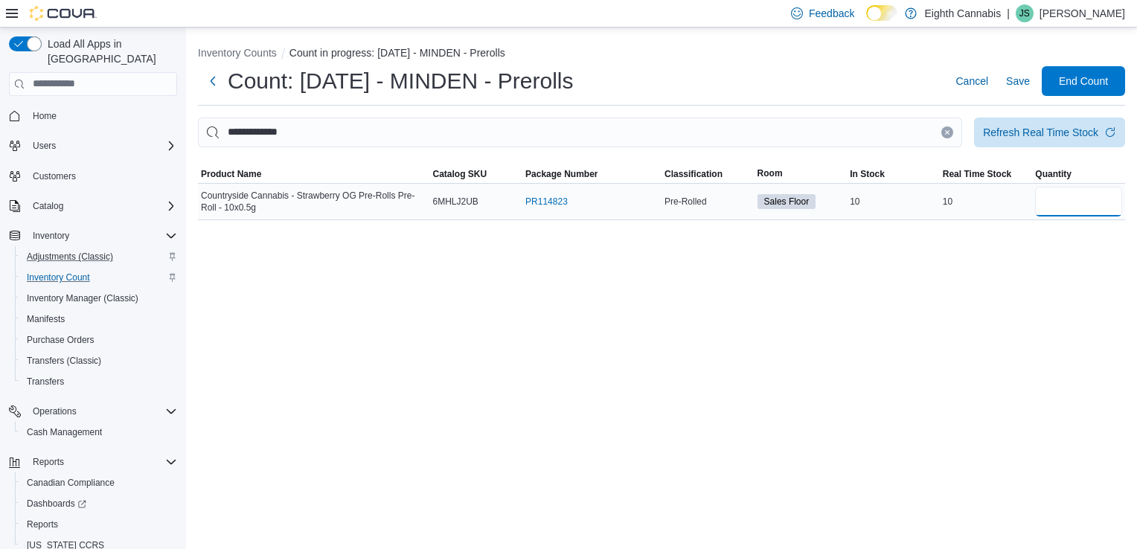
click at [1093, 199] on input "number" at bounding box center [1078, 202] width 87 height 30
click at [947, 135] on button "Clear input" at bounding box center [947, 132] width 12 height 12
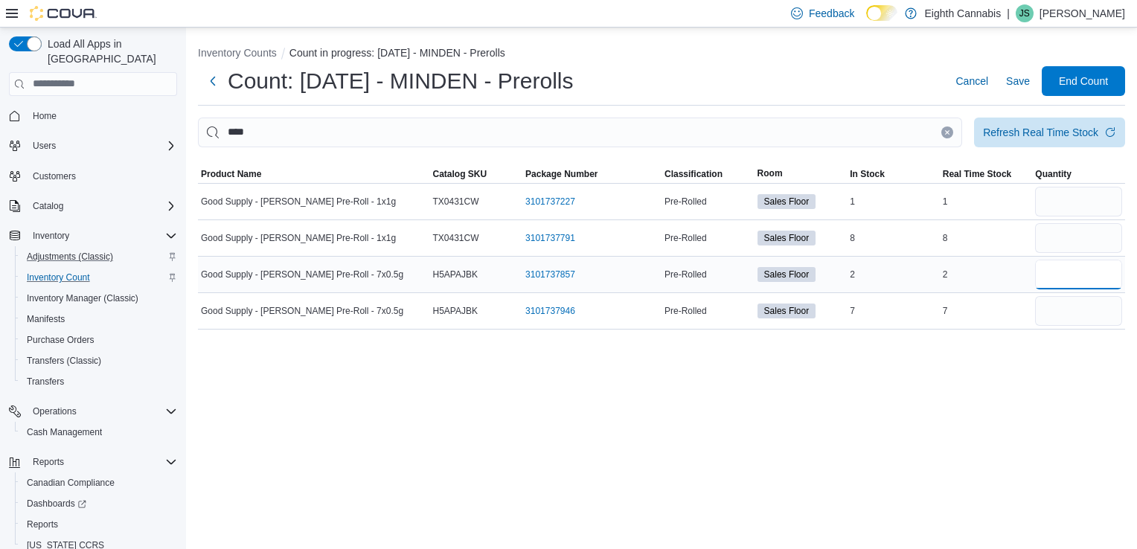
click at [1065, 269] on input "number" at bounding box center [1078, 275] width 87 height 30
click at [946, 129] on icon "Clear input" at bounding box center [947, 132] width 6 height 6
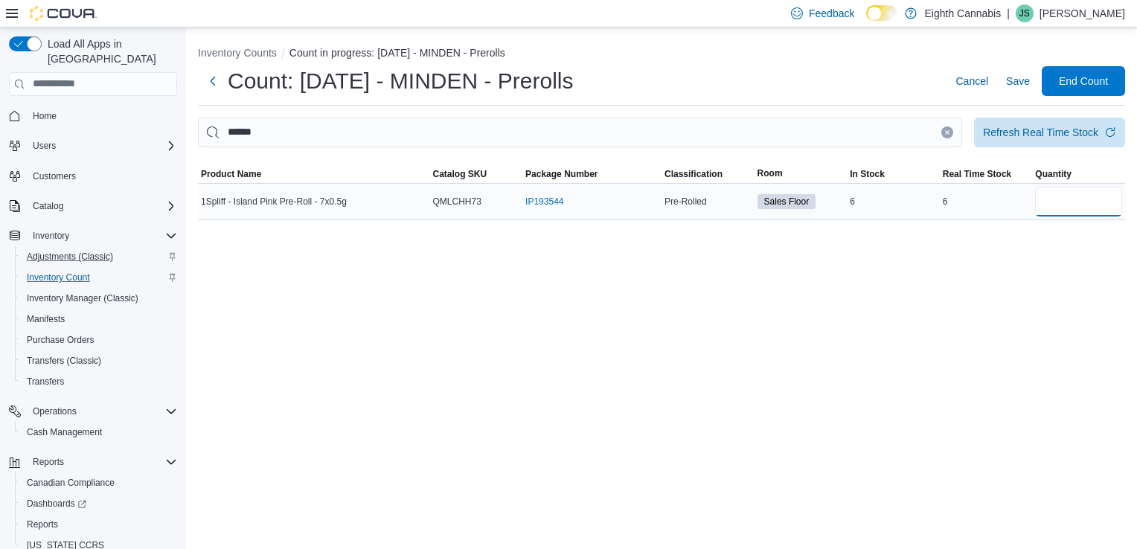
click at [1062, 204] on input "number" at bounding box center [1078, 202] width 87 height 30
click at [946, 134] on icon "Clear input" at bounding box center [947, 132] width 6 height 6
click at [1085, 212] on input "number" at bounding box center [1078, 202] width 87 height 30
click at [946, 131] on icon "Clear input" at bounding box center [948, 132] width 4 height 4
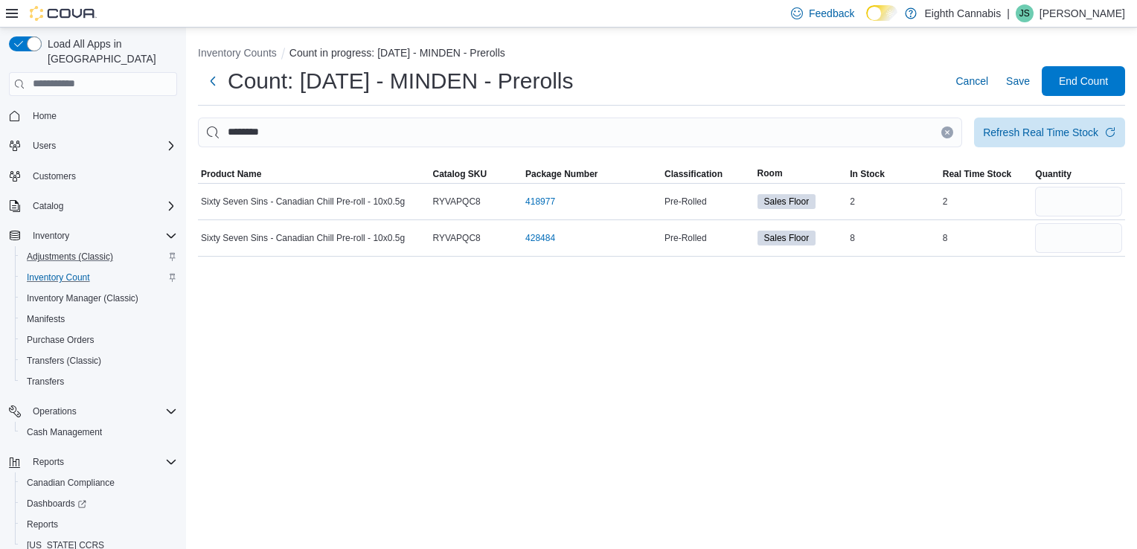
click at [947, 130] on icon "Clear input" at bounding box center [947, 132] width 6 height 6
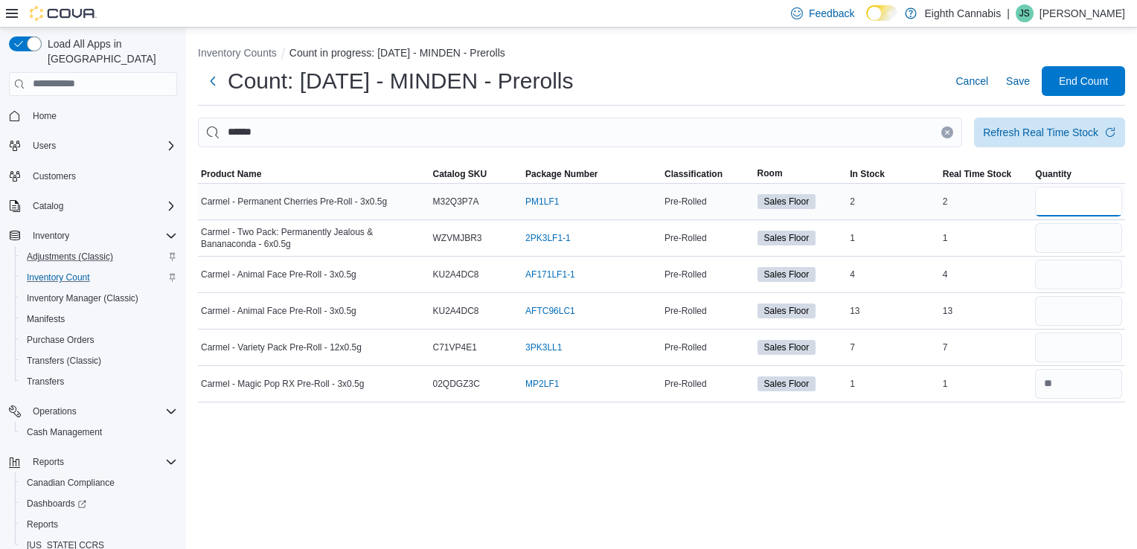
click at [1065, 204] on input "number" at bounding box center [1078, 202] width 87 height 30
click at [1080, 350] on input "number" at bounding box center [1078, 348] width 87 height 30
click at [1043, 245] on input "number" at bounding box center [1078, 238] width 87 height 30
click at [1055, 279] on input "number" at bounding box center [1078, 275] width 87 height 30
click at [946, 132] on icon "Clear input" at bounding box center [947, 132] width 6 height 6
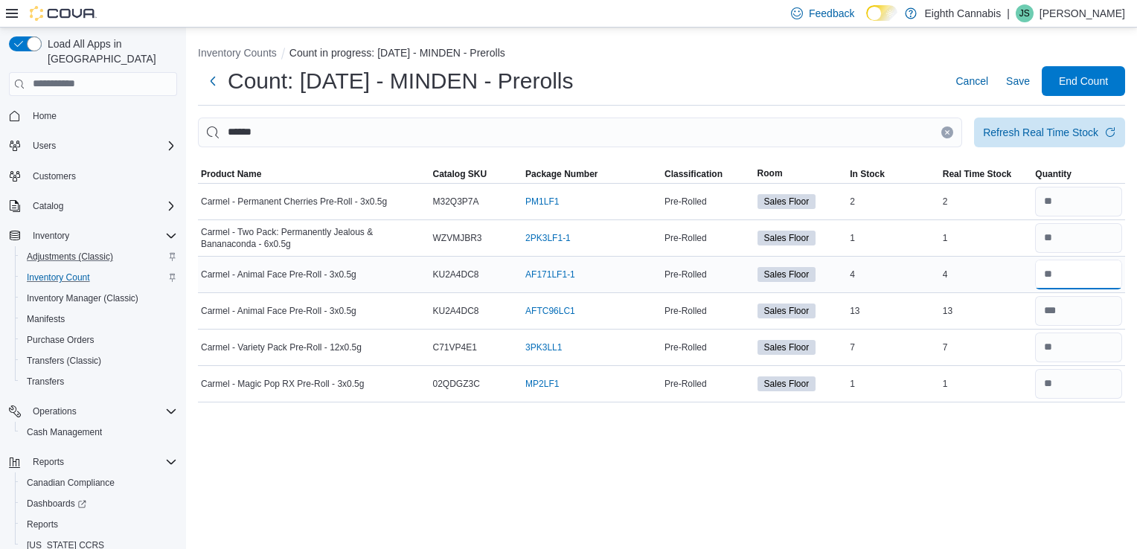
click at [1071, 269] on input "number" at bounding box center [1078, 275] width 87 height 30
click at [943, 127] on button "Clear input" at bounding box center [947, 132] width 12 height 12
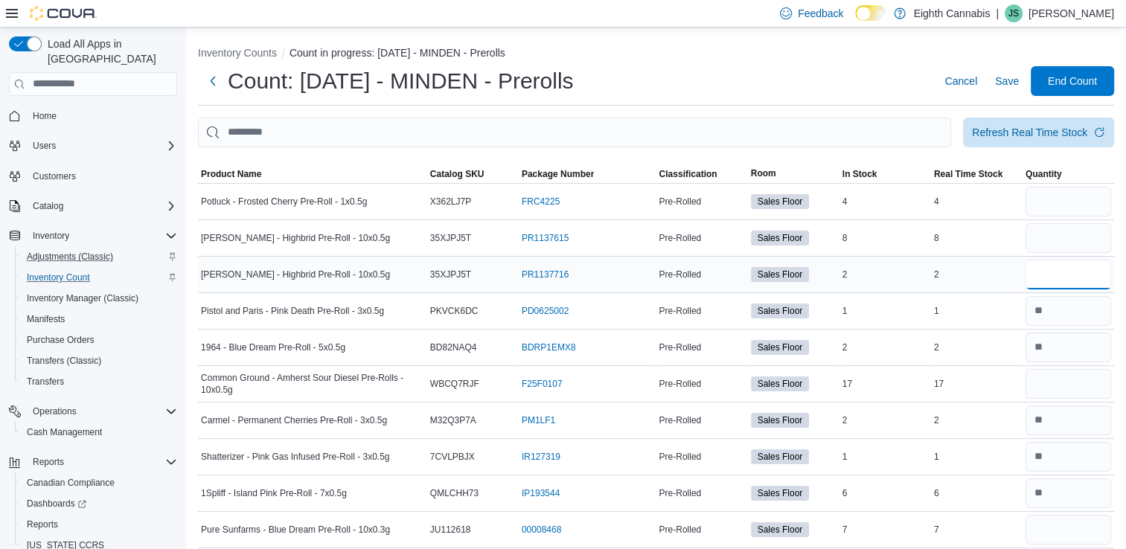
click at [1072, 281] on input "number" at bounding box center [1068, 275] width 86 height 30
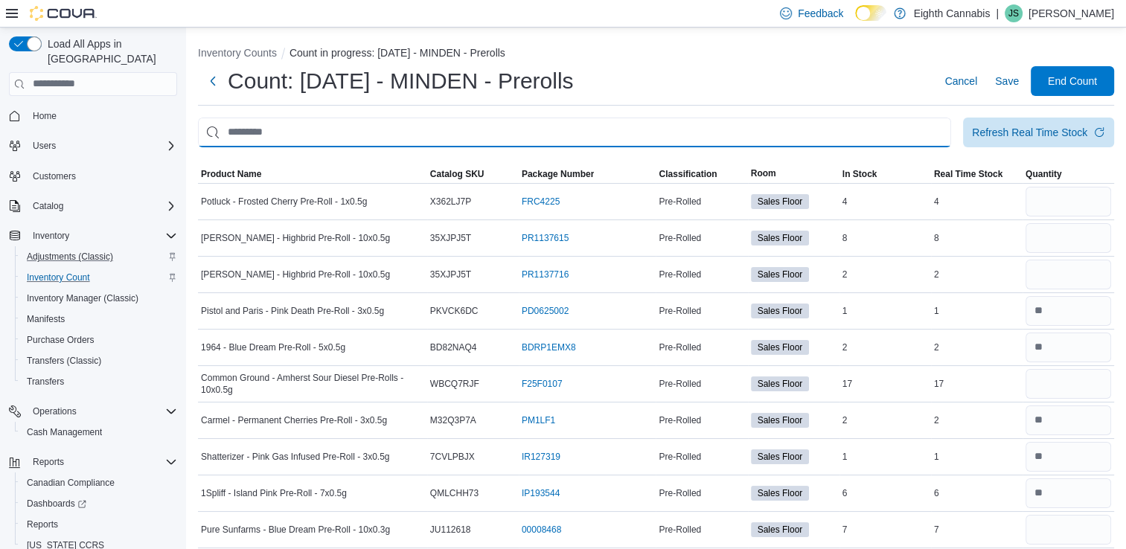
click at [807, 135] on input "This is a search bar. After typing your query, hit enter to filter the results …" at bounding box center [574, 133] width 753 height 30
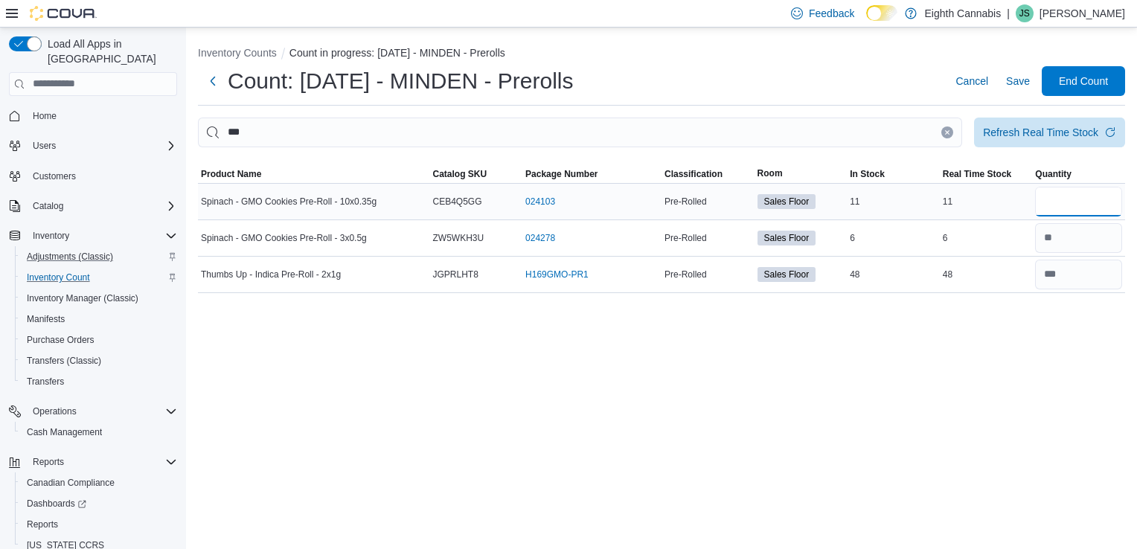
click at [1062, 209] on input "number" at bounding box center [1078, 202] width 87 height 30
click at [948, 135] on button "Clear input" at bounding box center [947, 132] width 12 height 12
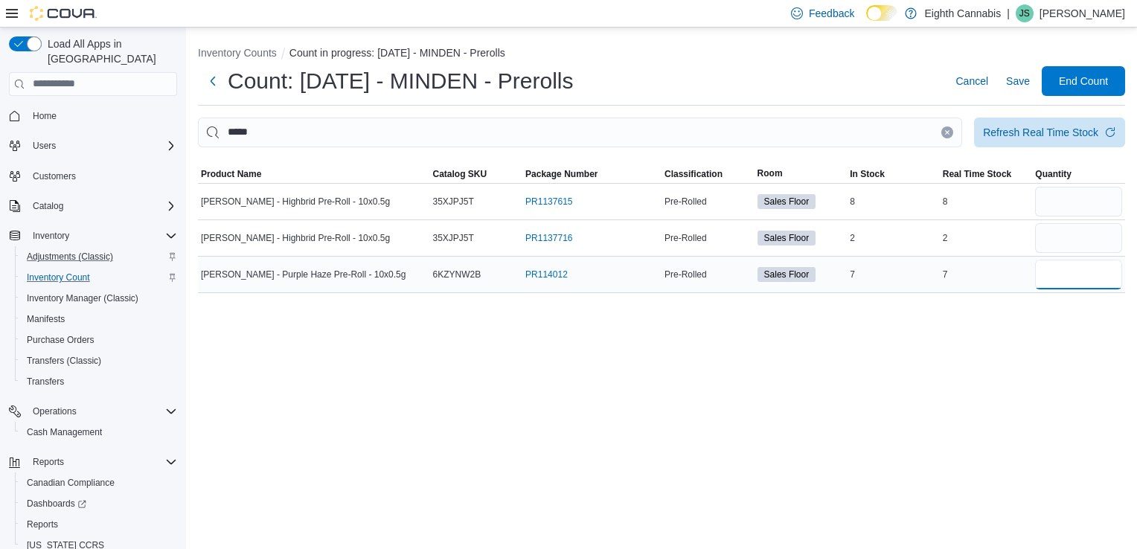
click at [1056, 266] on input "number" at bounding box center [1078, 275] width 87 height 30
click at [1050, 132] on div "Refresh Real Time Stock" at bounding box center [1040, 131] width 115 height 15
click at [1024, 126] on div "Refresh Real Time Stock" at bounding box center [1040, 131] width 115 height 15
click at [988, 137] on div "Refresh Real Time Stock" at bounding box center [1040, 131] width 115 height 15
click at [946, 132] on icon "Clear input" at bounding box center [947, 132] width 6 height 6
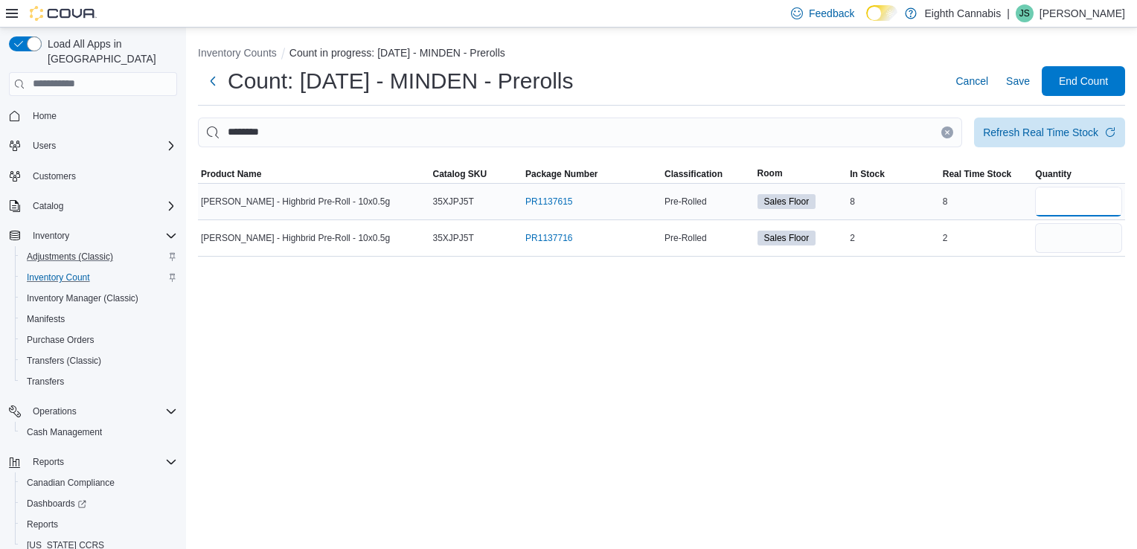
click at [1085, 202] on input "number" at bounding box center [1078, 202] width 87 height 30
click at [947, 132] on icon "Clear input" at bounding box center [948, 132] width 4 height 4
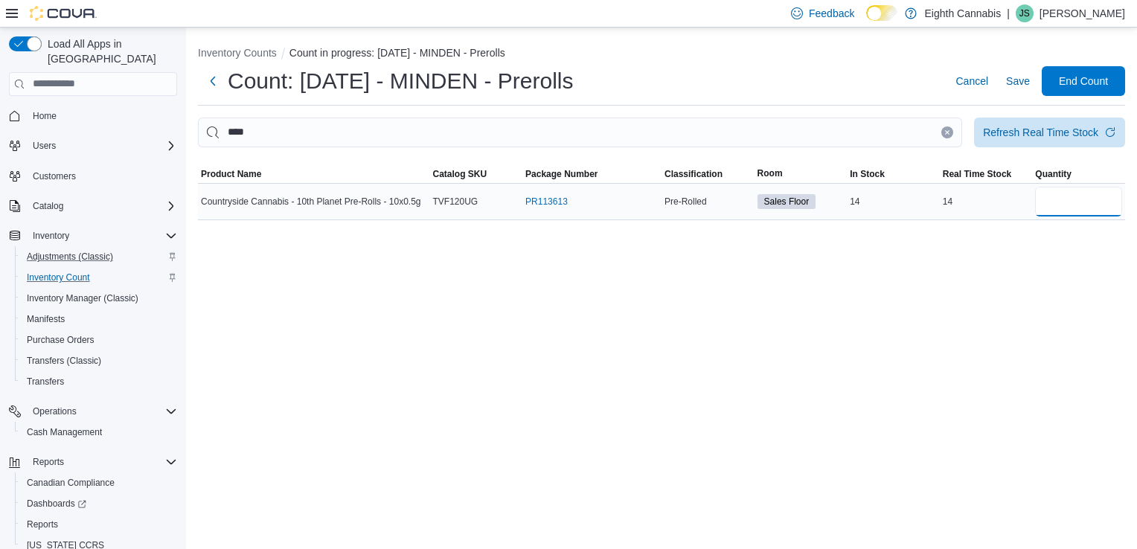
click at [1079, 194] on input "number" at bounding box center [1078, 202] width 87 height 30
click at [944, 129] on icon "Clear input" at bounding box center [947, 132] width 6 height 6
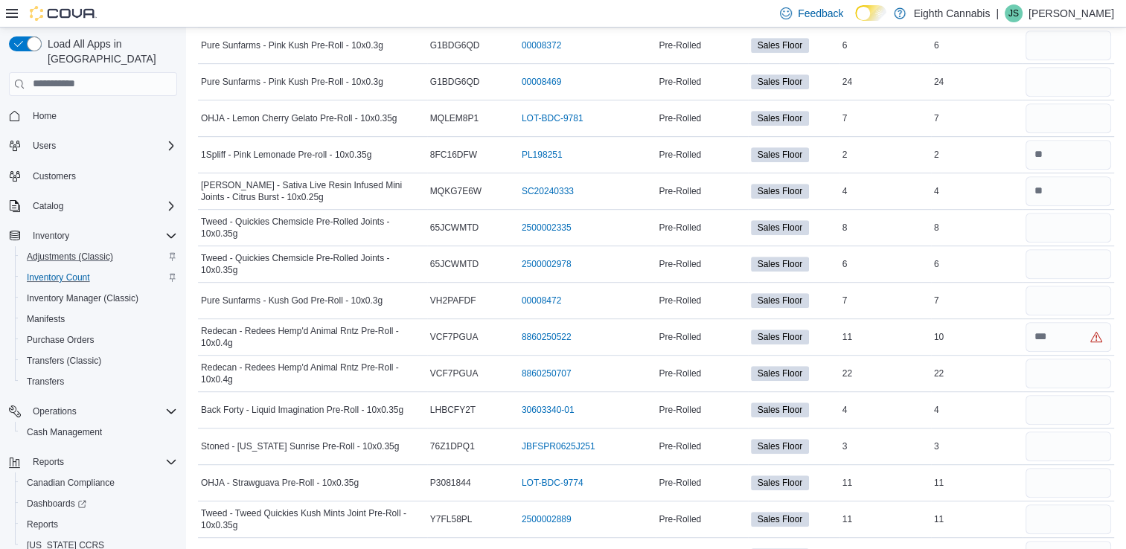
scroll to position [777, 0]
click at [1074, 449] on input "number" at bounding box center [1068, 446] width 86 height 30
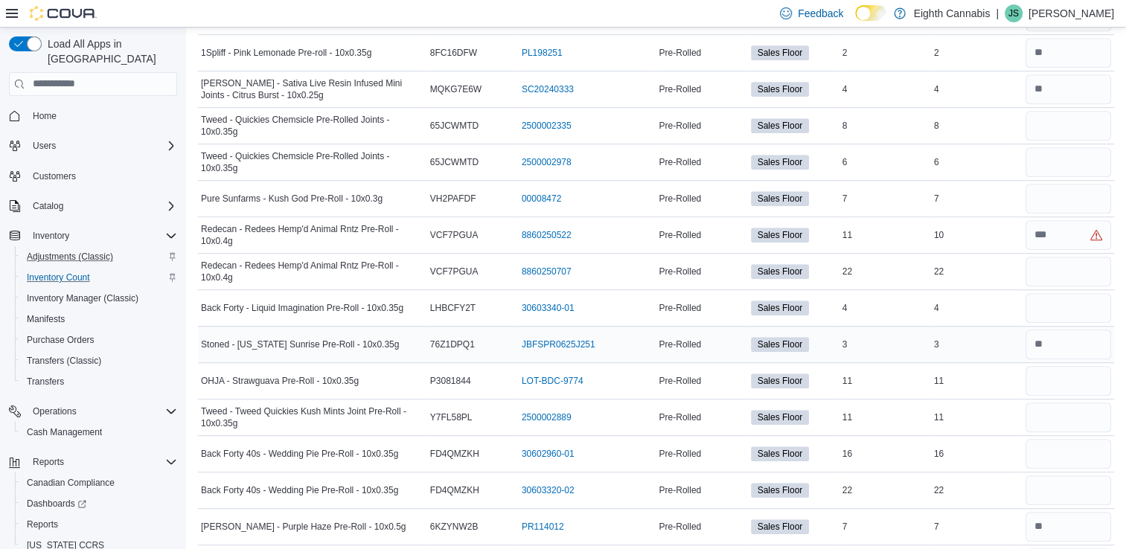
scroll to position [970, 0]
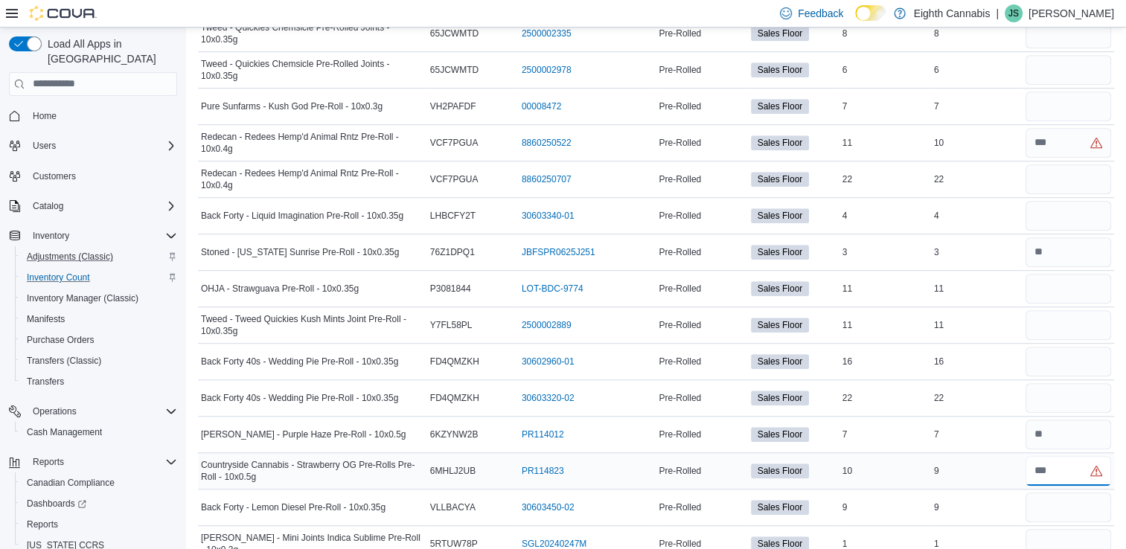
click at [1068, 476] on input "number" at bounding box center [1068, 471] width 86 height 30
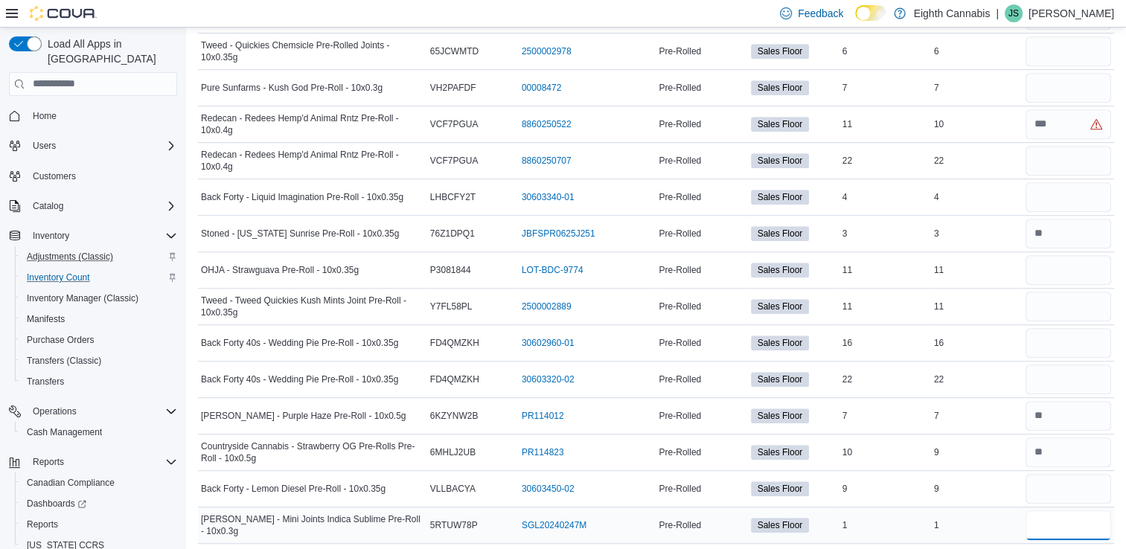
click at [1065, 517] on input "number" at bounding box center [1068, 525] width 86 height 30
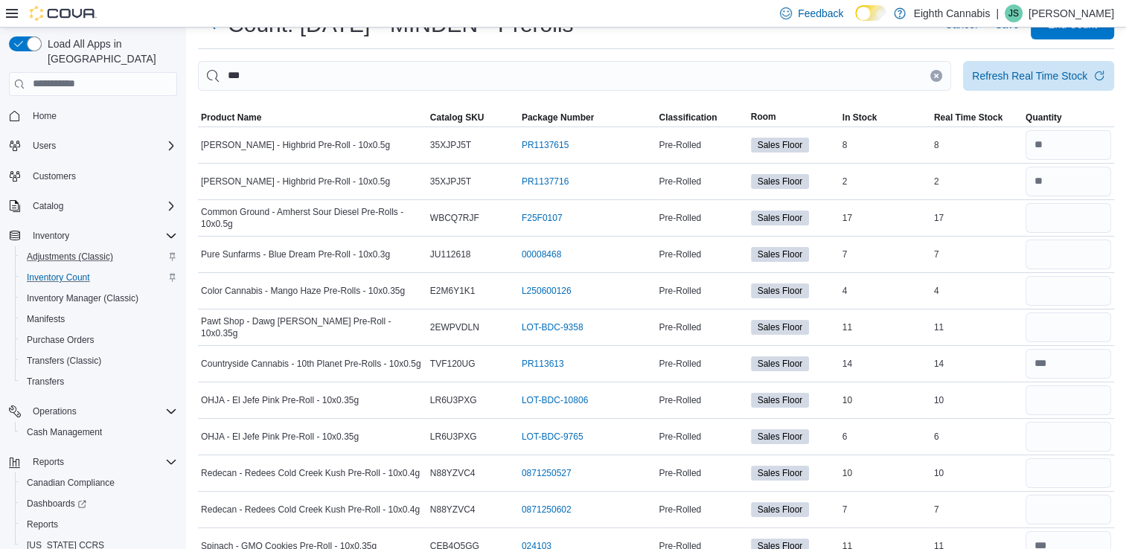
scroll to position [0, 0]
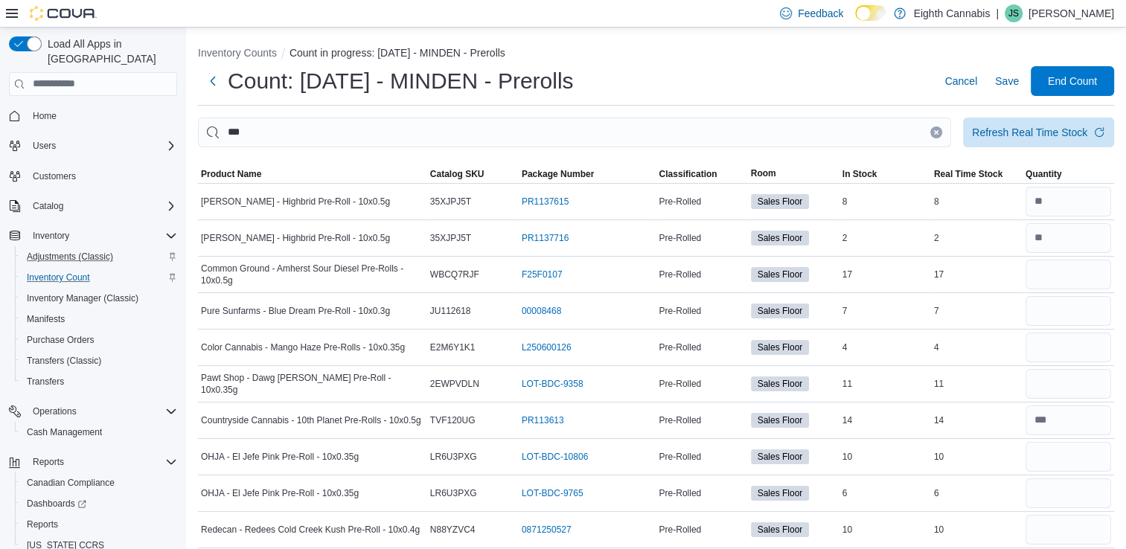
click at [942, 135] on button "Clear input" at bounding box center [936, 132] width 12 height 12
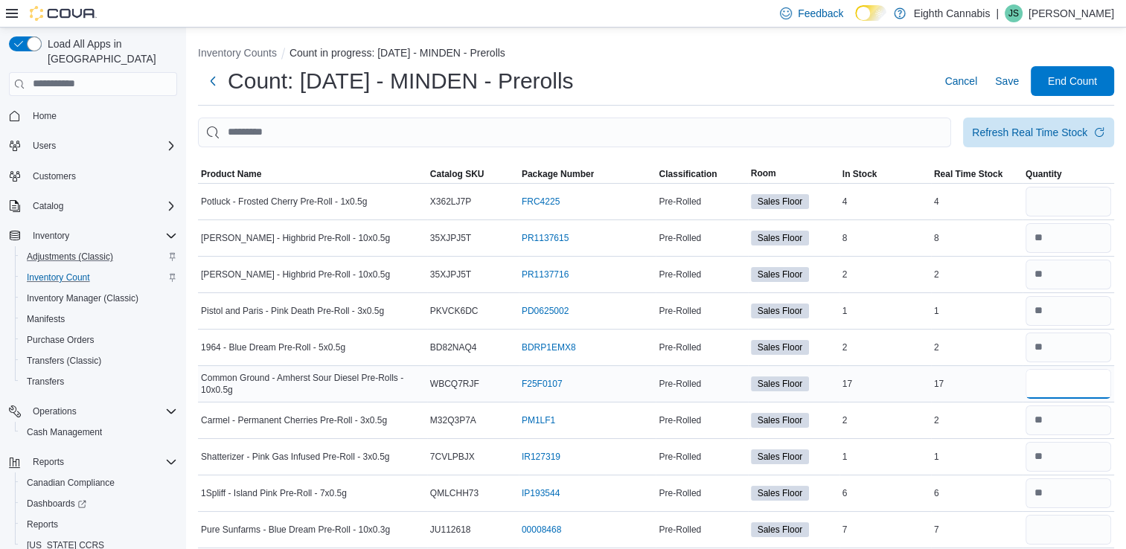
click at [1062, 376] on input "number" at bounding box center [1068, 384] width 86 height 30
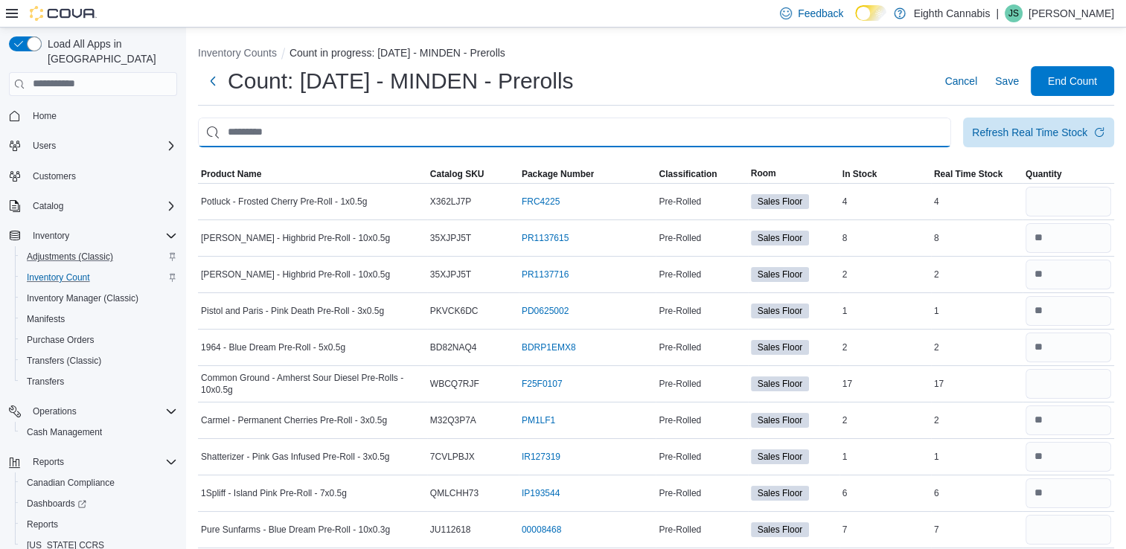
click at [747, 140] on input "This is a search bar. After typing your query, hit enter to filter the results …" at bounding box center [574, 133] width 753 height 30
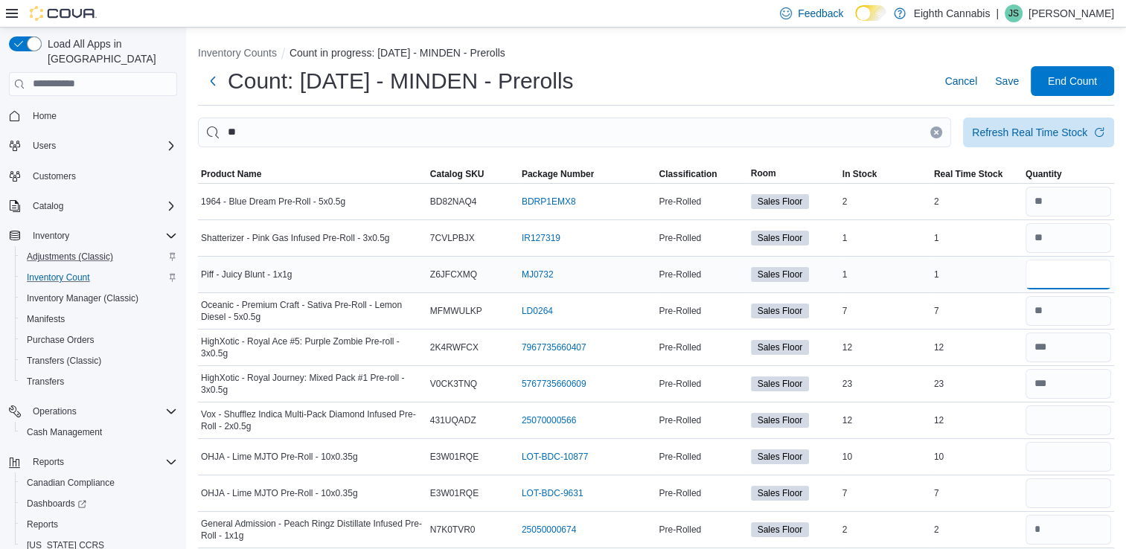
click at [1053, 278] on input "number" at bounding box center [1068, 275] width 86 height 30
click at [1059, 426] on input "number" at bounding box center [1068, 420] width 86 height 30
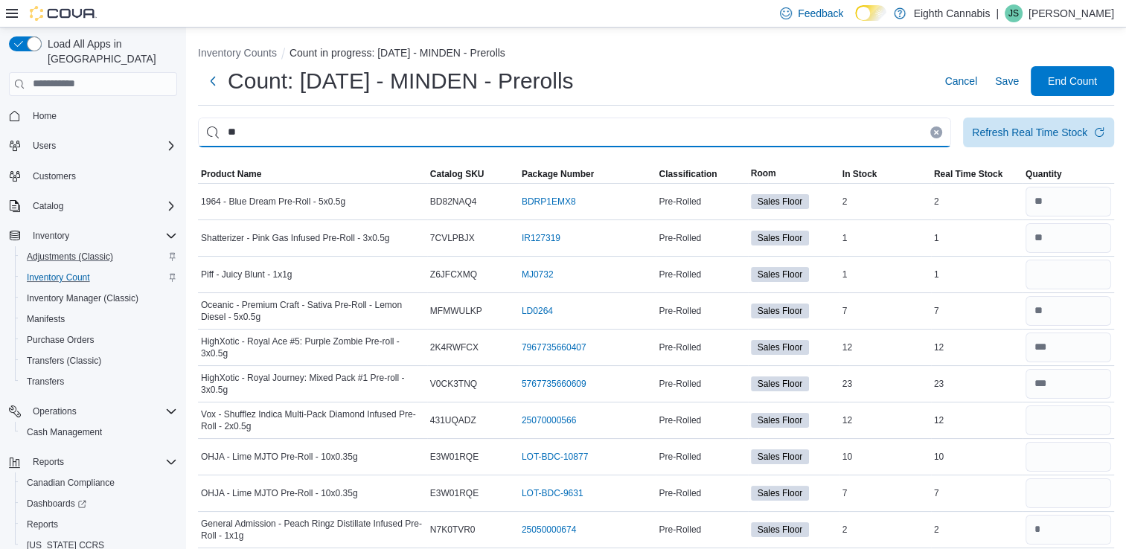
click at [821, 130] on input "**" at bounding box center [574, 133] width 753 height 30
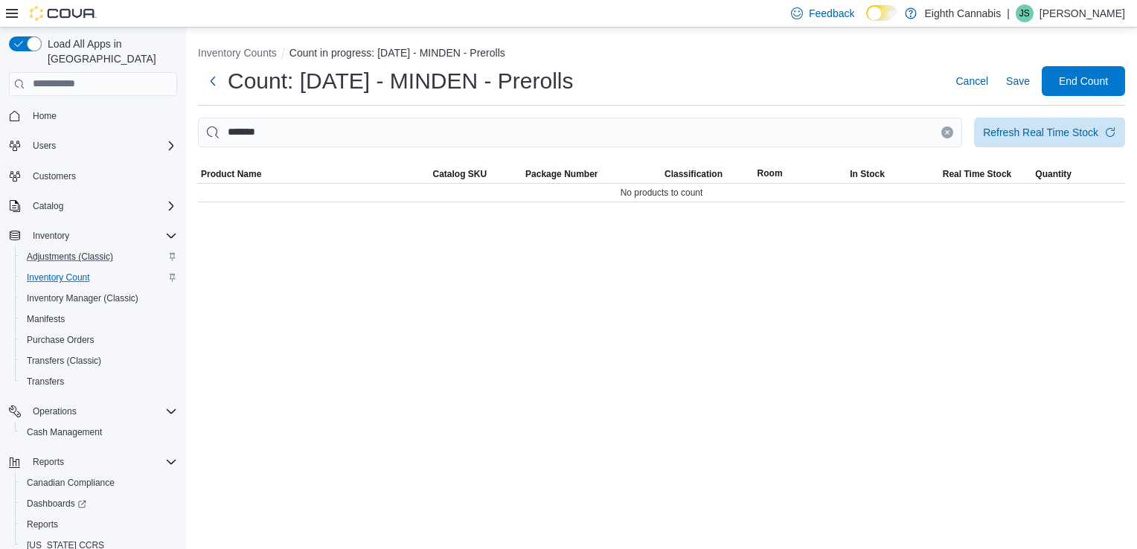
click at [944, 132] on icon "Clear input" at bounding box center [947, 132] width 6 height 6
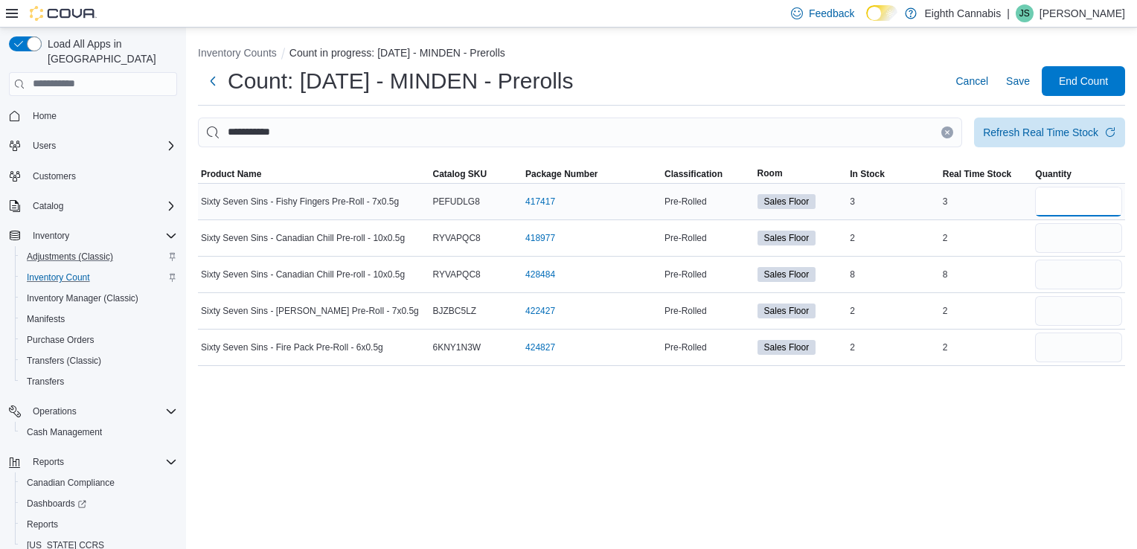
click at [1074, 202] on input "number" at bounding box center [1078, 202] width 87 height 30
click at [1086, 342] on input "number" at bounding box center [1078, 348] width 87 height 30
click at [1071, 307] on input "number" at bounding box center [1078, 311] width 87 height 30
click at [1065, 280] on input "number" at bounding box center [1078, 275] width 87 height 30
click at [1056, 247] on input "number" at bounding box center [1078, 238] width 87 height 30
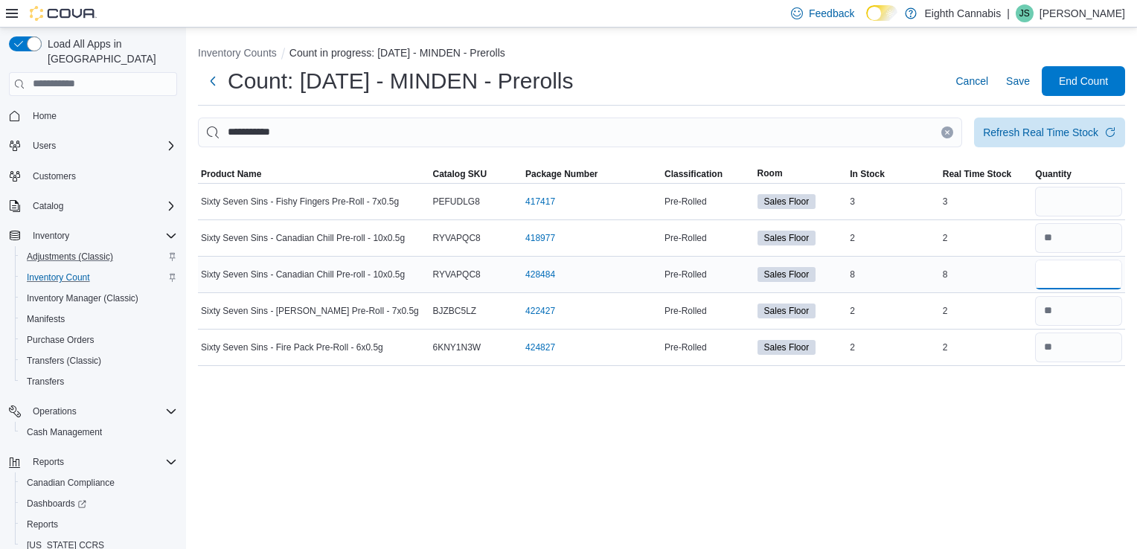
click at [1059, 280] on input "number" at bounding box center [1078, 275] width 87 height 30
click at [1053, 206] on input "number" at bounding box center [1078, 202] width 87 height 30
click at [1044, 139] on span "Refresh Real Time Stock" at bounding box center [1049, 132] width 133 height 30
click at [946, 128] on button "Clear input" at bounding box center [947, 132] width 12 height 12
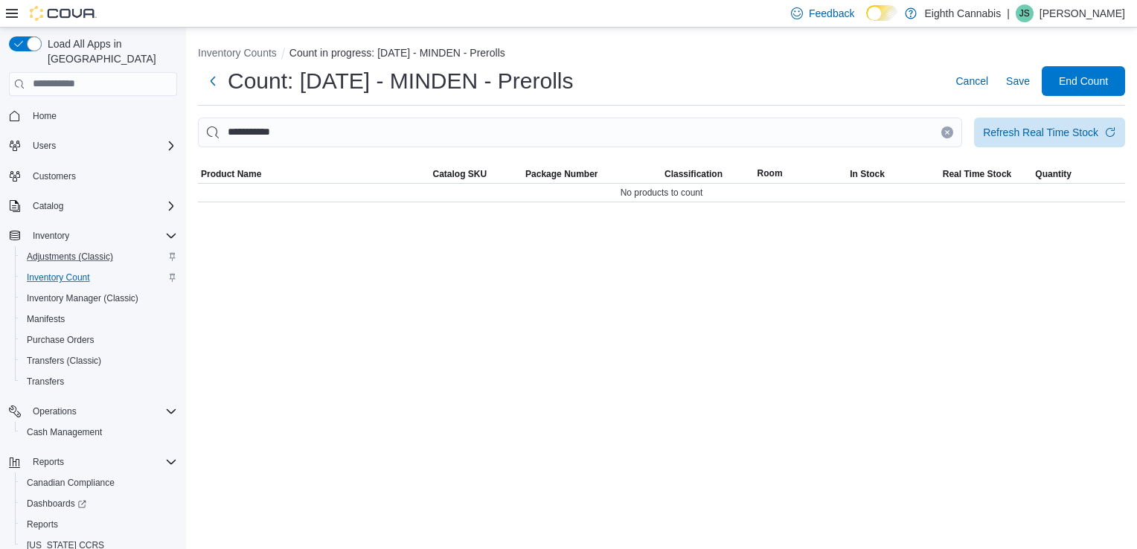
click at [946, 128] on button "Clear input" at bounding box center [947, 132] width 12 height 12
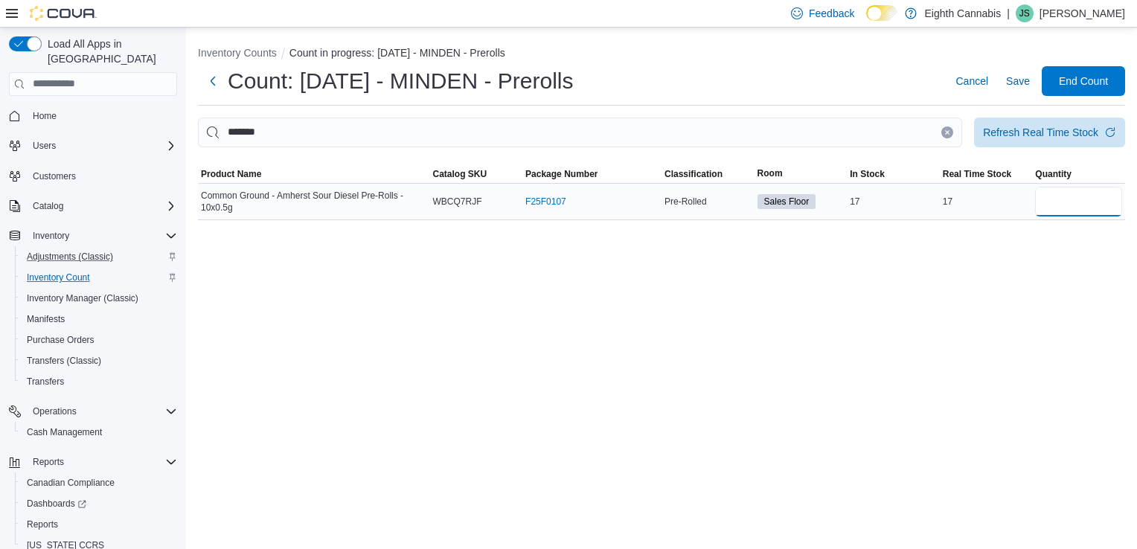
click at [1046, 199] on input "number" at bounding box center [1078, 202] width 87 height 30
click at [944, 130] on icon "Clear input" at bounding box center [947, 132] width 6 height 6
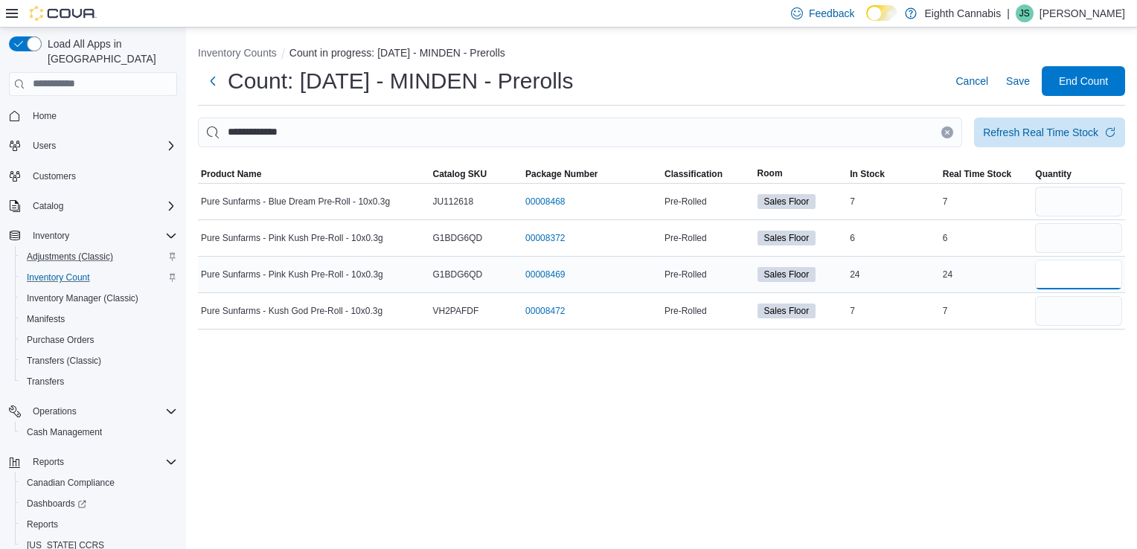
click at [1080, 279] on input "number" at bounding box center [1078, 275] width 87 height 30
click at [1079, 307] on input "number" at bounding box center [1078, 311] width 87 height 30
click at [1075, 239] on input "number" at bounding box center [1078, 238] width 87 height 30
click at [1062, 201] on input "number" at bounding box center [1078, 202] width 87 height 30
click at [947, 127] on button "Clear input" at bounding box center [947, 132] width 12 height 12
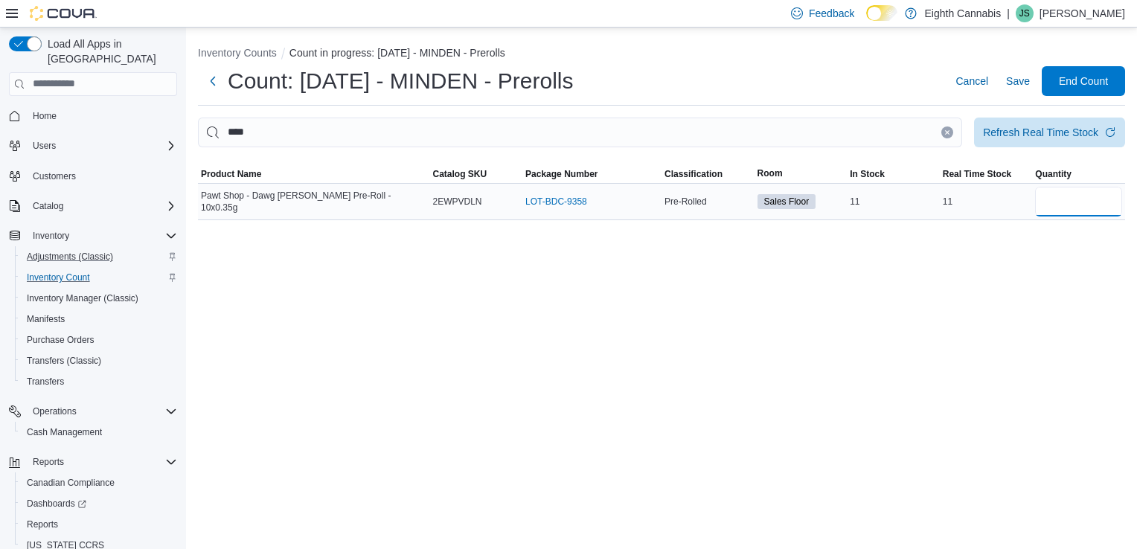
click at [1052, 207] on input "number" at bounding box center [1078, 202] width 87 height 30
click at [949, 136] on button "Clear input" at bounding box center [947, 132] width 12 height 12
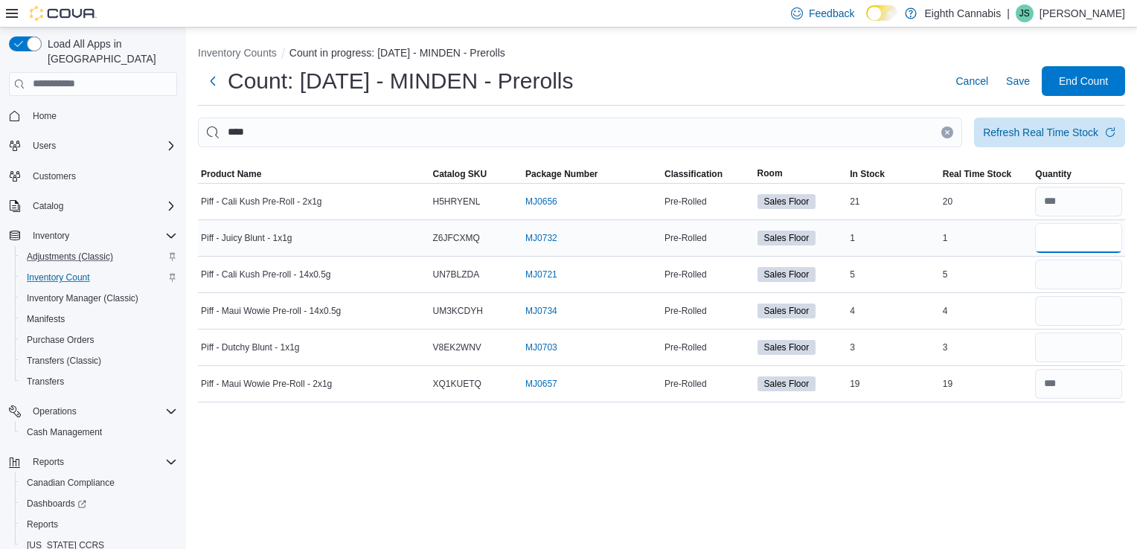
click at [1062, 248] on input "number" at bounding box center [1078, 238] width 87 height 30
click at [1065, 283] on input "number" at bounding box center [1078, 275] width 87 height 30
click at [949, 135] on button "Clear input" at bounding box center [947, 132] width 12 height 12
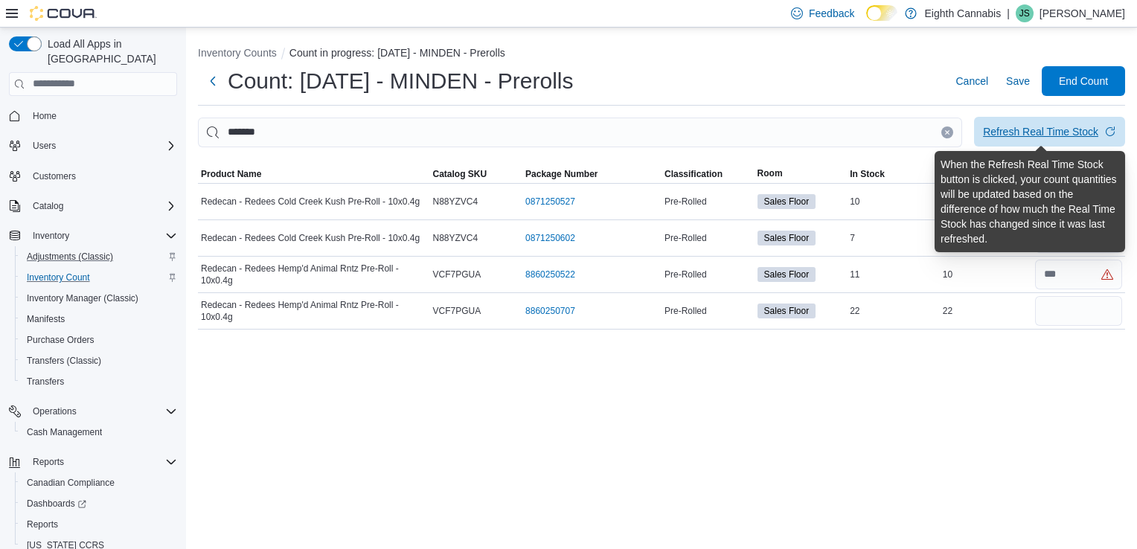
click at [1044, 137] on div "Refresh Real Time Stock" at bounding box center [1040, 131] width 115 height 15
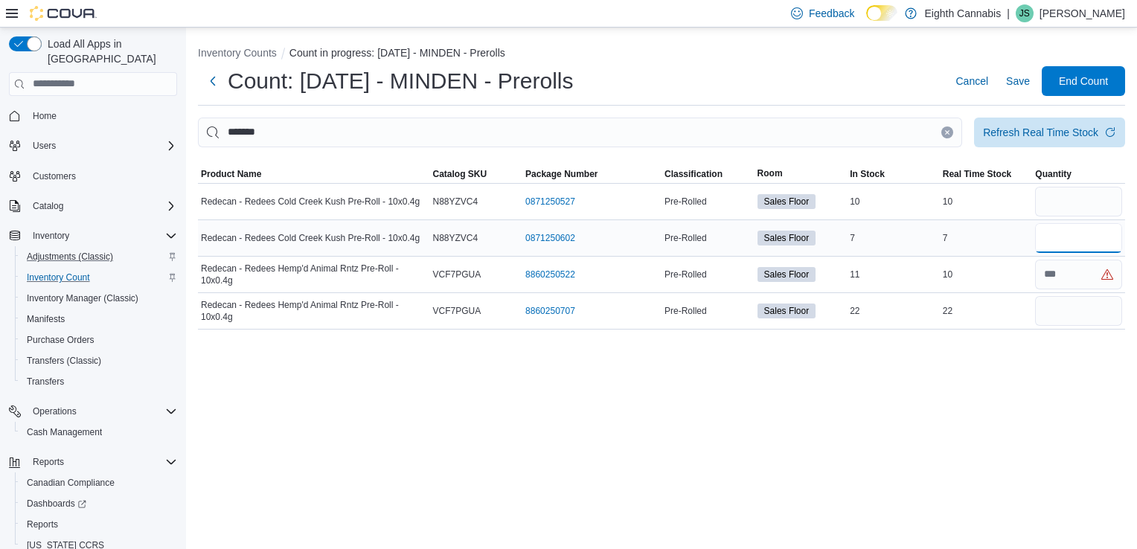
click at [1038, 237] on input "number" at bounding box center [1078, 238] width 87 height 30
click at [1053, 202] on input "number" at bounding box center [1078, 202] width 87 height 30
click at [1074, 315] on input "number" at bounding box center [1078, 311] width 87 height 30
click at [1065, 275] on input "number" at bounding box center [1078, 275] width 87 height 30
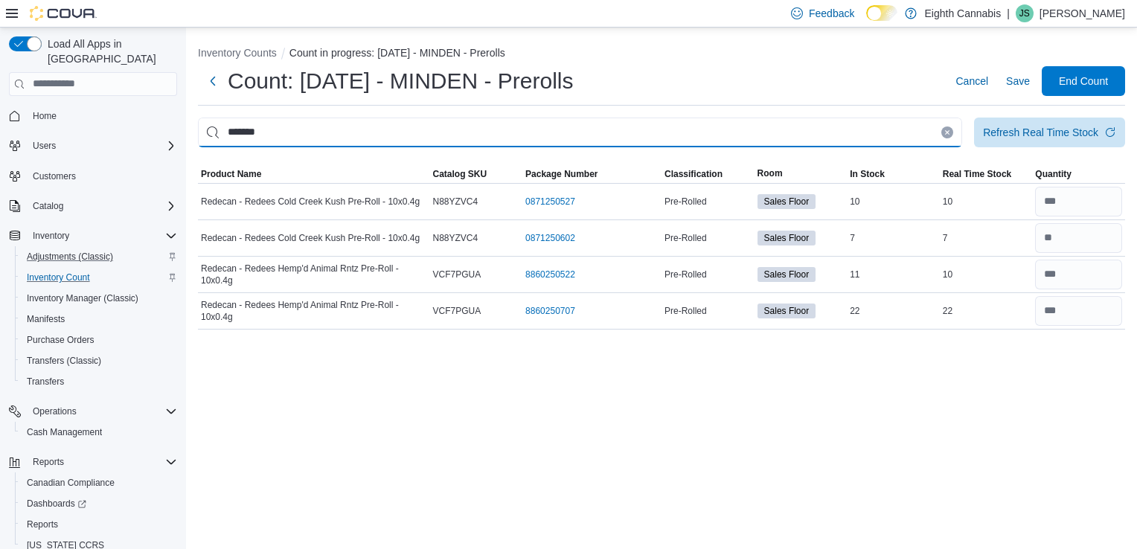
click at [952, 133] on input "*******" at bounding box center [580, 133] width 764 height 30
click at [946, 132] on icon "Clear input" at bounding box center [948, 132] width 4 height 4
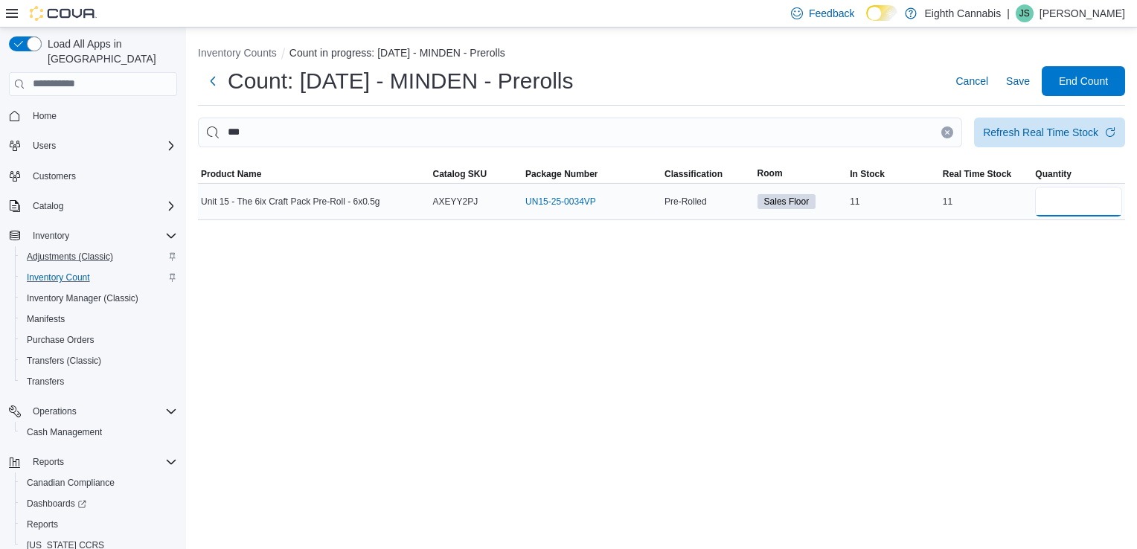
click at [1071, 201] on input "number" at bounding box center [1078, 202] width 87 height 30
click at [946, 133] on icon "Clear input" at bounding box center [948, 132] width 4 height 4
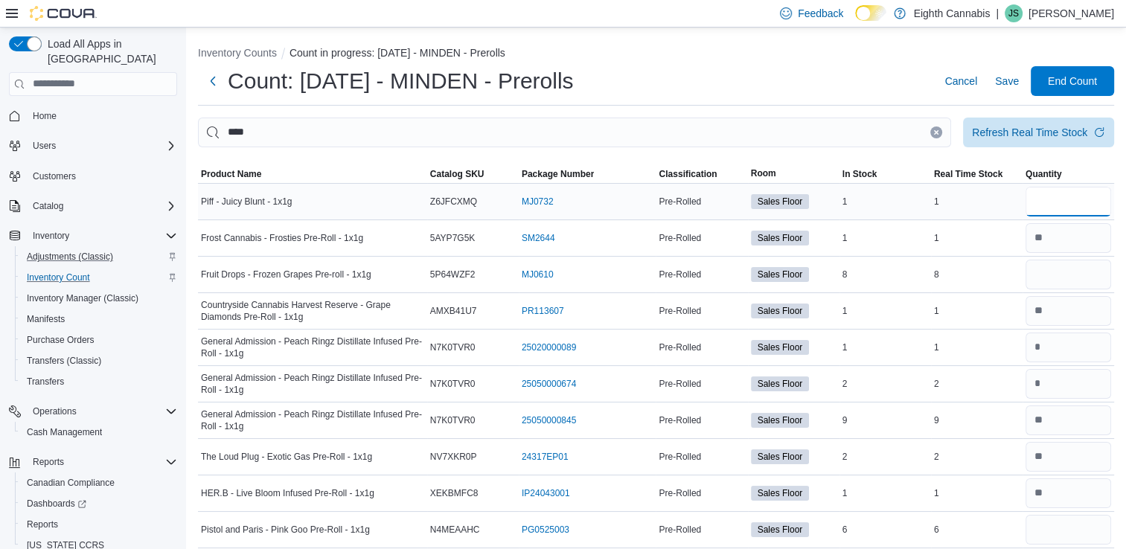
click at [1058, 198] on input "number" at bounding box center [1068, 202] width 86 height 30
click at [1069, 269] on input "number" at bounding box center [1068, 275] width 86 height 30
click at [1059, 205] on input "number" at bounding box center [1068, 202] width 86 height 30
click at [1069, 534] on input "number" at bounding box center [1068, 530] width 86 height 30
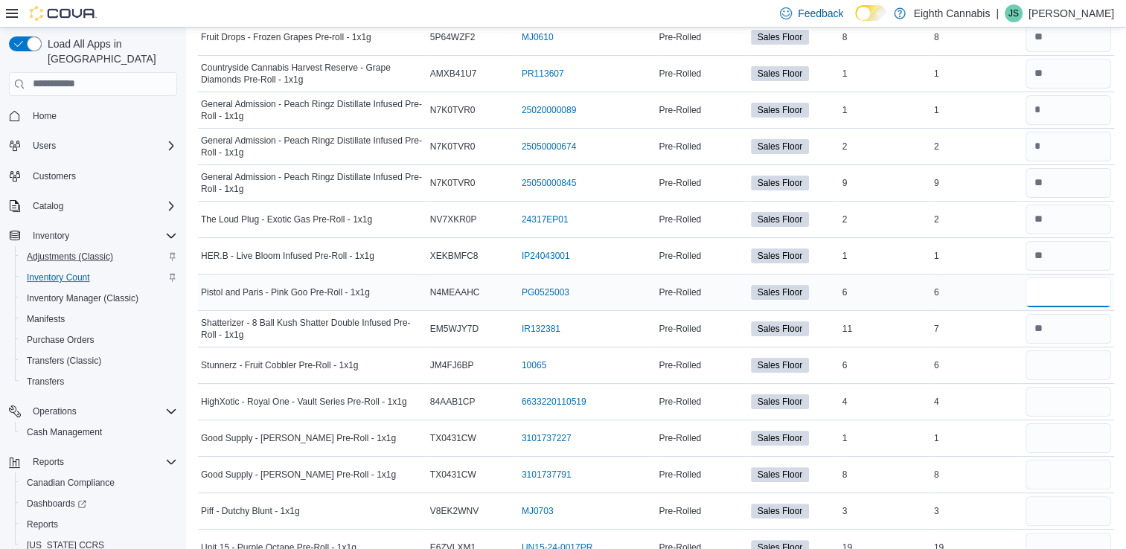
scroll to position [238, 0]
click at [1061, 362] on input "number" at bounding box center [1068, 365] width 86 height 30
click at [1061, 406] on input "number" at bounding box center [1068, 401] width 86 height 30
click at [1068, 429] on input "number" at bounding box center [1068, 438] width 86 height 30
click at [1065, 477] on input "number" at bounding box center [1068, 474] width 86 height 30
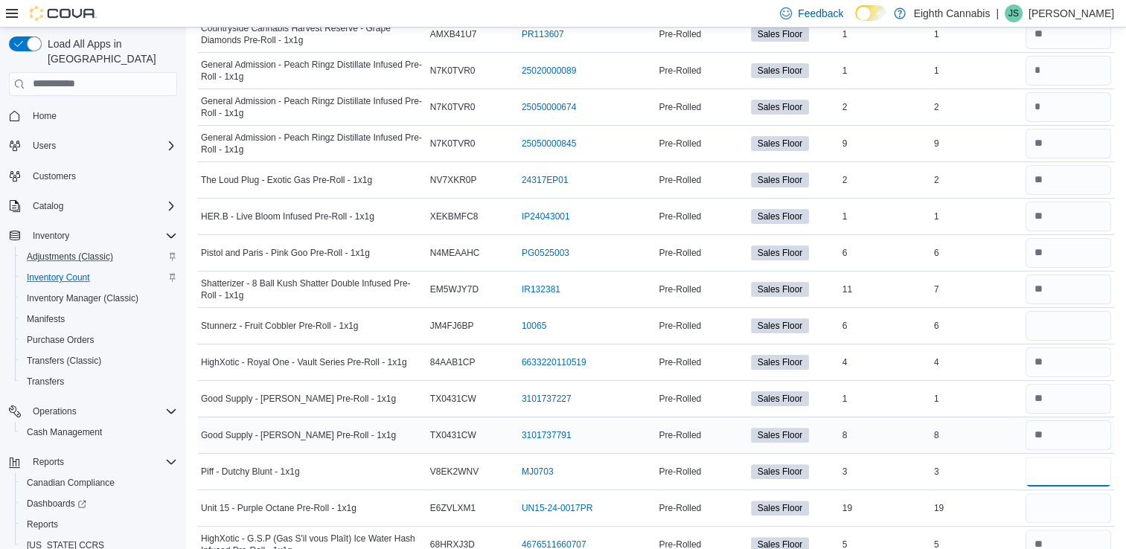
scroll to position [277, 0]
click at [1070, 507] on input "number" at bounding box center [1068, 508] width 86 height 30
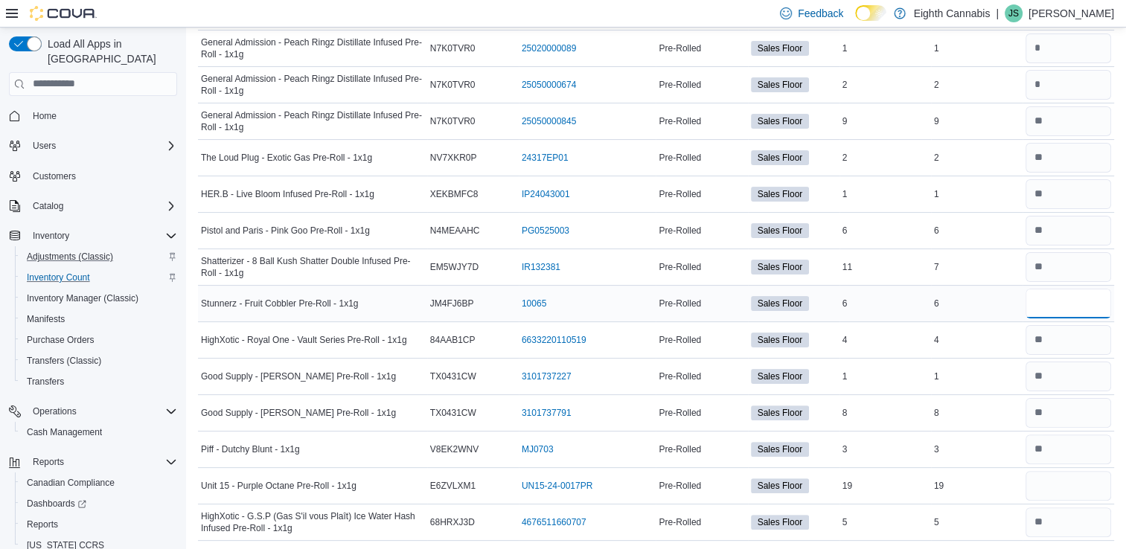
click at [1094, 305] on input "number" at bounding box center [1068, 304] width 86 height 30
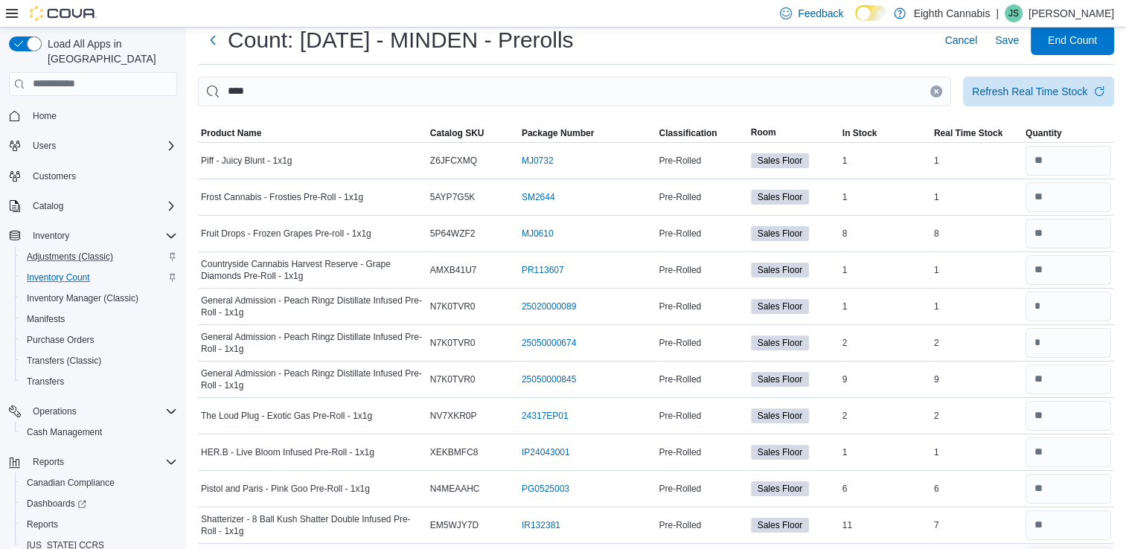
scroll to position [40, 0]
click at [939, 89] on icon "Clear input" at bounding box center [936, 92] width 6 height 6
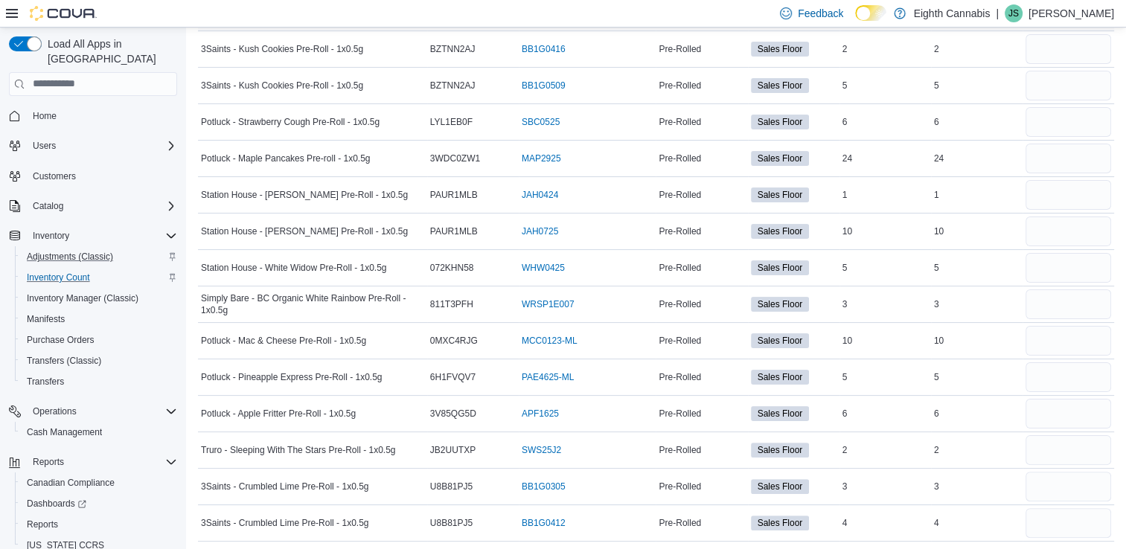
scroll to position [260, 0]
click at [1045, 446] on input "number" at bounding box center [1068, 452] width 86 height 30
click at [1046, 161] on input "number" at bounding box center [1068, 160] width 86 height 30
click at [1057, 266] on input "number" at bounding box center [1068, 269] width 86 height 30
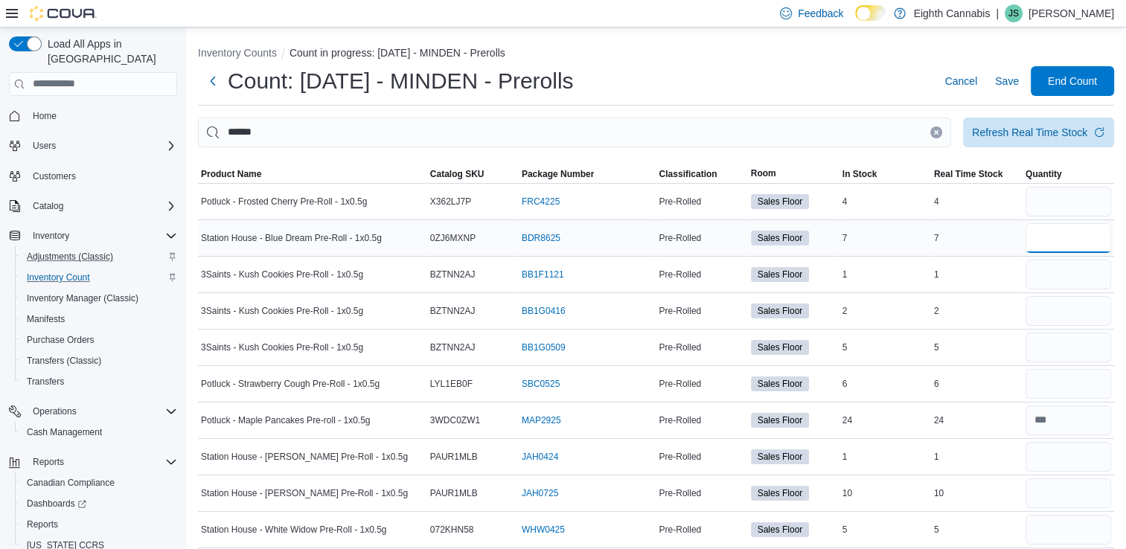
click at [1074, 234] on input "number" at bounding box center [1068, 238] width 86 height 30
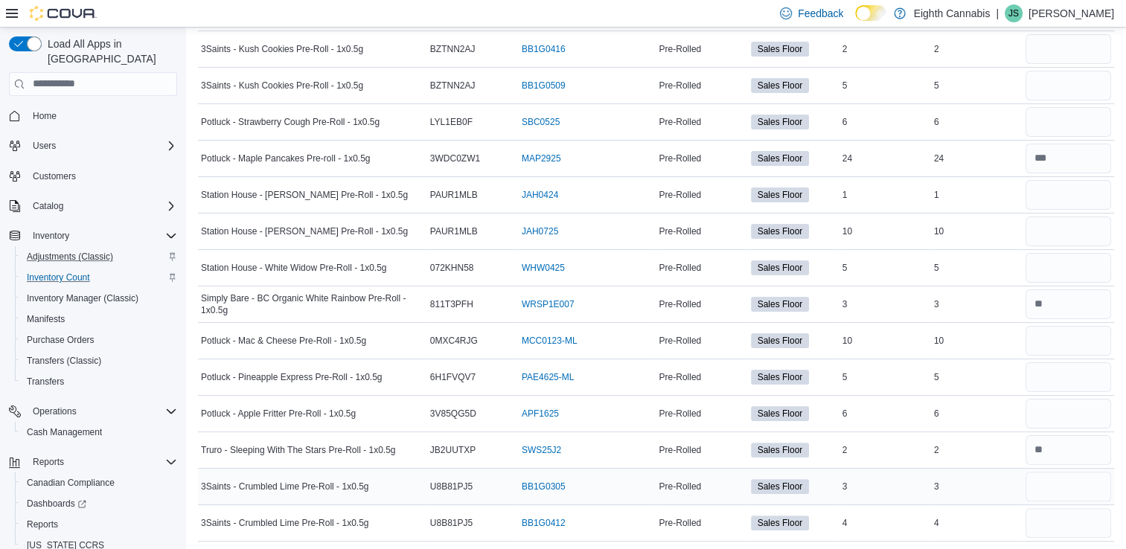
scroll to position [263, 0]
click at [1073, 484] on input "number" at bounding box center [1068, 486] width 86 height 30
click at [1110, 335] on input "number" at bounding box center [1068, 340] width 86 height 30
click at [1077, 202] on input "number" at bounding box center [1068, 194] width 86 height 30
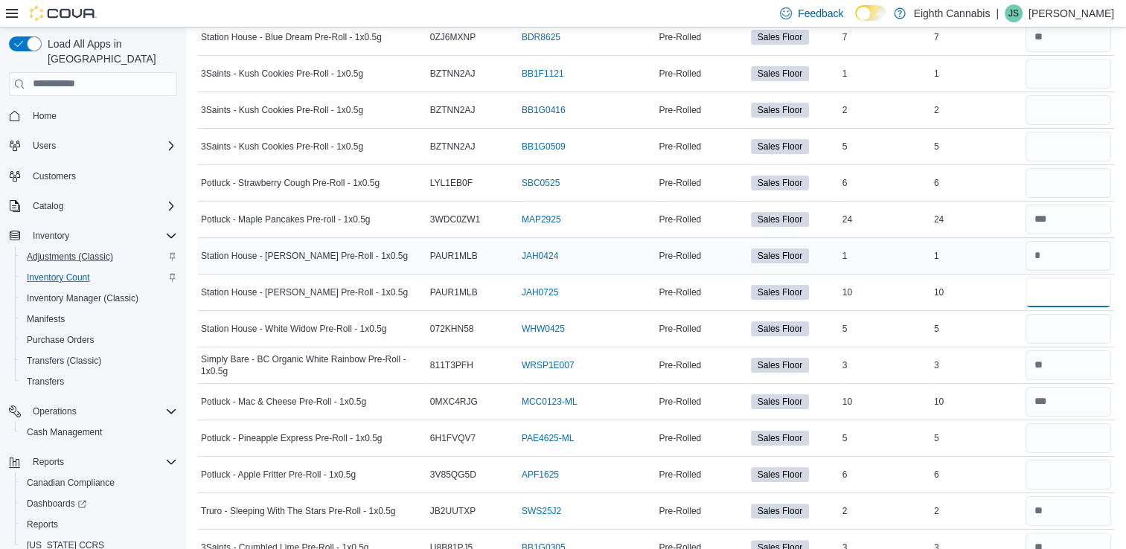
scroll to position [200, 0]
click at [1071, 183] on input "number" at bounding box center [1068, 184] width 86 height 30
click at [1089, 480] on input "number" at bounding box center [1068, 476] width 86 height 30
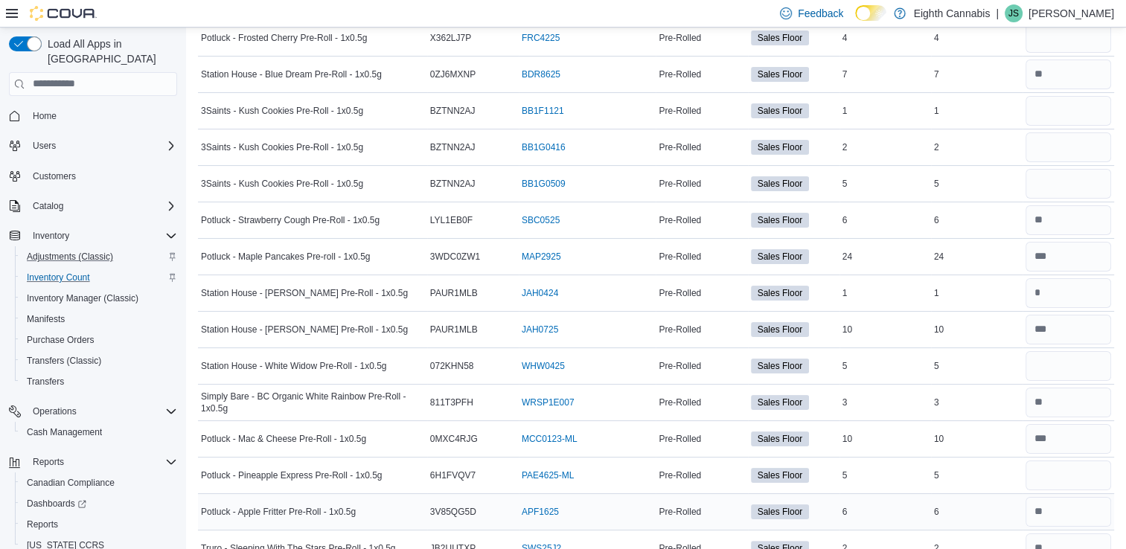
scroll to position [70, 0]
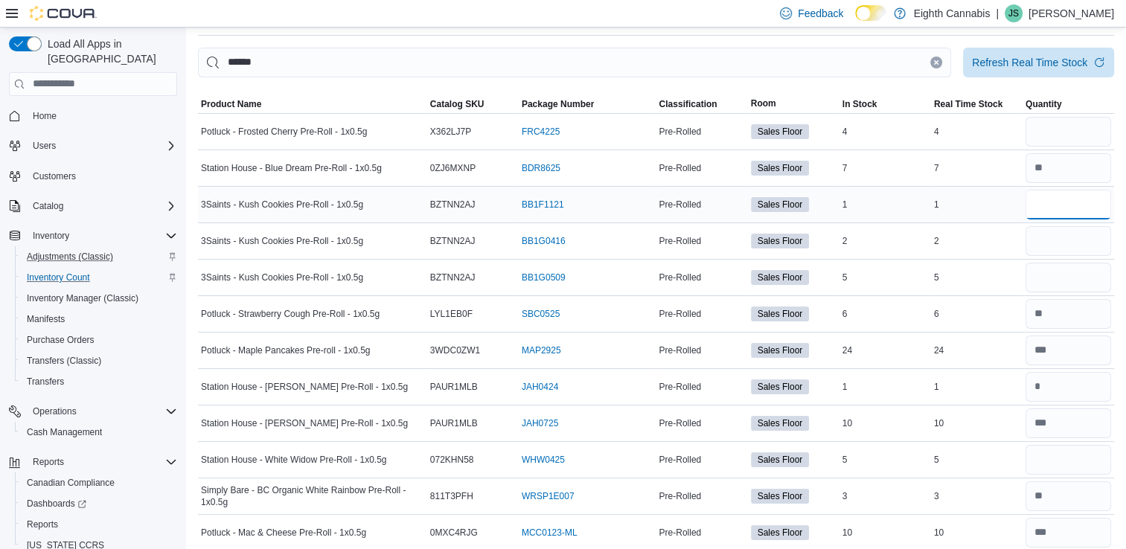
click at [1062, 206] on input "number" at bounding box center [1068, 205] width 86 height 30
click at [1079, 463] on input "number" at bounding box center [1068, 460] width 86 height 30
click at [1058, 144] on input "number" at bounding box center [1068, 132] width 86 height 30
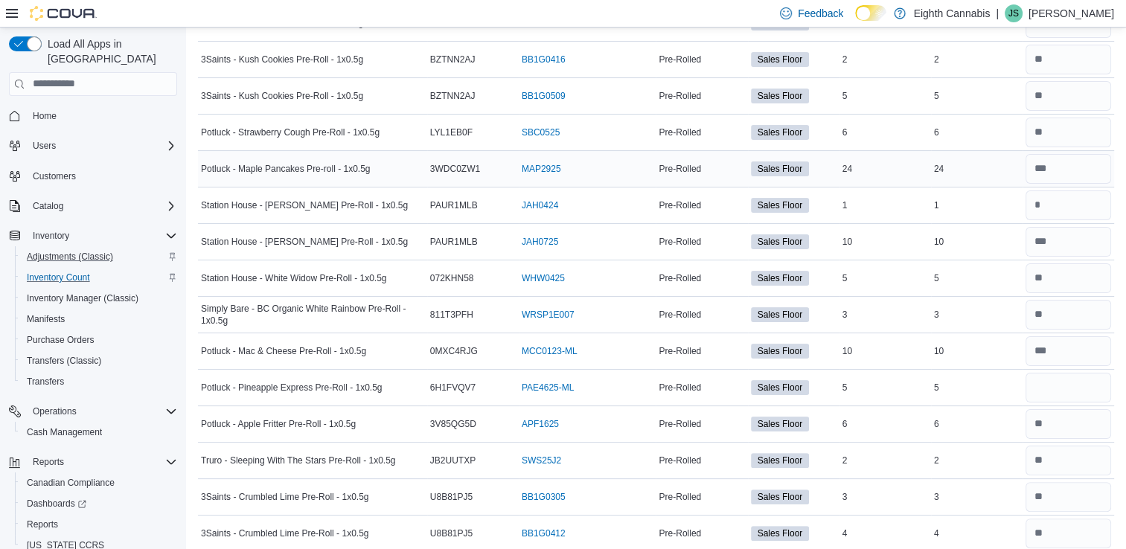
scroll to position [250, 0]
click at [1060, 391] on input "number" at bounding box center [1068, 389] width 86 height 30
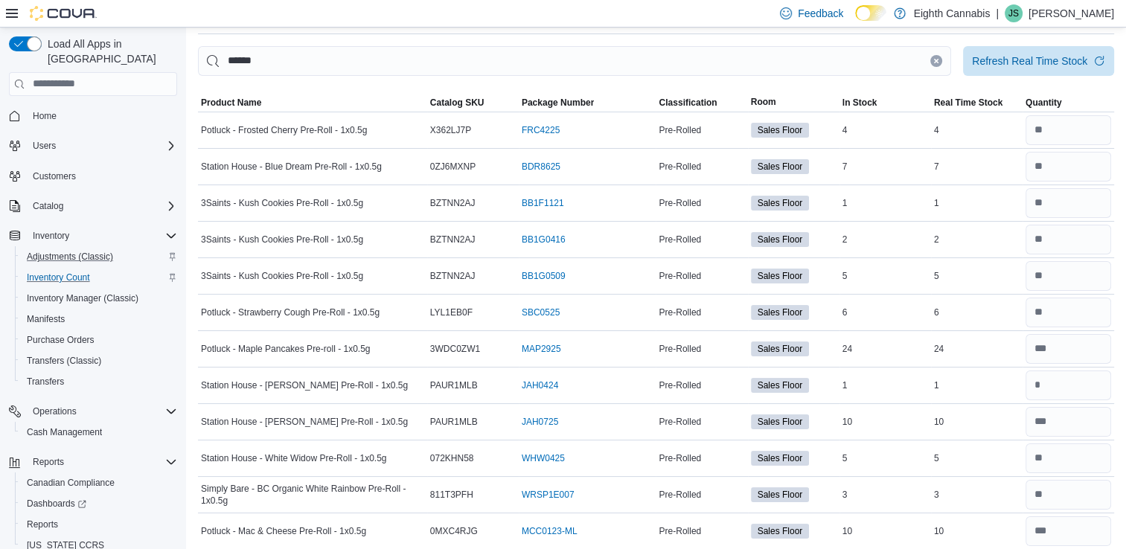
scroll to position [0, 0]
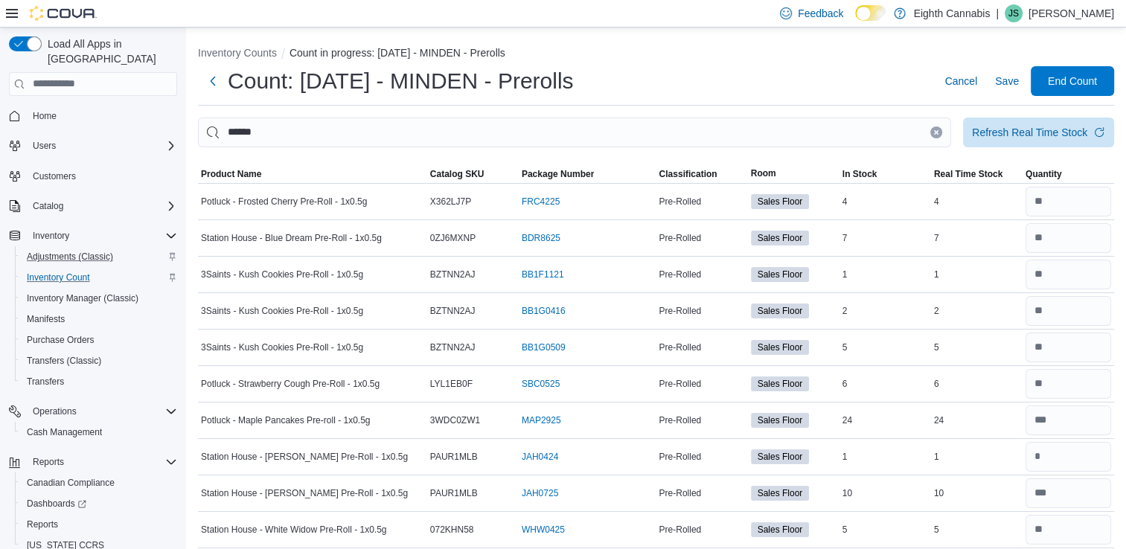
click at [939, 135] on icon "Clear input" at bounding box center [936, 132] width 6 height 6
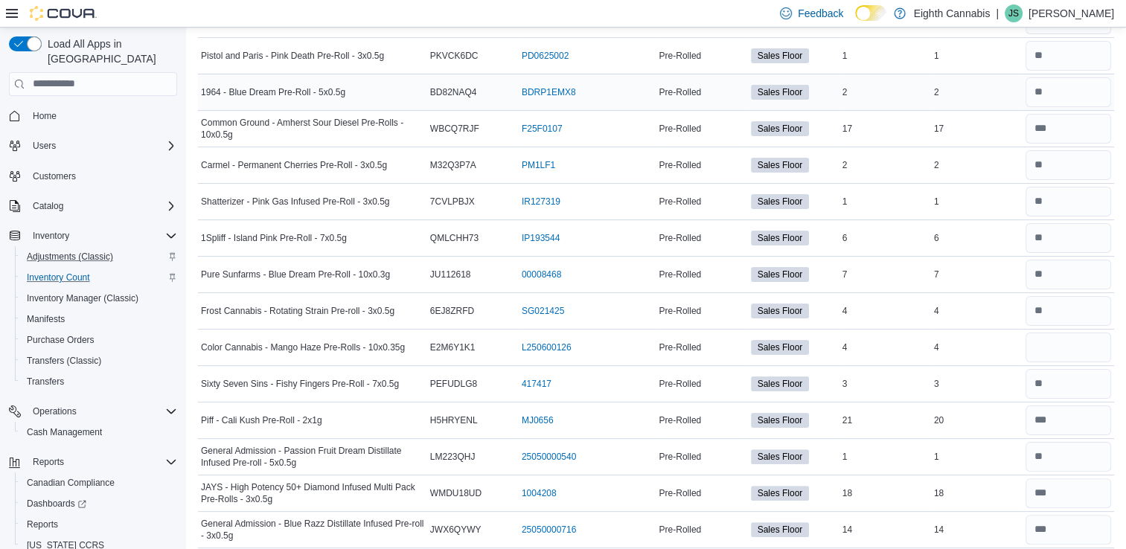
scroll to position [273, 0]
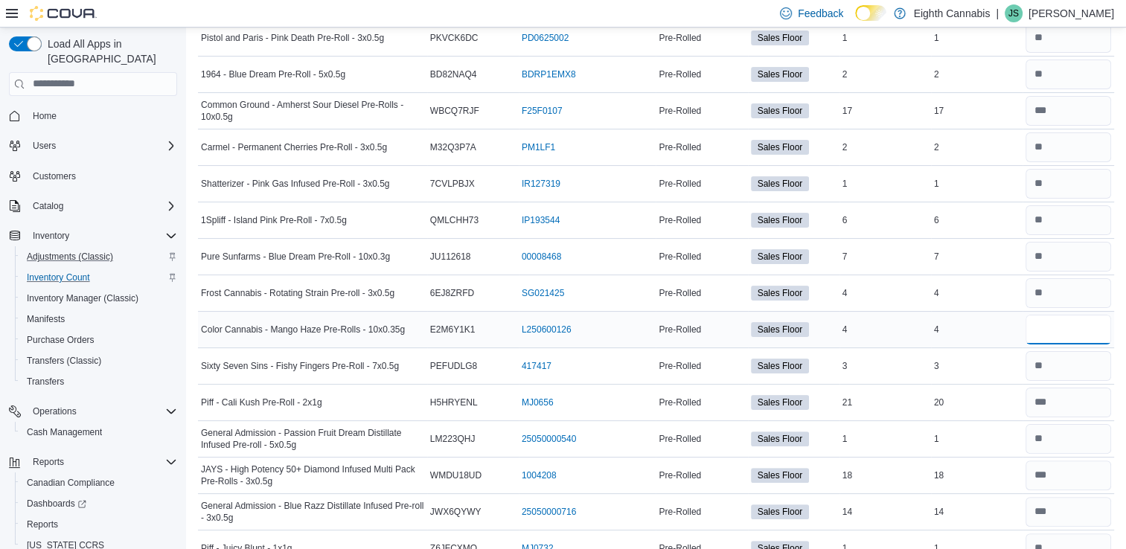
click at [1092, 331] on input "number" at bounding box center [1068, 330] width 86 height 30
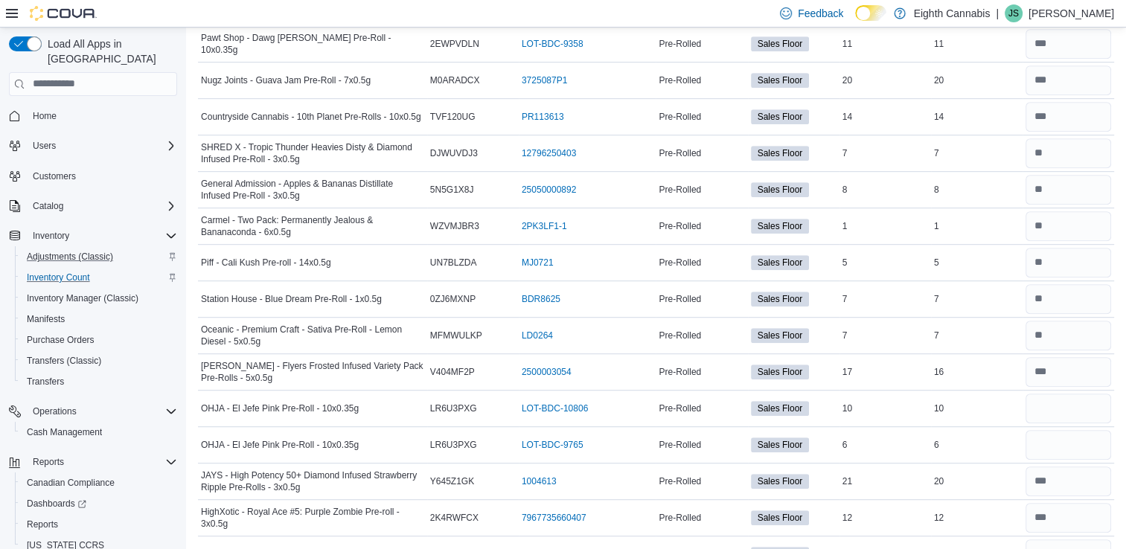
scroll to position [835, 0]
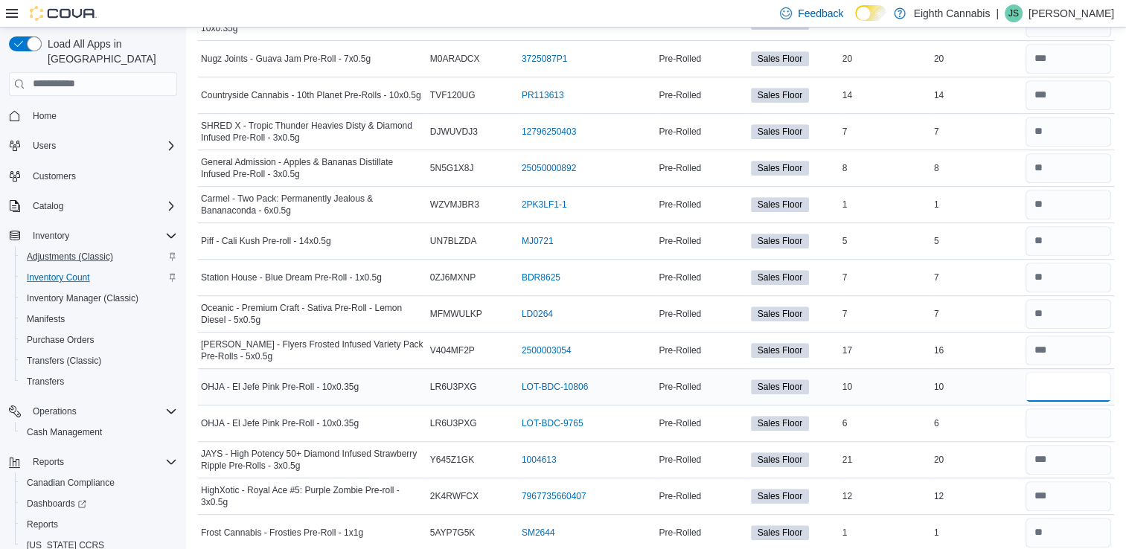
click at [1072, 379] on input "number" at bounding box center [1068, 387] width 86 height 30
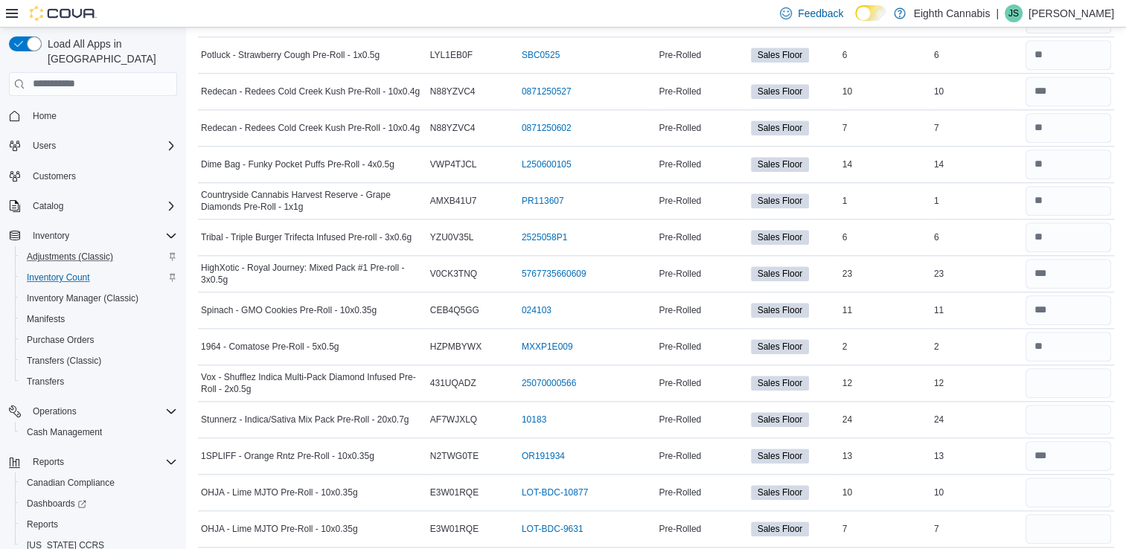
scroll to position [1538, 0]
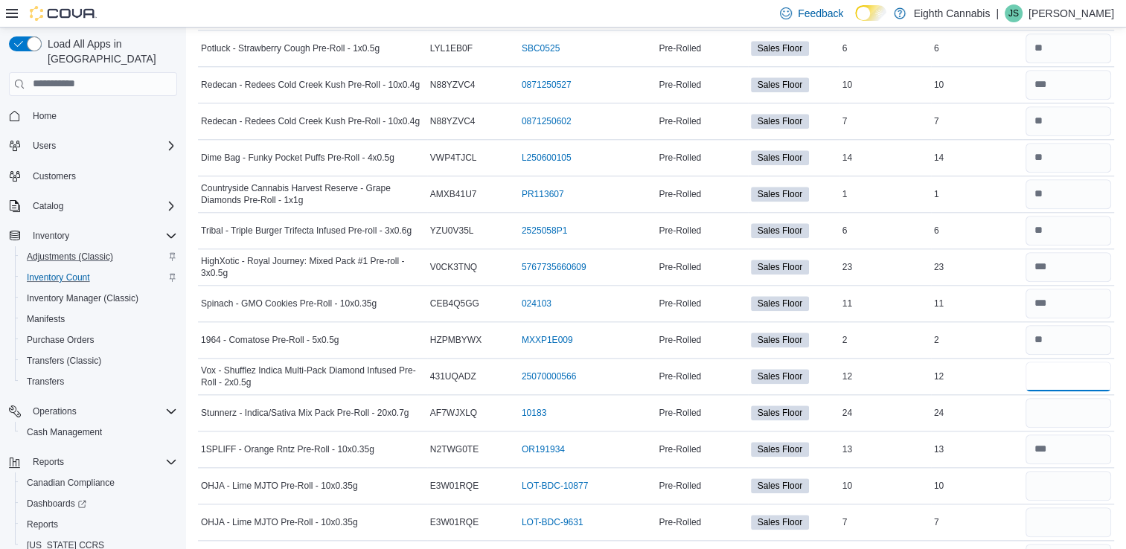
click at [1072, 379] on input "number" at bounding box center [1068, 377] width 86 height 30
click at [1056, 486] on input "number" at bounding box center [1068, 486] width 86 height 30
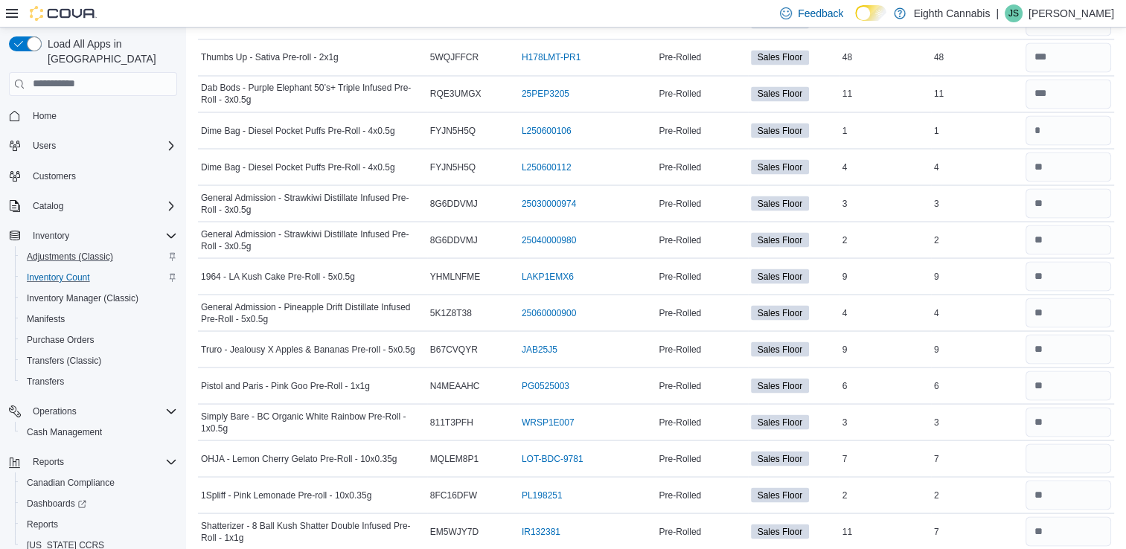
scroll to position [2698, 0]
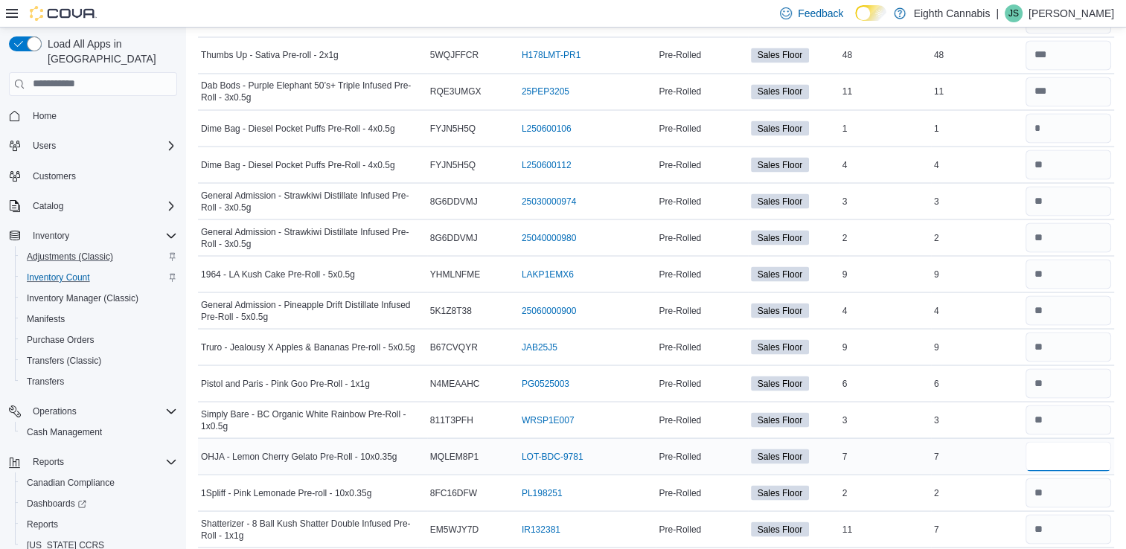
click at [1061, 451] on input "number" at bounding box center [1068, 456] width 86 height 30
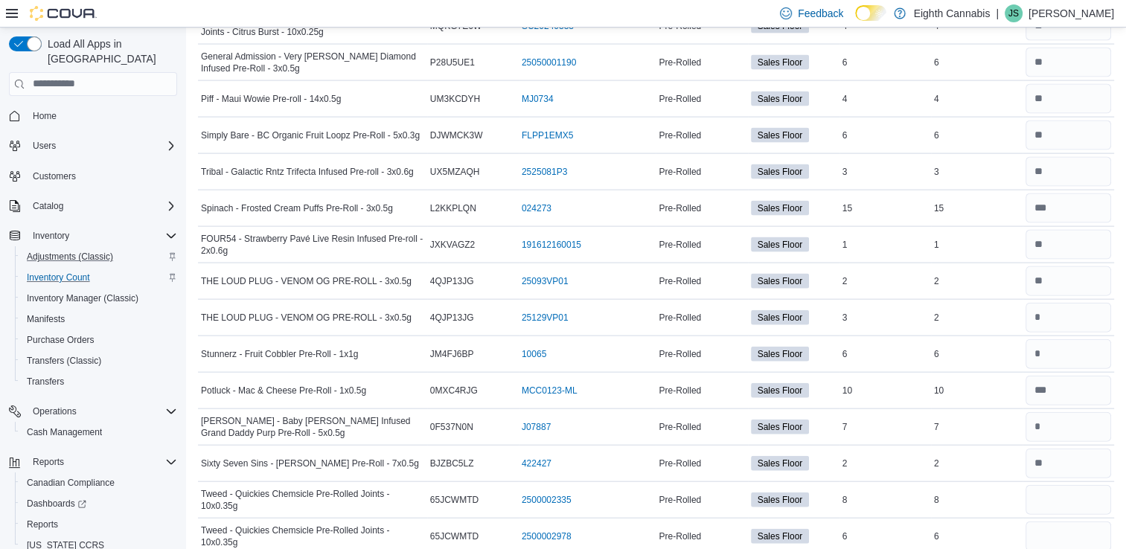
scroll to position [3260, 0]
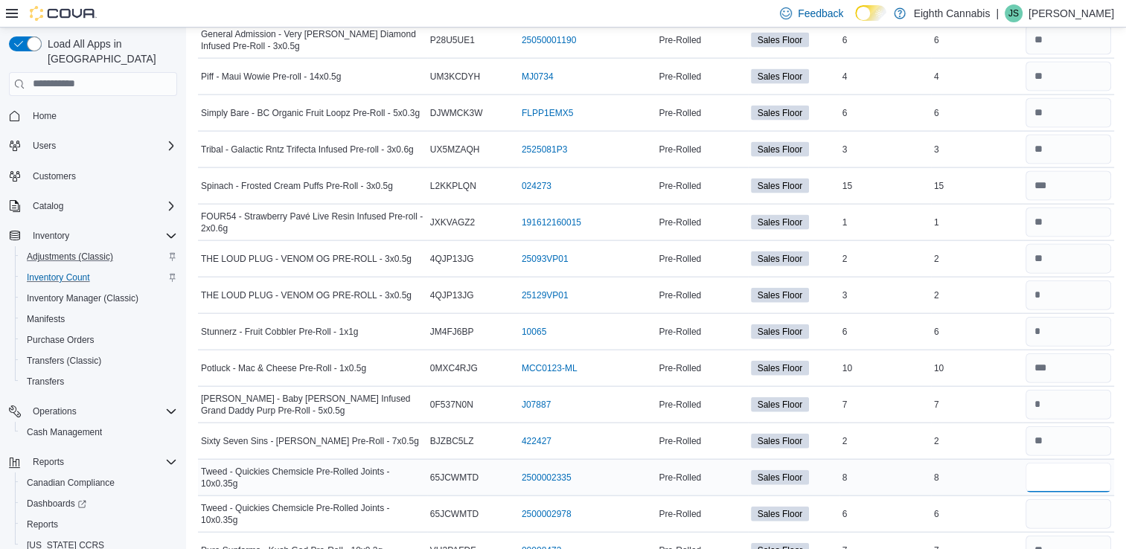
click at [1059, 463] on input "number" at bounding box center [1068, 478] width 86 height 30
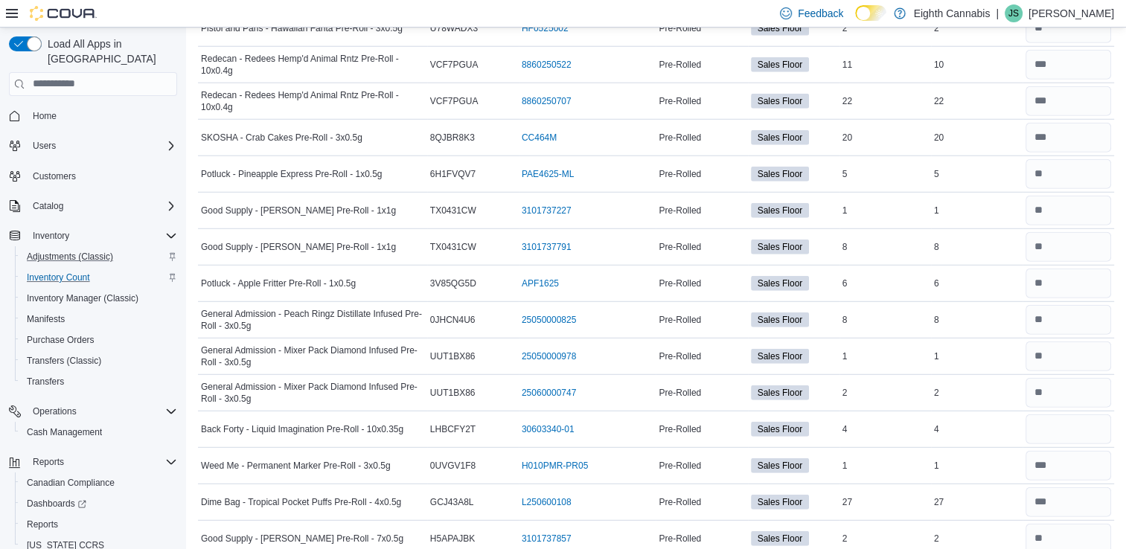
scroll to position [4077, 0]
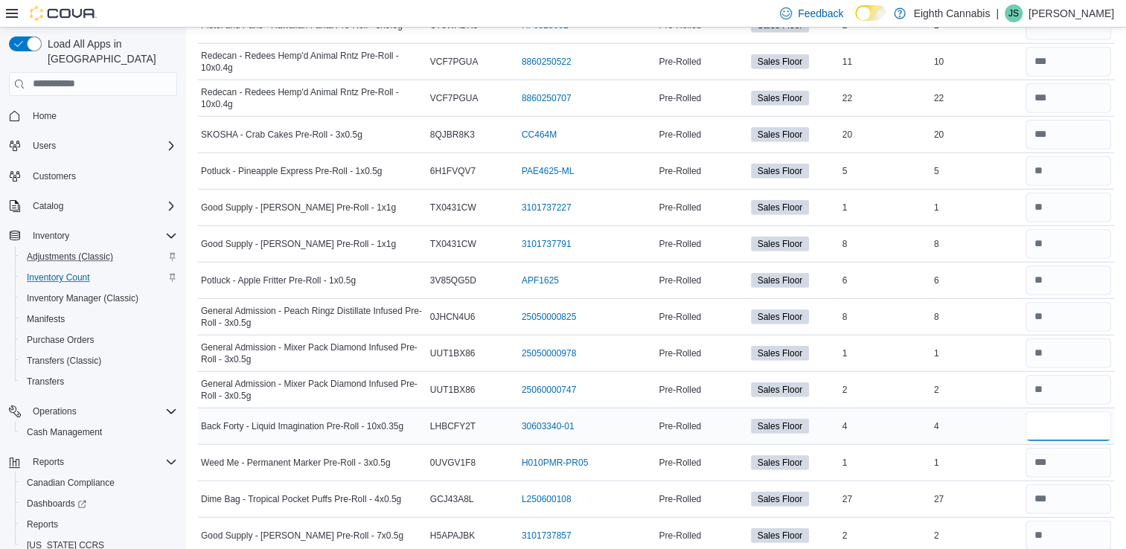
click at [1059, 411] on input "number" at bounding box center [1068, 426] width 86 height 30
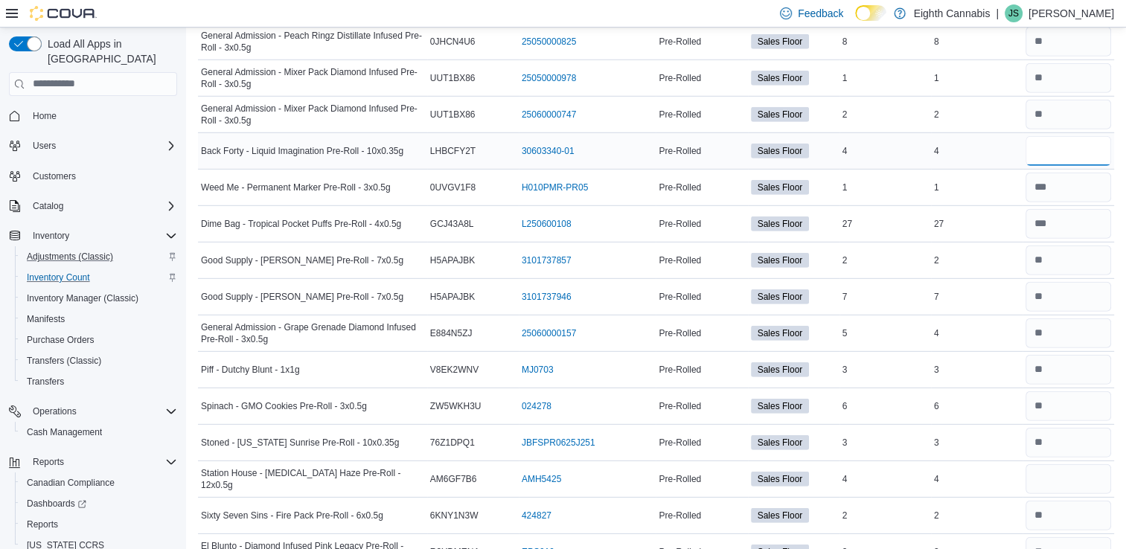
scroll to position [4353, 0]
click at [1055, 463] on input "number" at bounding box center [1068, 478] width 86 height 30
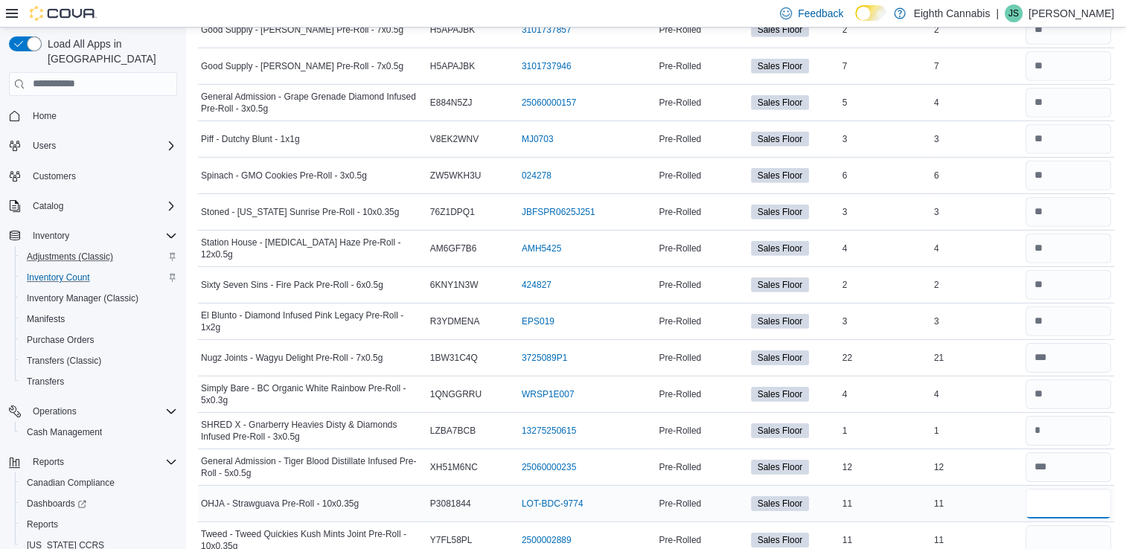
click at [1050, 489] on input "number" at bounding box center [1068, 504] width 86 height 30
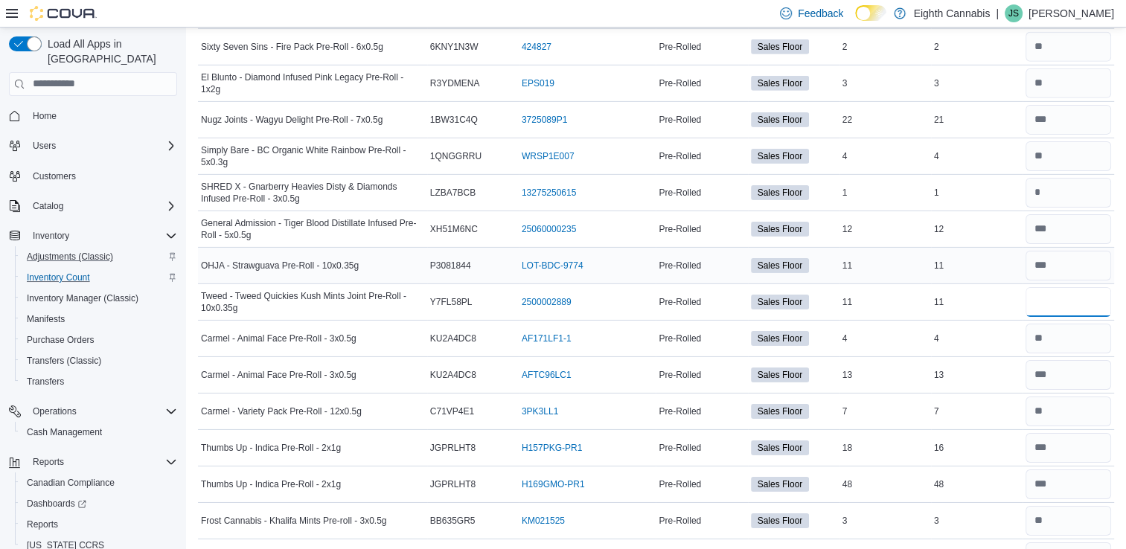
scroll to position [4837, 0]
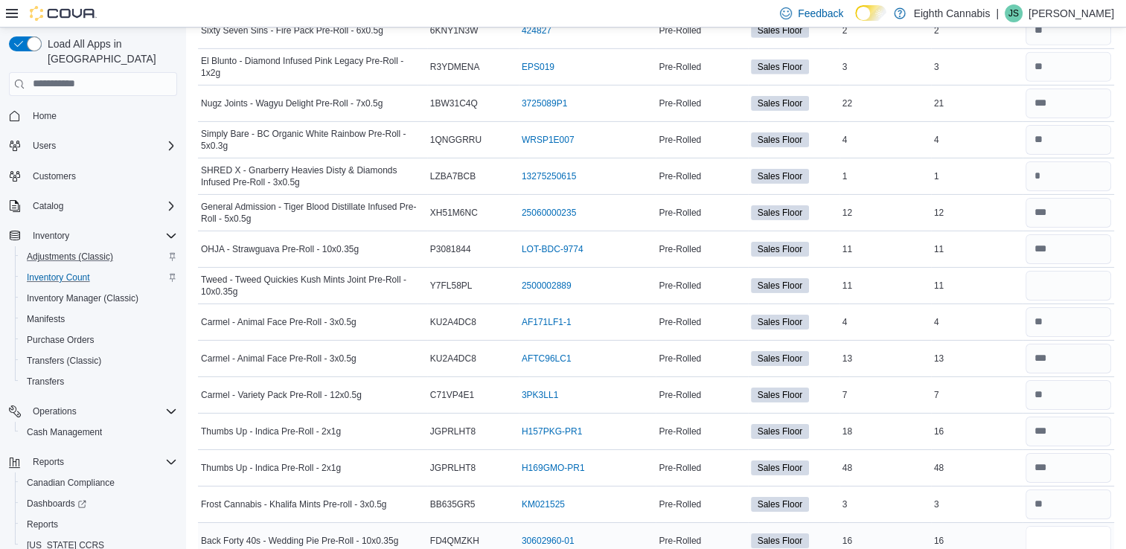
click at [1051, 526] on input "number" at bounding box center [1068, 541] width 86 height 30
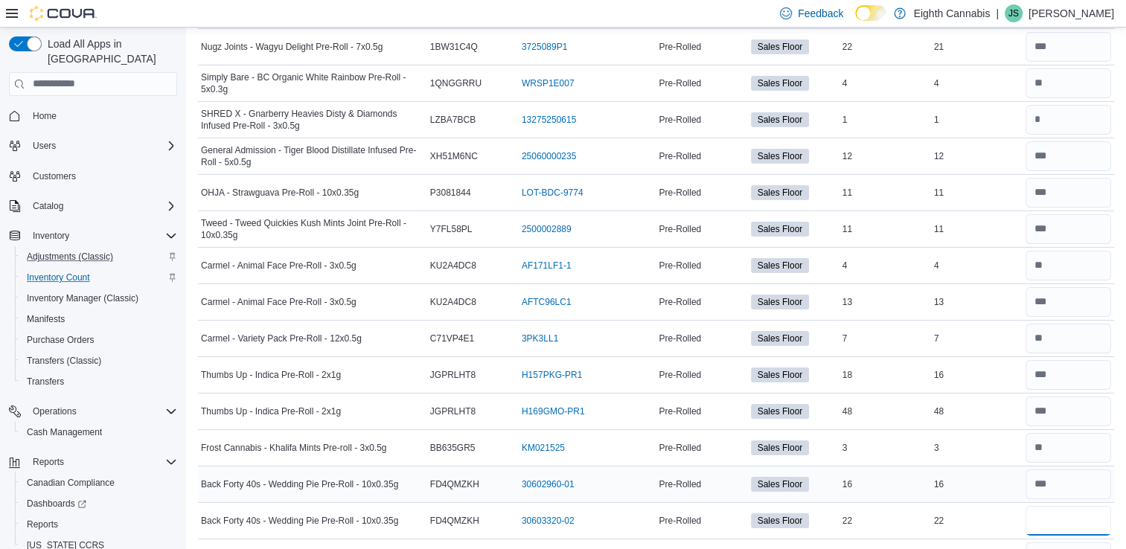
click at [1051, 509] on input "number" at bounding box center [1068, 521] width 86 height 30
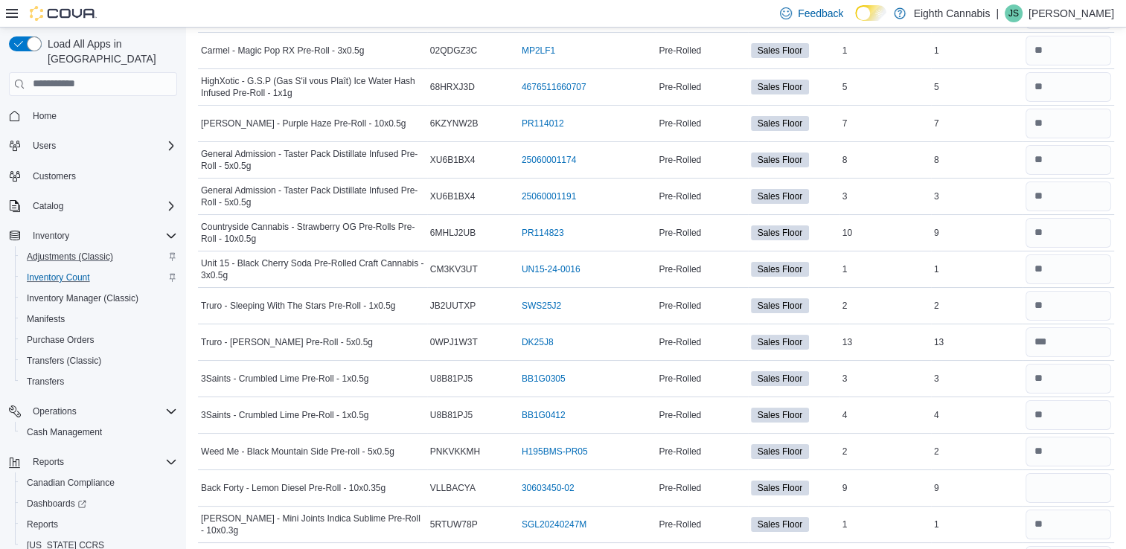
scroll to position [5547, 0]
click at [1059, 472] on input "number" at bounding box center [1068, 487] width 86 height 30
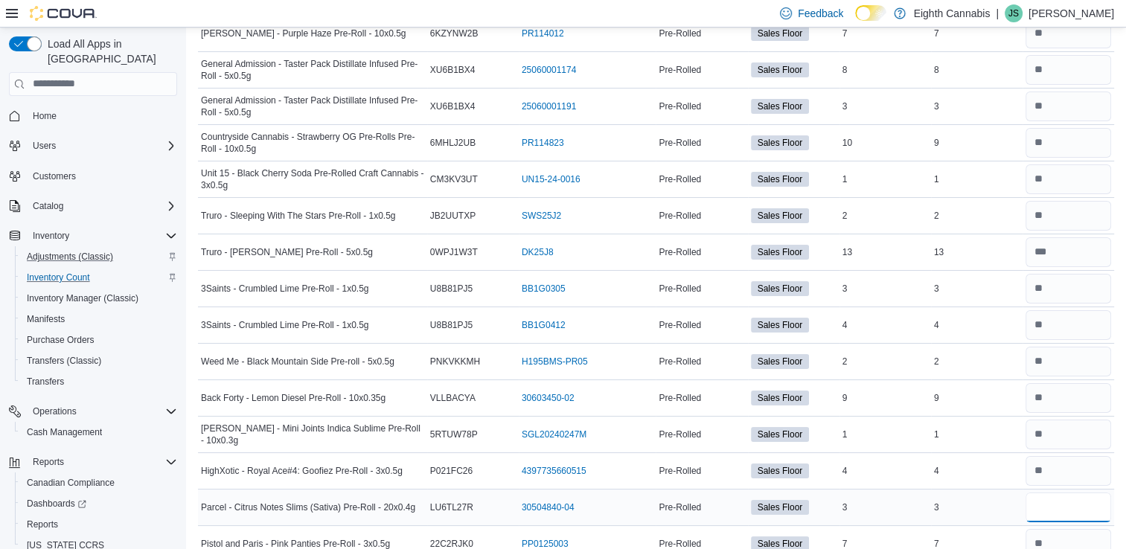
click at [1056, 492] on input "number" at bounding box center [1068, 507] width 86 height 30
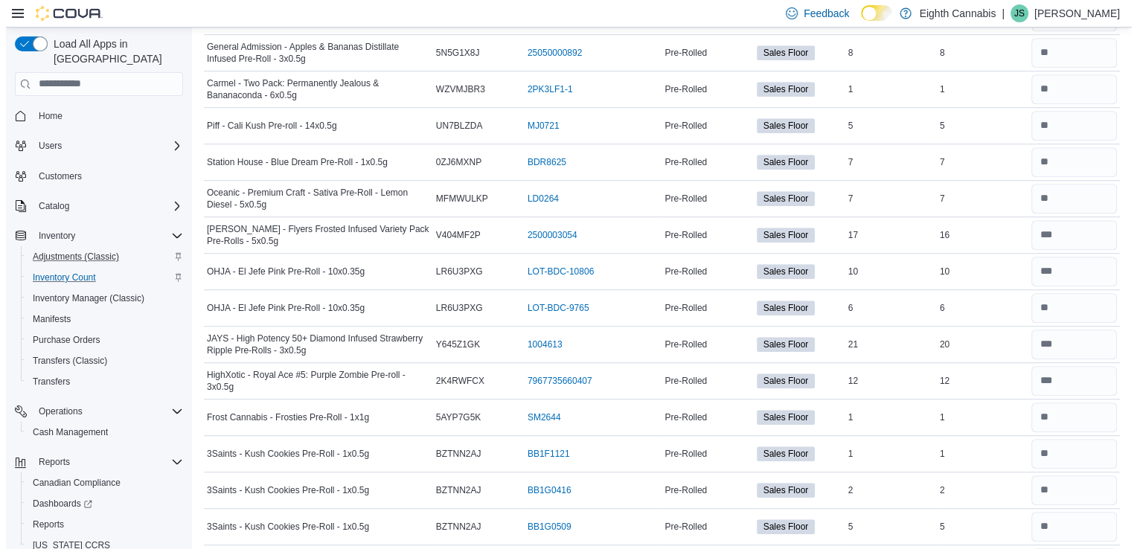
scroll to position [0, 0]
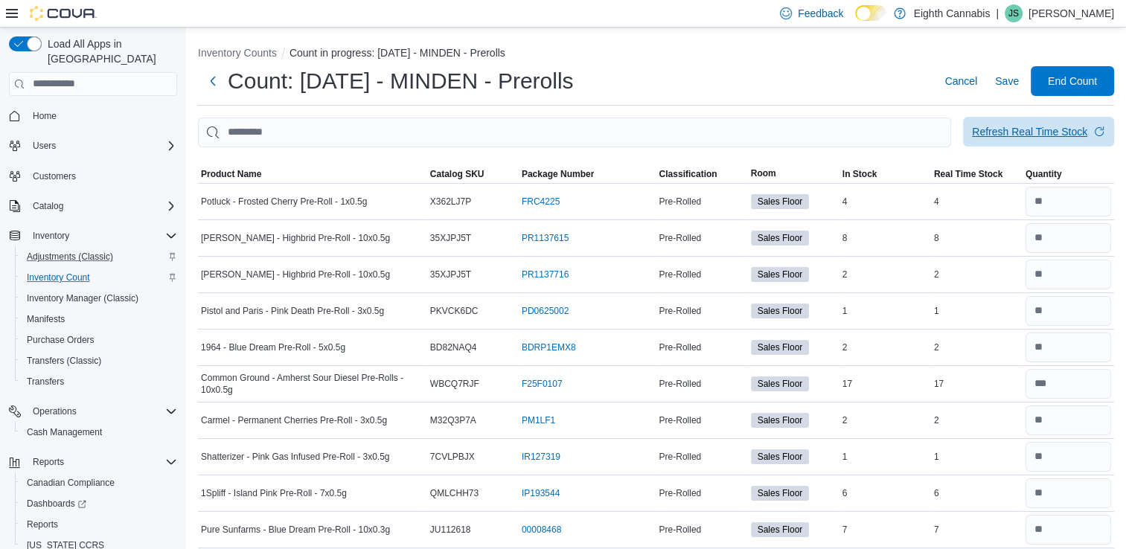
click at [1055, 127] on div "Refresh Real Time Stock" at bounding box center [1029, 131] width 115 height 15
click at [1062, 84] on span "End Count" at bounding box center [1071, 80] width 49 height 15
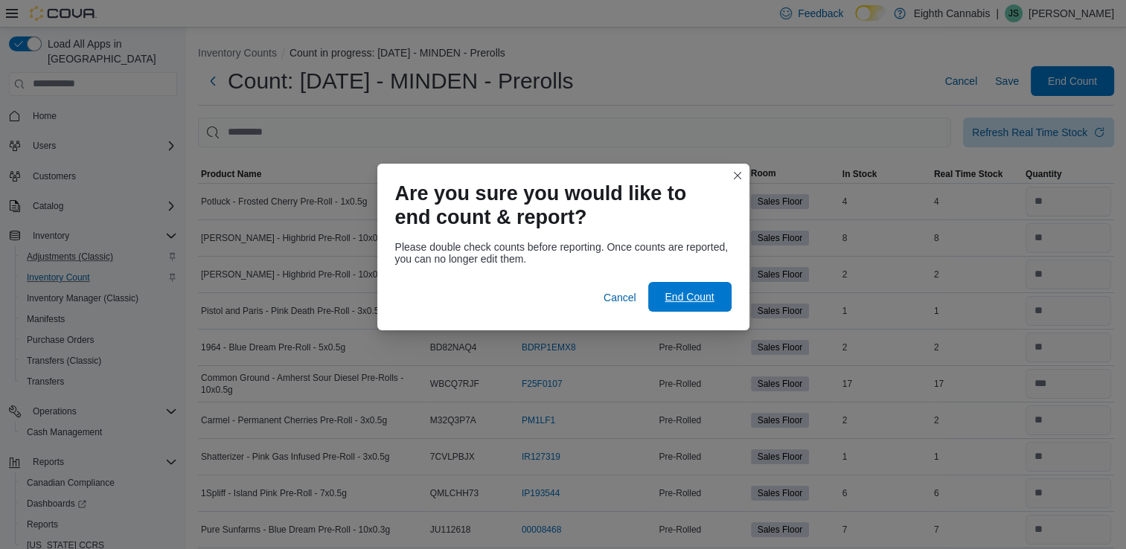
click at [699, 297] on span "End Count" at bounding box center [688, 296] width 49 height 15
